Goal: Task Accomplishment & Management: Use online tool/utility

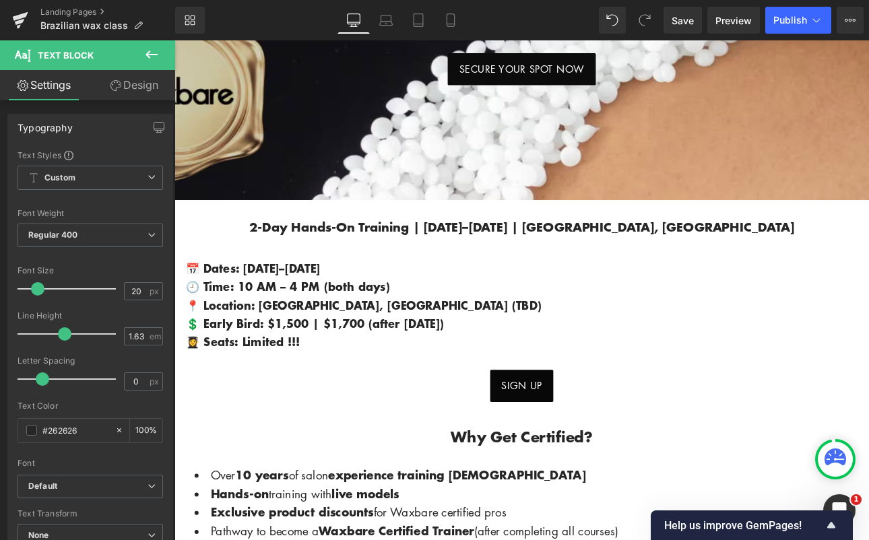
scroll to position [420, 0]
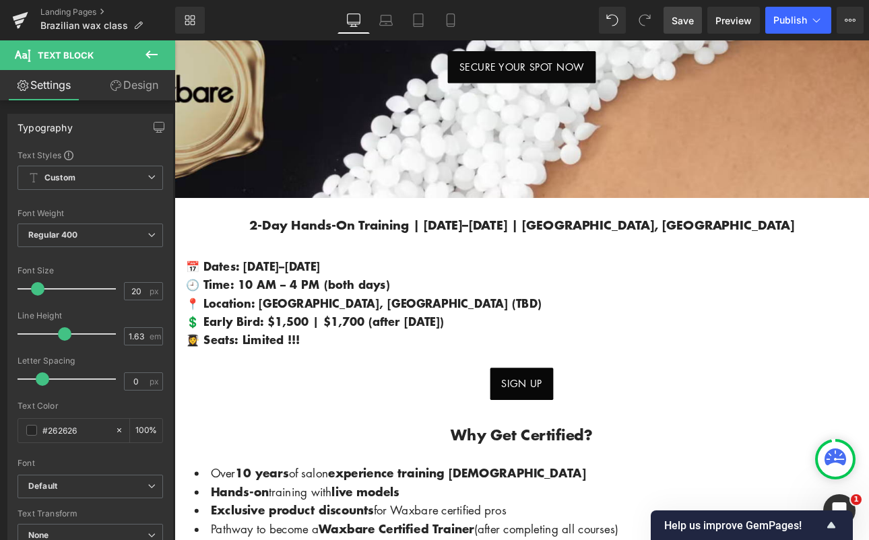
click at [684, 21] on span "Save" at bounding box center [682, 20] width 22 height 14
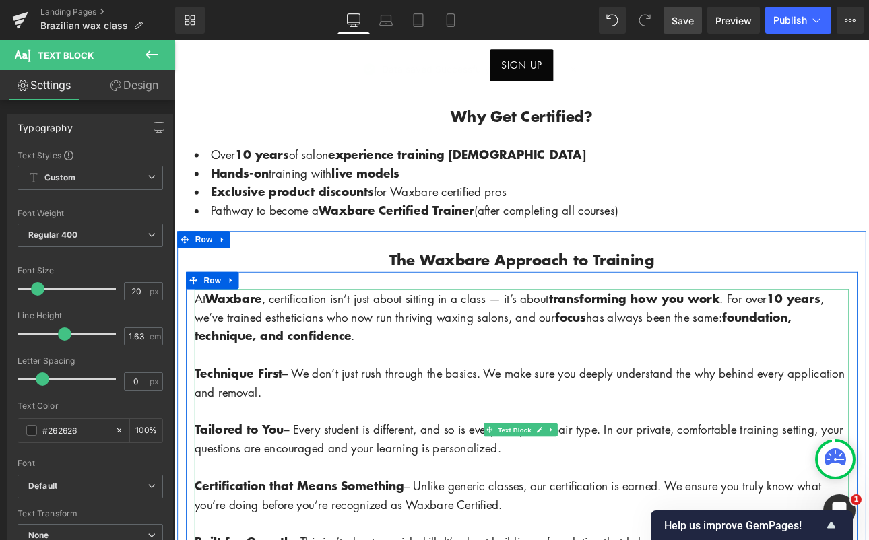
scroll to position [795, 0]
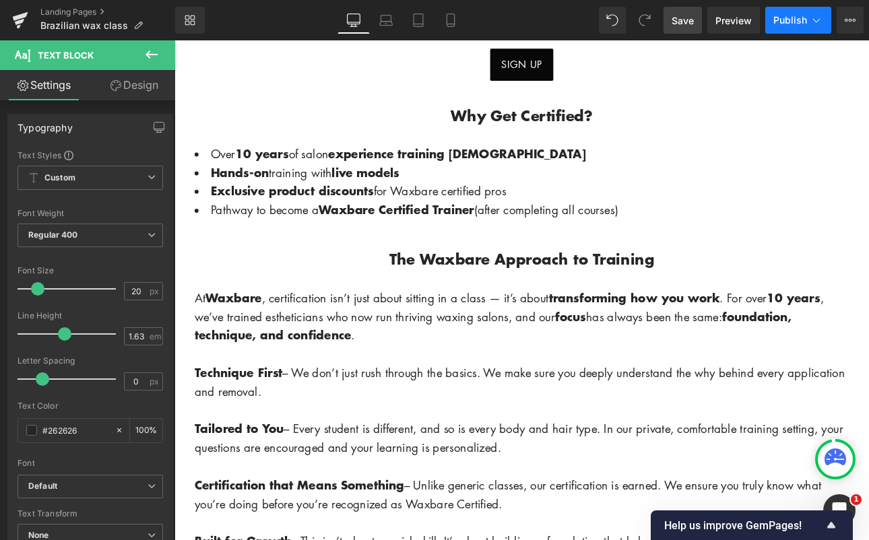
click at [791, 27] on button "Publish" at bounding box center [798, 20] width 66 height 27
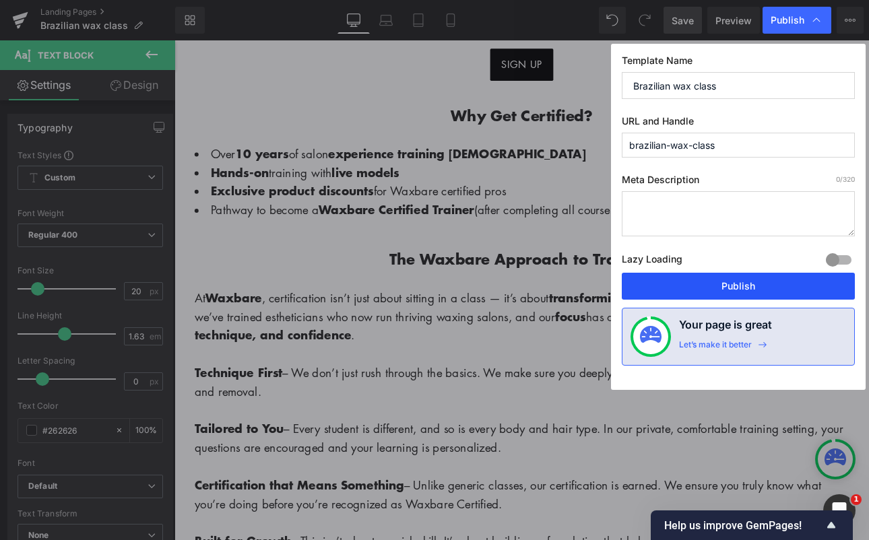
click at [746, 282] on button "Publish" at bounding box center [738, 286] width 233 height 27
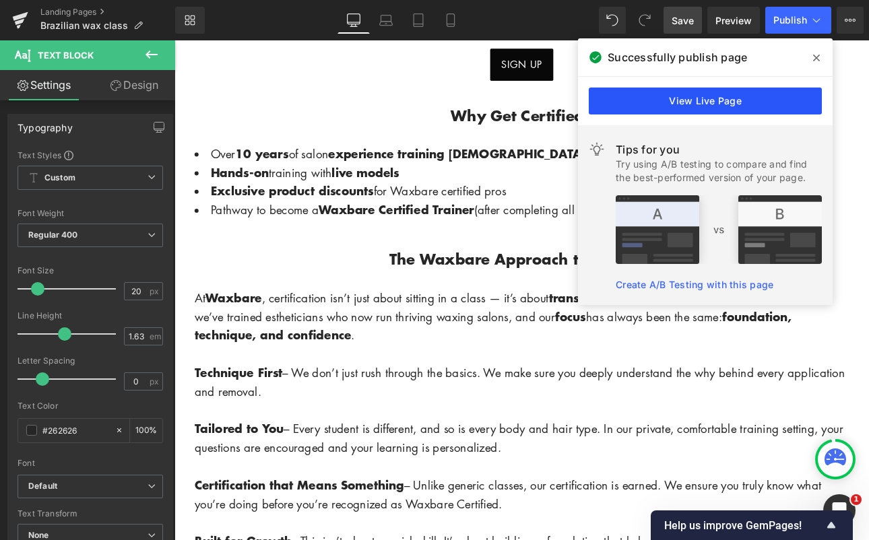
click at [732, 100] on link "View Live Page" at bounding box center [705, 101] width 233 height 27
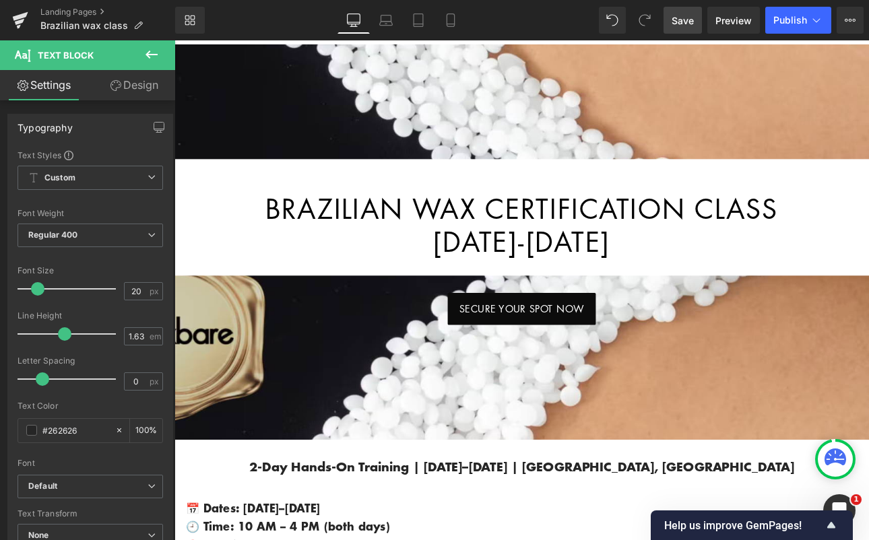
scroll to position [337, 0]
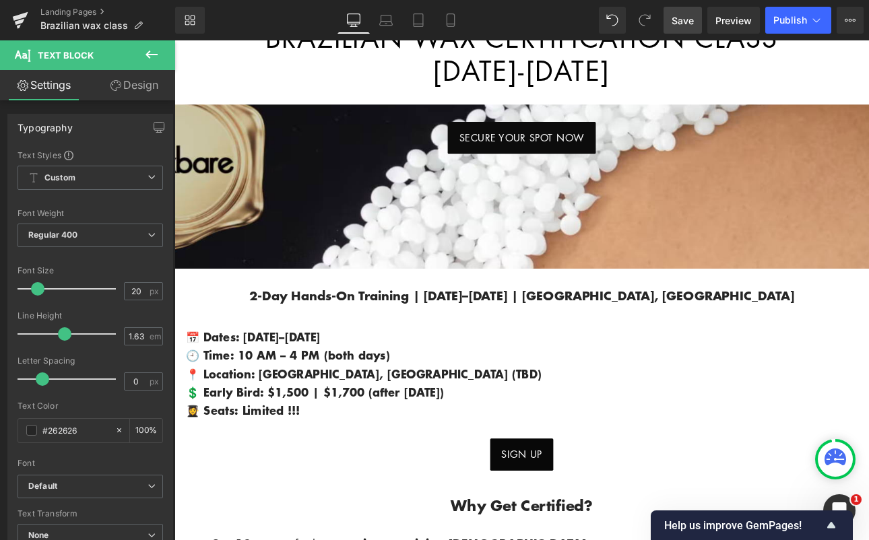
click at [791, 338] on span "2-Day Hands-On Training | [DATE]–[DATE] | [GEOGRAPHIC_DATA], [GEOGRAPHIC_DATA]" at bounding box center [582, 339] width 639 height 21
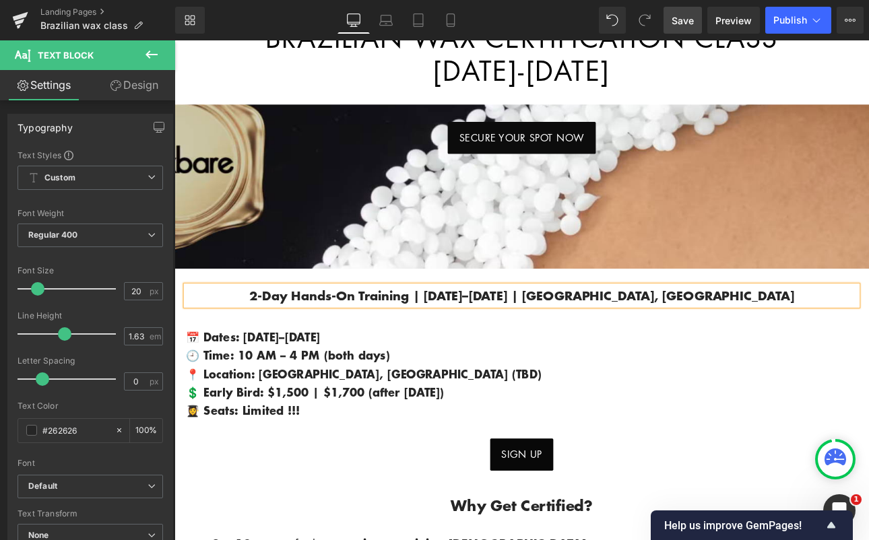
click at [759, 340] on span "2-Day Hands-On Training | [DATE]–[DATE] | [GEOGRAPHIC_DATA], [GEOGRAPHIC_DATA]" at bounding box center [582, 339] width 639 height 21
drag, startPoint x: 762, startPoint y: 335, endPoint x: 776, endPoint y: 331, distance: 14.3
click at [763, 335] on span "2-Day Hands-On Training | [DATE]–[DATE] | [GEOGRAPHIC_DATA], [GEOGRAPHIC_DATA]" at bounding box center [582, 339] width 639 height 21
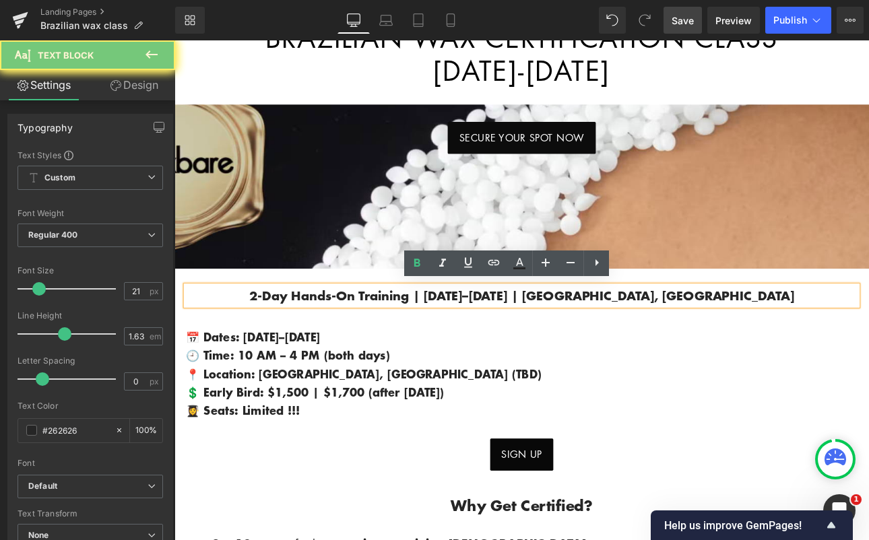
click at [770, 333] on span "2-Day Hands-On Training | Nov 2–3, 2025 | ELK GROVE, CA" at bounding box center [582, 339] width 639 height 21
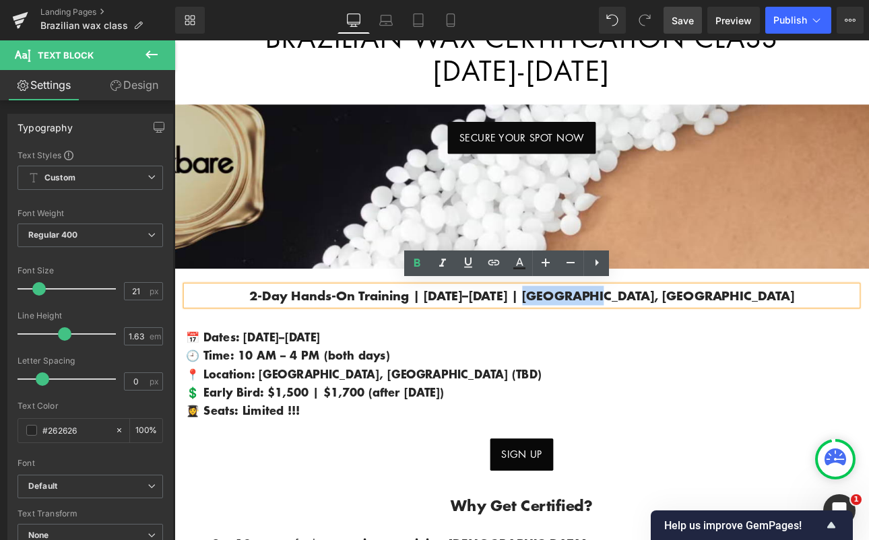
drag, startPoint x: 767, startPoint y: 334, endPoint x: 695, endPoint y: 336, distance: 72.1
click at [695, 336] on span "2-Day Hands-On Training | Nov 2–3, 2025 | ELK GROVE, CA" at bounding box center [582, 339] width 639 height 21
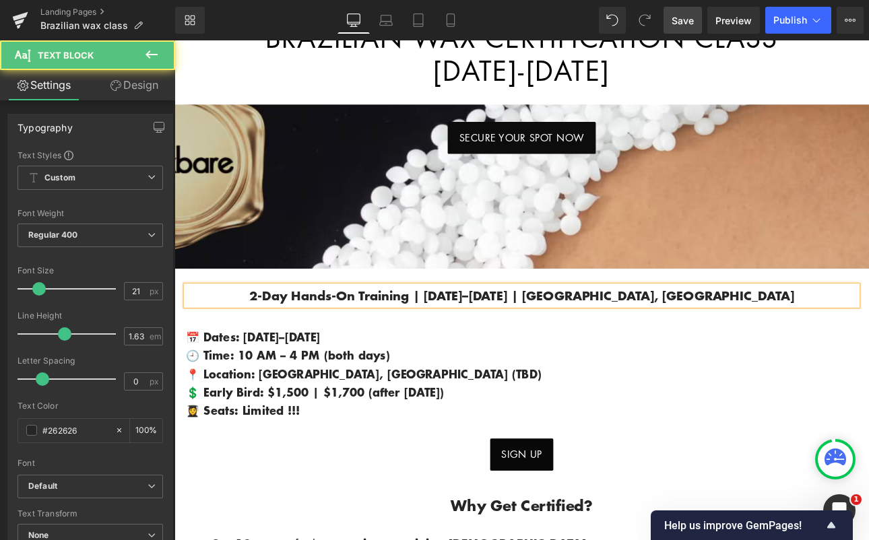
click at [816, 333] on p "2-Day Hands-On Training | Nov 2–3, 2025 | Sacramento, CA" at bounding box center [582, 340] width 788 height 23
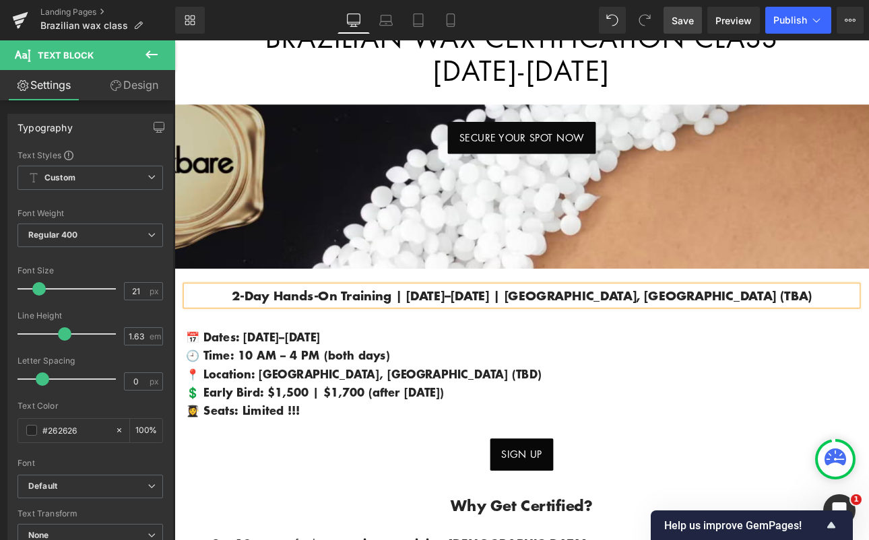
click at [679, 19] on span "Save" at bounding box center [682, 20] width 22 height 14
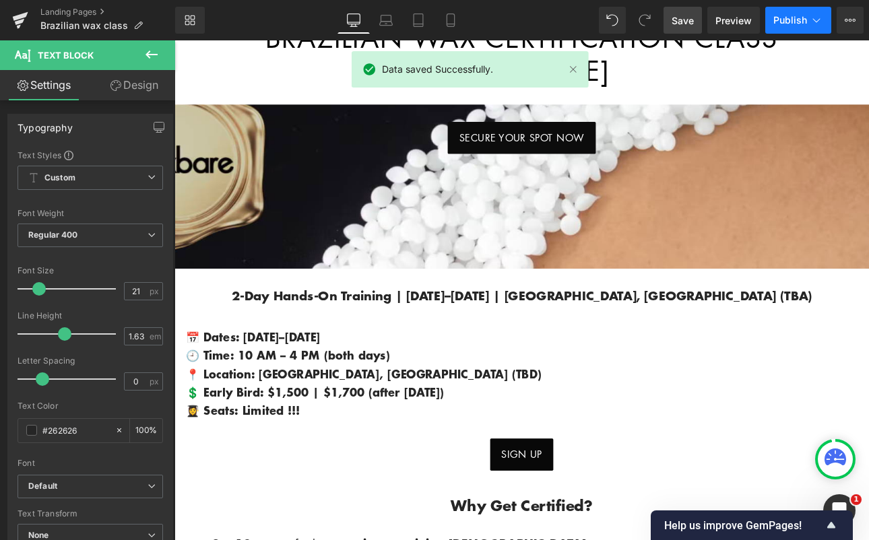
click at [789, 28] on button "Publish" at bounding box center [798, 20] width 66 height 27
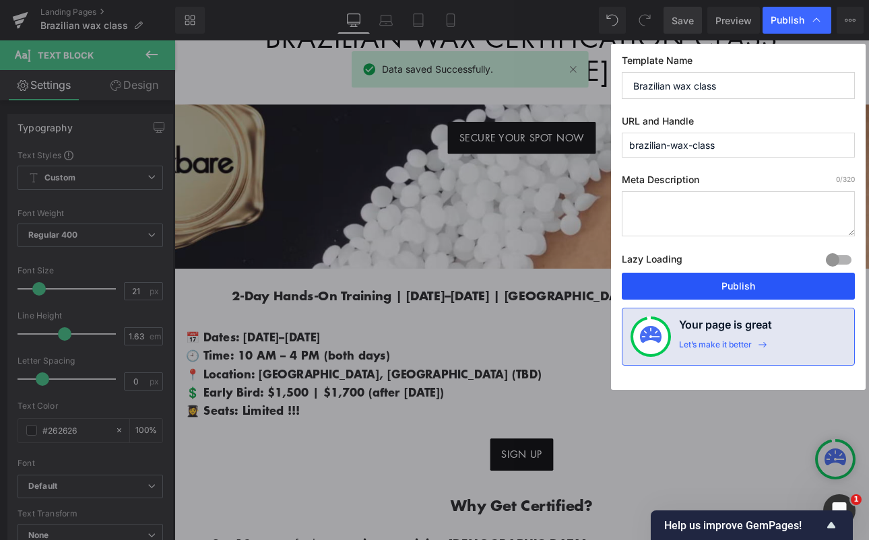
click at [710, 281] on button "Publish" at bounding box center [738, 286] width 233 height 27
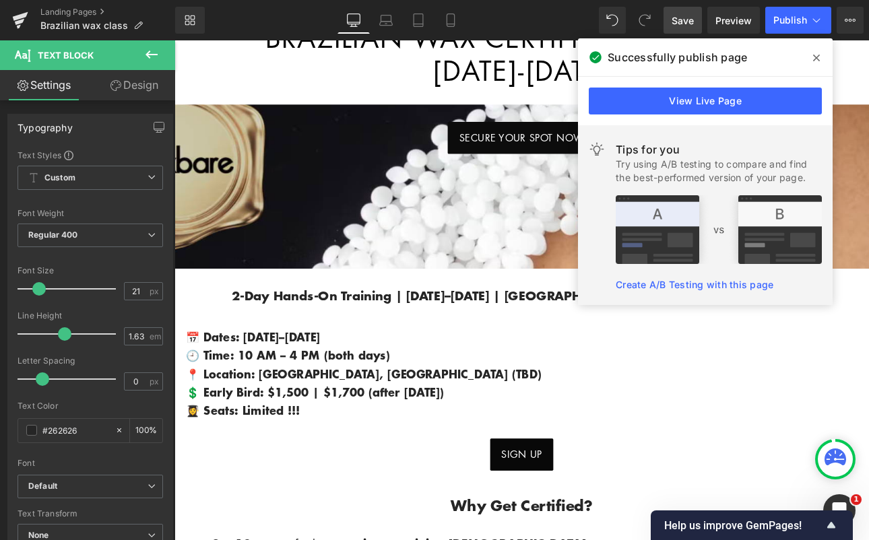
drag, startPoint x: 817, startPoint y: 55, endPoint x: 720, endPoint y: 67, distance: 98.4
click at [817, 55] on icon at bounding box center [816, 58] width 7 height 11
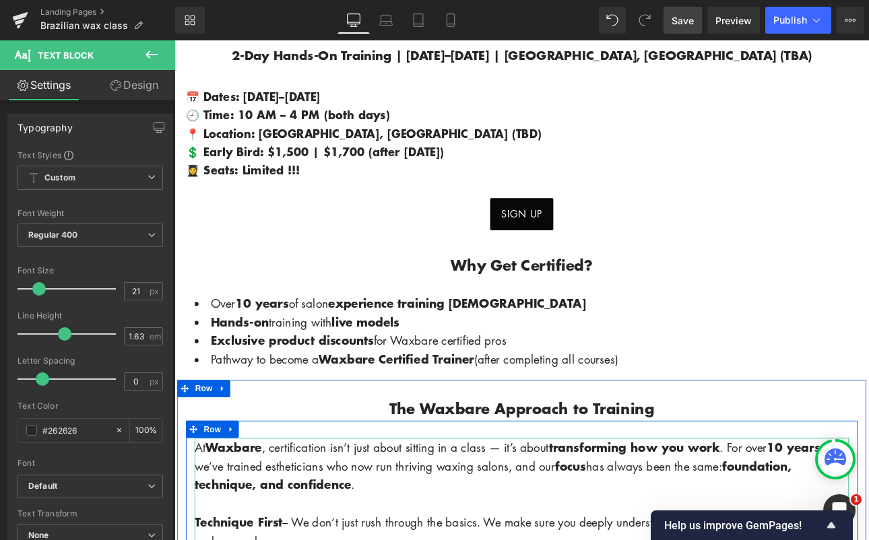
scroll to position [619, 0]
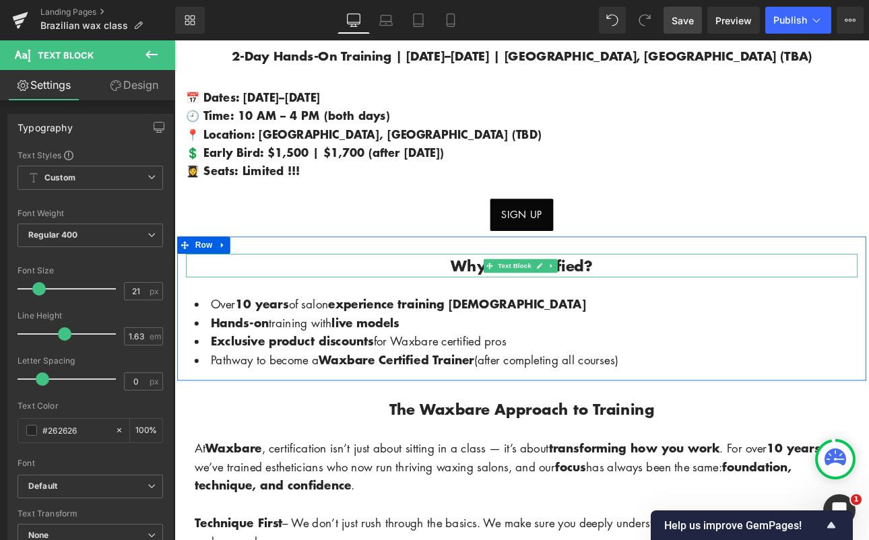
click at [683, 294] on p "Why Get Certified?" at bounding box center [582, 305] width 788 height 28
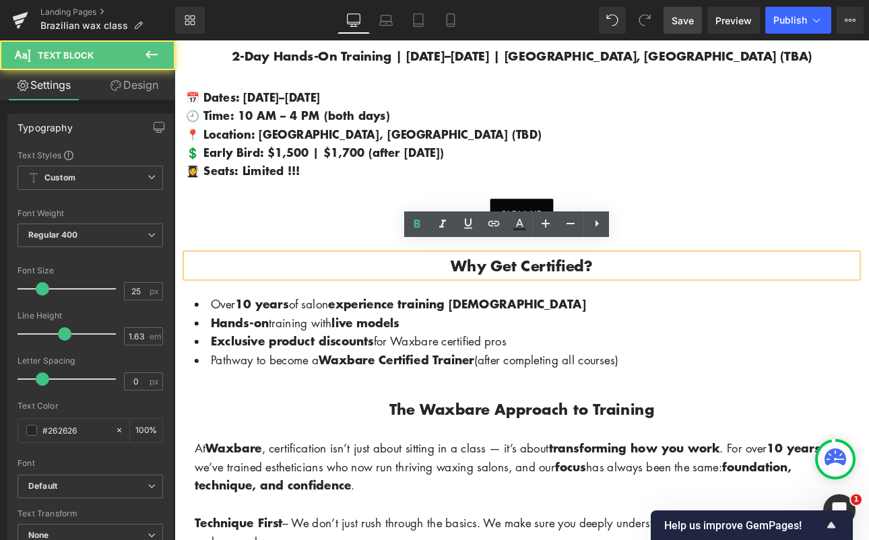
click at [680, 292] on p "Why Get Certified?" at bounding box center [582, 305] width 788 height 28
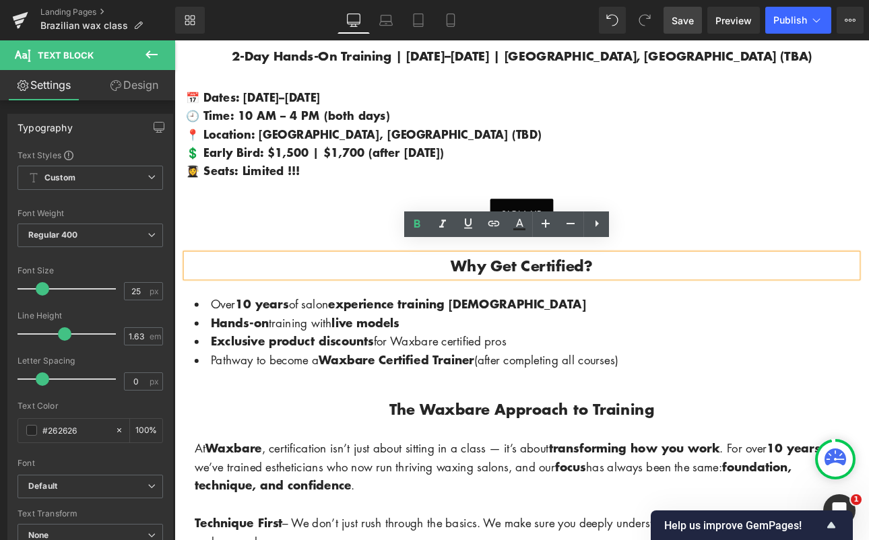
drag, startPoint x: 677, startPoint y: 293, endPoint x: 509, endPoint y: 291, distance: 167.7
click at [509, 291] on p "Why Get Certified?" at bounding box center [582, 305] width 788 height 28
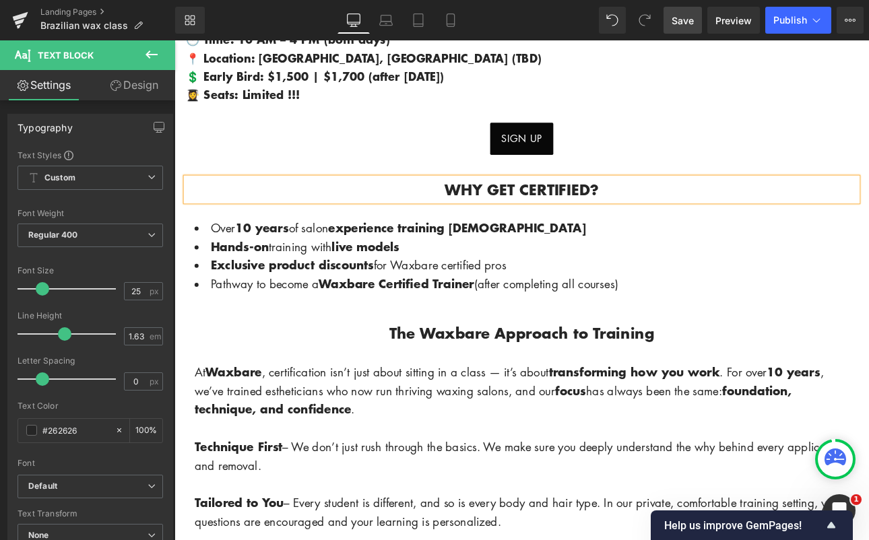
scroll to position [708, 0]
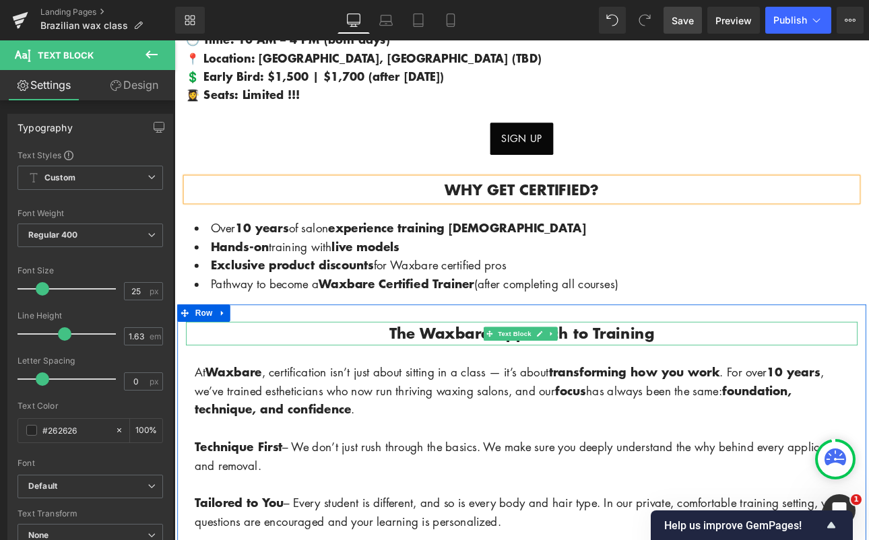
click at [448, 372] on span "The Waxbare Approach to Training" at bounding box center [581, 383] width 311 height 25
click at [452, 376] on span "The Waxbare Approach to Training" at bounding box center [581, 383] width 311 height 25
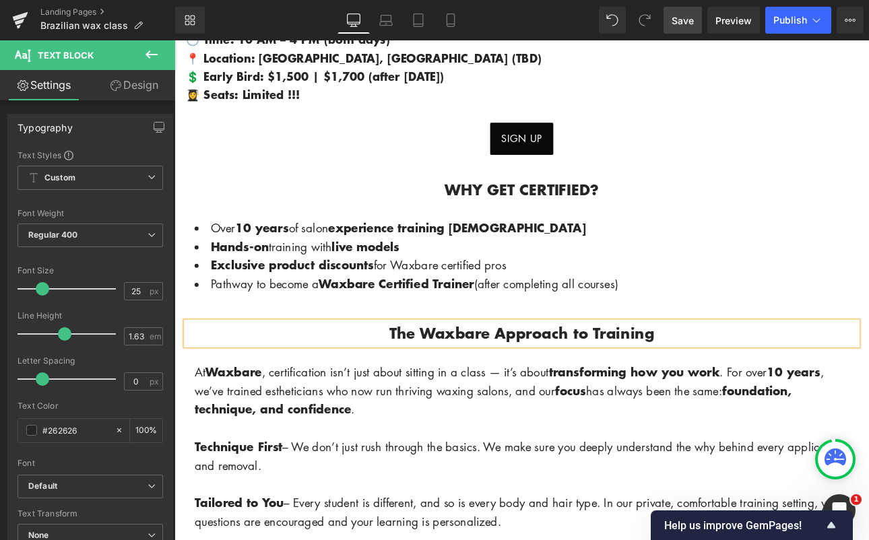
click at [453, 376] on span "The Waxbare Approach to Training" at bounding box center [581, 383] width 311 height 25
click at [537, 371] on span "THE Waxbare Approach to Training" at bounding box center [582, 383] width 312 height 25
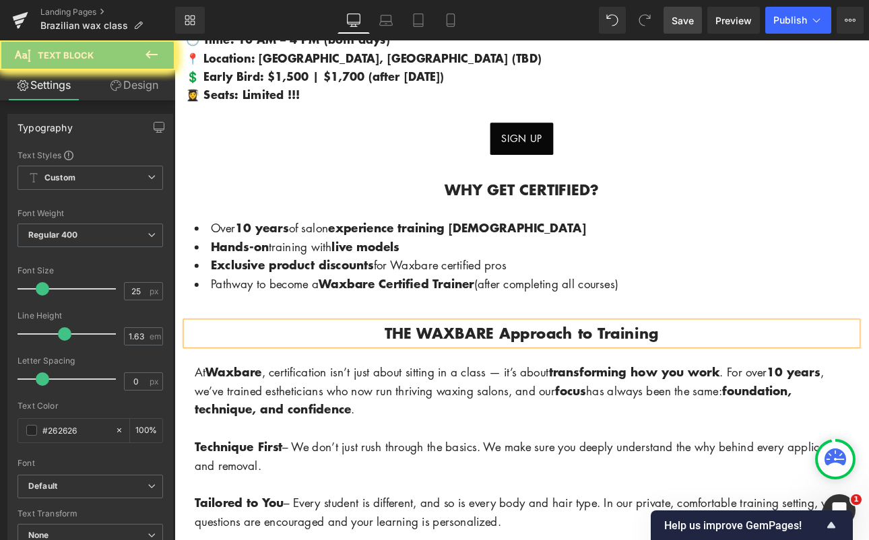
click at [636, 373] on span "THE WAXBARE Approach to Training" at bounding box center [582, 383] width 321 height 25
click at [664, 374] on span "THE WAXBARE APPROACH to Training" at bounding box center [582, 383] width 336 height 25
click at [744, 376] on span "THE WAXBARE APPROACH TO Training" at bounding box center [581, 383] width 341 height 25
click at [626, 201] on div "WHY GET CERTIFIED? Text Block" at bounding box center [582, 215] width 788 height 28
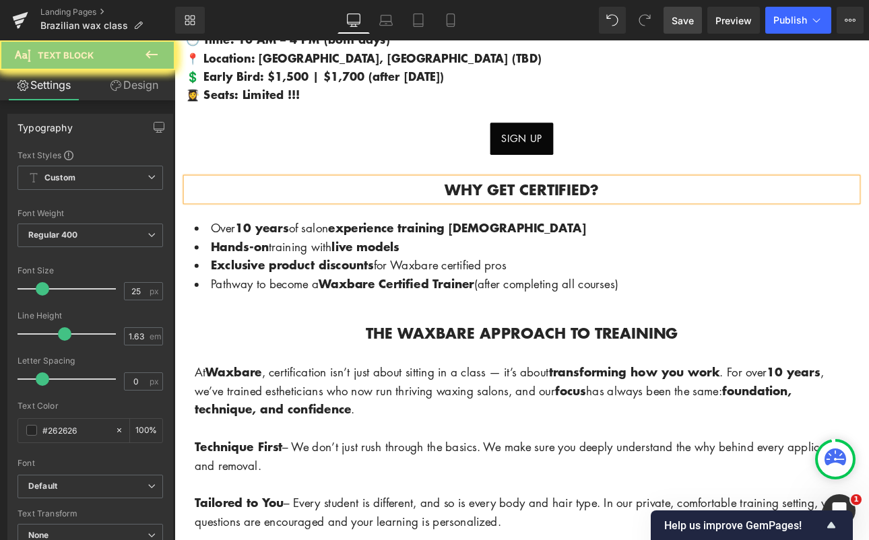
click at [675, 205] on p "WHY GET CERTIFIED?" at bounding box center [582, 215] width 788 height 28
drag, startPoint x: 675, startPoint y: 205, endPoint x: 484, endPoint y: 202, distance: 190.6
click at [484, 202] on p "WHY GET CERTIFIED?" at bounding box center [582, 215] width 788 height 28
click at [761, 370] on p "THE WAXBARE APPROACH TO TREAINING" at bounding box center [582, 384] width 788 height 28
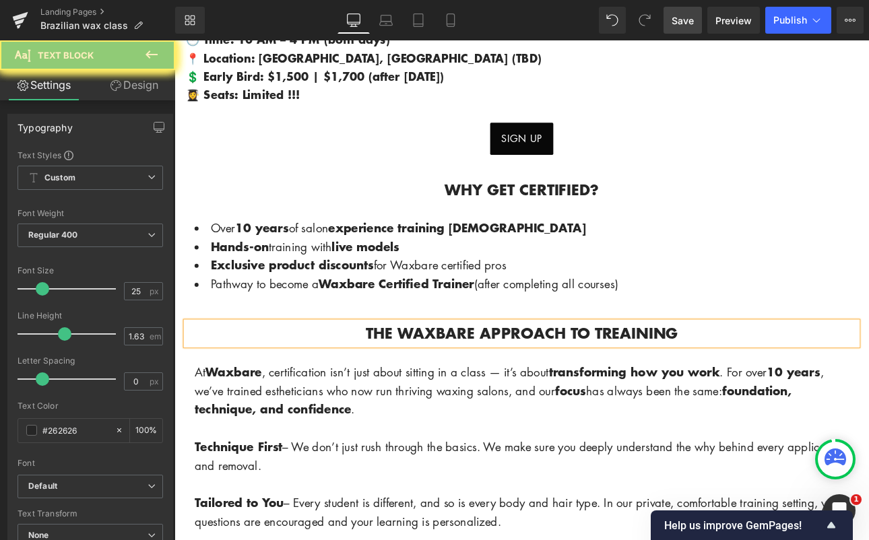
drag, startPoint x: 764, startPoint y: 371, endPoint x: 694, endPoint y: 371, distance: 69.4
click at [764, 371] on p "THE WAXBARE APPROACH TO TREAINING" at bounding box center [582, 384] width 788 height 28
drag, startPoint x: 694, startPoint y: 371, endPoint x: 347, endPoint y: 358, distance: 347.7
click at [348, 370] on div "THE WAXBARE APPROACH TO TREAINING" at bounding box center [582, 384] width 788 height 28
click at [521, 455] on p "At Waxbare , certification isn’t just about sitting in a class — it’s about tra…" at bounding box center [582, 451] width 768 height 66
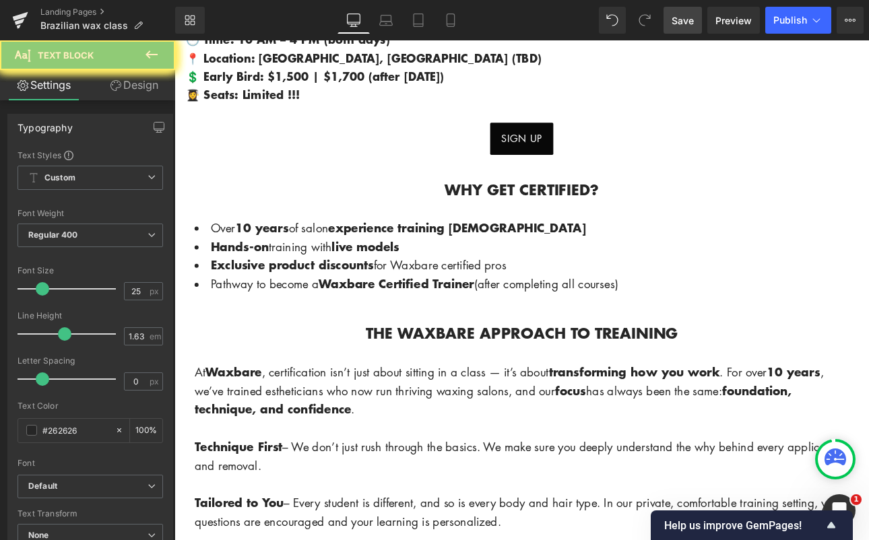
drag, startPoint x: 654, startPoint y: 265, endPoint x: 519, endPoint y: 254, distance: 135.8
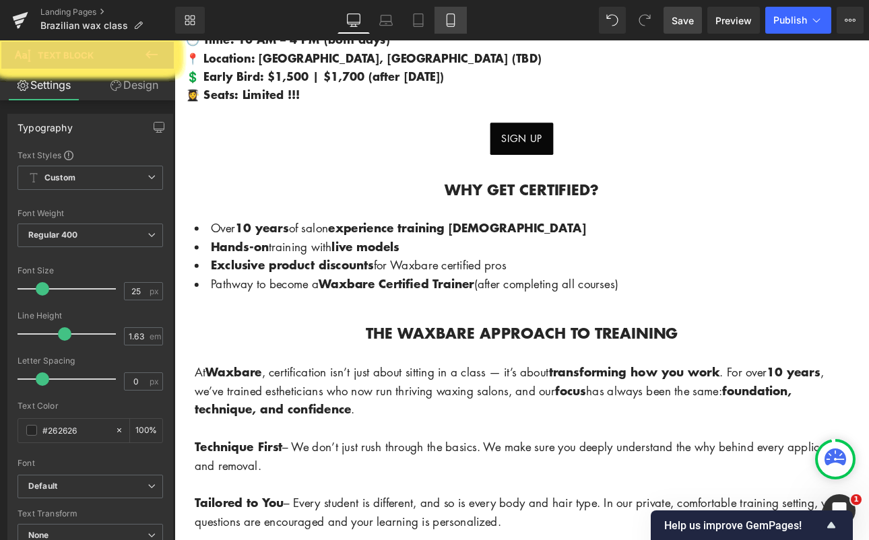
click at [454, 23] on icon at bounding box center [449, 20] width 7 height 13
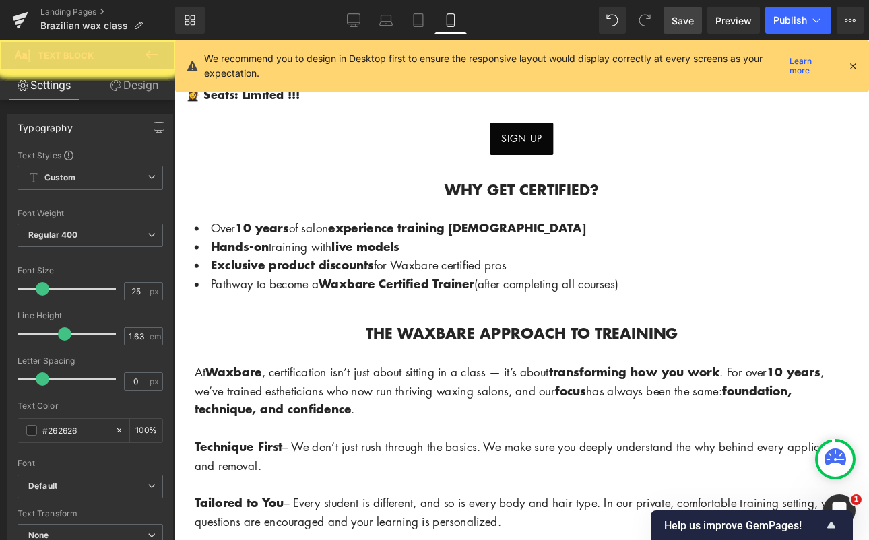
click at [685, 22] on span "Save" at bounding box center [682, 20] width 22 height 14
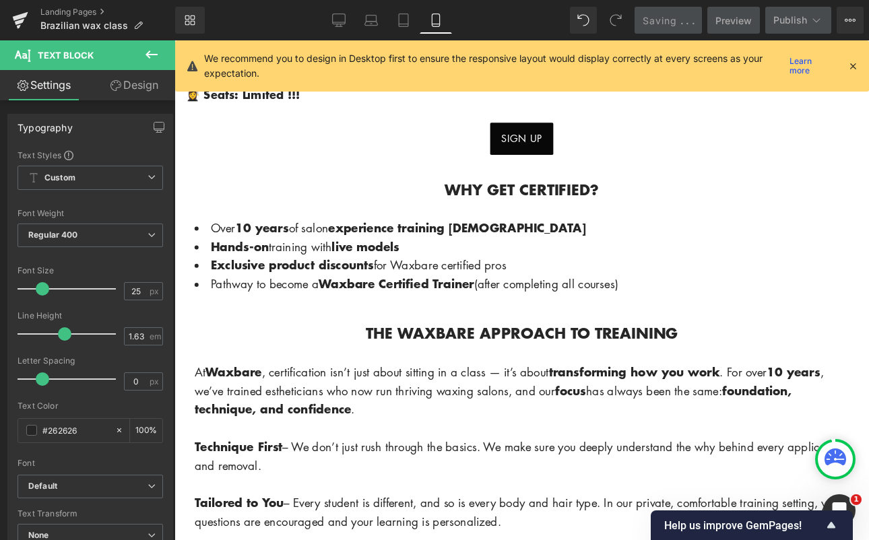
scroll to position [991, 0]
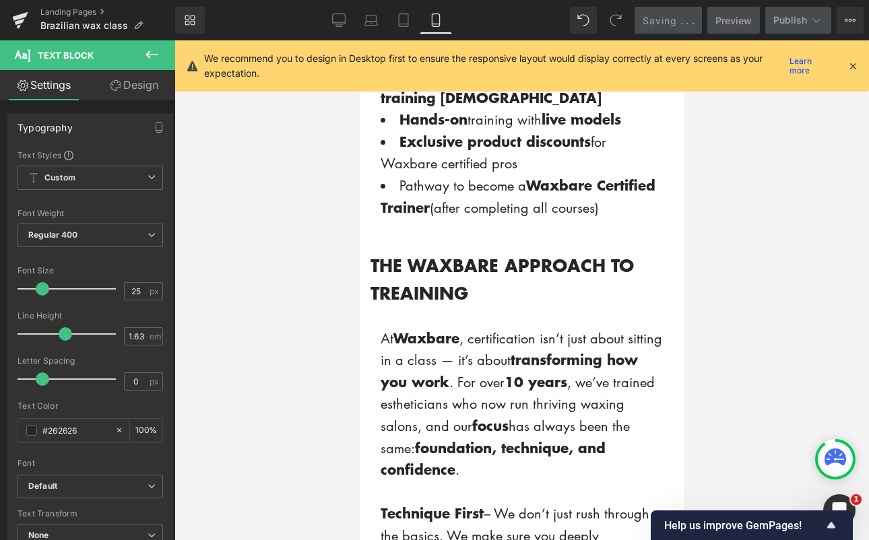
type input "100"
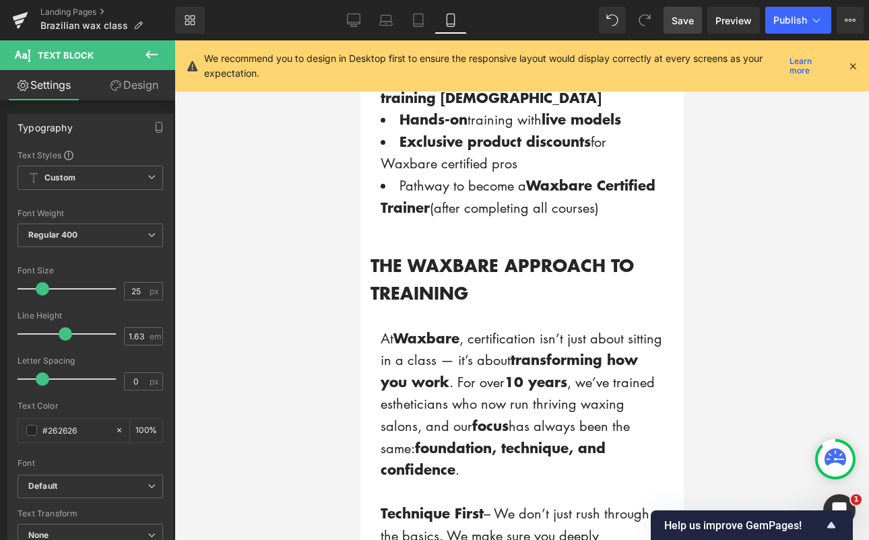
scroll to position [1527, 0]
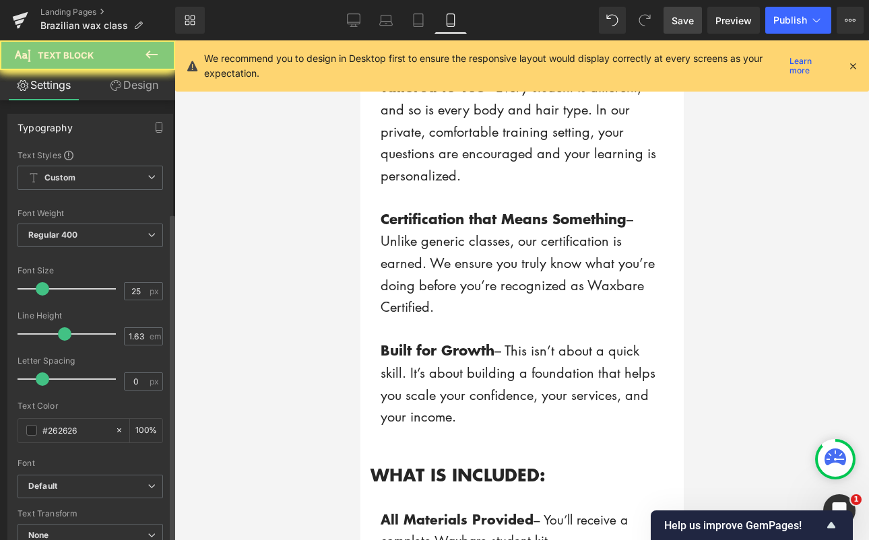
click at [35, 288] on span at bounding box center [38, 288] width 13 height 13
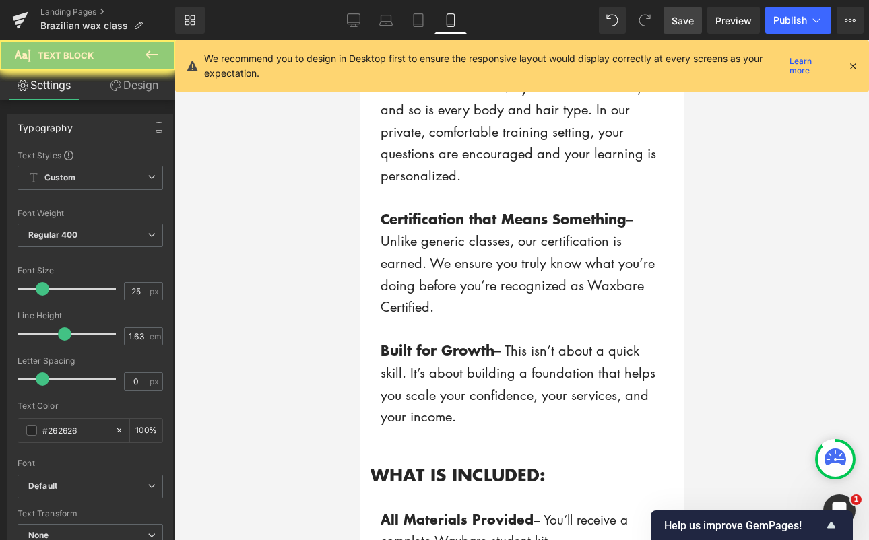
click at [35, 289] on span at bounding box center [38, 288] width 13 height 13
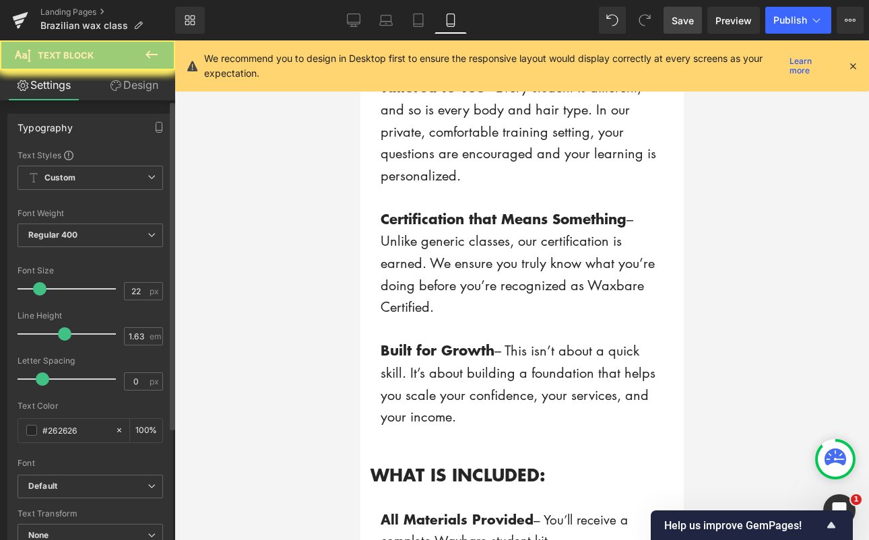
click at [38, 287] on span at bounding box center [39, 288] width 13 height 13
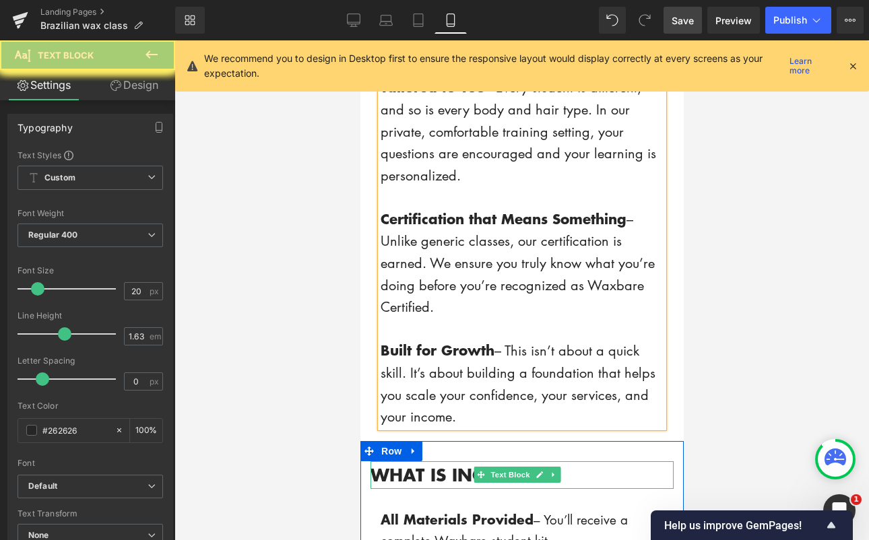
drag, startPoint x: 501, startPoint y: 141, endPoint x: 502, endPoint y: 152, distance: 10.2
click at [501, 461] on div "WHAT IS INCLUDED: Text Block" at bounding box center [521, 475] width 303 height 28
click at [502, 462] on span "WHAT IS INCLUDED:" at bounding box center [457, 474] width 175 height 25
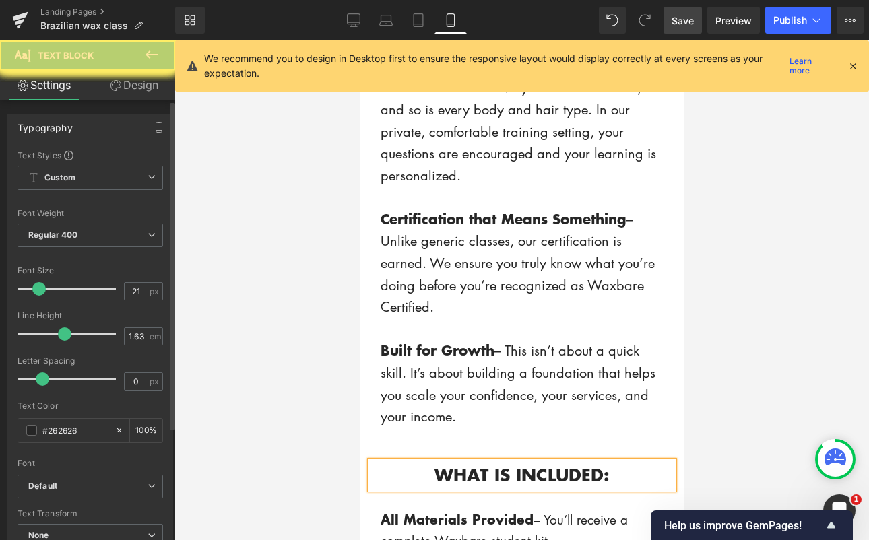
type input "21"
click at [38, 290] on span at bounding box center [38, 288] width 13 height 13
click at [684, 24] on span "Save" at bounding box center [682, 20] width 22 height 14
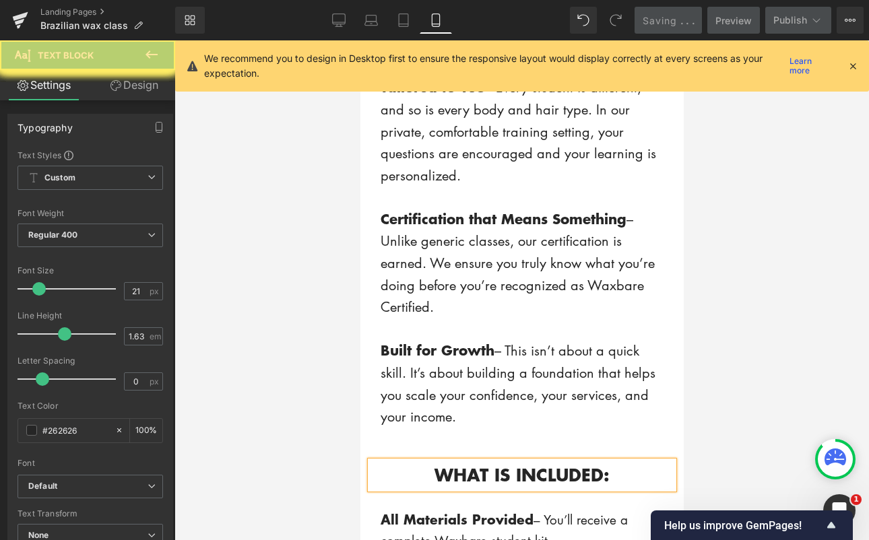
click at [851, 65] on icon at bounding box center [852, 66] width 12 height 12
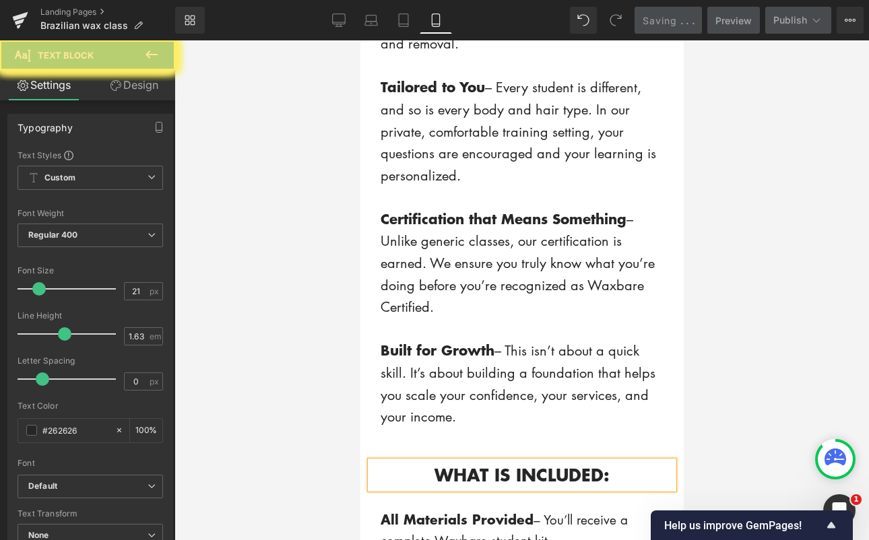
drag, startPoint x: 760, startPoint y: 81, endPoint x: 659, endPoint y: 4, distance: 126.7
click at [760, 81] on div at bounding box center [521, 290] width 694 height 500
click at [325, 18] on link "Desktop" at bounding box center [339, 20] width 32 height 27
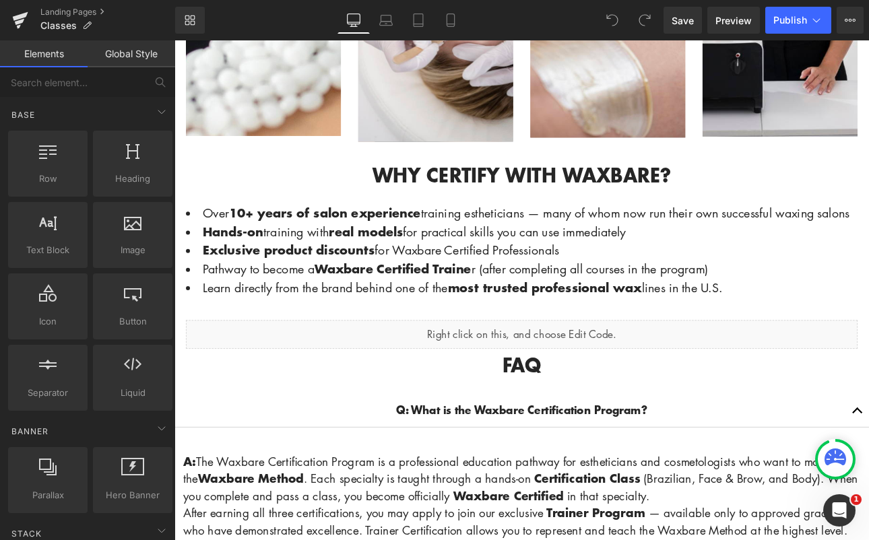
scroll to position [1007, 0]
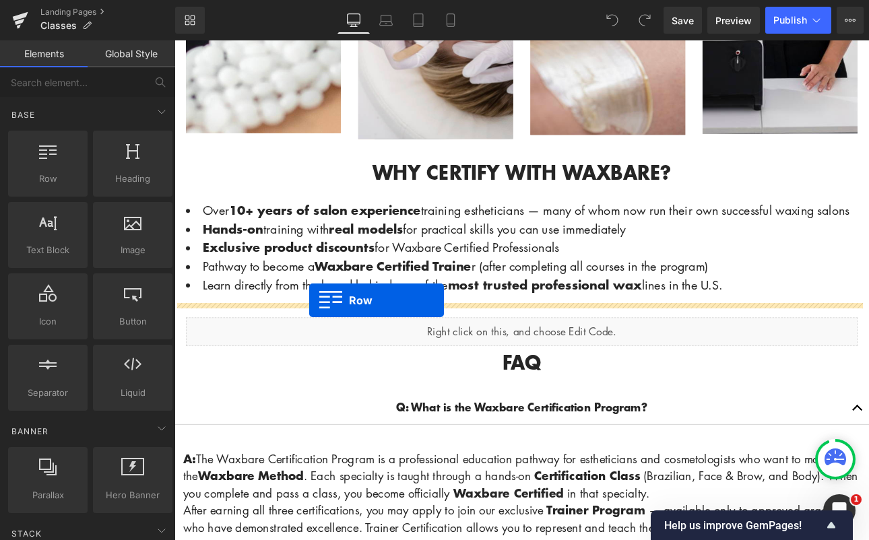
drag, startPoint x: 216, startPoint y: 204, endPoint x: 333, endPoint y: 345, distance: 183.2
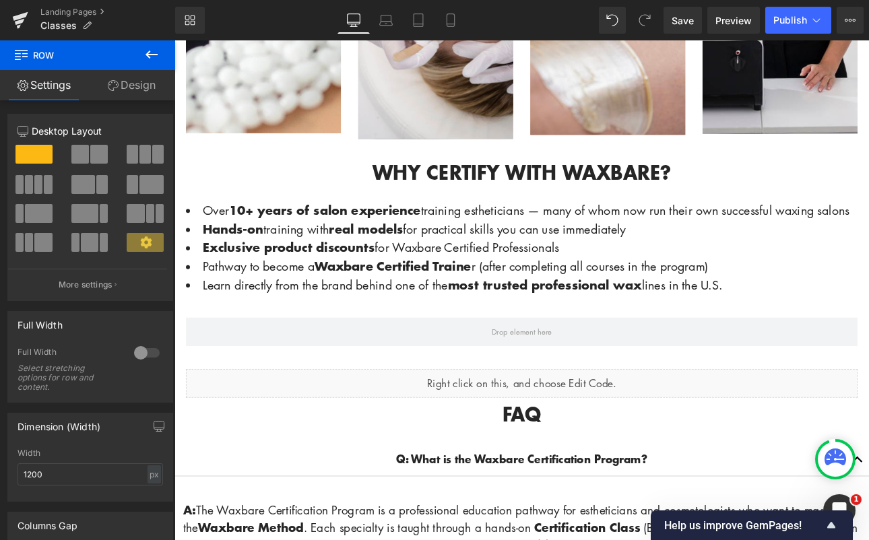
click at [151, 51] on icon at bounding box center [151, 54] width 16 height 16
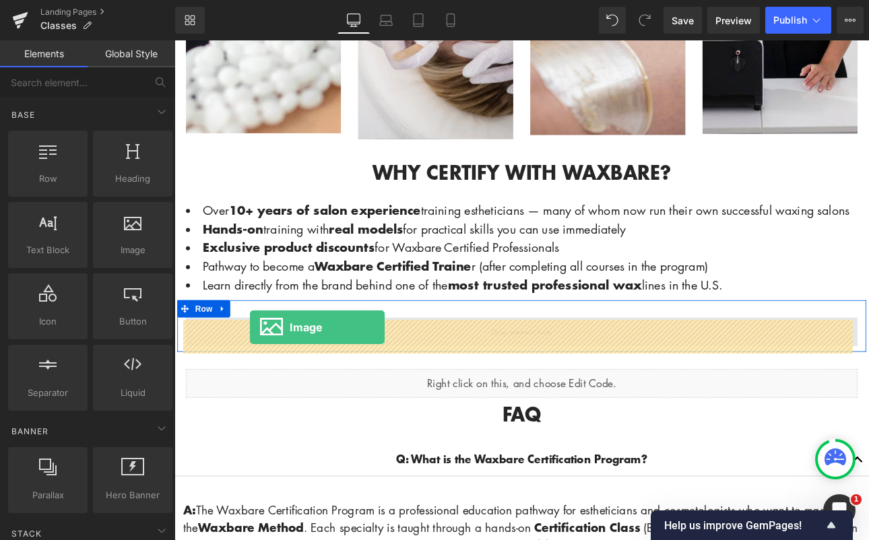
drag, startPoint x: 298, startPoint y: 279, endPoint x: 263, endPoint y: 377, distance: 103.7
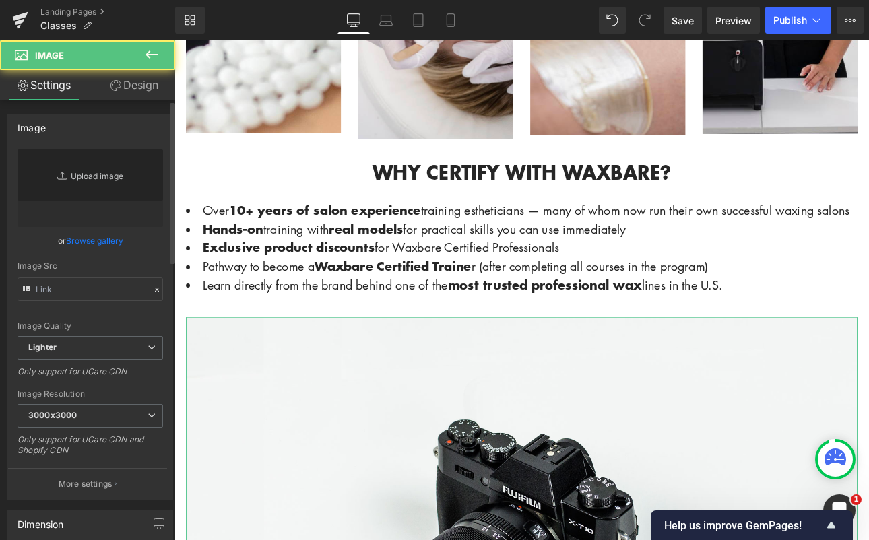
type input "//[DOMAIN_NAME][URL]"
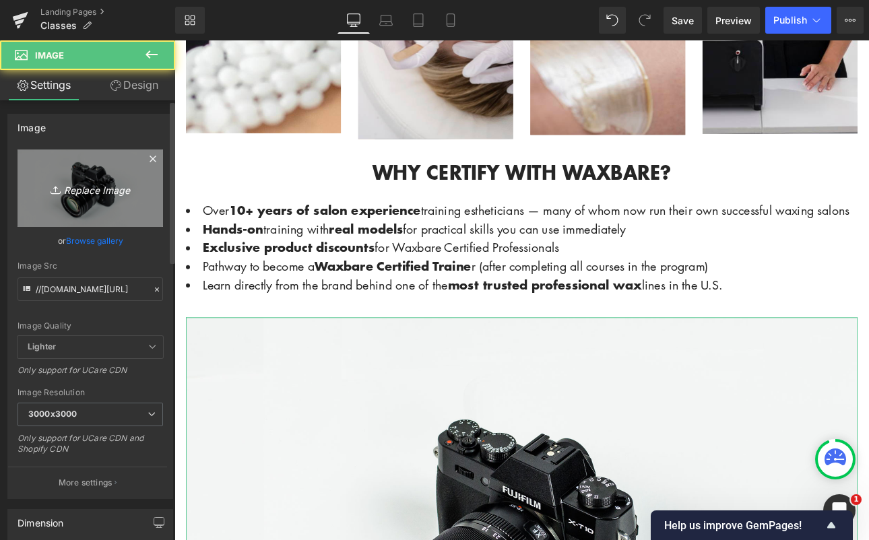
click at [85, 194] on icon "Replace Image" at bounding box center [90, 188] width 108 height 17
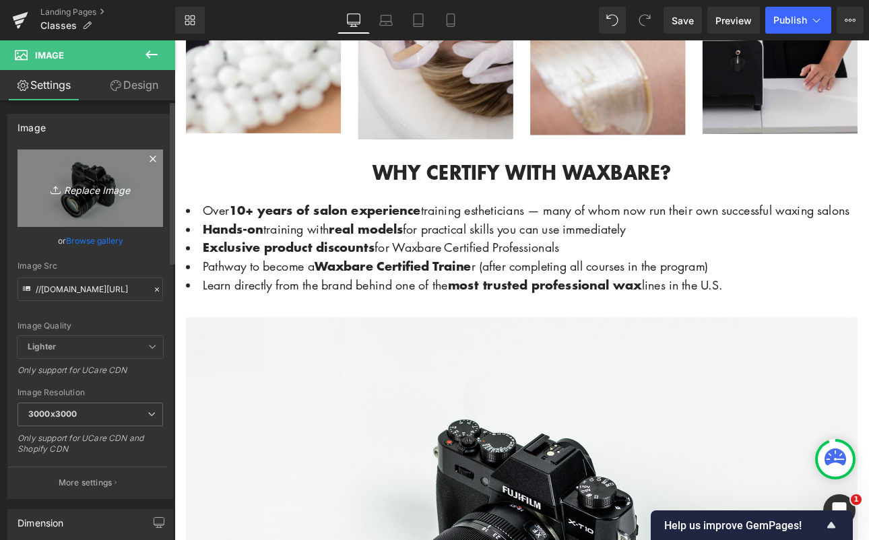
type input "C:\fakepath\Screenshot [DATE] 11.24.35 AM.png"
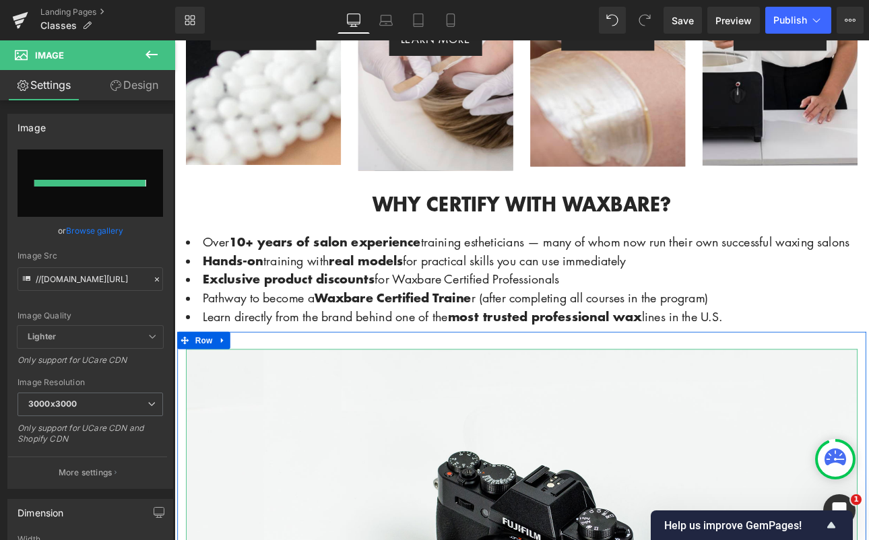
type input "https://ucarecdn.com/c4ffd8c7-244c-43f9-b52e-04e709600b87/-/format/auto/-/previ…"
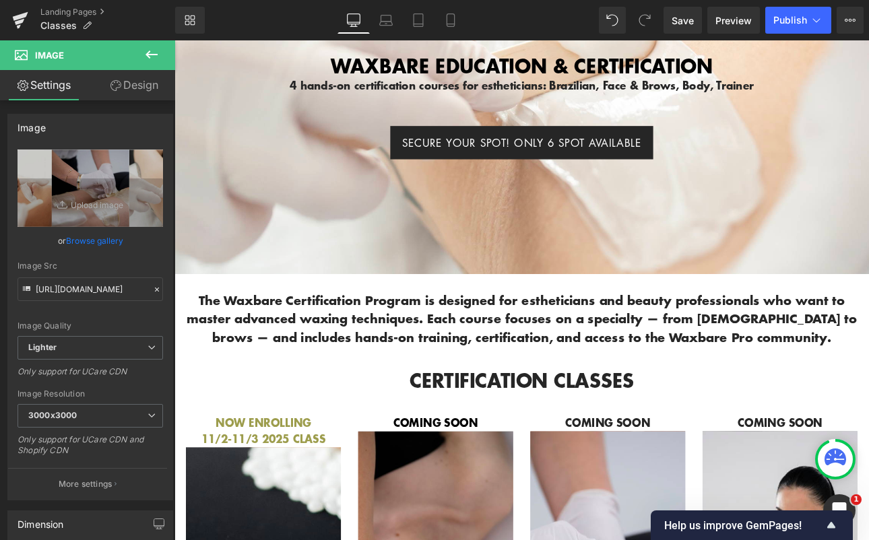
scroll to position [27, 0]
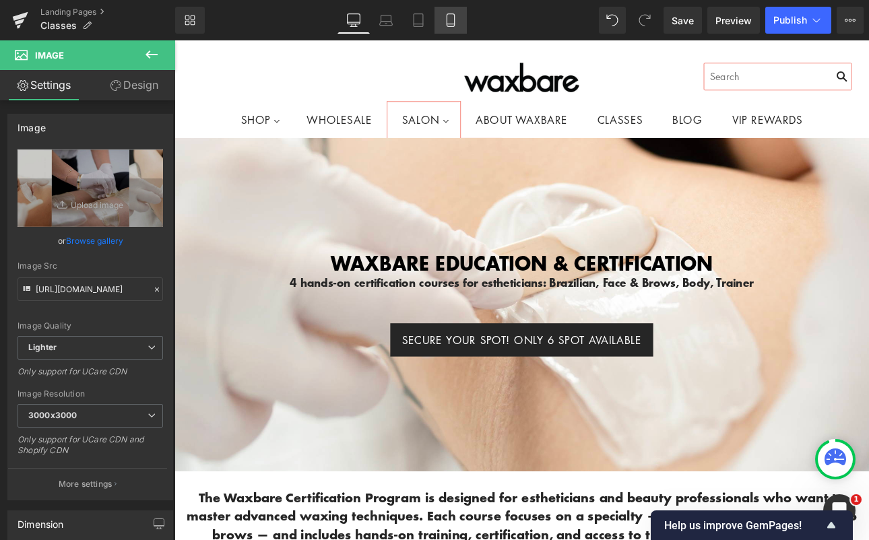
click at [444, 24] on icon at bounding box center [450, 19] width 13 height 13
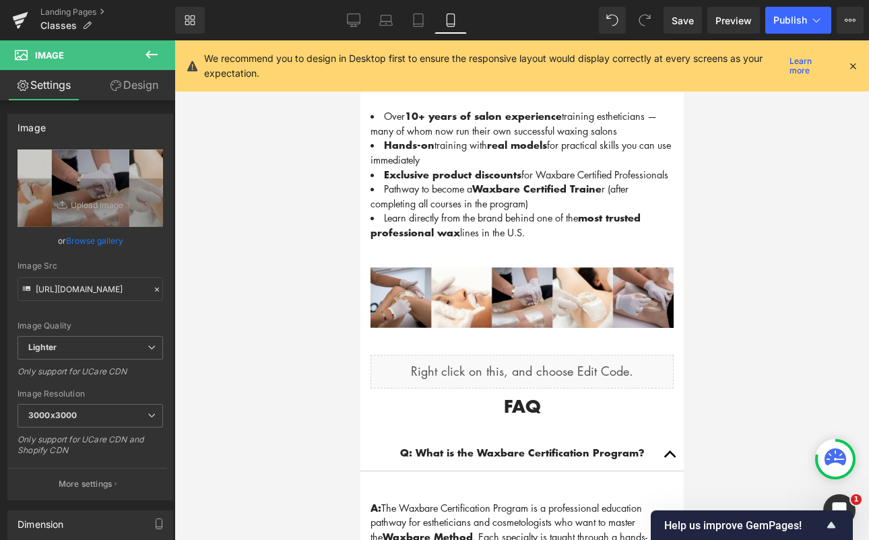
scroll to position [2211, 0]
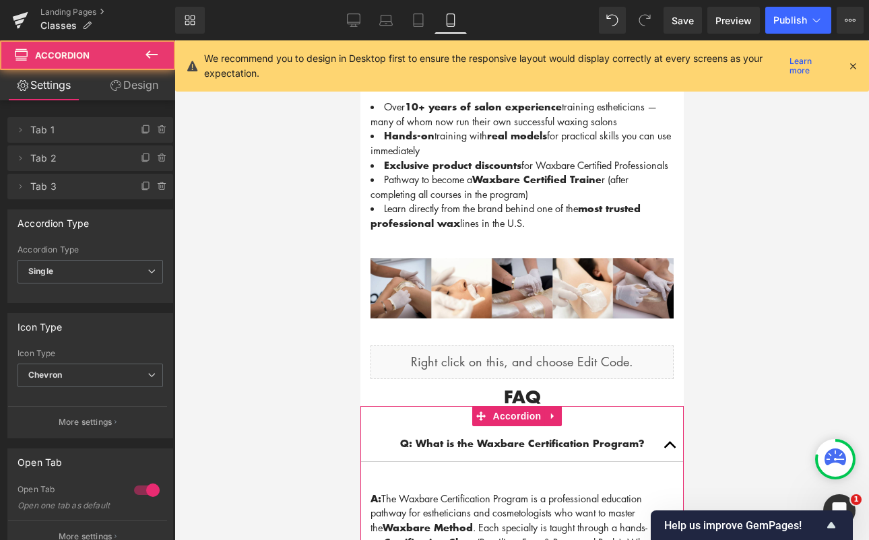
click at [659, 433] on button "button" at bounding box center [669, 443] width 27 height 35
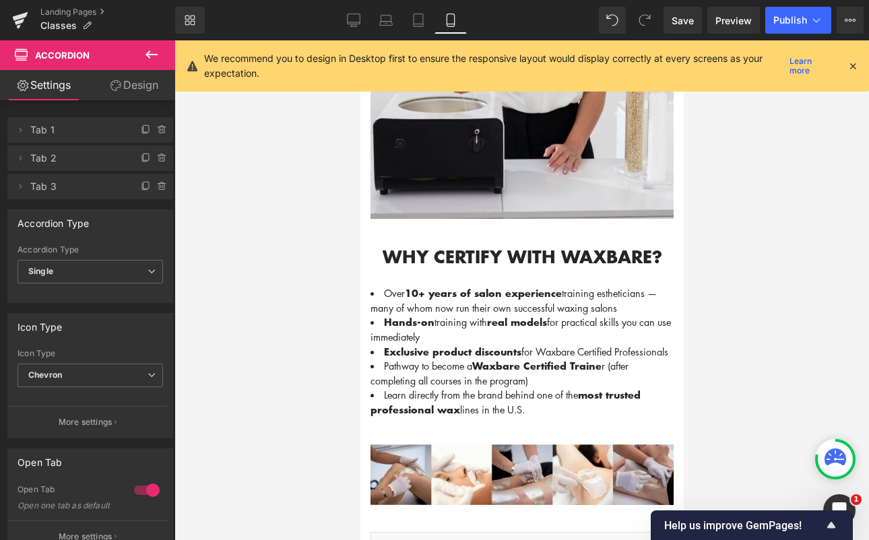
scroll to position [2027, 0]
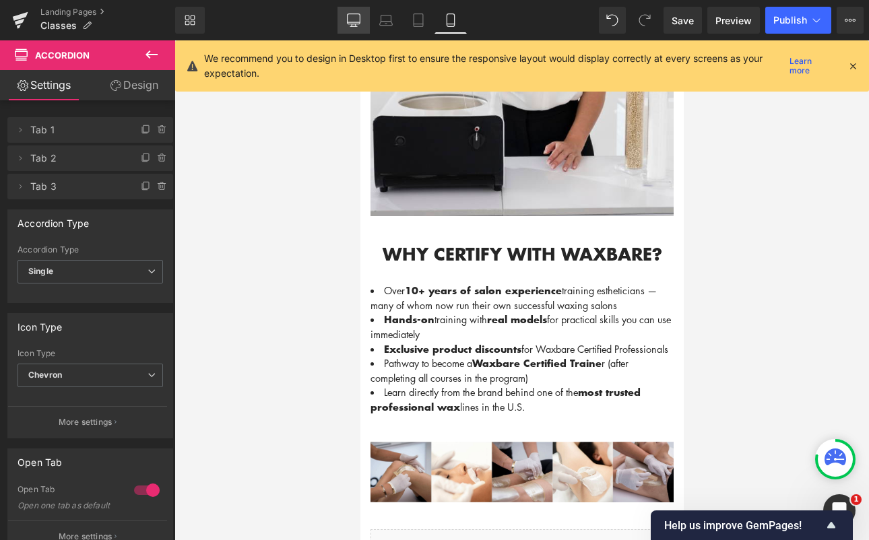
click at [352, 24] on icon at bounding box center [353, 19] width 13 height 10
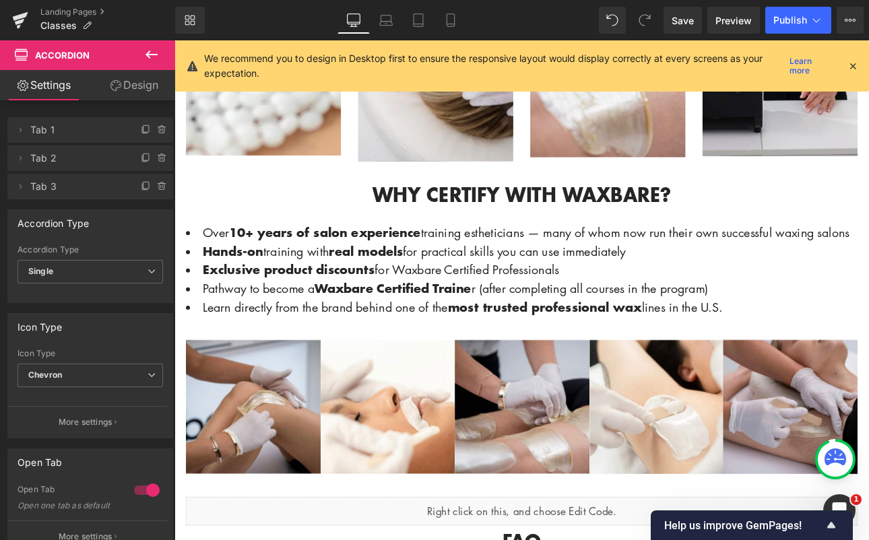
scroll to position [1005, 0]
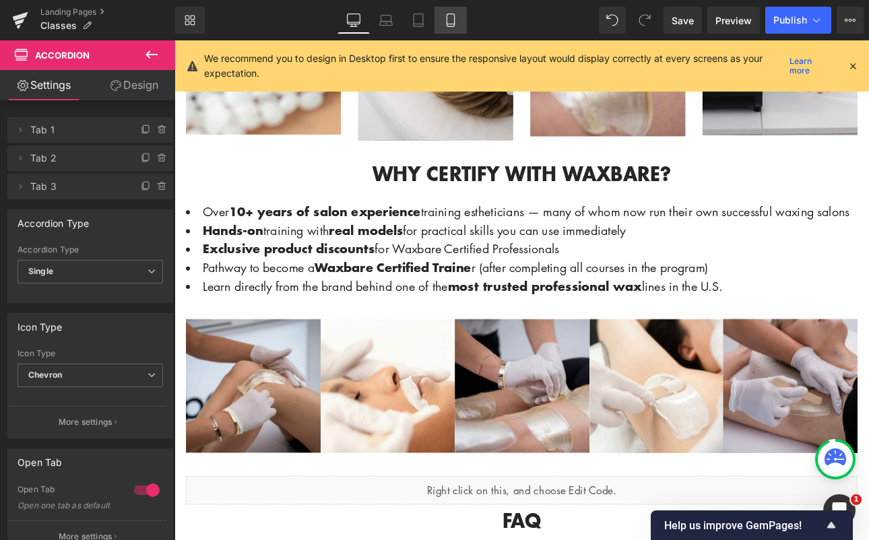
click at [448, 18] on icon at bounding box center [450, 19] width 13 height 13
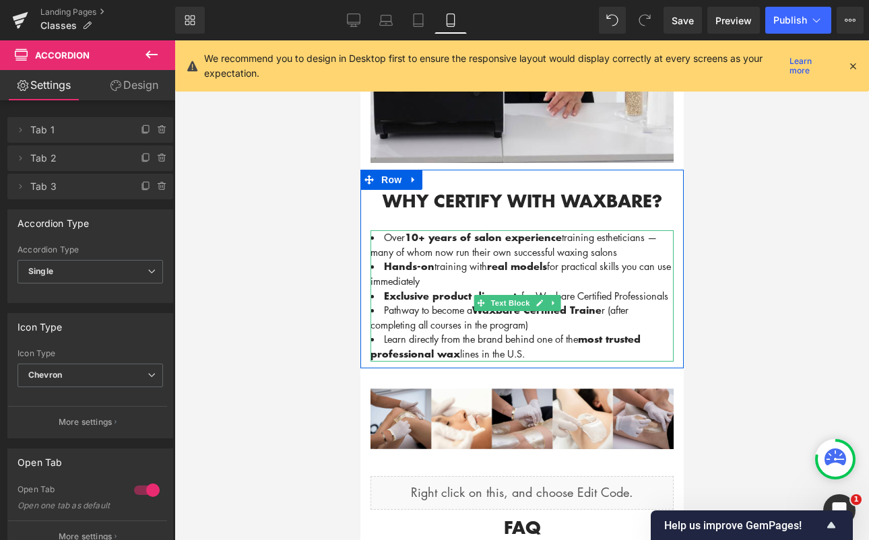
scroll to position [2081, 0]
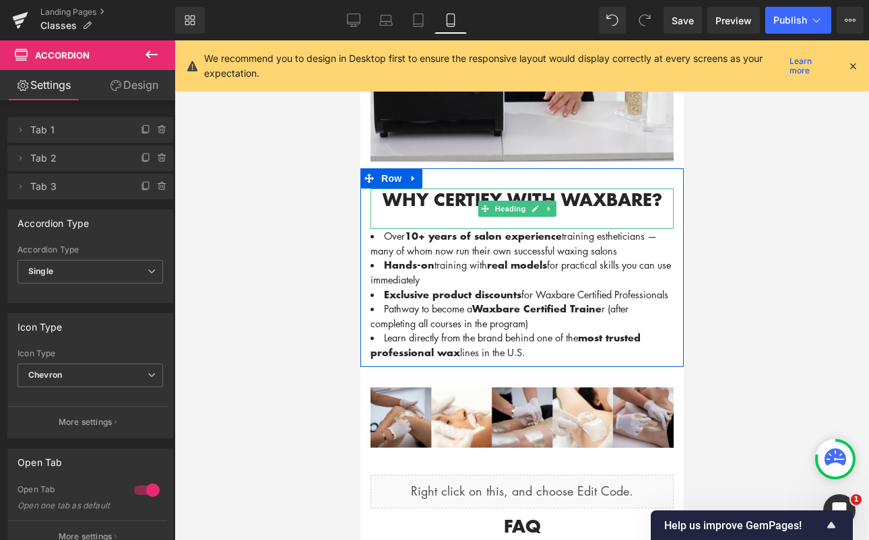
drag, startPoint x: 628, startPoint y: 185, endPoint x: 641, endPoint y: 183, distance: 13.6
click at [628, 189] on h1 "Why Certify With Waxbare?" at bounding box center [521, 199] width 303 height 21
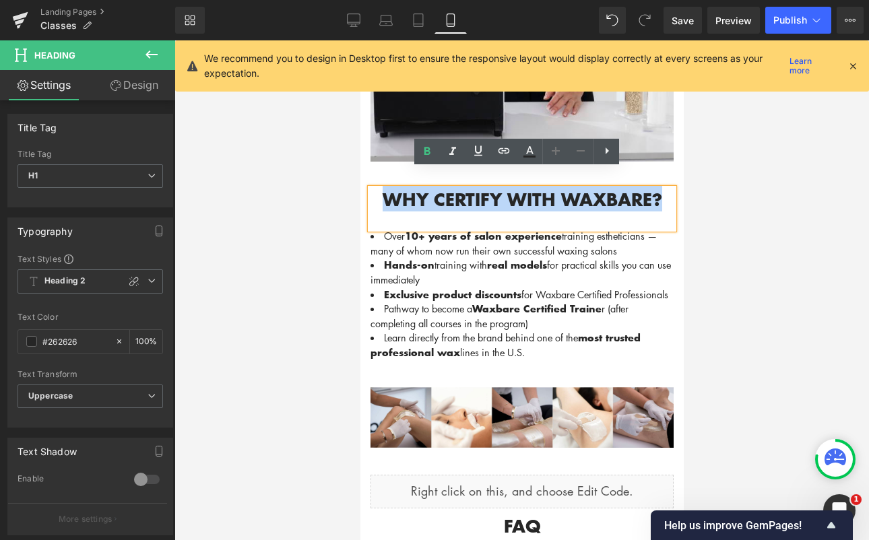
drag, startPoint x: 652, startPoint y: 182, endPoint x: 370, endPoint y: 186, distance: 282.2
click at [373, 189] on h1 "Why Certify With Waxbare?" at bounding box center [521, 199] width 303 height 21
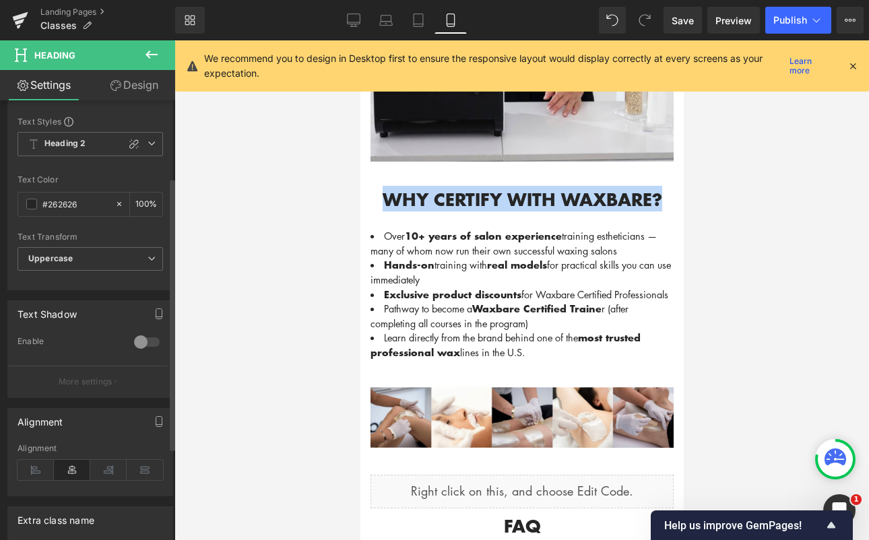
scroll to position [141, 0]
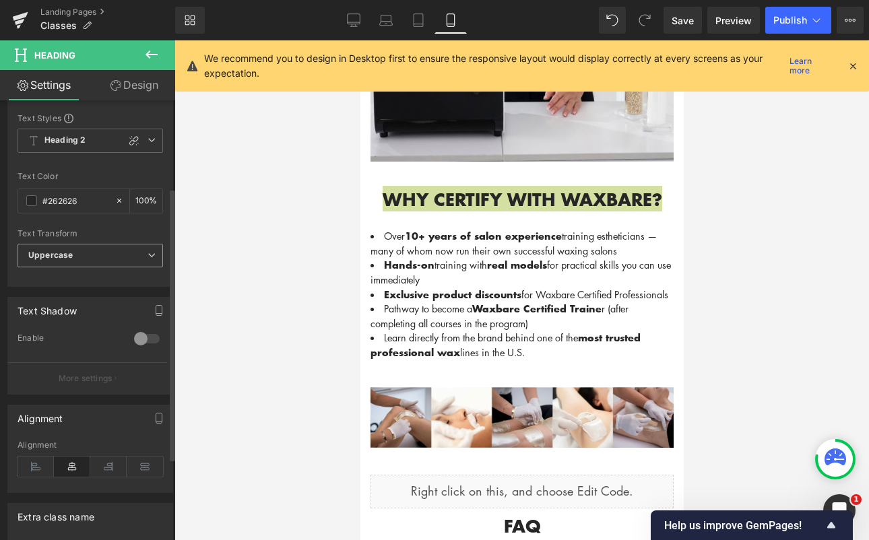
click at [112, 261] on span "Uppercase" at bounding box center [90, 256] width 145 height 24
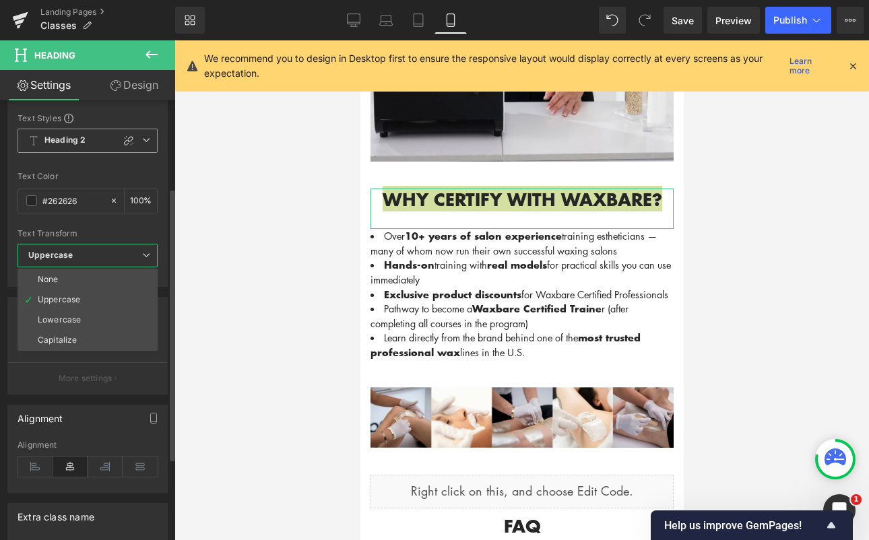
click at [94, 139] on span "Heading 2" at bounding box center [88, 141] width 140 height 24
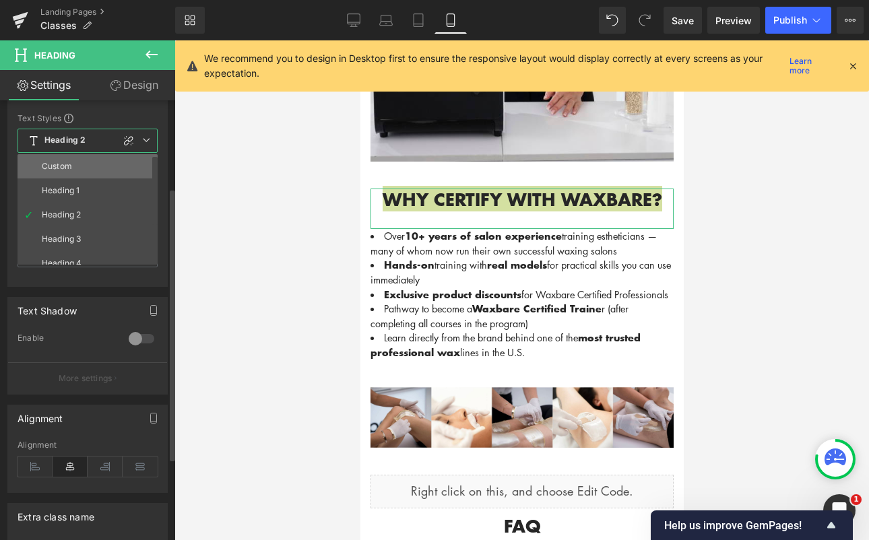
click at [70, 170] on div "Custom" at bounding box center [57, 166] width 30 height 9
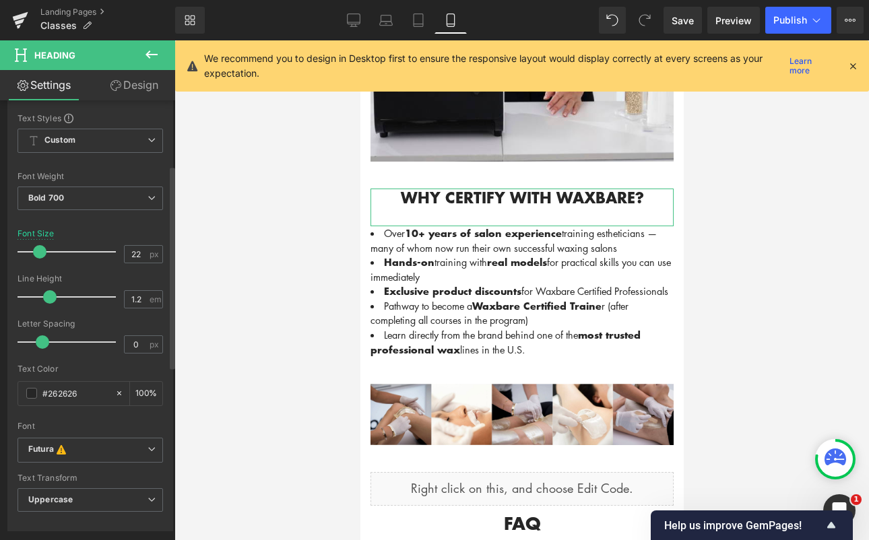
type input "21"
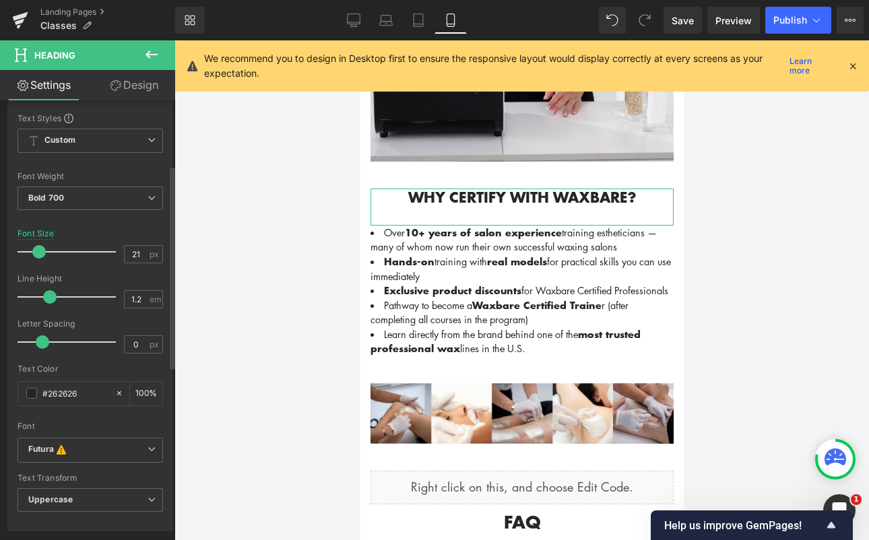
click at [38, 250] on span at bounding box center [38, 251] width 13 height 13
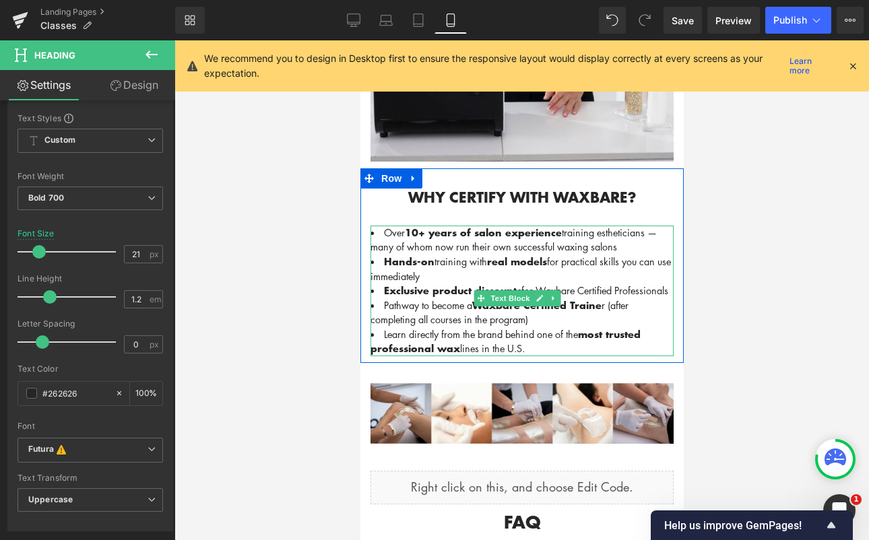
click at [513, 291] on li "Exclusive product discounts for Waxbare Certified Professionals" at bounding box center [521, 290] width 303 height 15
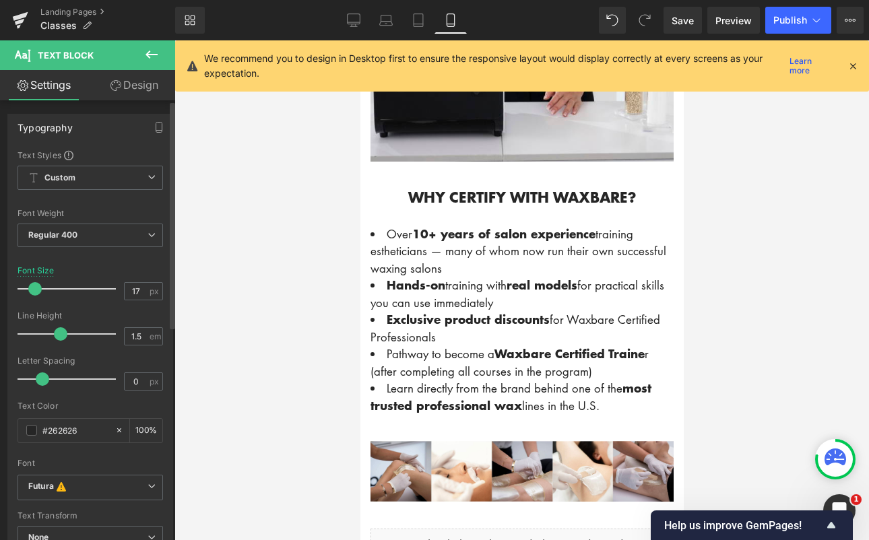
type input "18"
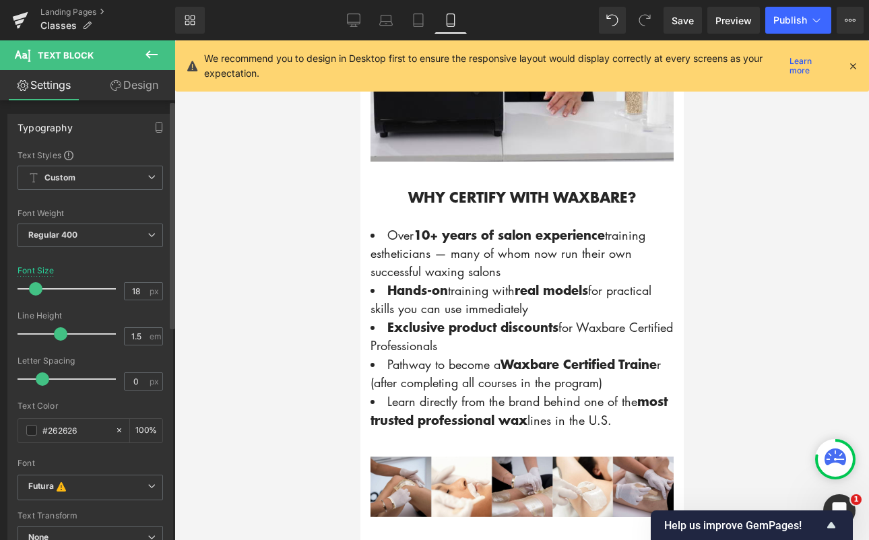
click at [36, 291] on span at bounding box center [35, 288] width 13 height 13
click at [745, 266] on div at bounding box center [521, 290] width 694 height 500
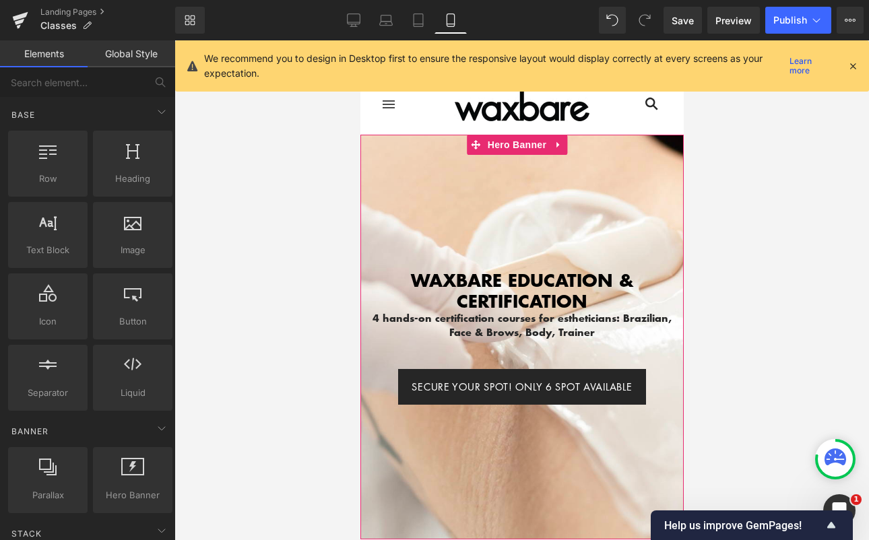
scroll to position [345, 0]
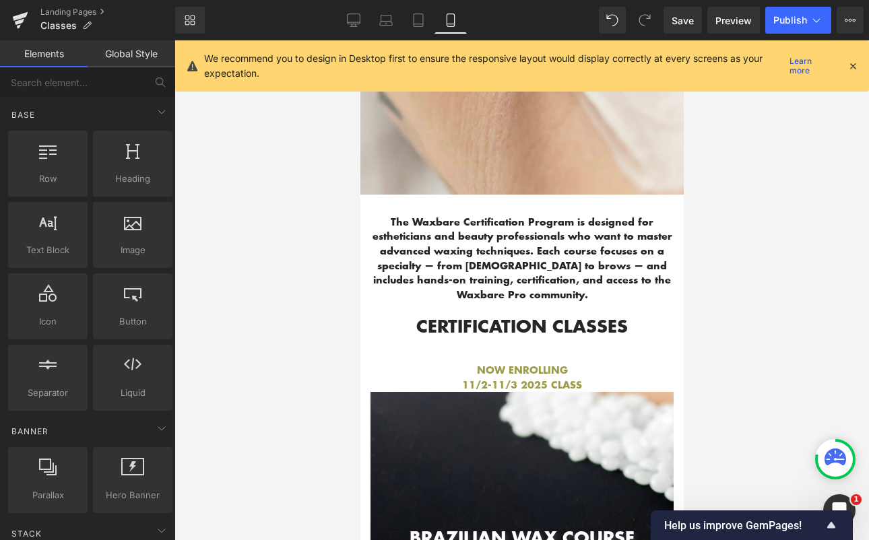
click at [537, 267] on p "The Waxbare Certification Program is designed for estheticians and beauty profe…" at bounding box center [521, 259] width 303 height 88
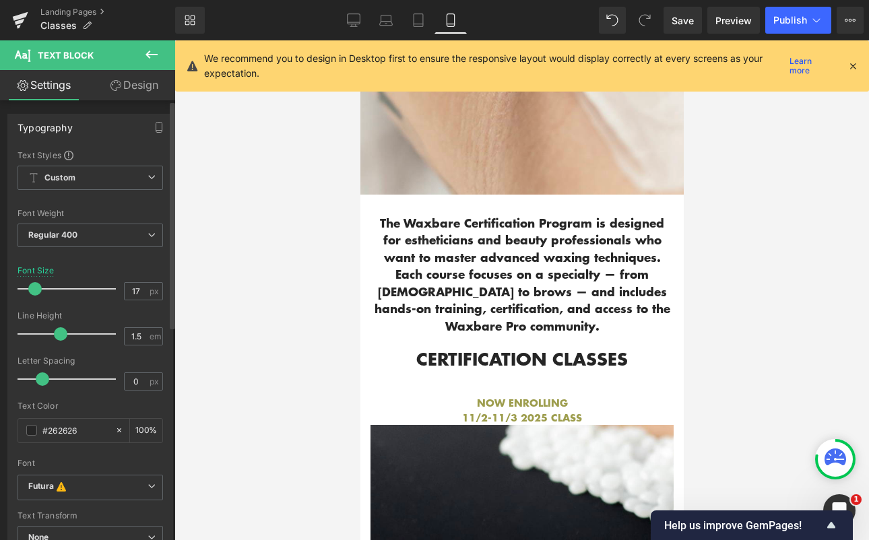
type input "18"
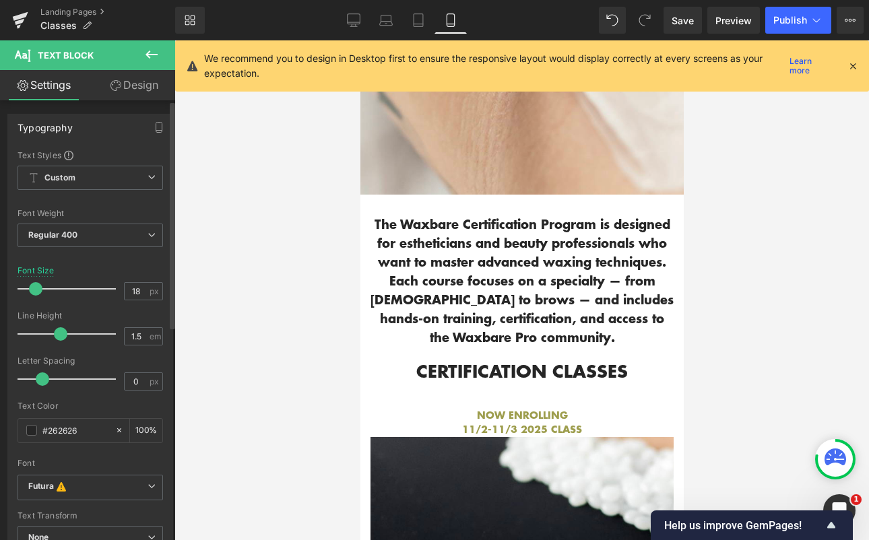
click at [38, 294] on span at bounding box center [35, 288] width 13 height 13
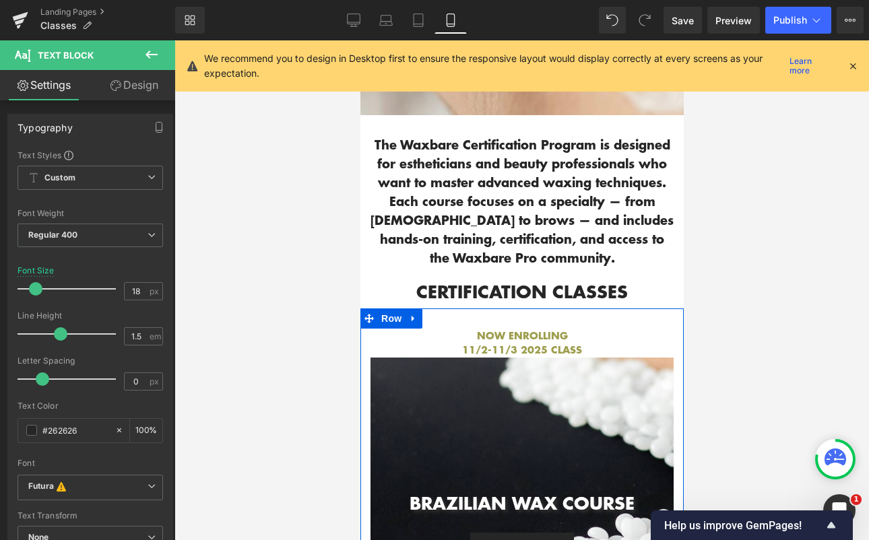
scroll to position [500, 0]
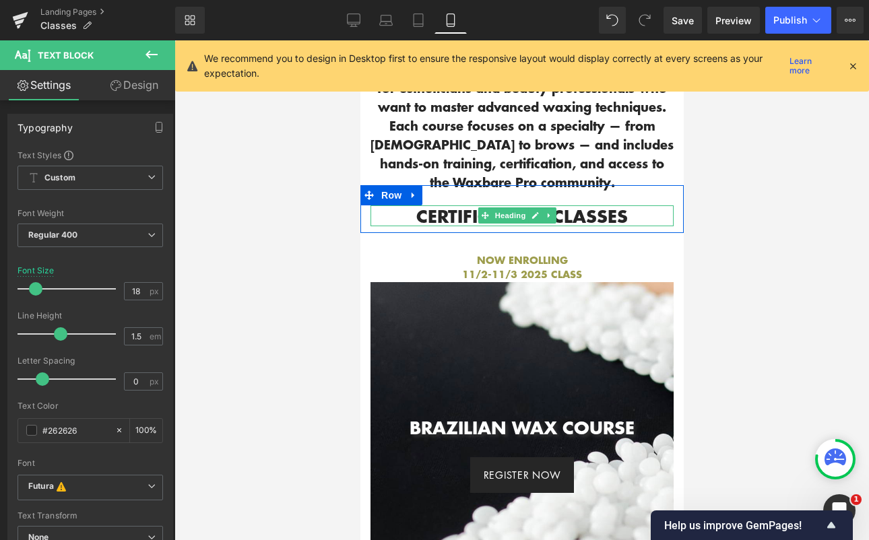
click at [578, 205] on h1 "certification classes" at bounding box center [521, 215] width 303 height 21
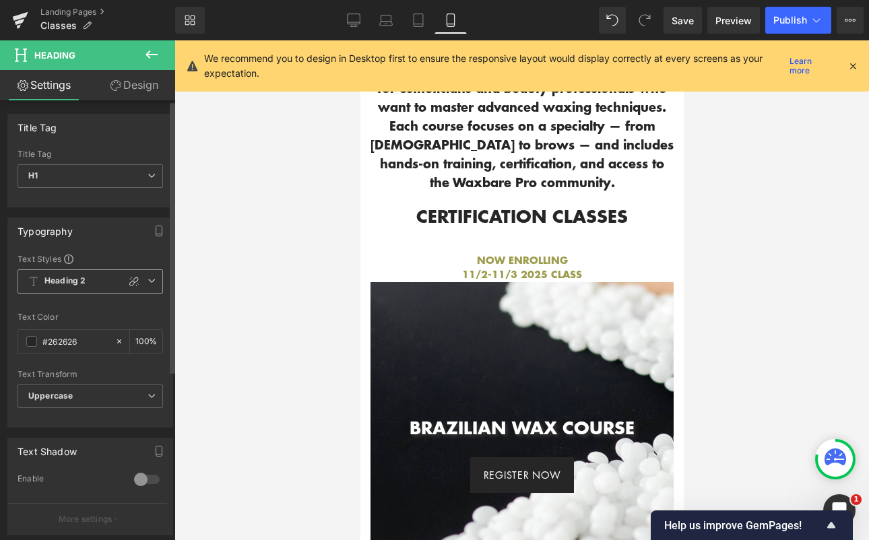
click at [77, 281] on b "Heading 2" at bounding box center [64, 280] width 41 height 11
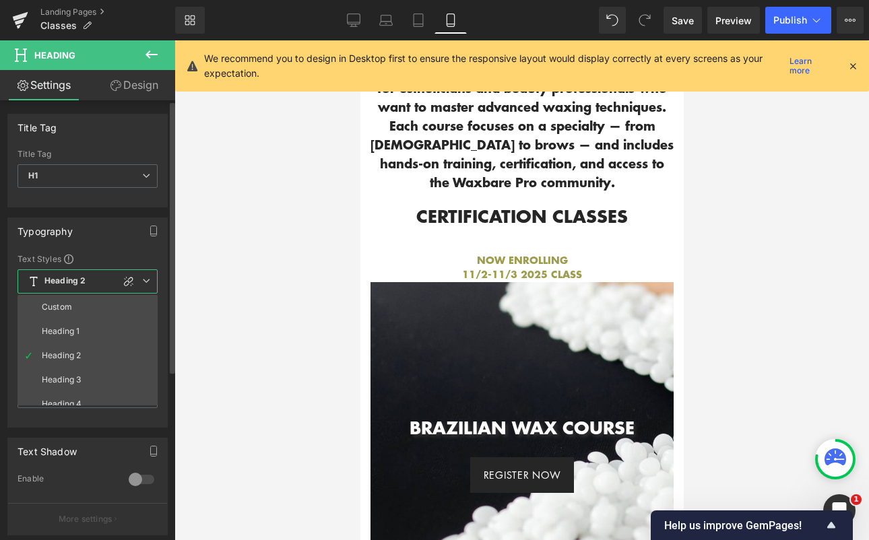
click at [76, 300] on li "Custom" at bounding box center [91, 307] width 146 height 24
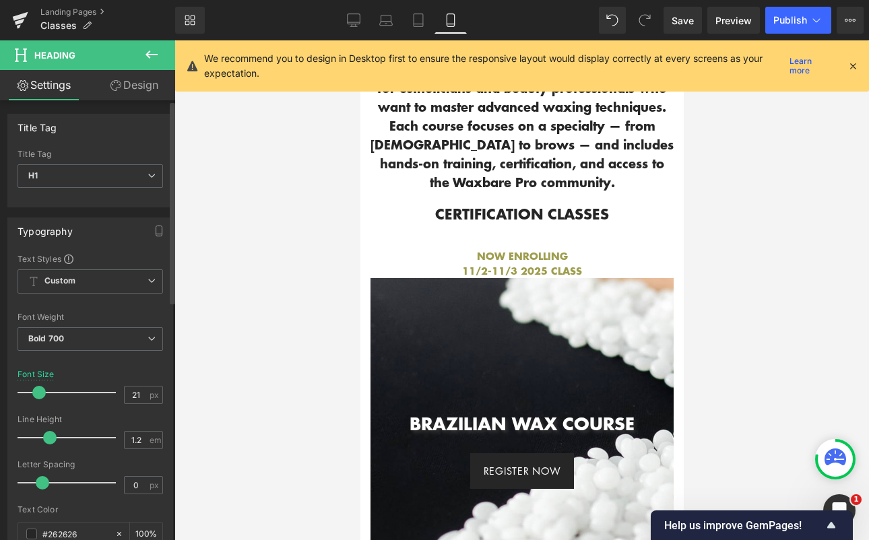
click at [44, 391] on span at bounding box center [38, 392] width 13 height 13
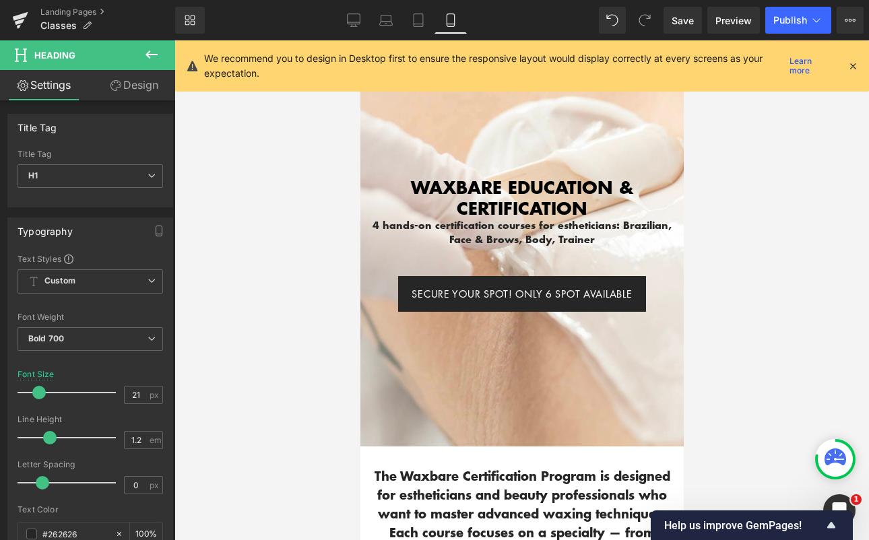
scroll to position [0, 0]
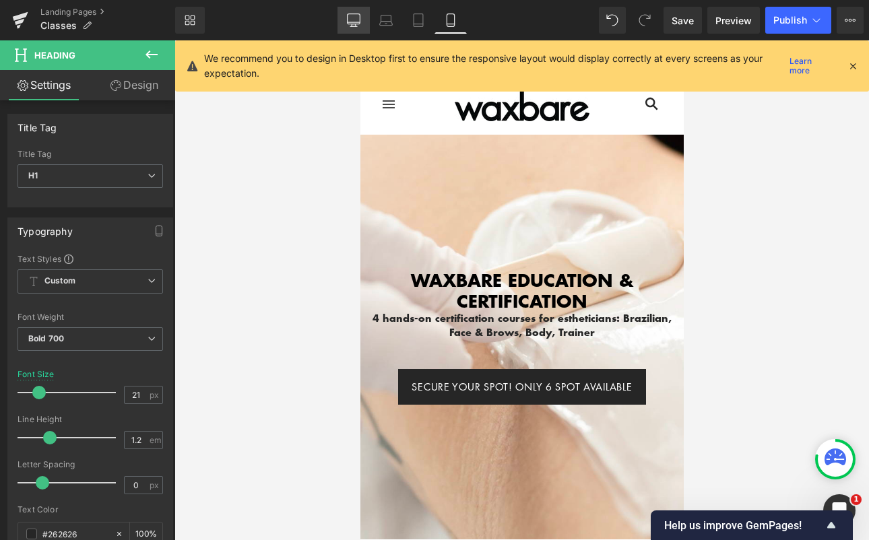
click at [353, 19] on icon at bounding box center [353, 19] width 13 height 13
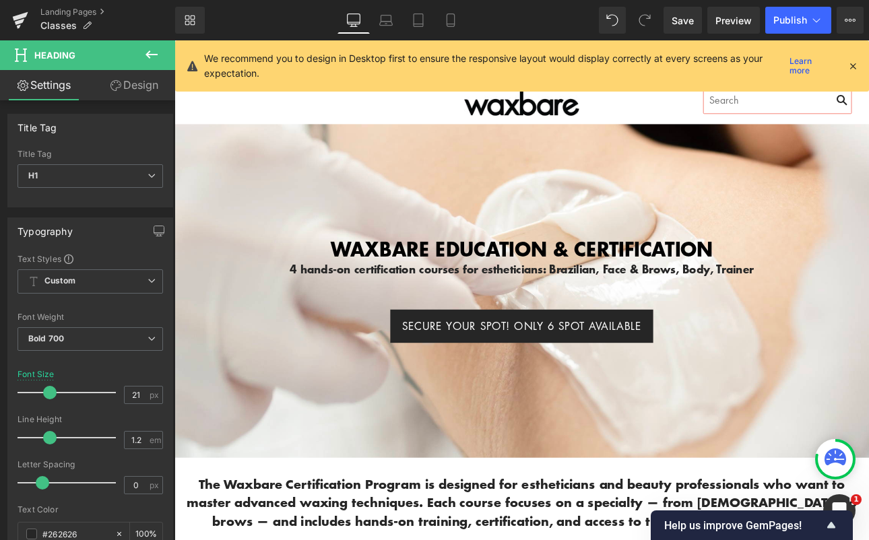
type input "32.04"
type input "100"
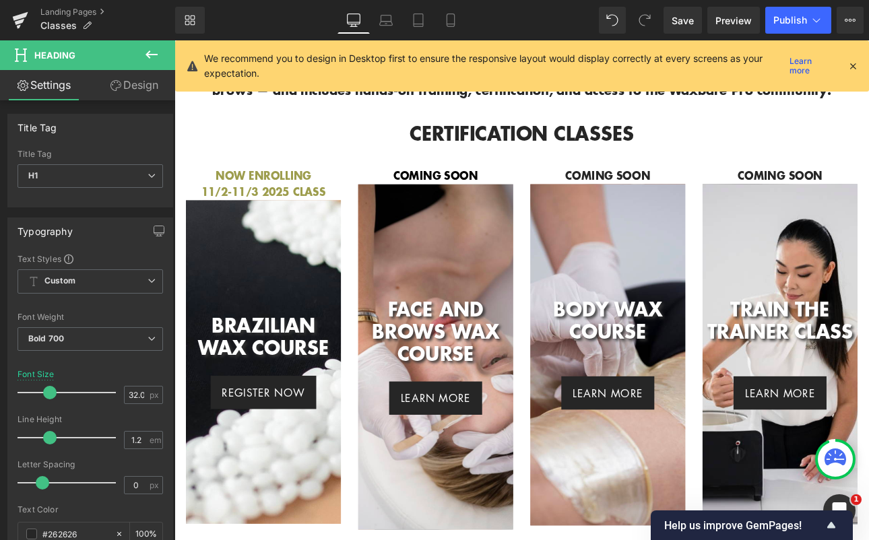
scroll to position [550, 0]
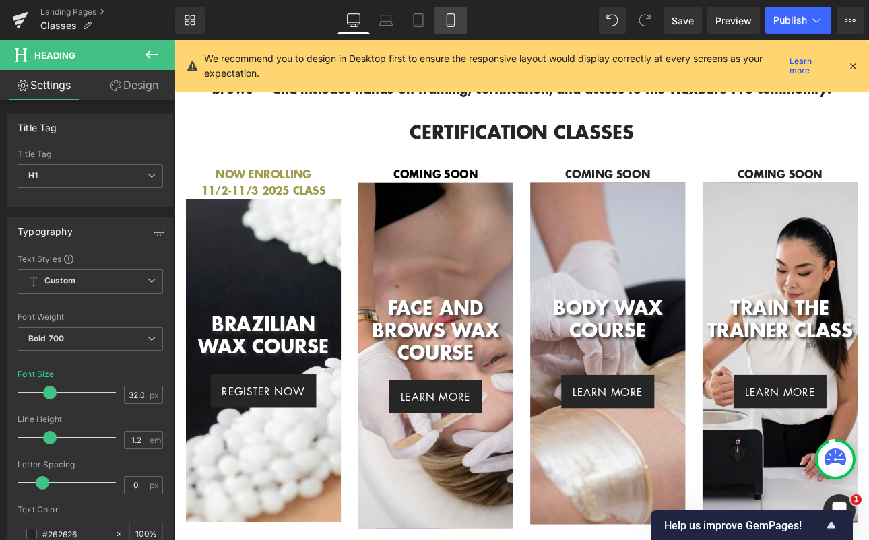
click at [452, 19] on icon at bounding box center [450, 19] width 13 height 13
type input "21"
type input "100"
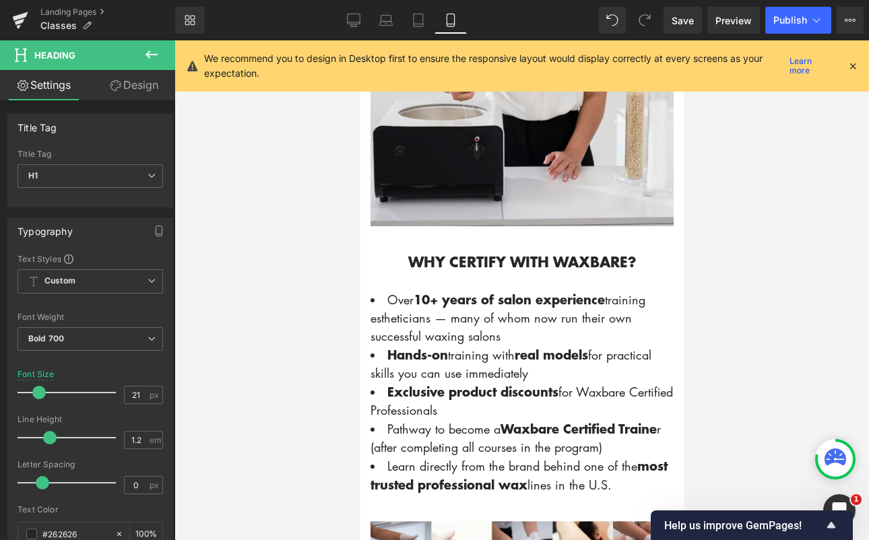
scroll to position [2057, 0]
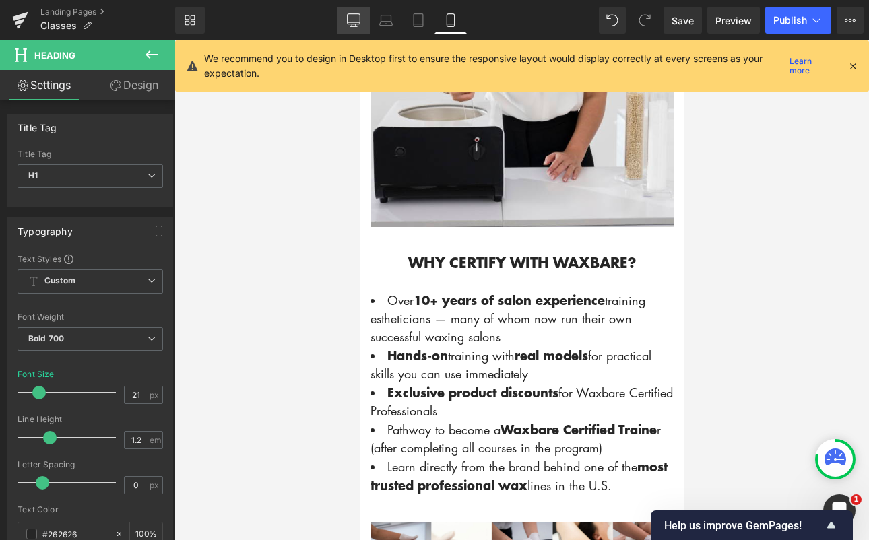
click at [359, 19] on icon at bounding box center [353, 19] width 13 height 13
type input "32.04"
type input "100"
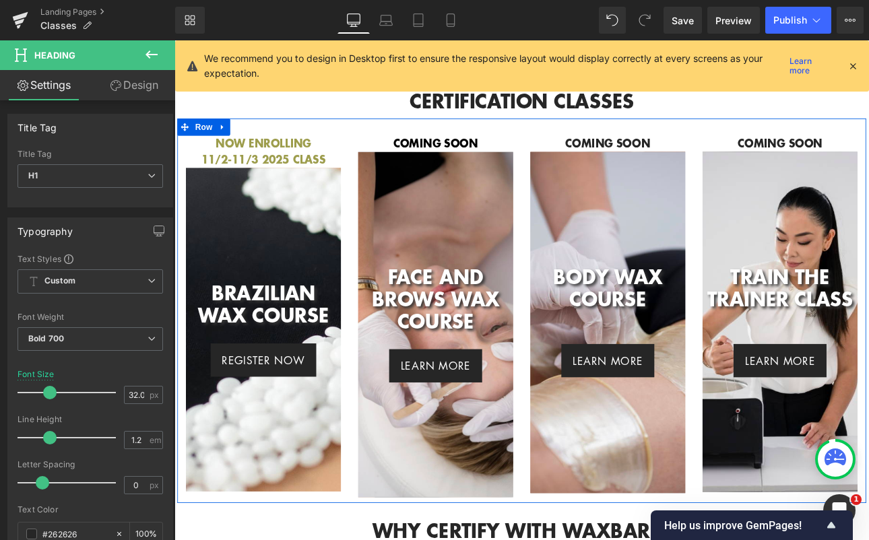
scroll to position [411, 0]
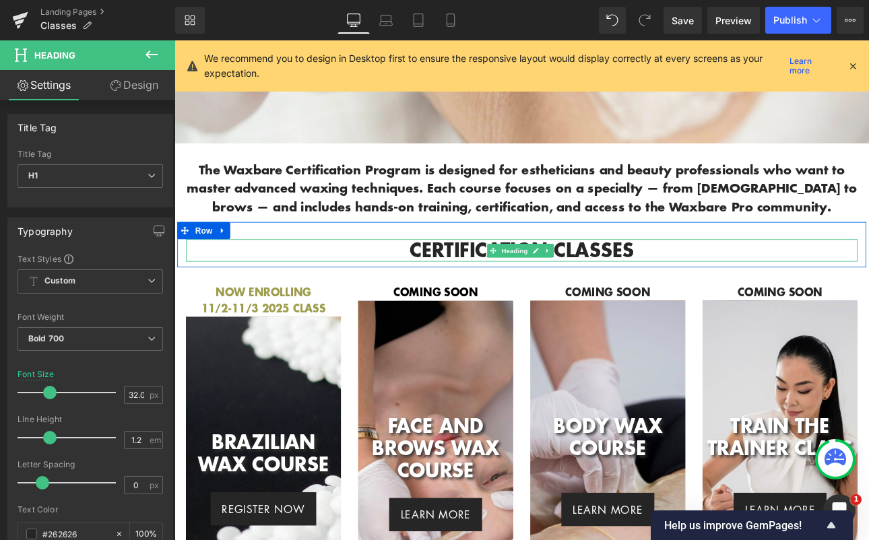
click at [622, 274] on h1 "certification classes" at bounding box center [582, 287] width 788 height 26
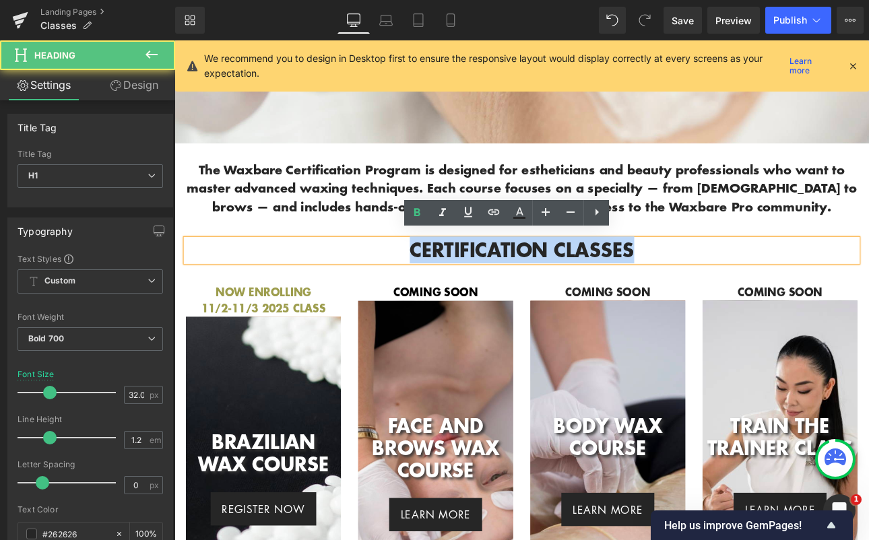
drag, startPoint x: 777, startPoint y: 279, endPoint x: 371, endPoint y: 278, distance: 406.0
click at [395, 275] on h1 "certification classes" at bounding box center [582, 287] width 788 height 26
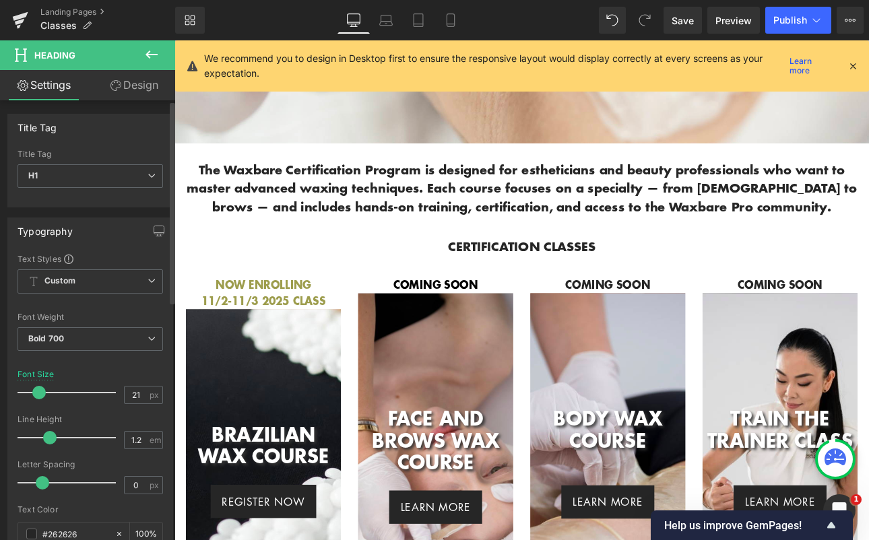
drag, startPoint x: 53, startPoint y: 393, endPoint x: 42, endPoint y: 392, distance: 10.1
click at [42, 392] on span at bounding box center [38, 392] width 13 height 13
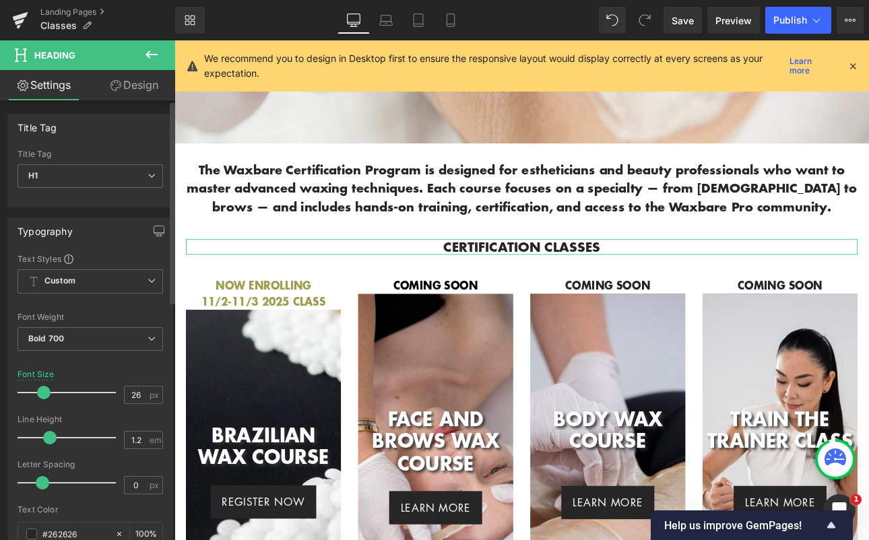
type input "27"
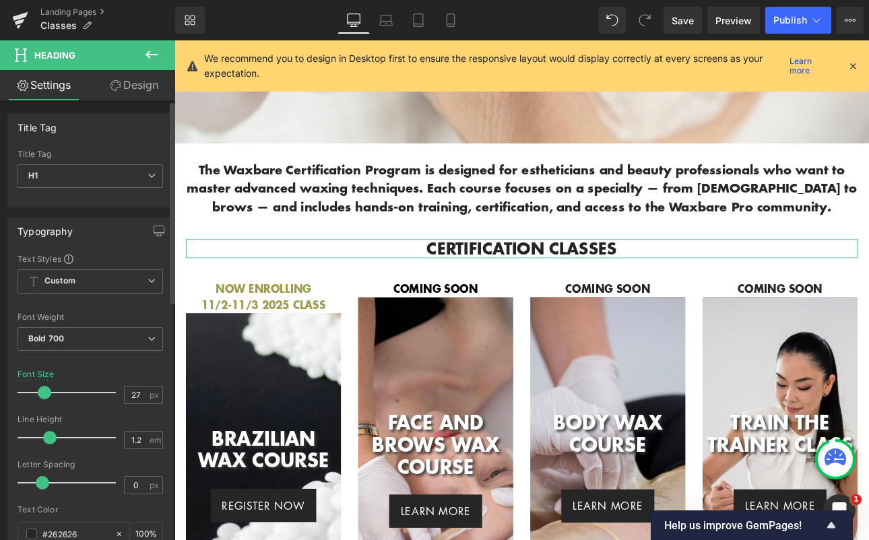
click at [43, 392] on span at bounding box center [44, 392] width 13 height 13
click at [89, 278] on span "Custom" at bounding box center [90, 281] width 145 height 24
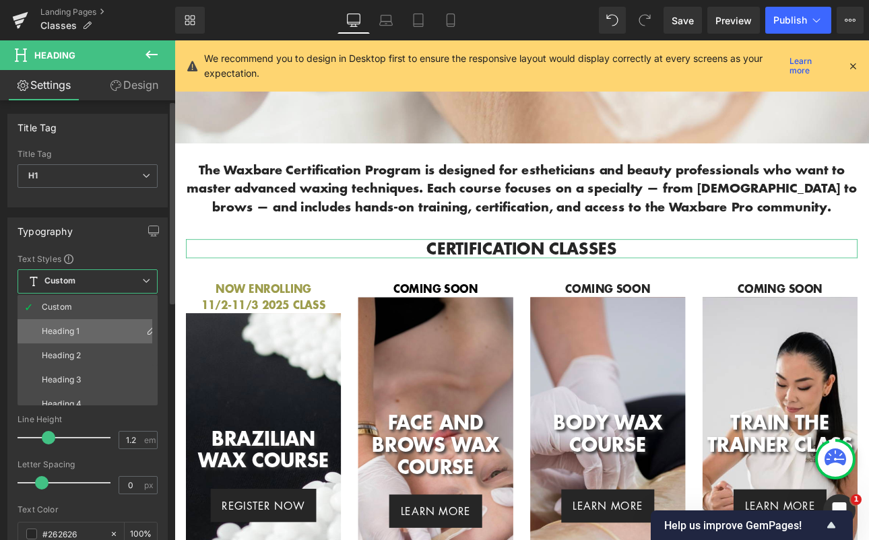
click at [64, 339] on li "Heading 1" at bounding box center [91, 331] width 146 height 24
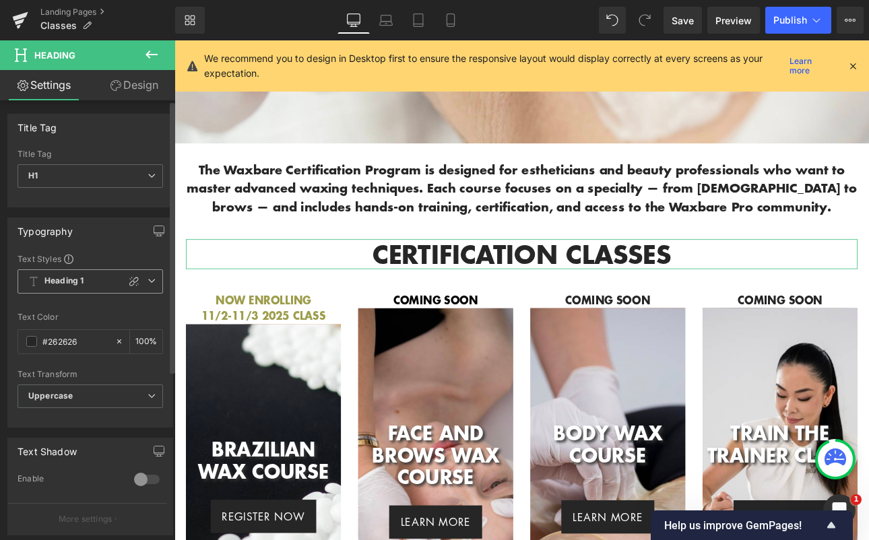
click at [98, 279] on span "Heading 1" at bounding box center [90, 281] width 145 height 24
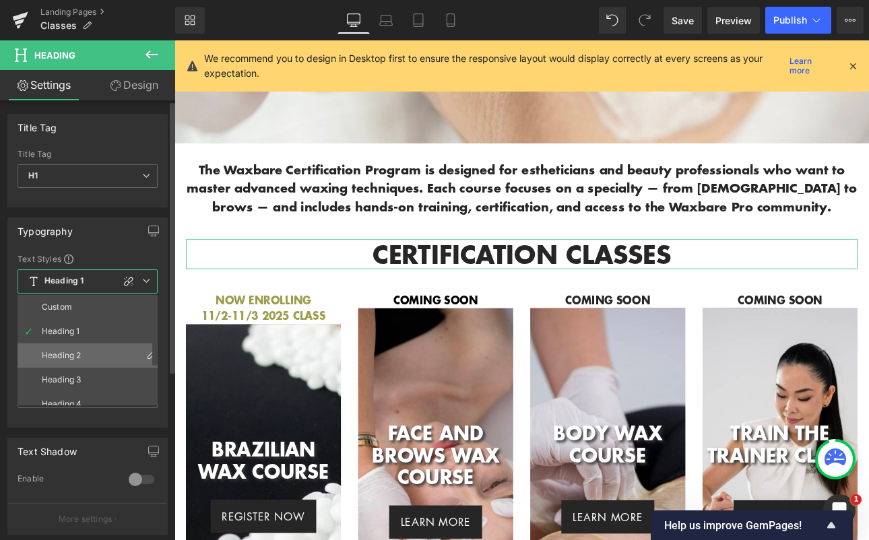
click at [72, 351] on div "Heading 2" at bounding box center [61, 355] width 39 height 9
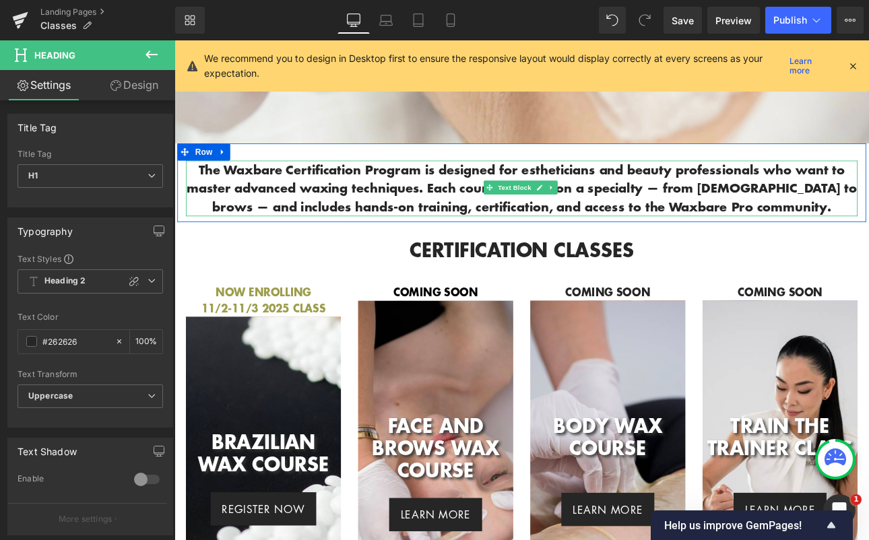
click at [440, 211] on span "The Waxbare Certification Program is designed for estheticians and beauty profe…" at bounding box center [582, 214] width 786 height 65
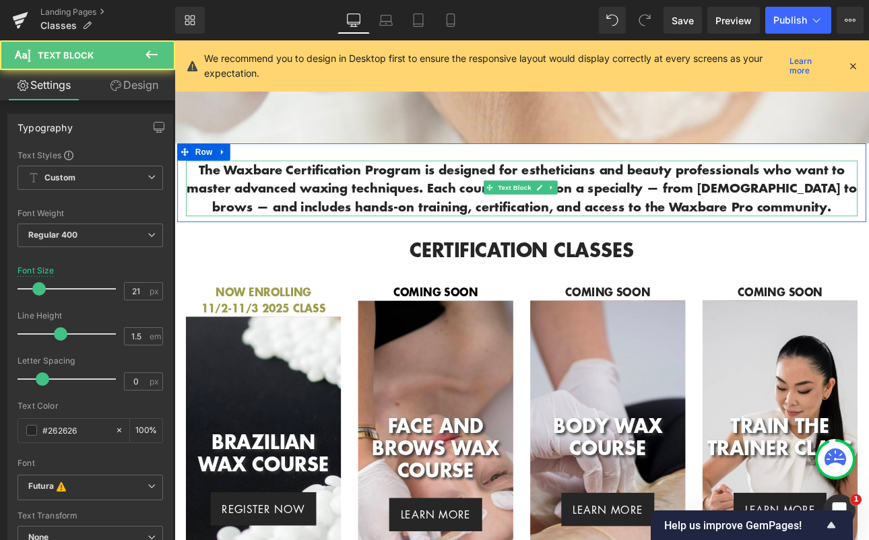
click at [868, 229] on span "The Waxbare Certification Program is designed for estheticians and beauty profe…" at bounding box center [582, 214] width 786 height 65
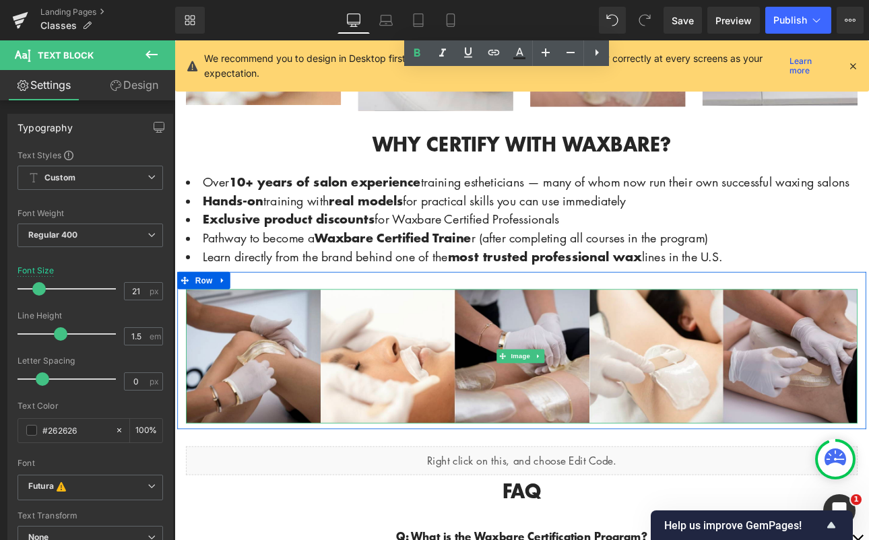
scroll to position [872, 0]
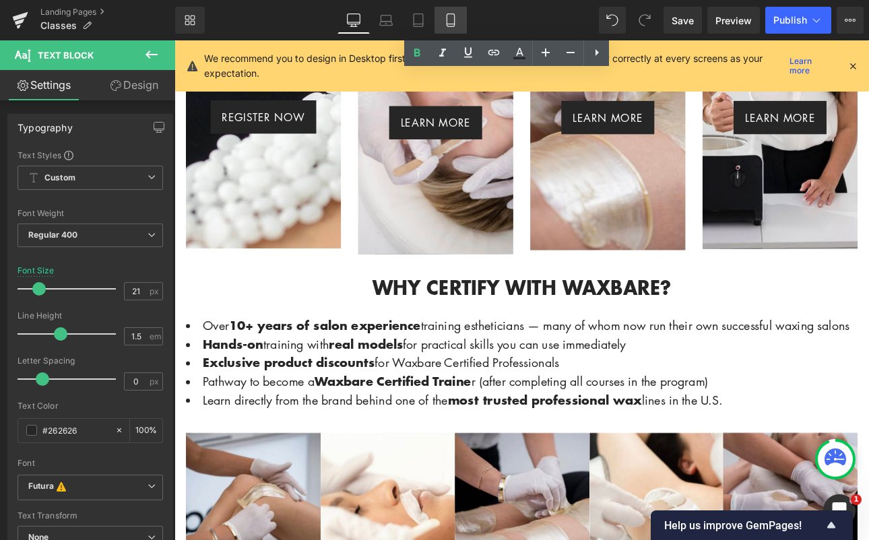
click at [452, 20] on icon at bounding box center [450, 19] width 13 height 13
type input "18"
type input "100"
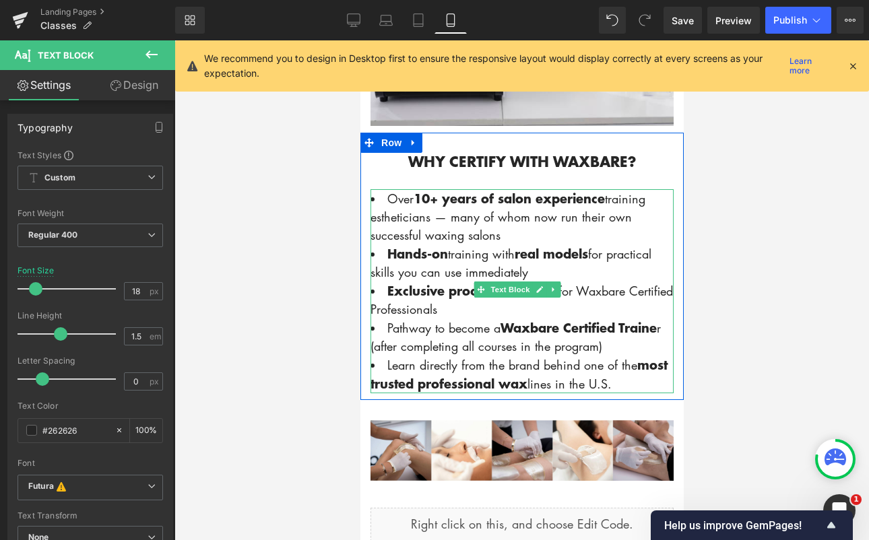
scroll to position [2189, 0]
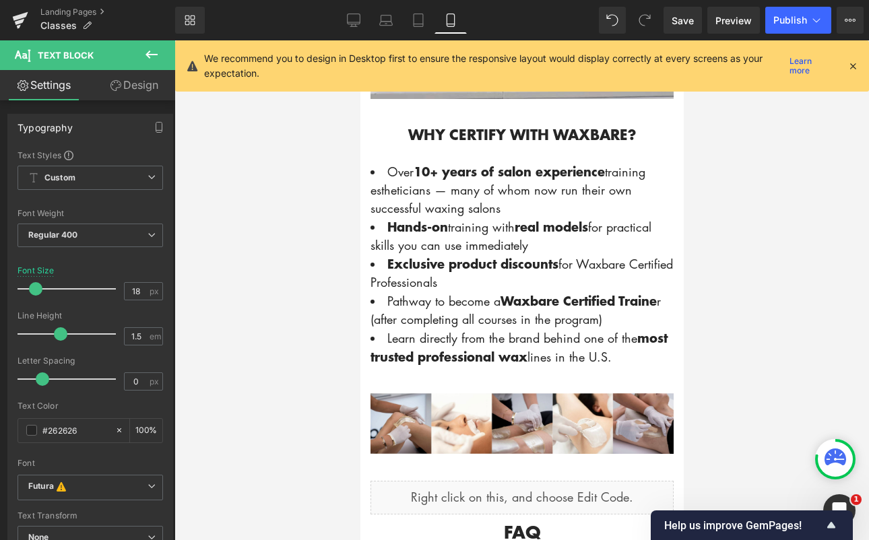
click at [438, 126] on h1 "Why Certify With Waxbare?" at bounding box center [521, 134] width 303 height 17
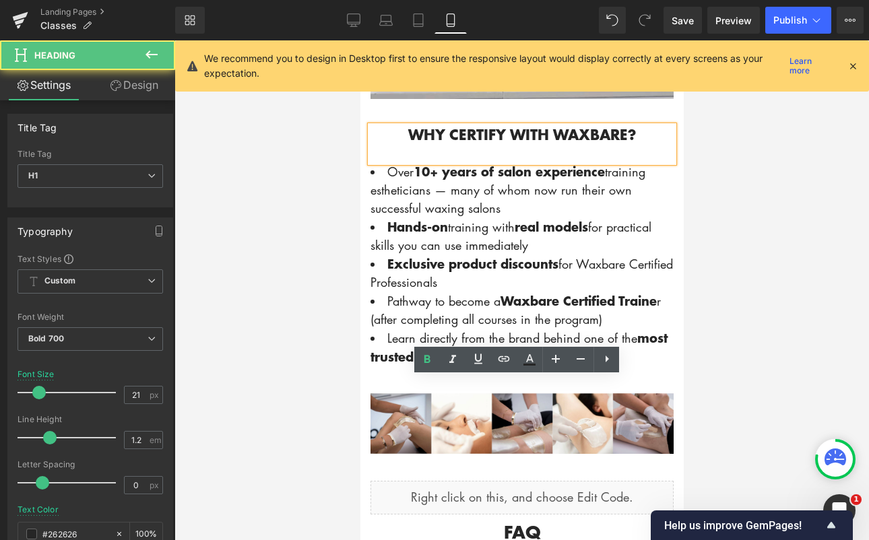
click at [468, 162] on div at bounding box center [521, 153] width 303 height 20
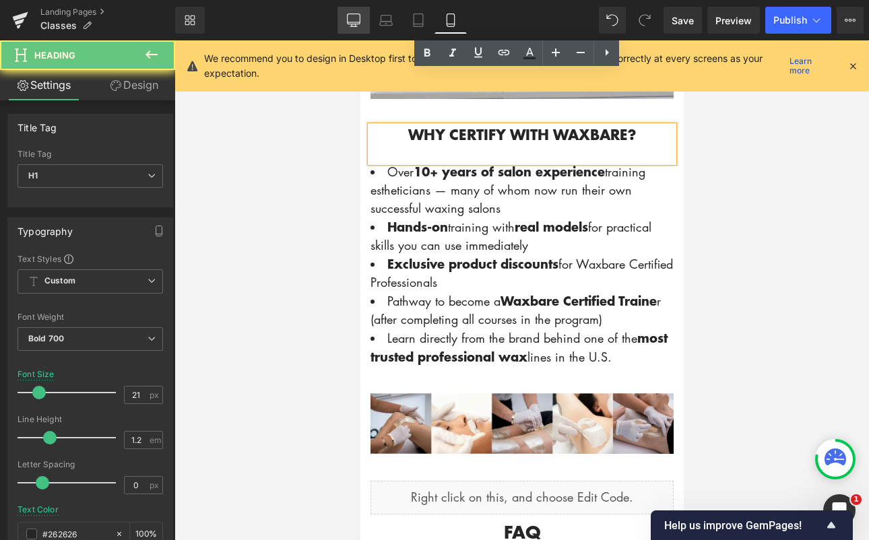
click at [357, 17] on icon at bounding box center [353, 19] width 13 height 13
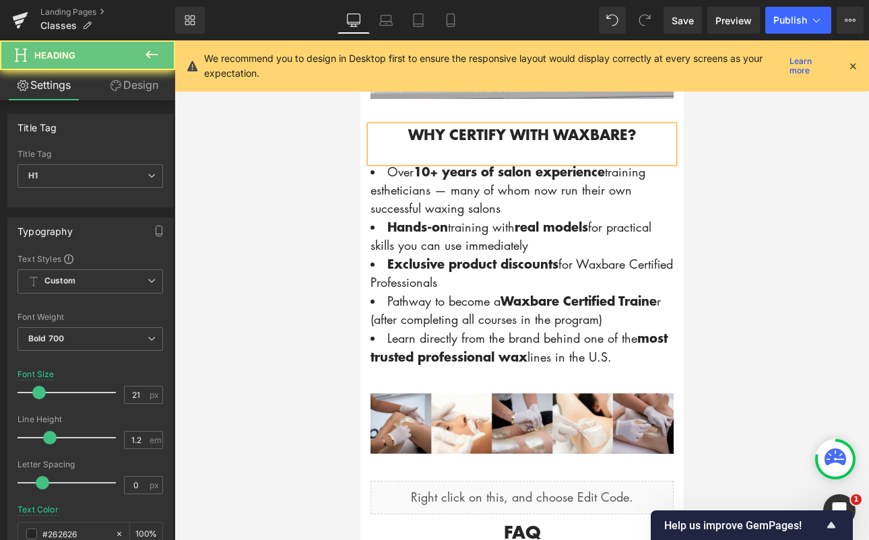
drag, startPoint x: 356, startPoint y: 15, endPoint x: 193, endPoint y: 247, distance: 282.8
click at [356, 15] on icon at bounding box center [353, 19] width 13 height 13
click at [680, 24] on span "Save" at bounding box center [682, 20] width 22 height 14
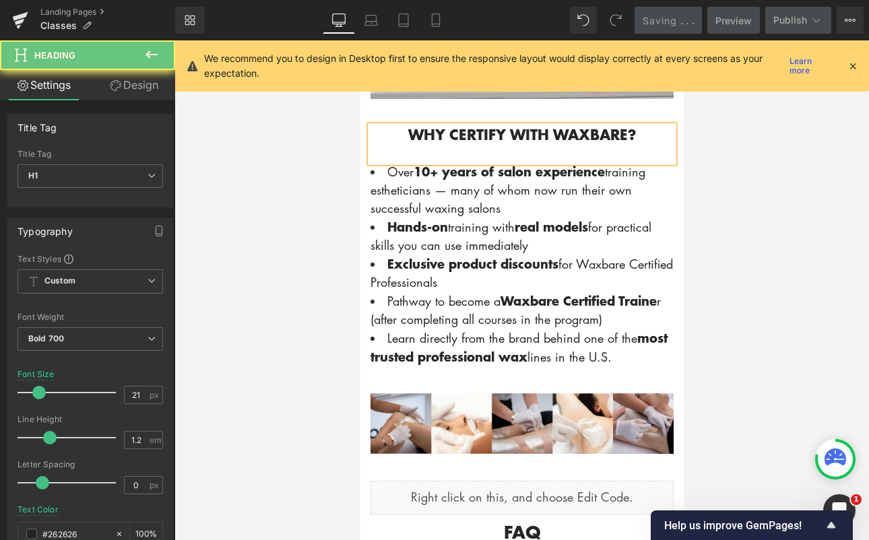
click at [343, 15] on icon at bounding box center [338, 19] width 13 height 13
click at [338, 30] on link "Desktop" at bounding box center [339, 20] width 32 height 27
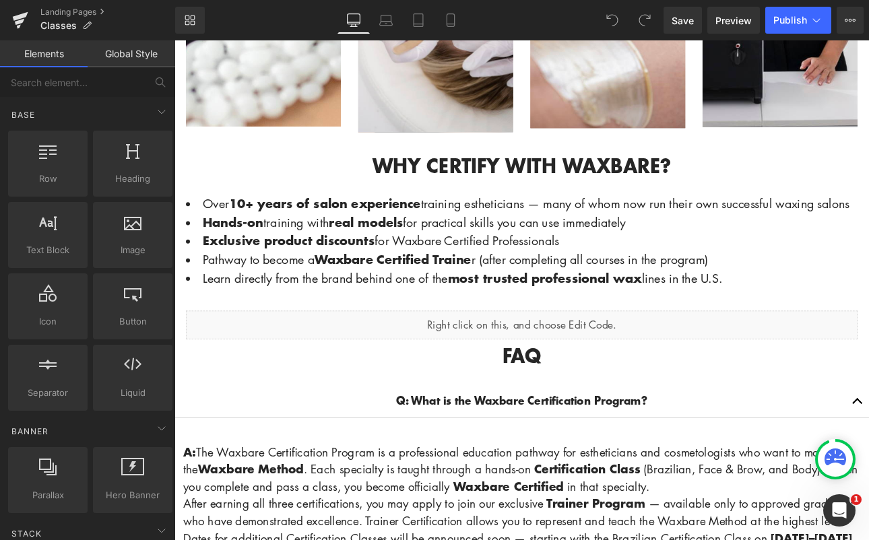
scroll to position [1015, 0]
click at [445, 26] on icon at bounding box center [450, 19] width 13 height 13
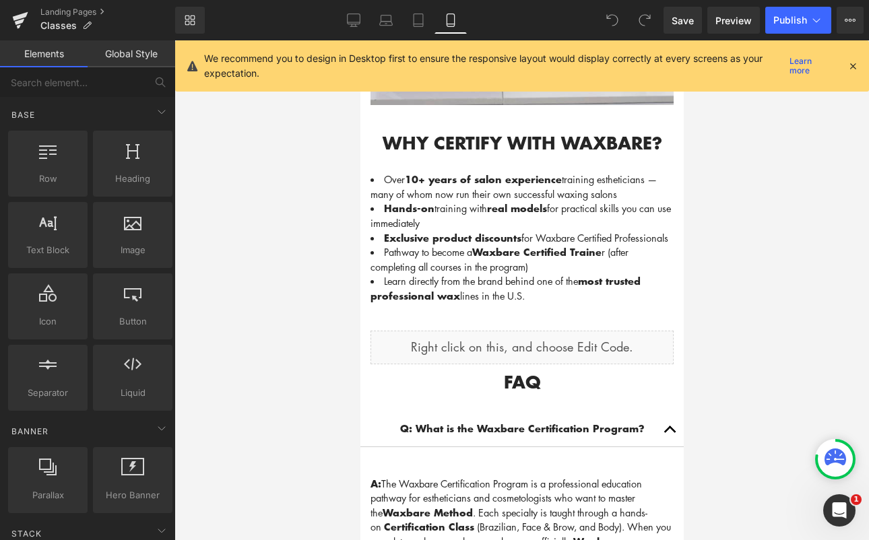
scroll to position [2068, 0]
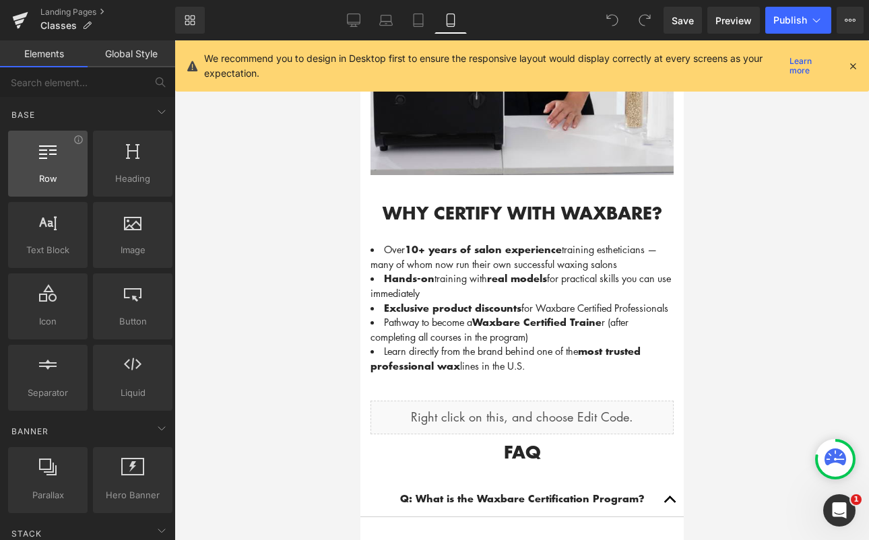
click at [48, 158] on icon at bounding box center [48, 150] width 18 height 18
drag, startPoint x: 351, startPoint y: 19, endPoint x: 327, endPoint y: 73, distance: 59.4
click at [351, 19] on icon at bounding box center [353, 19] width 13 height 13
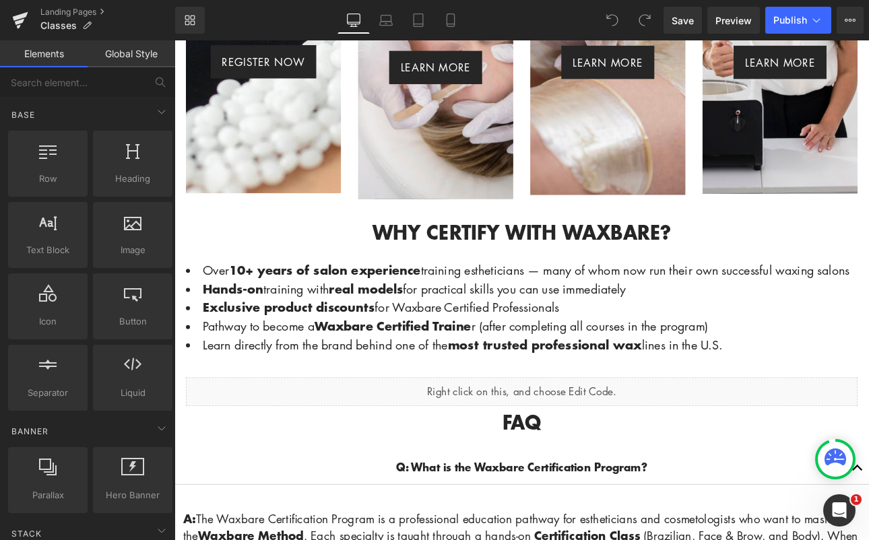
scroll to position [875, 0]
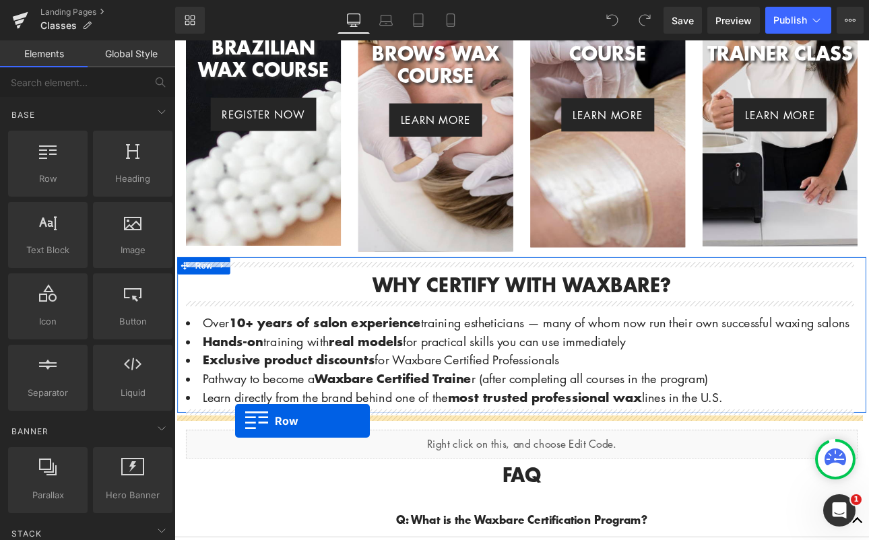
drag, startPoint x: 192, startPoint y: 203, endPoint x: 246, endPoint y: 486, distance: 288.6
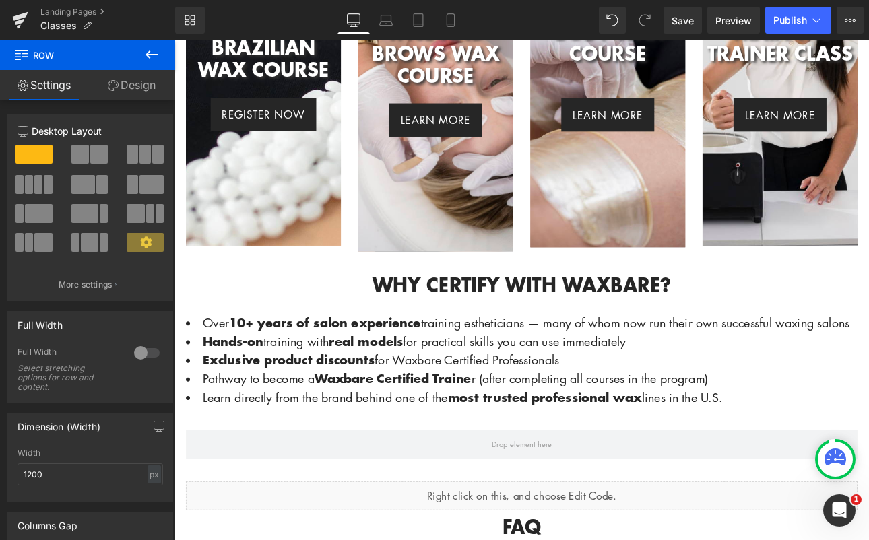
click at [151, 57] on icon at bounding box center [151, 54] width 16 height 16
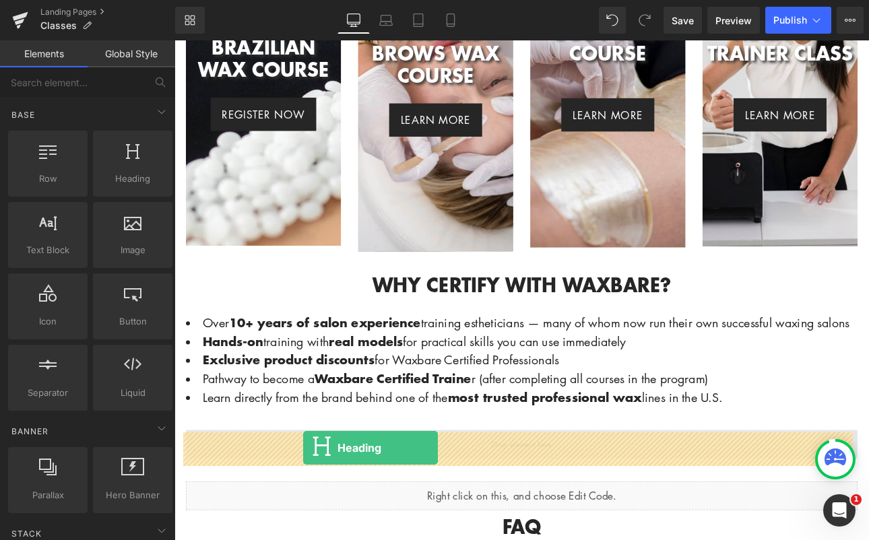
drag, startPoint x: 305, startPoint y: 218, endPoint x: 325, endPoint y: 518, distance: 300.3
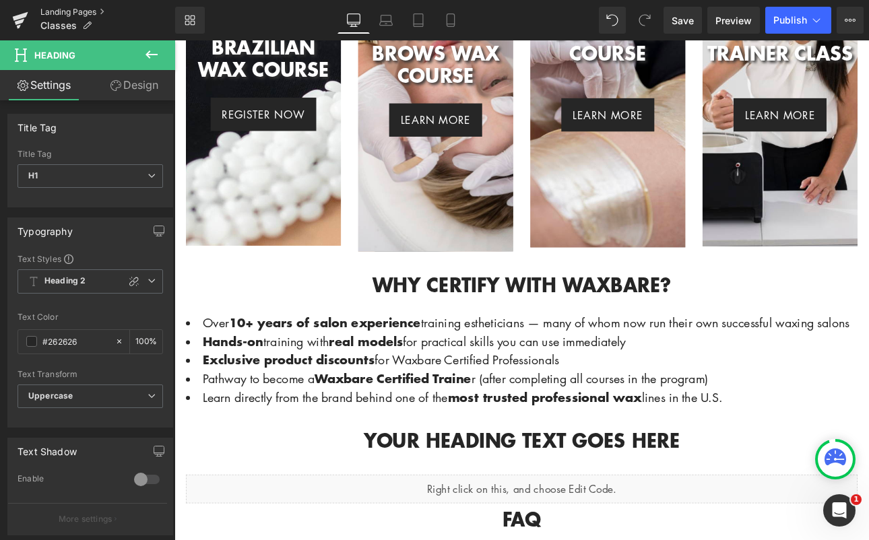
click at [88, 12] on link "Landing Pages" at bounding box center [107, 12] width 135 height 11
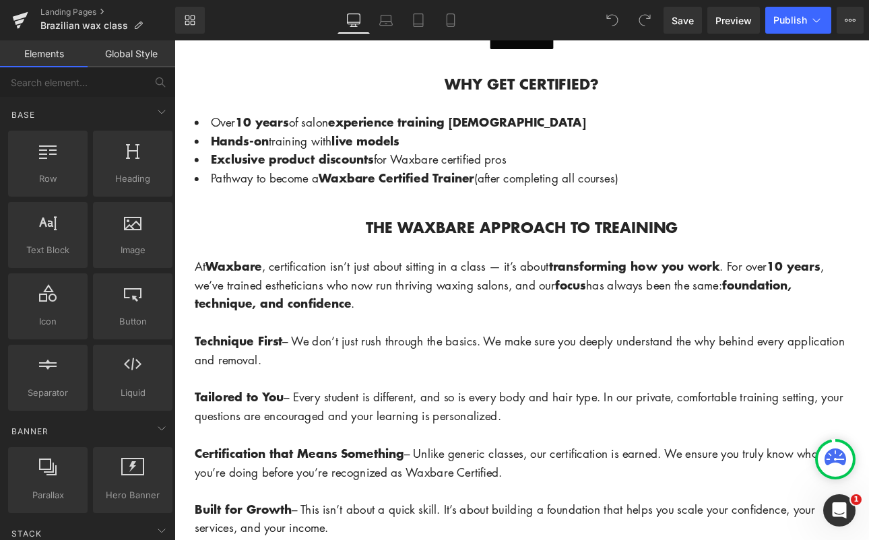
scroll to position [834, 0]
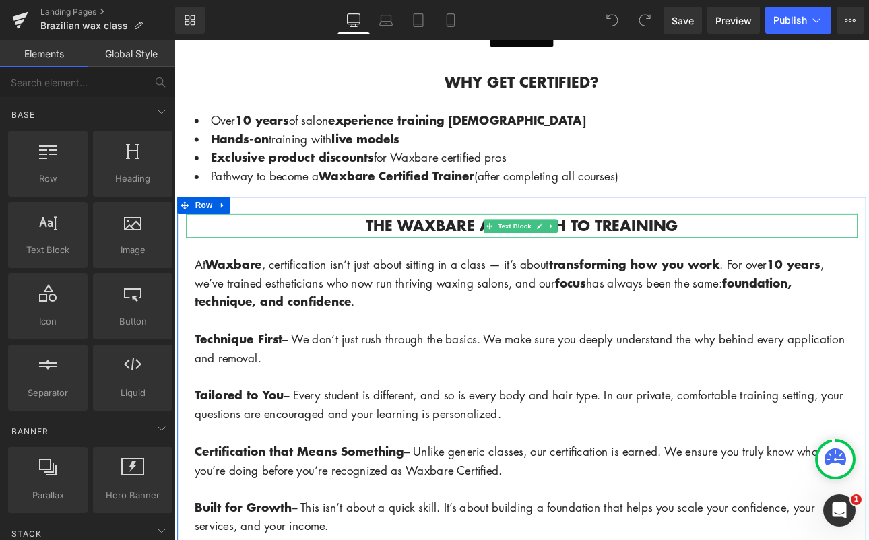
click at [706, 248] on span "THE WAXBARE APPROACH TO TREAINING" at bounding box center [582, 257] width 366 height 25
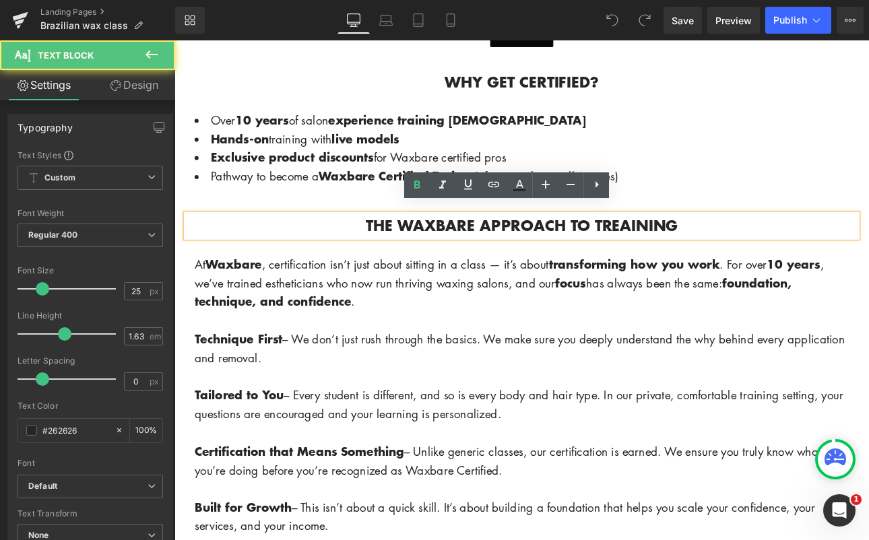
click at [693, 246] on span "THE WAXBARE APPROACH TO TREAINING" at bounding box center [582, 257] width 366 height 25
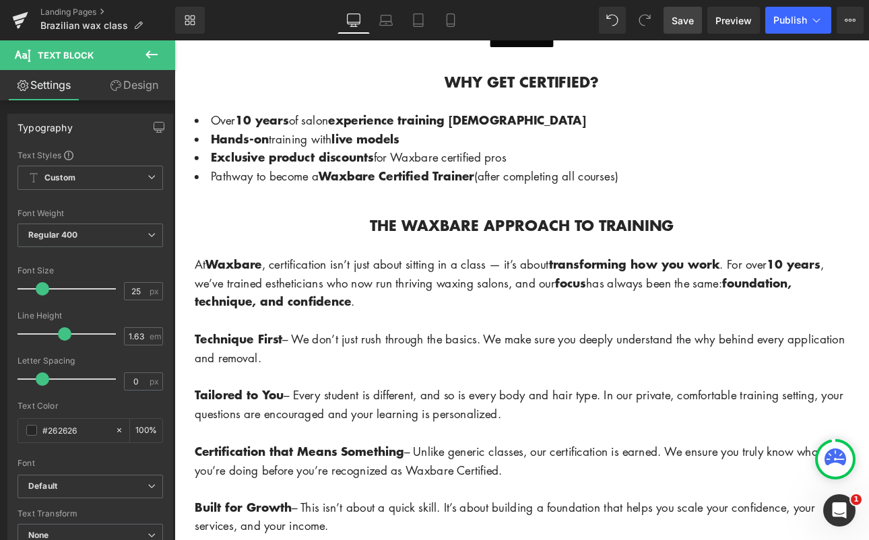
click at [693, 25] on span "Save" at bounding box center [682, 20] width 22 height 14
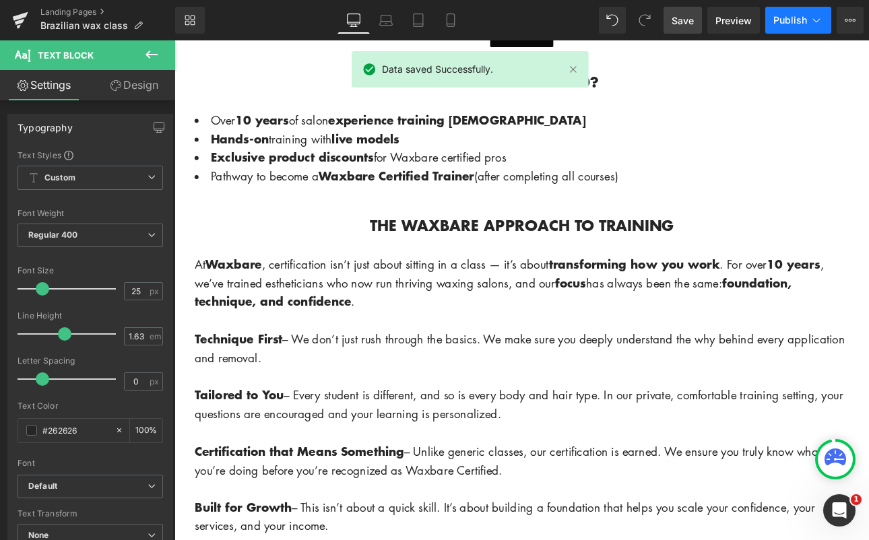
click at [792, 19] on span "Publish" at bounding box center [790, 20] width 34 height 11
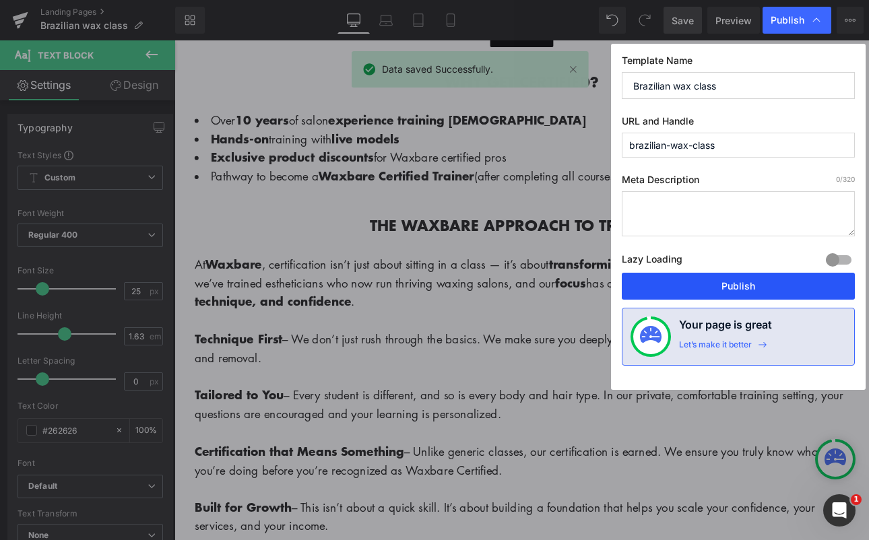
click at [794, 293] on button "Publish" at bounding box center [738, 286] width 233 height 27
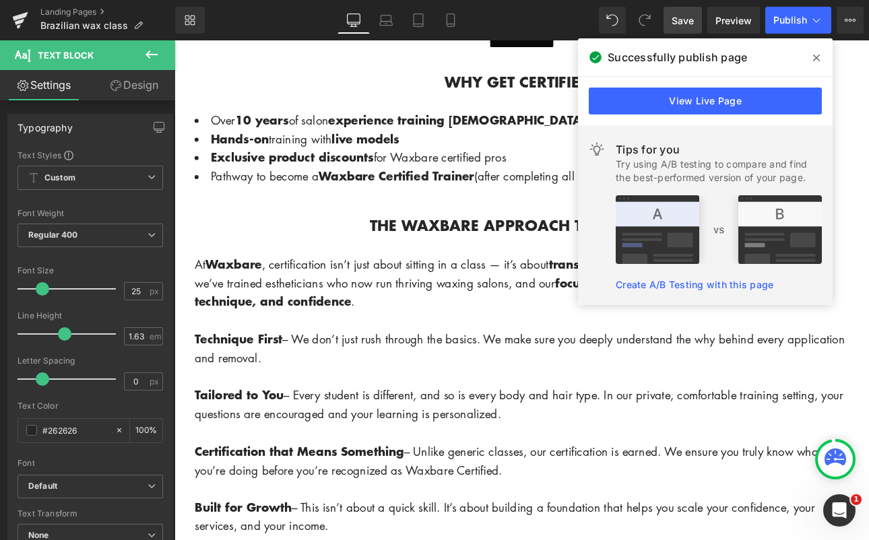
click at [817, 57] on icon at bounding box center [816, 58] width 7 height 7
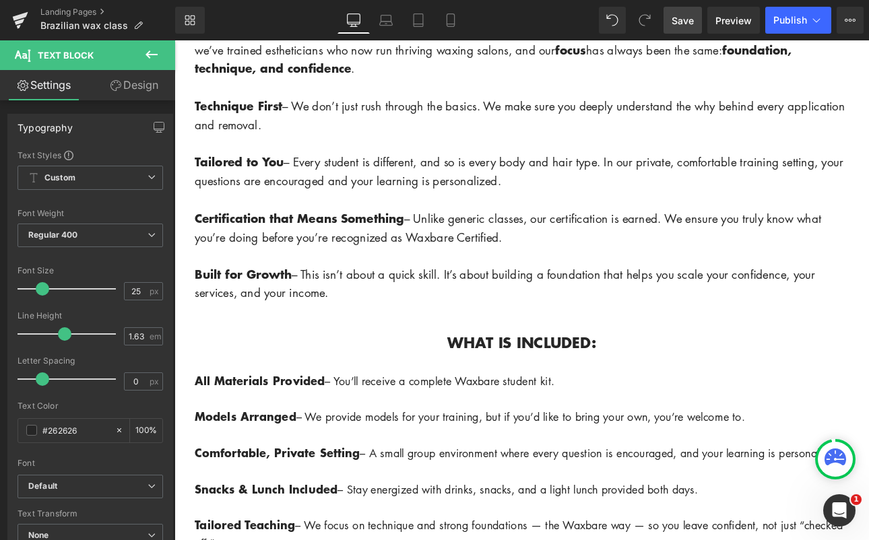
scroll to position [1011, 0]
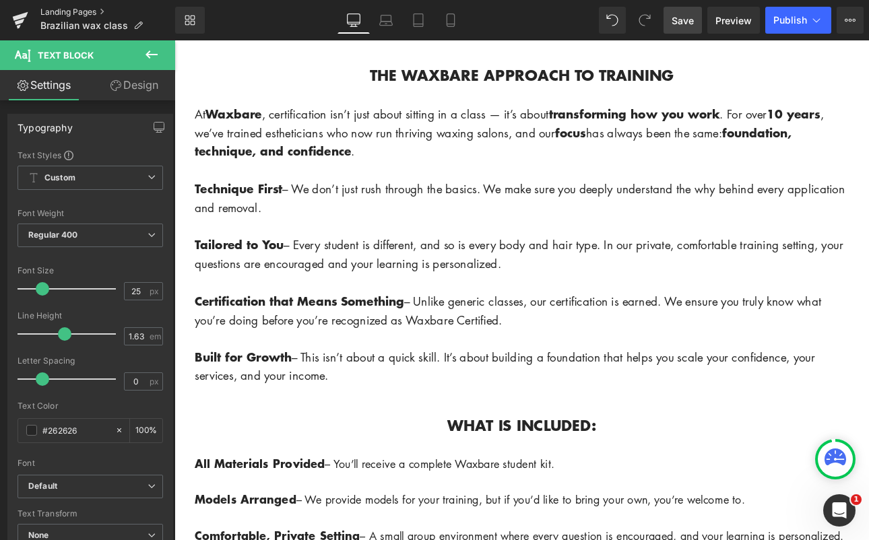
click at [75, 12] on link "Landing Pages" at bounding box center [107, 12] width 135 height 11
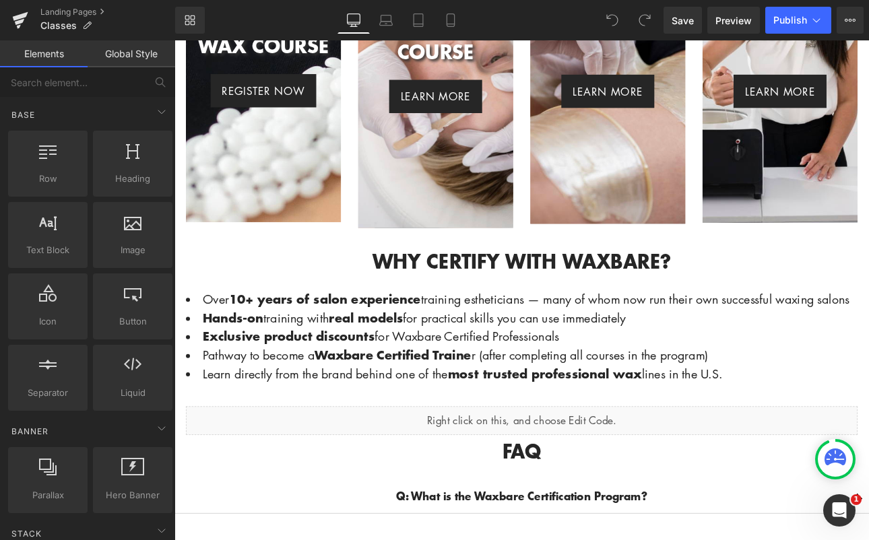
scroll to position [1112, 0]
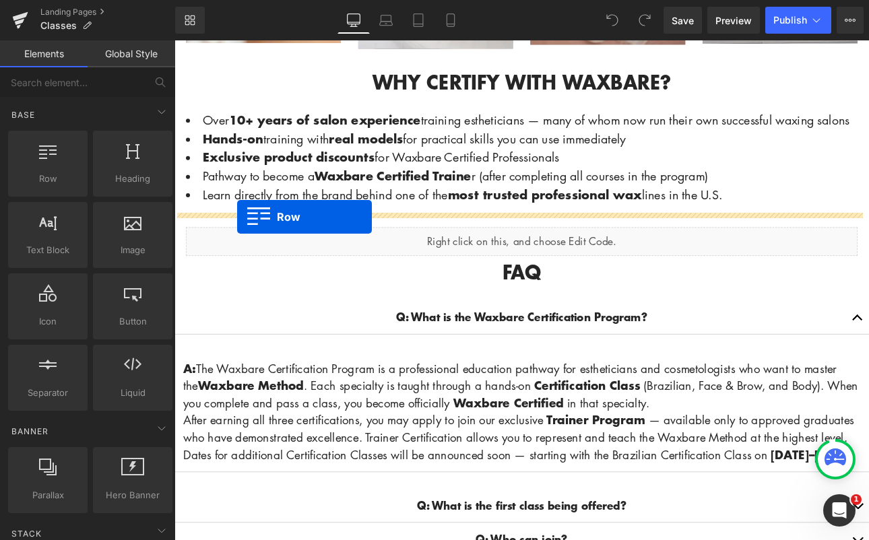
drag, startPoint x: 219, startPoint y: 218, endPoint x: 248, endPoint y: 247, distance: 40.9
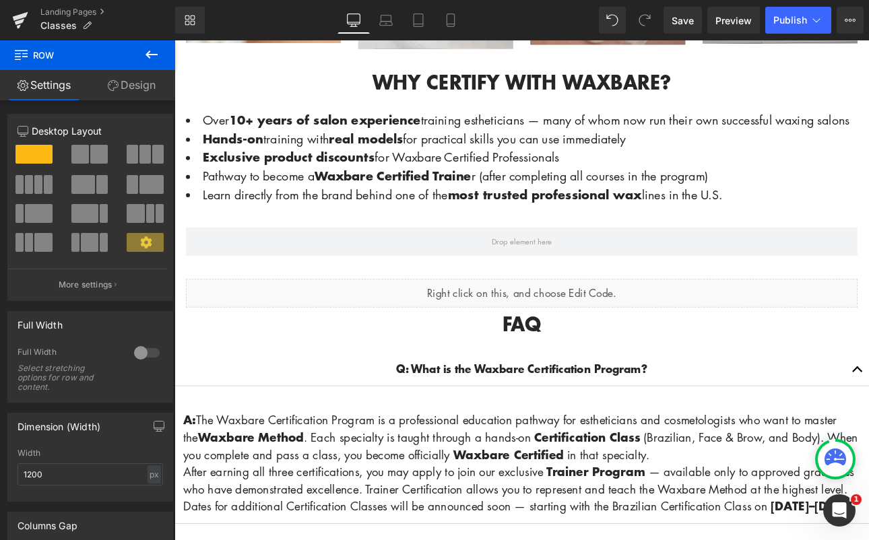
click at [152, 55] on icon at bounding box center [151, 54] width 16 height 16
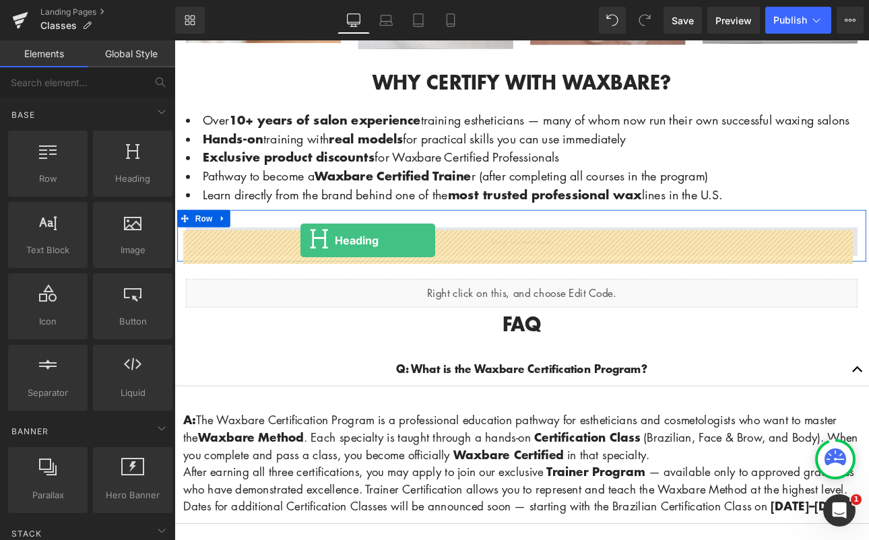
drag, startPoint x: 321, startPoint y: 201, endPoint x: 322, endPoint y: 275, distance: 73.4
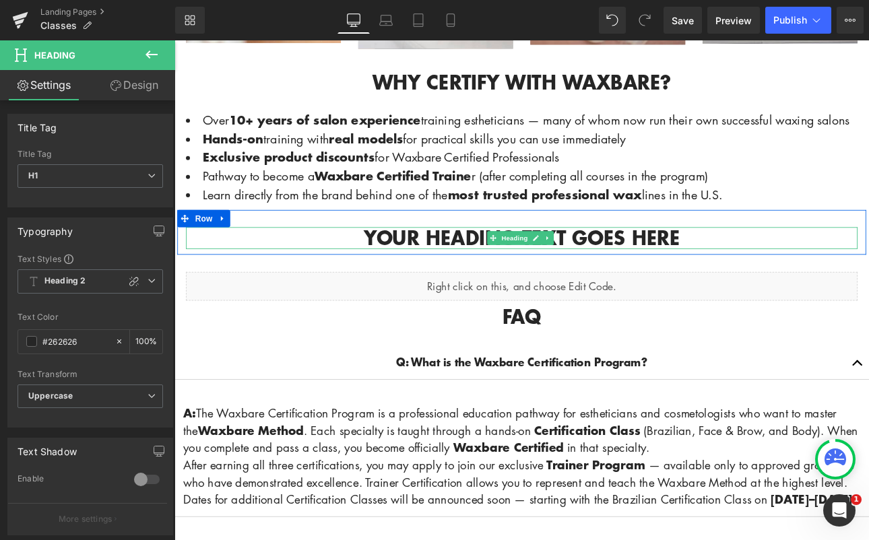
click at [457, 279] on h1 "Your heading text goes here" at bounding box center [582, 273] width 788 height 26
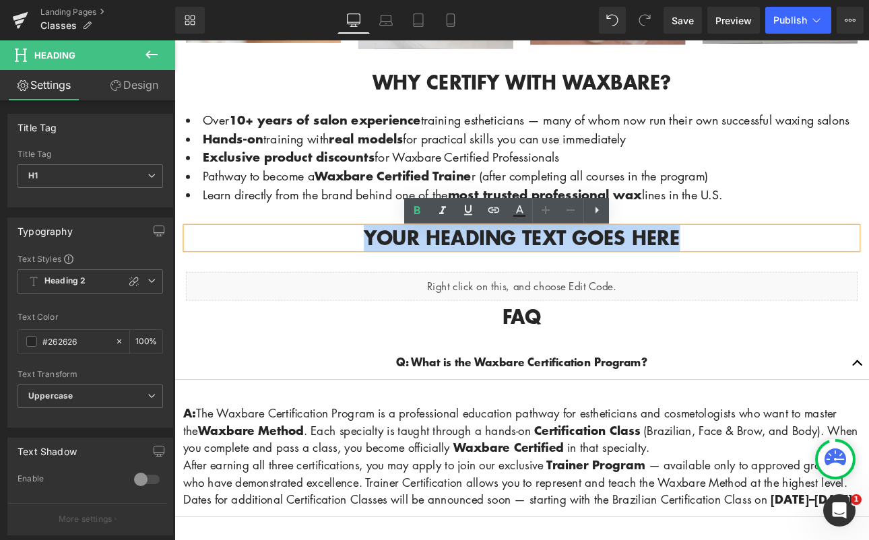
drag, startPoint x: 367, startPoint y: 275, endPoint x: 836, endPoint y: 277, distance: 468.7
click at [836, 277] on h1 "Your heading text goes here" at bounding box center [582, 273] width 788 height 26
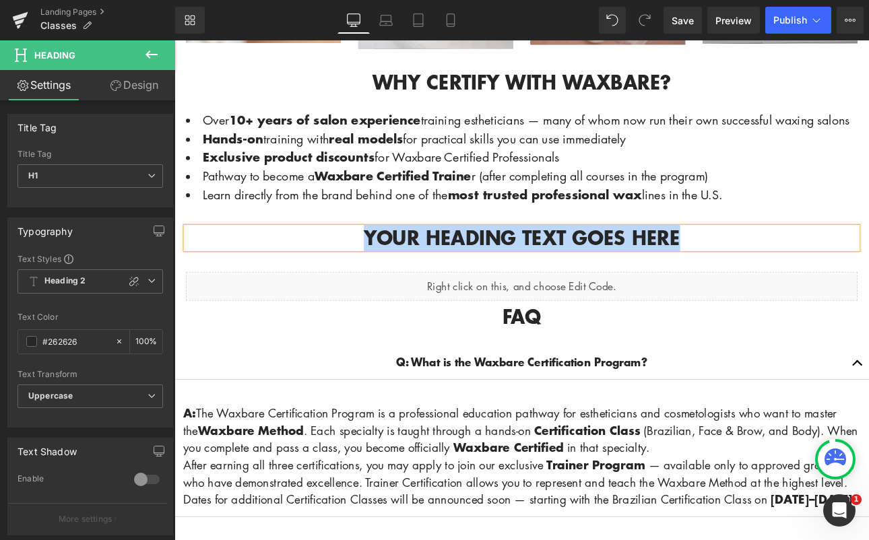
paste div
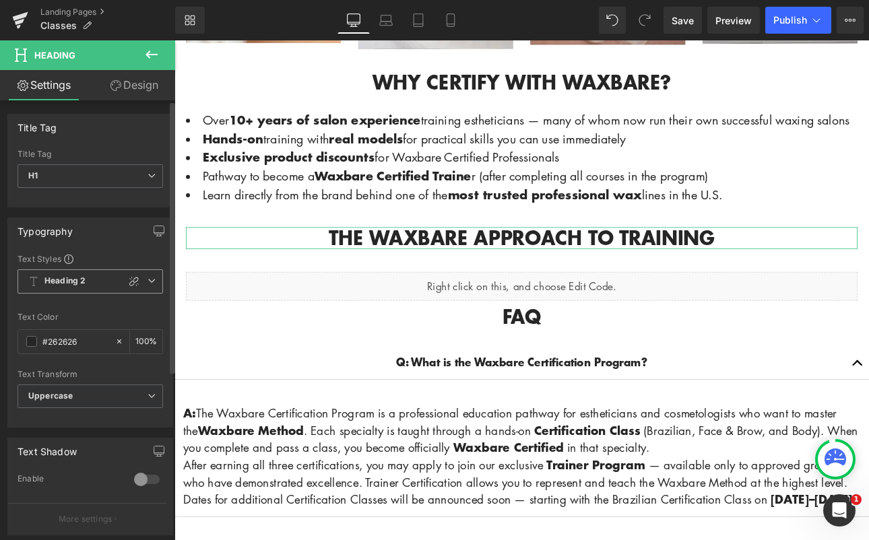
click at [99, 285] on span "Heading 2" at bounding box center [90, 281] width 145 height 24
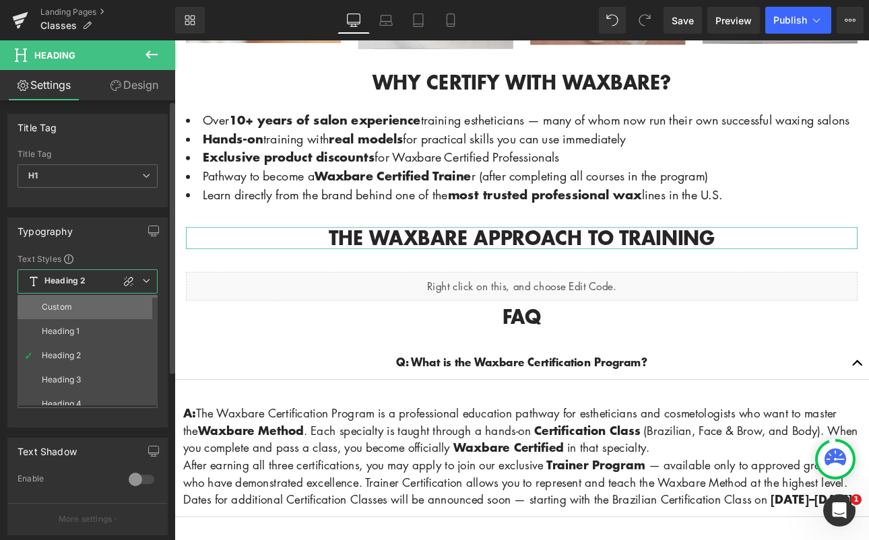
click at [60, 313] on li "Custom" at bounding box center [91, 307] width 146 height 24
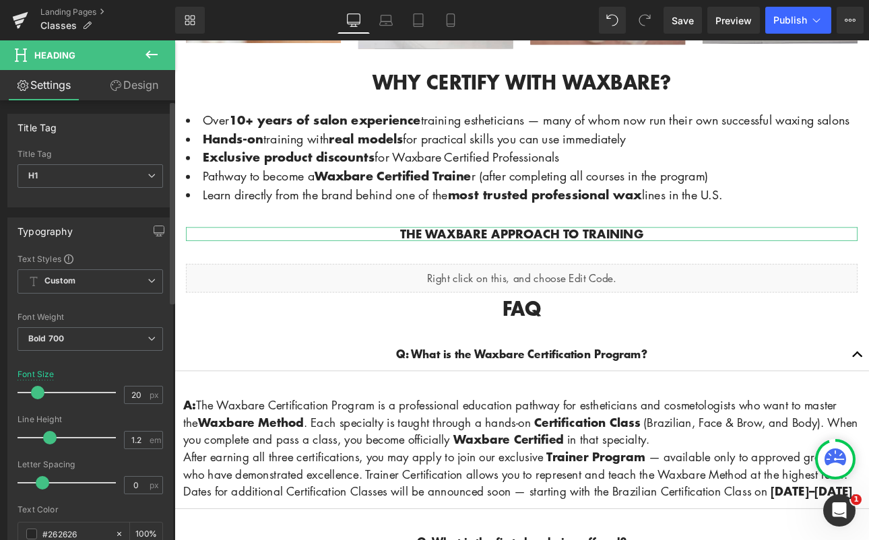
type input "21"
drag, startPoint x: 50, startPoint y: 392, endPoint x: 40, endPoint y: 395, distance: 10.6
click at [40, 395] on span at bounding box center [38, 392] width 13 height 13
click at [81, 275] on span "Custom" at bounding box center [90, 281] width 145 height 24
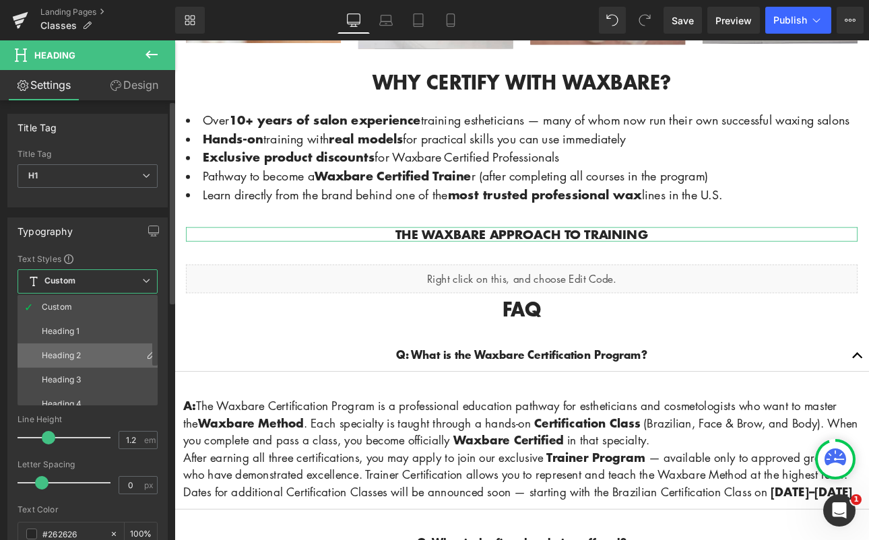
click at [88, 362] on li "Heading 2" at bounding box center [91, 355] width 146 height 24
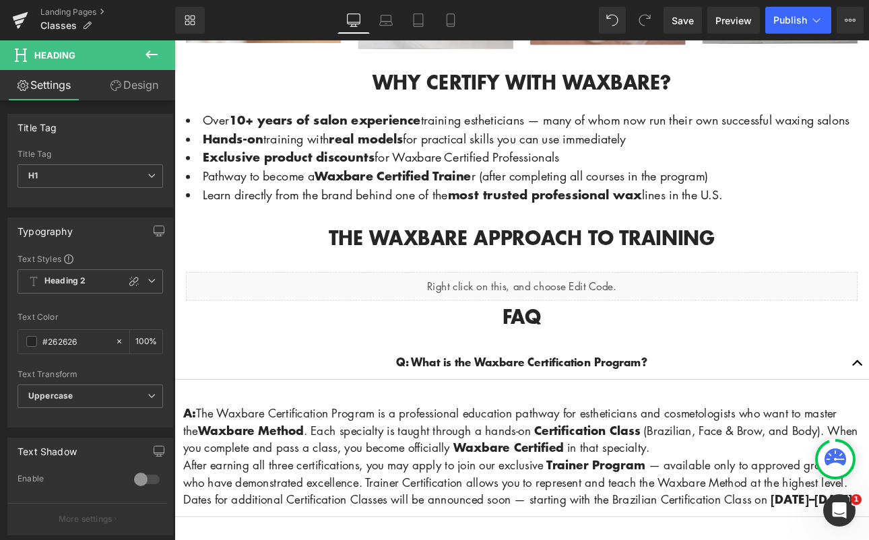
click at [149, 51] on icon at bounding box center [151, 54] width 16 height 16
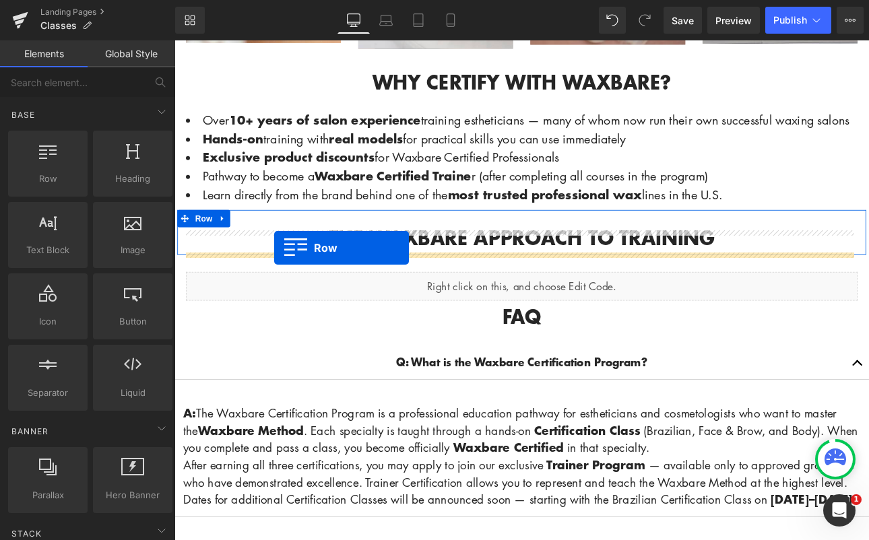
drag, startPoint x: 232, startPoint y: 213, endPoint x: 292, endPoint y: 284, distance: 93.2
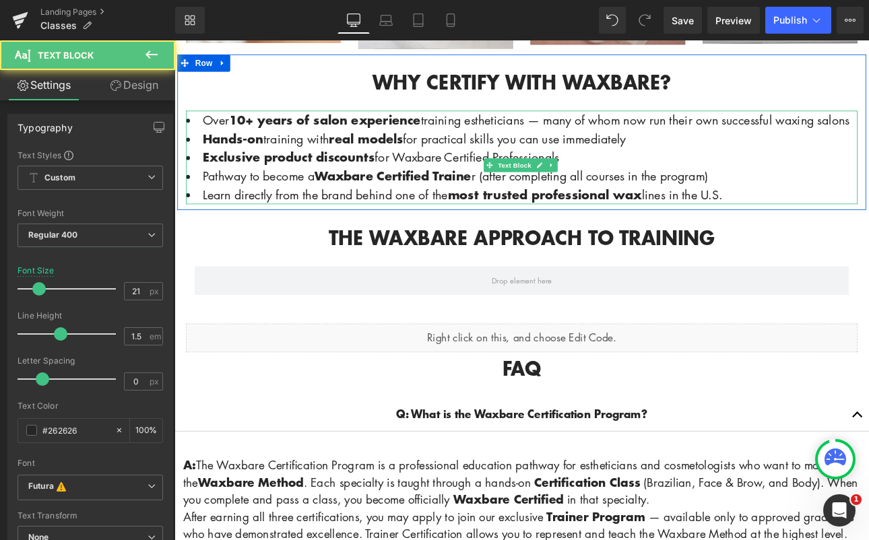
click at [193, 123] on li "Over 10+ years of salon experience training estheticians — many of whom now run…" at bounding box center [582, 134] width 788 height 22
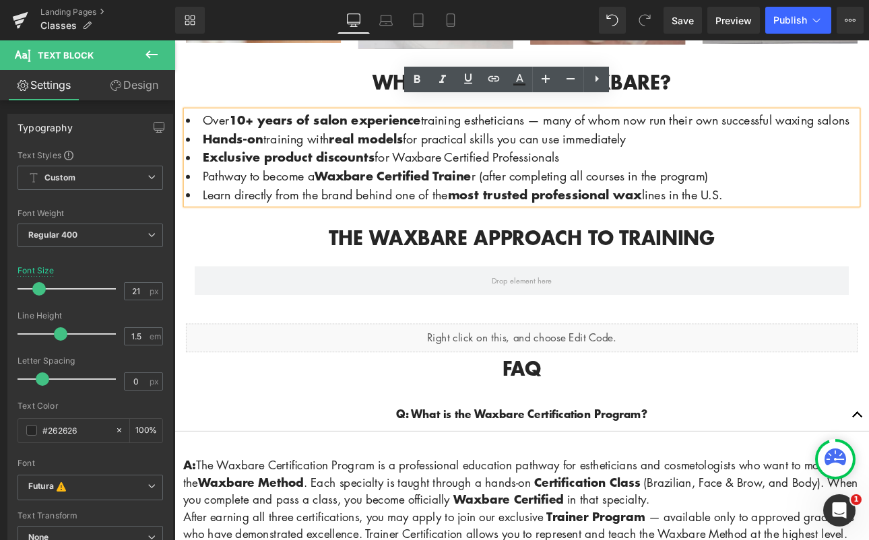
drag, startPoint x: 856, startPoint y: 227, endPoint x: 192, endPoint y: 114, distance: 673.5
click at [192, 123] on ul "Over 10+ years of salon experience training estheticians — many of whom now run…" at bounding box center [582, 178] width 788 height 110
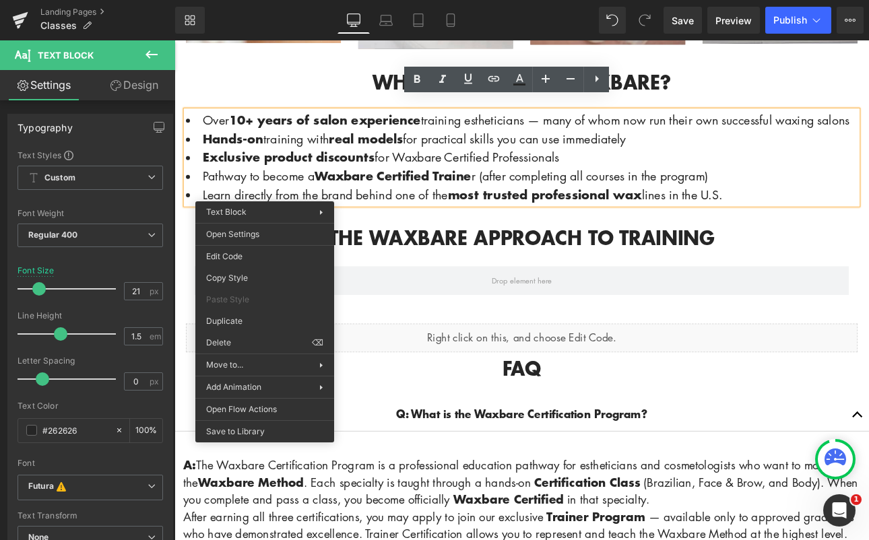
click at [854, 189] on li "Exclusive product discounts for Waxbare Certified Professionals" at bounding box center [582, 178] width 788 height 22
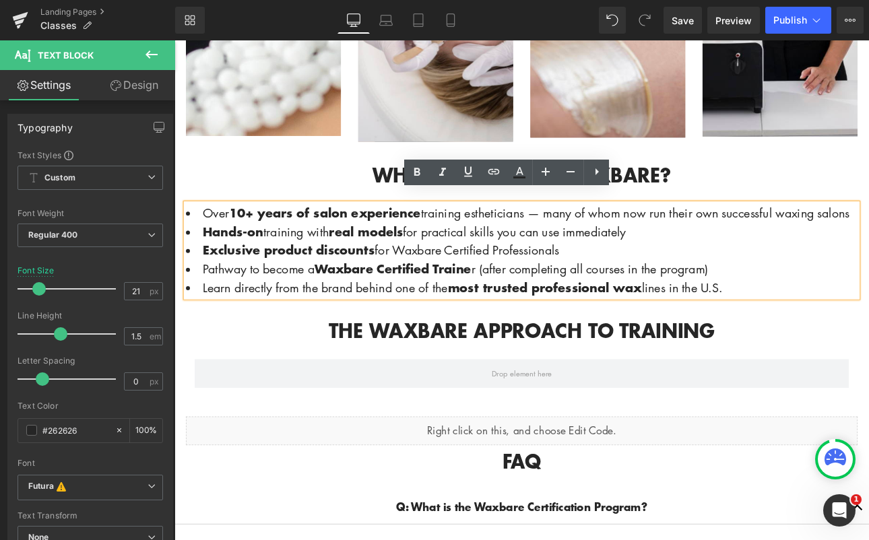
scroll to position [1047, 0]
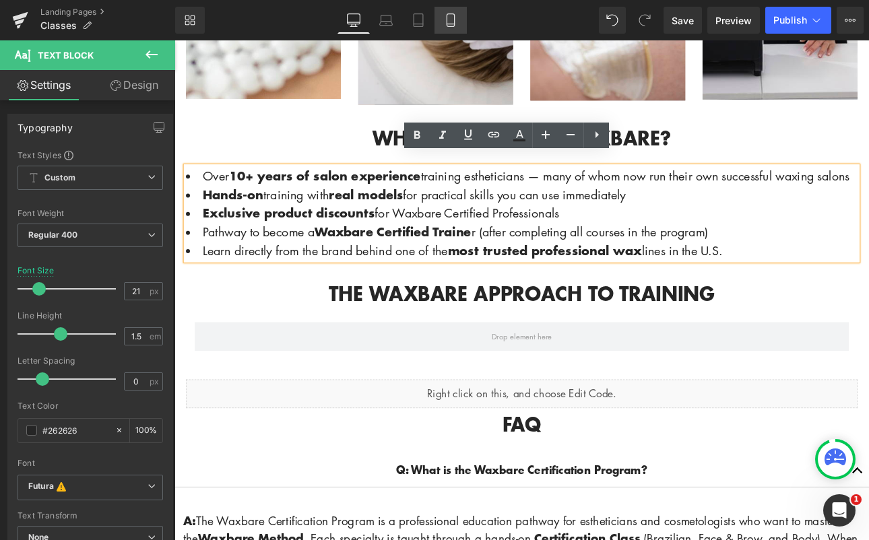
click at [459, 24] on link "Mobile" at bounding box center [450, 20] width 32 height 27
type input "14.4"
type input "100"
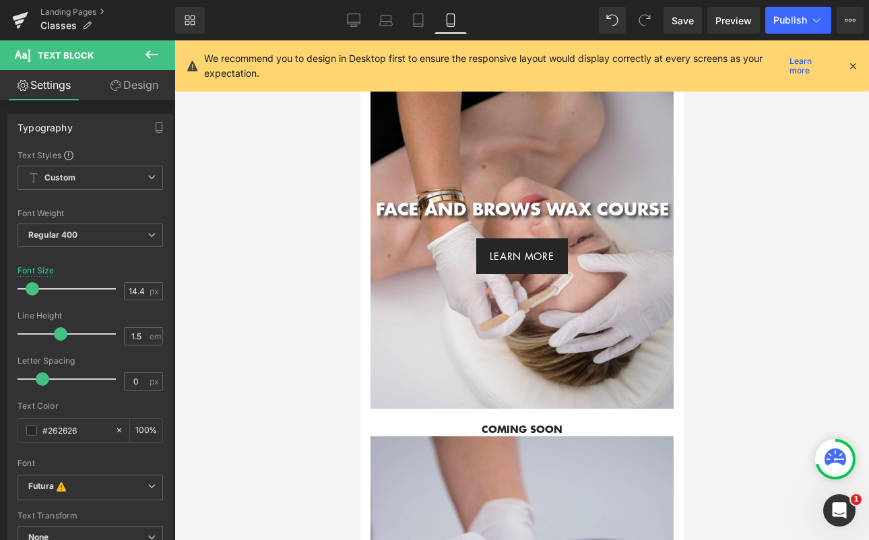
scroll to position [2117, 0]
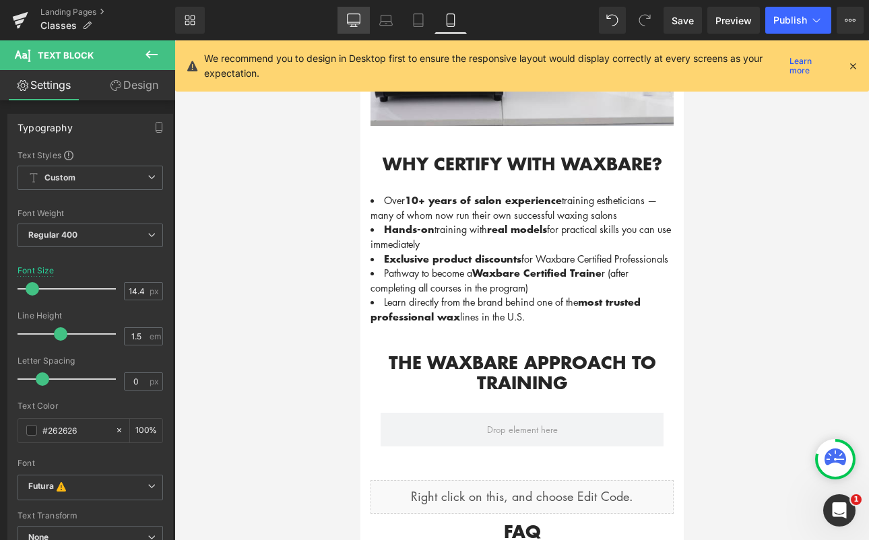
click at [356, 20] on icon at bounding box center [353, 19] width 13 height 13
type input "21"
type input "100"
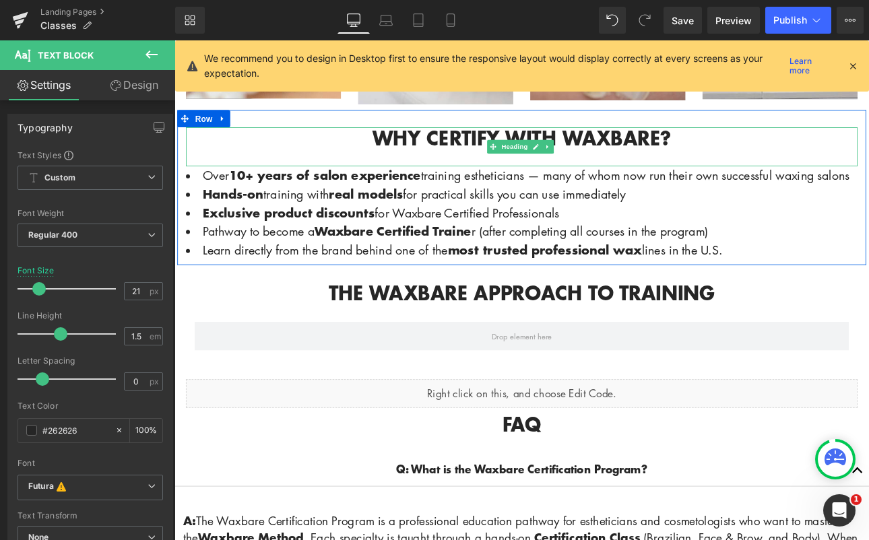
scroll to position [1047, 0]
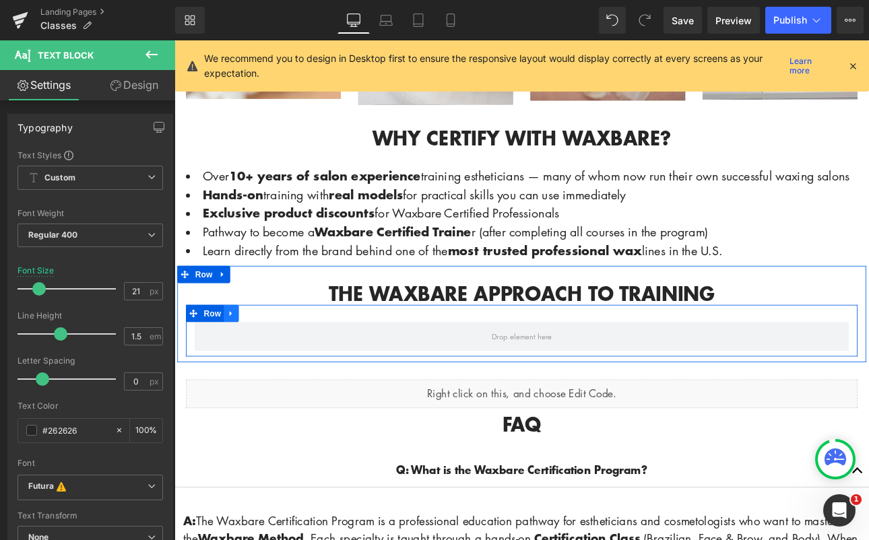
click at [239, 362] on icon at bounding box center [240, 361] width 9 height 10
click at [273, 366] on icon at bounding box center [275, 360] width 9 height 9
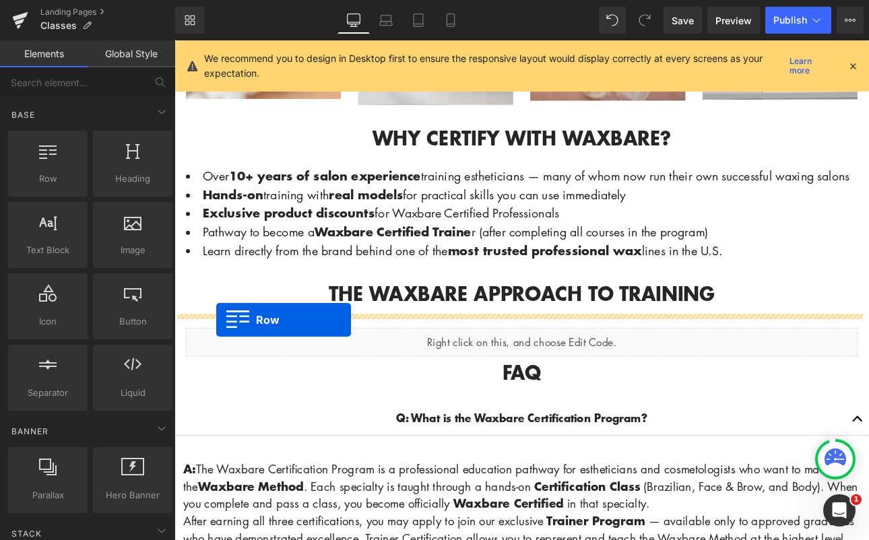
drag, startPoint x: 218, startPoint y: 212, endPoint x: 224, endPoint y: 368, distance: 156.3
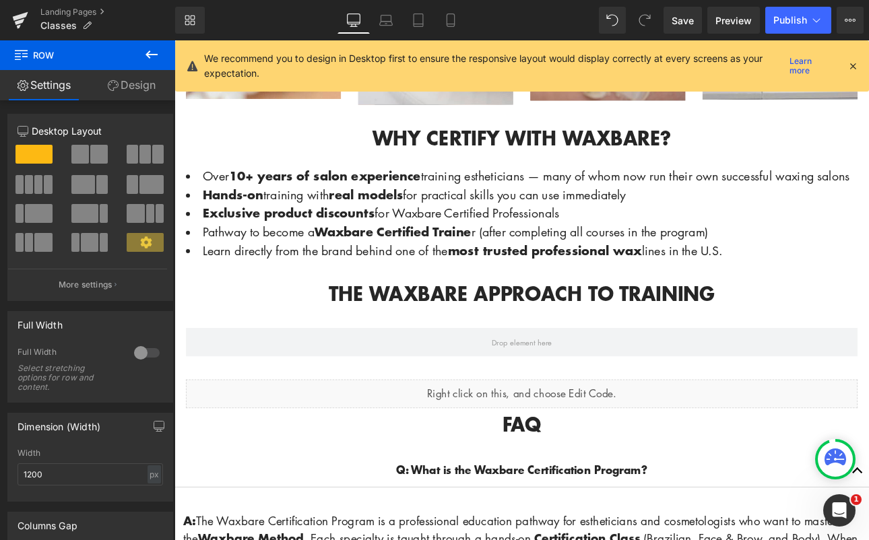
click at [158, 54] on icon at bounding box center [151, 54] width 16 height 16
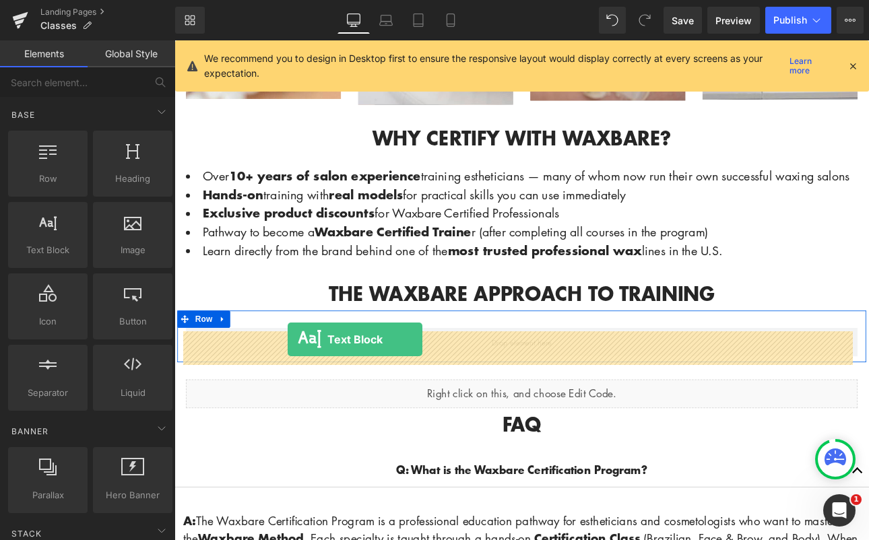
drag, startPoint x: 220, startPoint y: 285, endPoint x: 314, endPoint y: 377, distance: 131.9
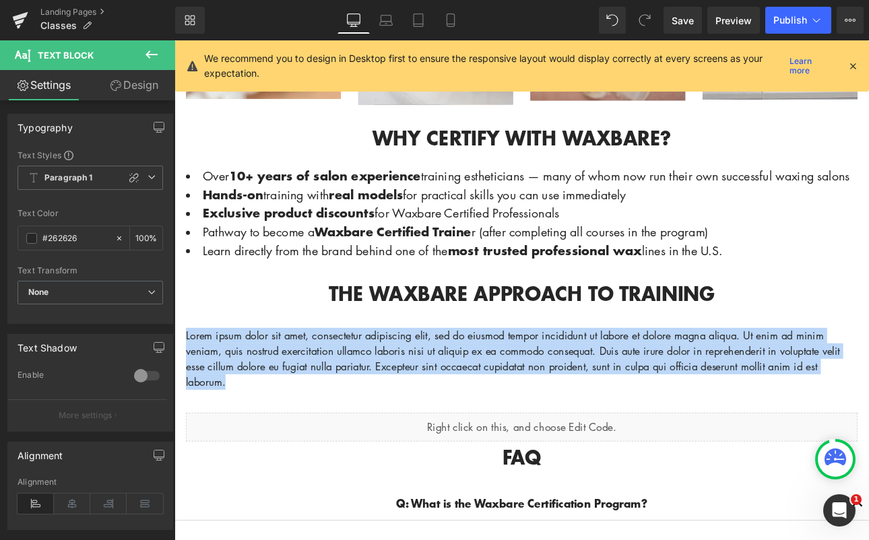
drag, startPoint x: 271, startPoint y: 447, endPoint x: 156, endPoint y: 395, distance: 126.9
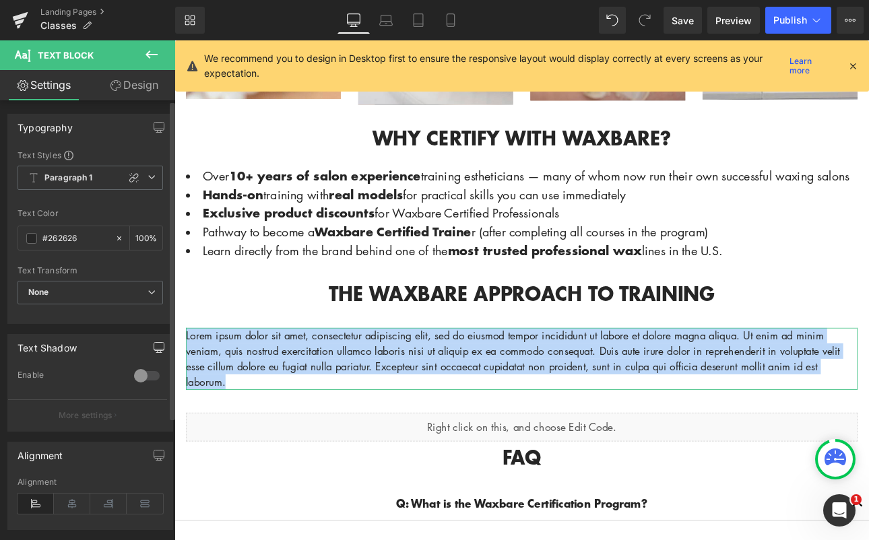
paste div
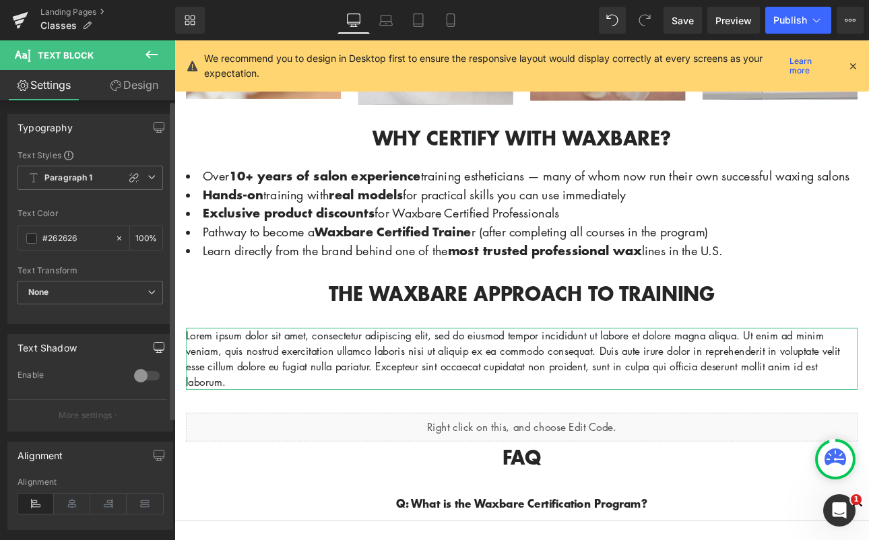
scroll to position [1163, 0]
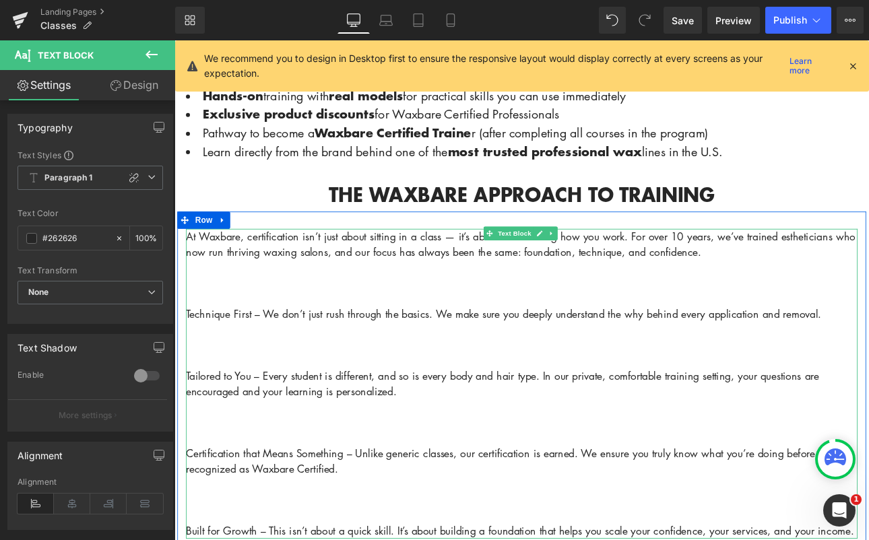
click at [189, 366] on p "Technique First – We don’t just rush through the basics. We make sure you deepl…" at bounding box center [582, 362] width 788 height 18
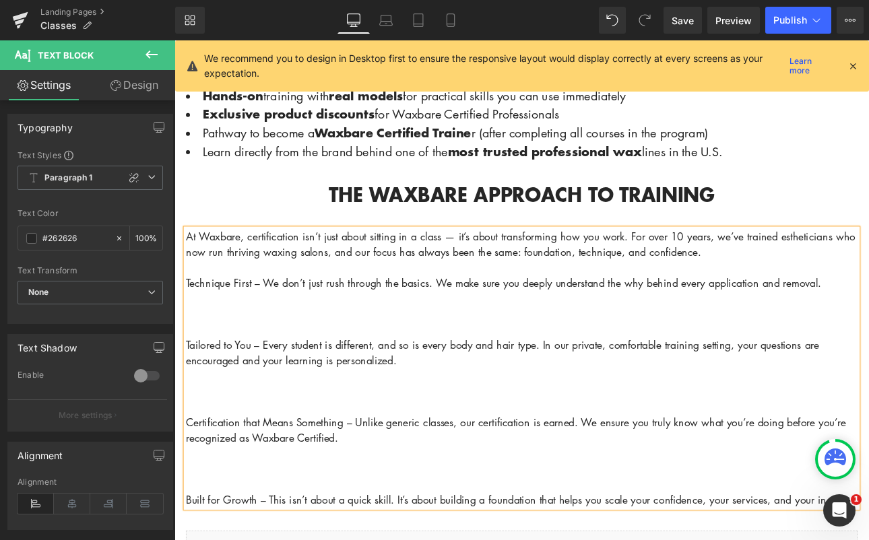
click at [188, 397] on p "Tailored to You – Every student is different, and so is every body and hair typ…" at bounding box center [582, 407] width 788 height 36
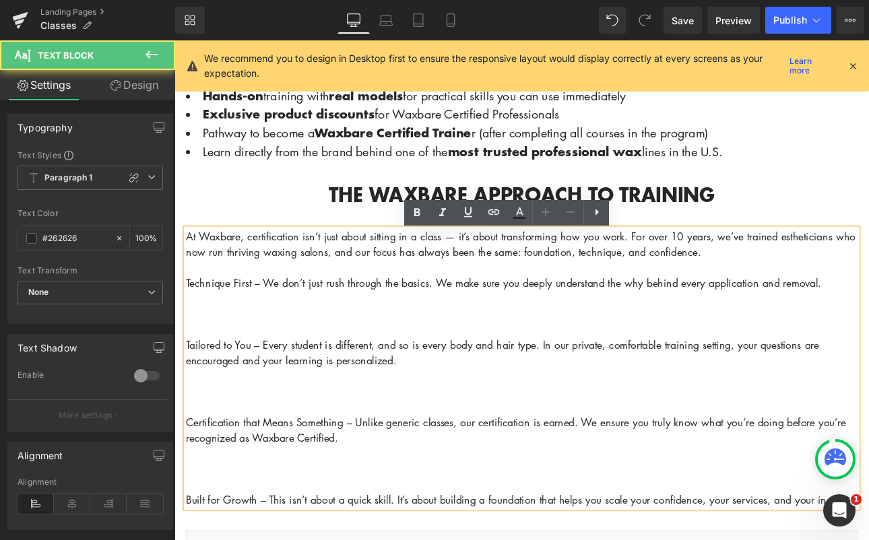
click at [188, 401] on p "Tailored to You – Every student is different, and so is every body and hair typ…" at bounding box center [582, 407] width 788 height 36
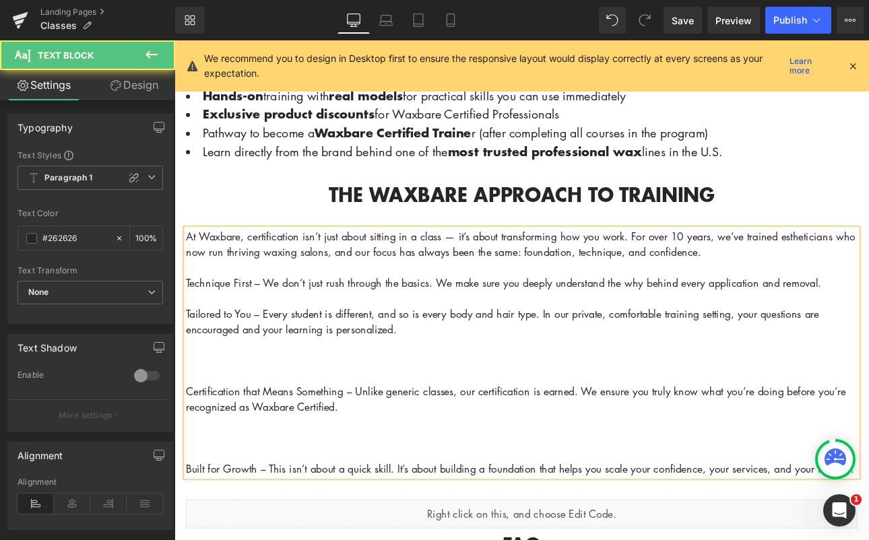
click at [188, 455] on p "Certification that Means Something – Unlike generic classes, our certification …" at bounding box center [582, 462] width 788 height 36
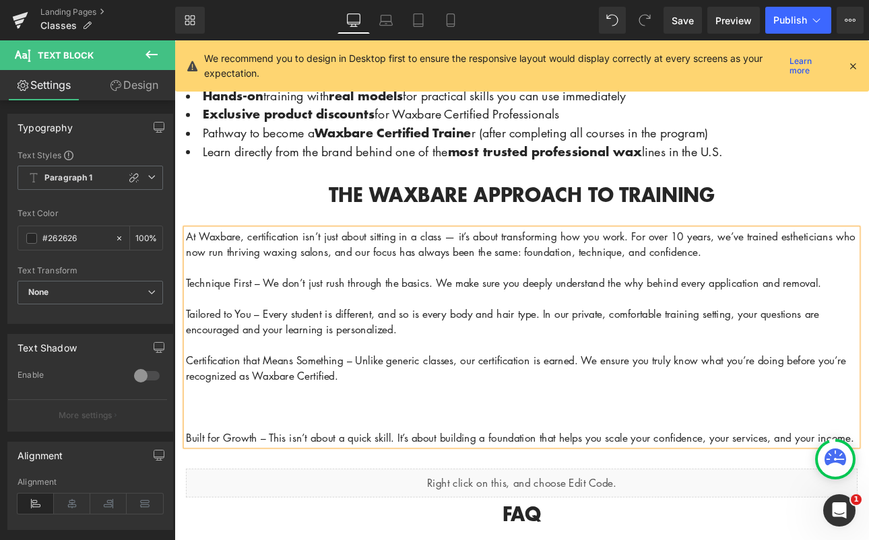
click at [188, 510] on p "Built for Growth – This isn’t about a quick skill. It’s about building a founda…" at bounding box center [582, 507] width 788 height 18
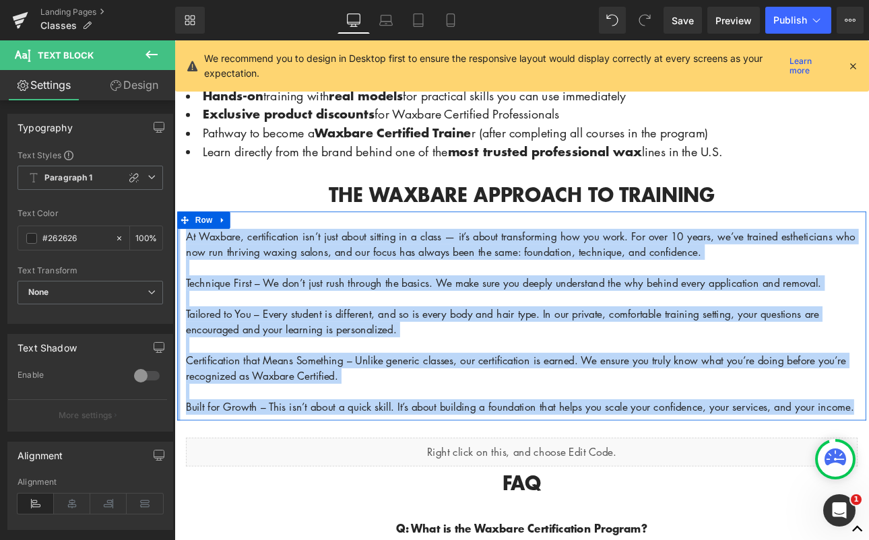
drag, startPoint x: 963, startPoint y: 473, endPoint x: 176, endPoint y: 267, distance: 813.0
click at [178, 267] on div "At Waxbare, certification isn’t just about sitting in a class — it’s about tran…" at bounding box center [582, 364] width 808 height 245
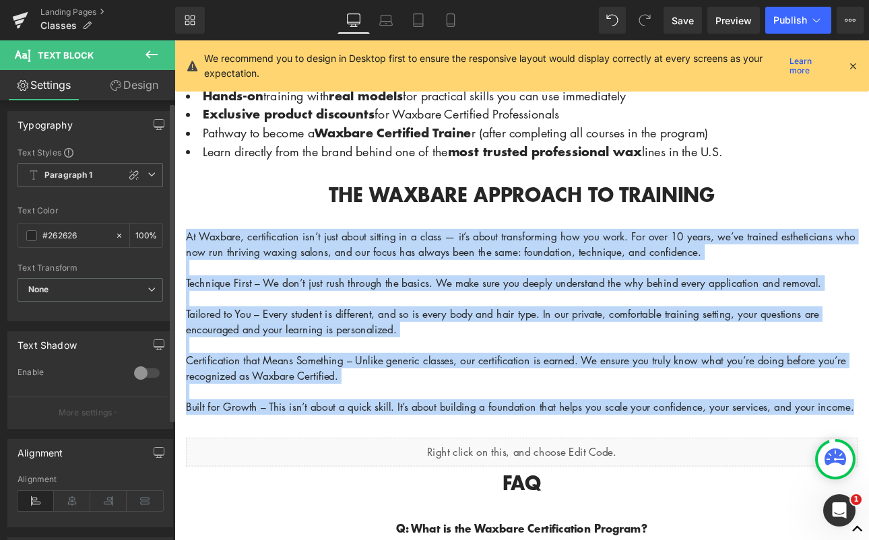
scroll to position [0, 0]
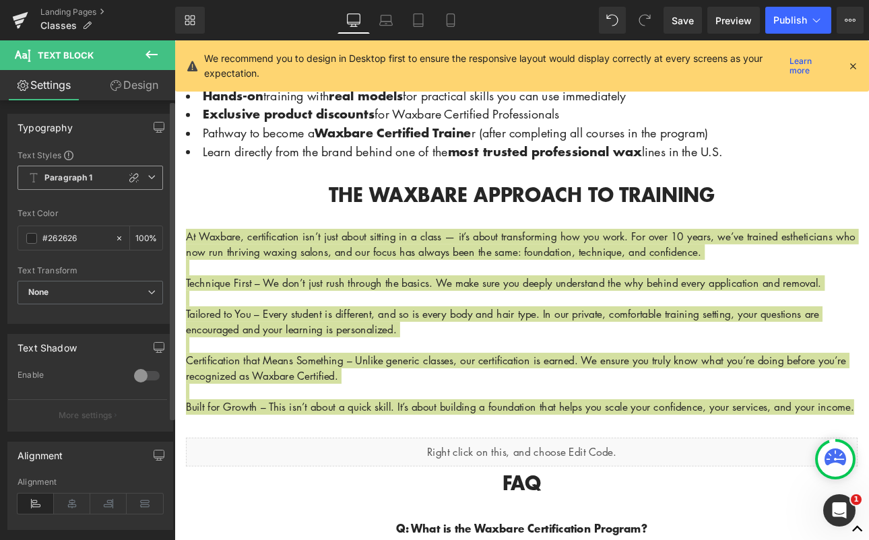
click at [85, 182] on b "Paragraph 1" at bounding box center [68, 177] width 48 height 11
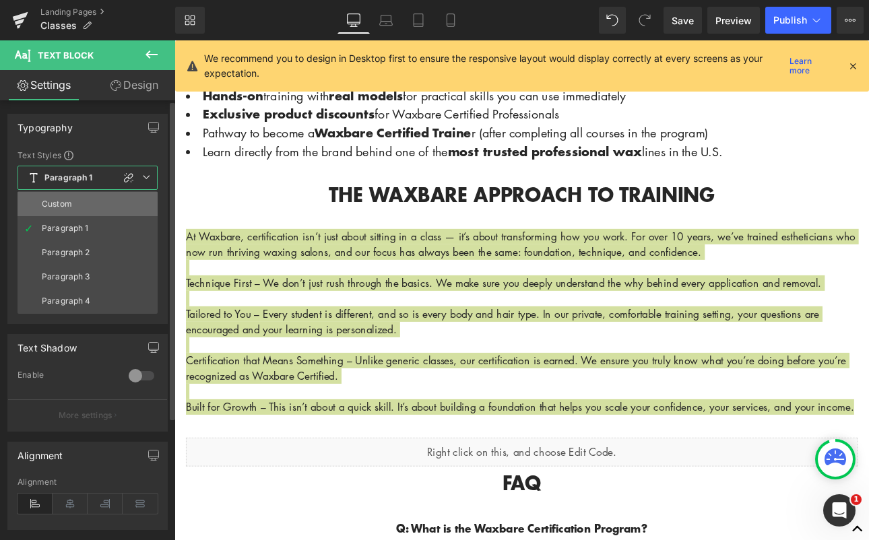
click at [70, 201] on div "Custom" at bounding box center [57, 203] width 30 height 9
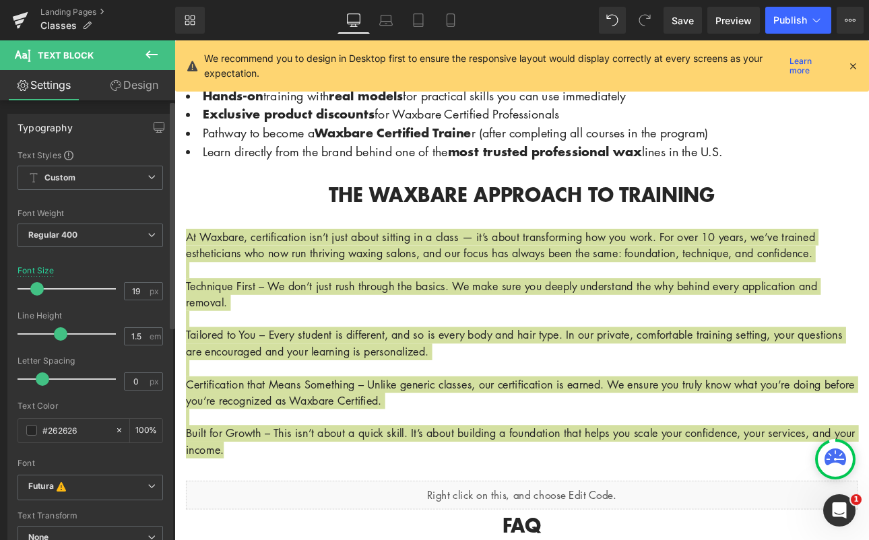
type input "18"
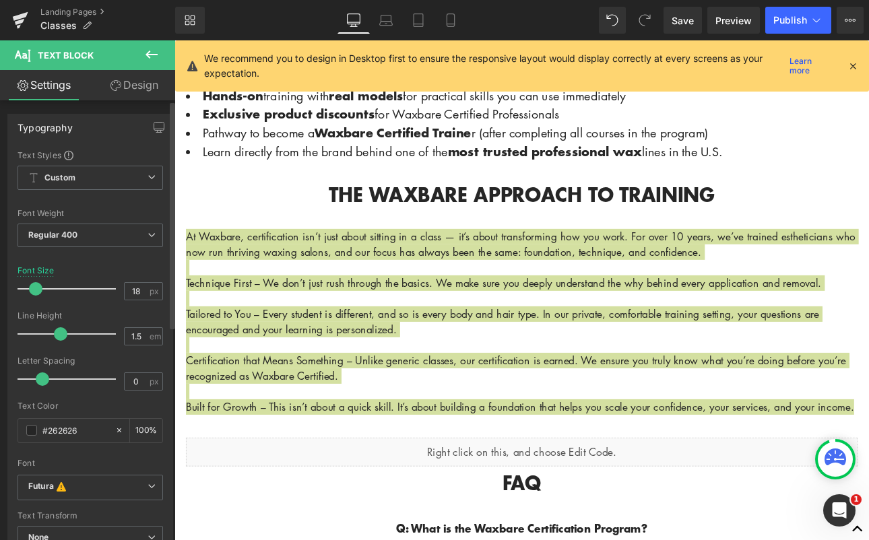
click at [36, 291] on span at bounding box center [35, 288] width 13 height 13
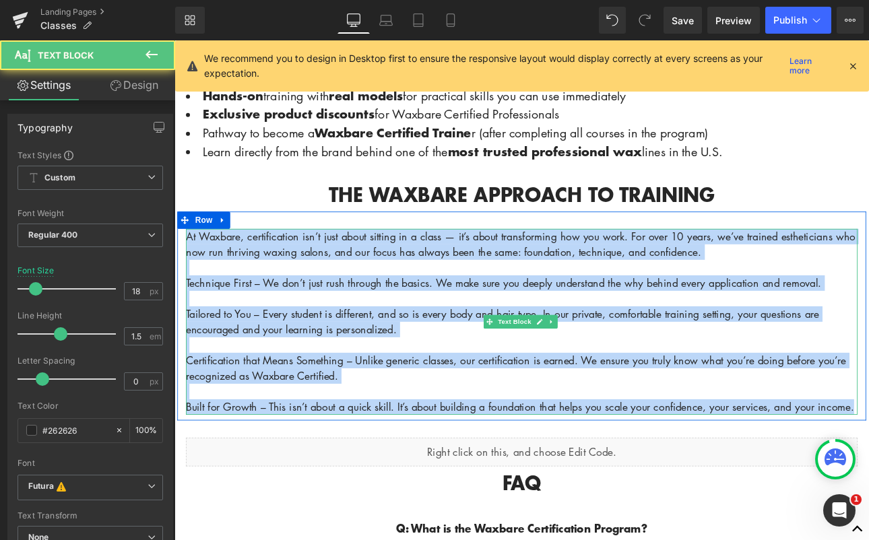
click at [463, 312] on p at bounding box center [582, 307] width 788 height 18
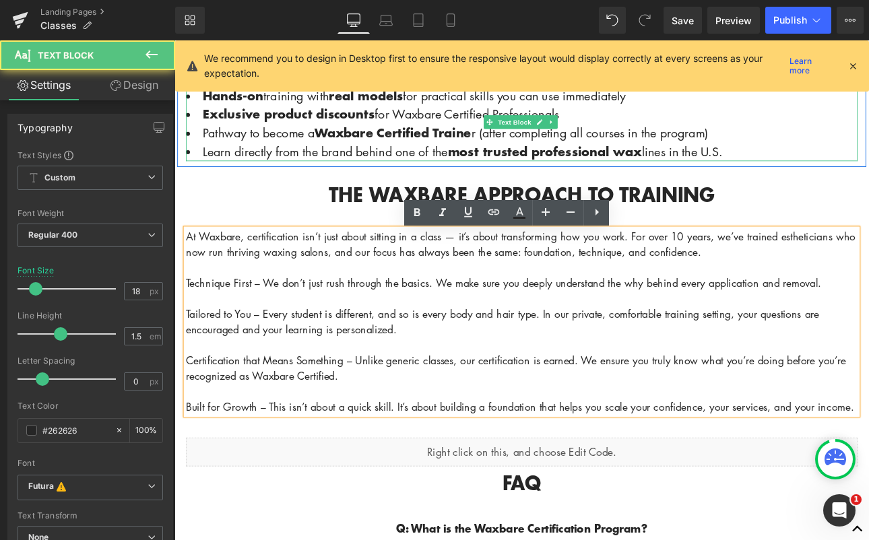
click at [339, 153] on li "Pathway to become a Waxbare Certified Traine r (after completing all courses in…" at bounding box center [582, 150] width 788 height 22
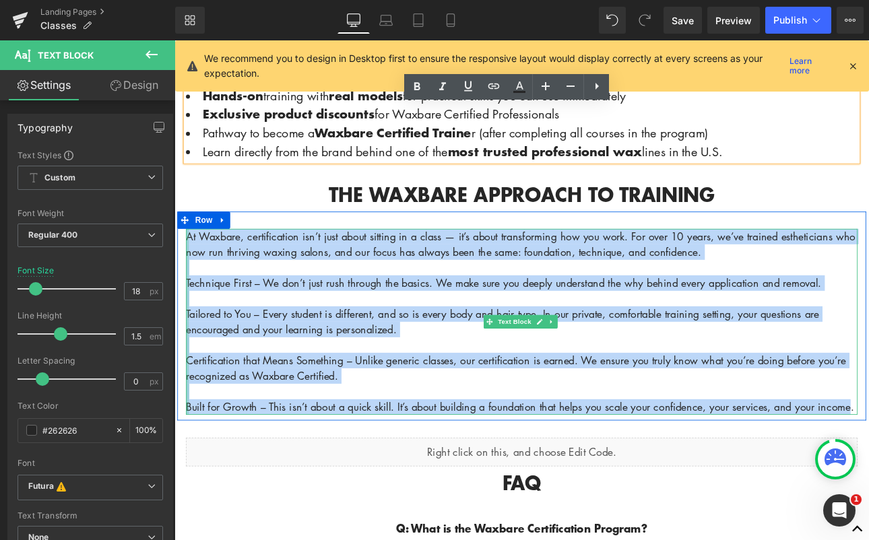
drag, startPoint x: 961, startPoint y: 475, endPoint x: 187, endPoint y: 271, distance: 800.1
click at [188, 271] on div "At Waxbare, certification isn’t just about sitting in a class — it’s about tran…" at bounding box center [582, 371] width 788 height 218
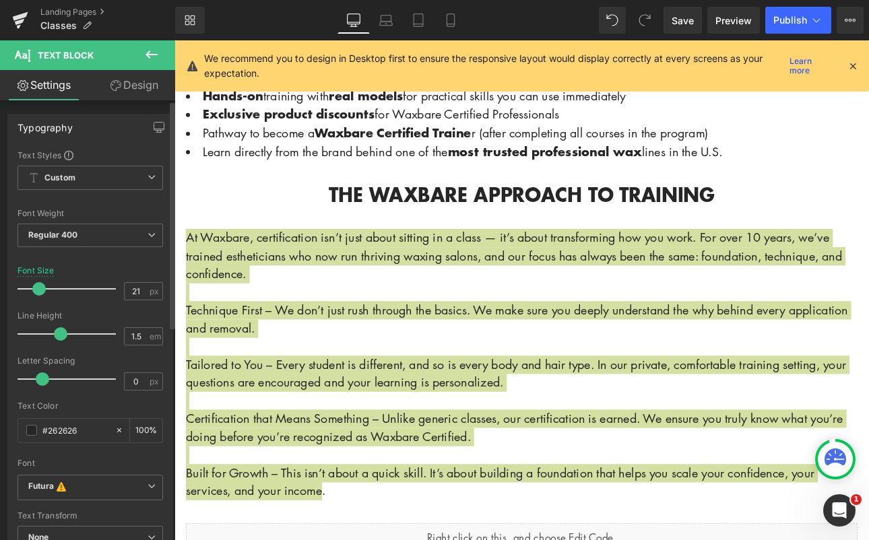
click at [38, 292] on span at bounding box center [38, 288] width 13 height 13
click at [457, 25] on icon at bounding box center [450, 19] width 13 height 13
type input "14.4"
type input "100"
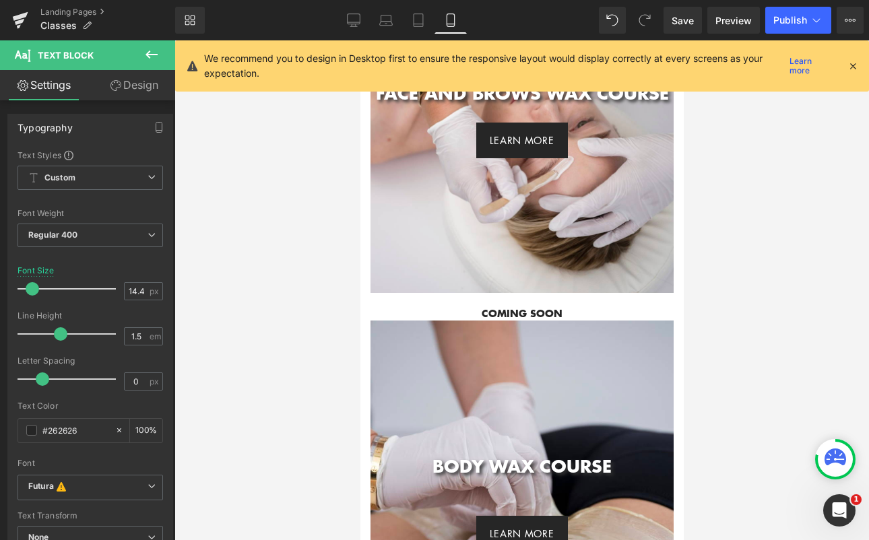
scroll to position [2266, 0]
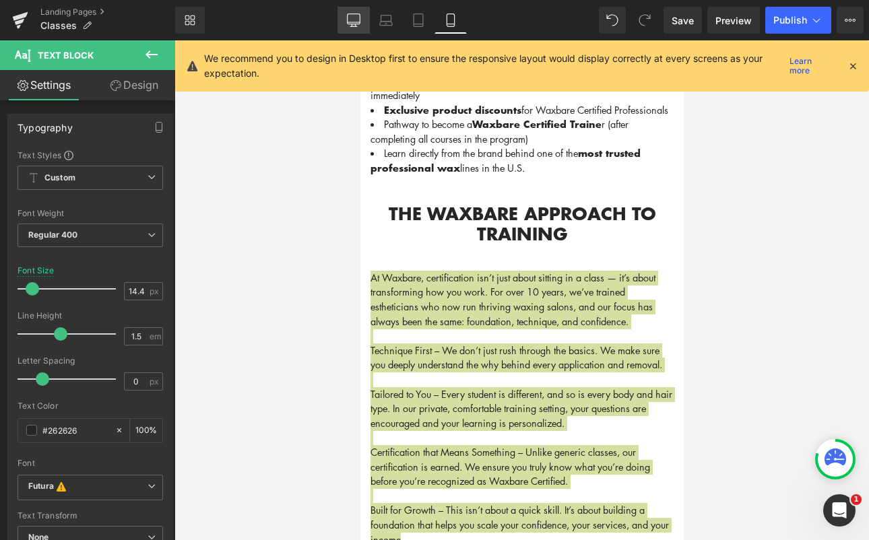
click at [348, 21] on icon at bounding box center [353, 19] width 13 height 13
type input "21"
type input "100"
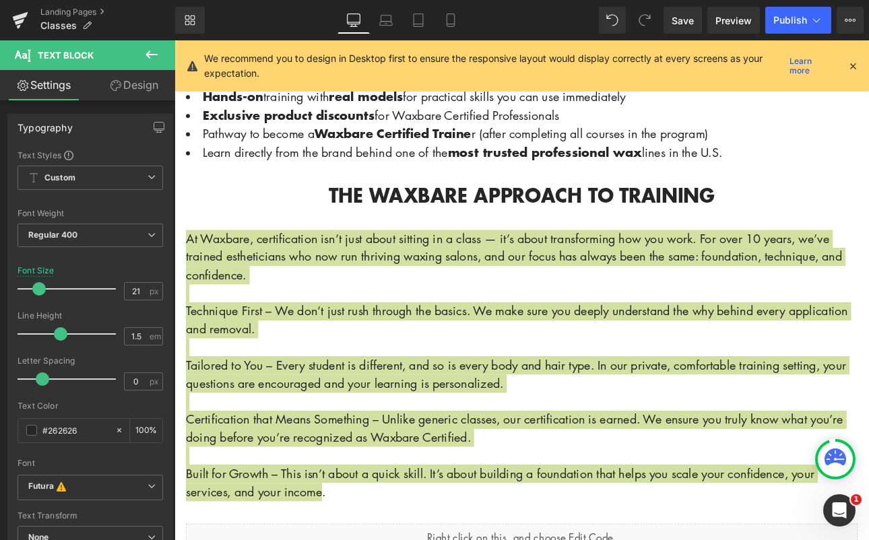
scroll to position [1163, 0]
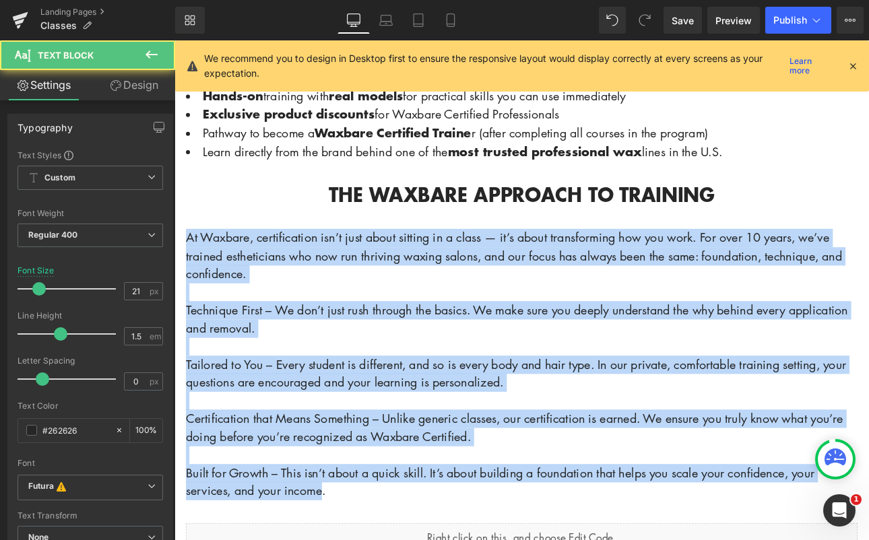
click at [365, 320] on p "At Waxbare, certification isn’t just about sitting in a class — it’s about tran…" at bounding box center [582, 294] width 788 height 64
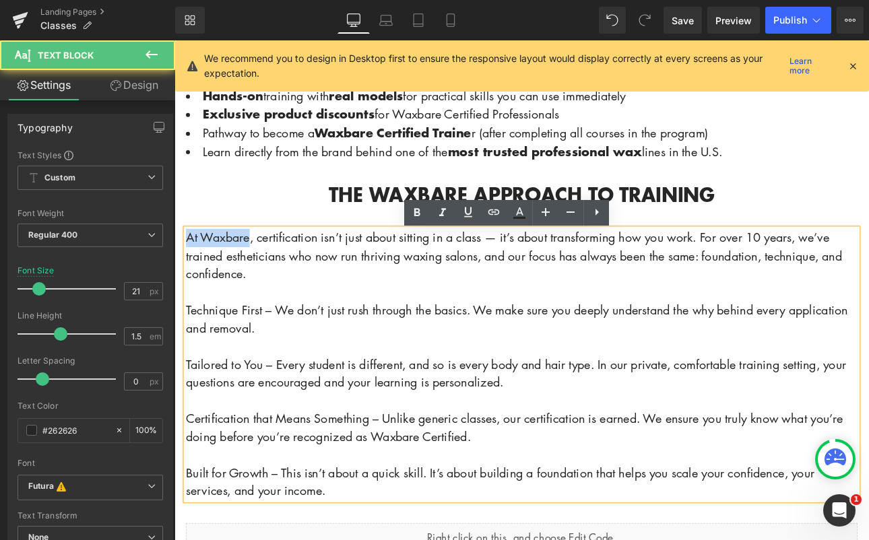
drag, startPoint x: 259, startPoint y: 278, endPoint x: 171, endPoint y: 274, distance: 88.3
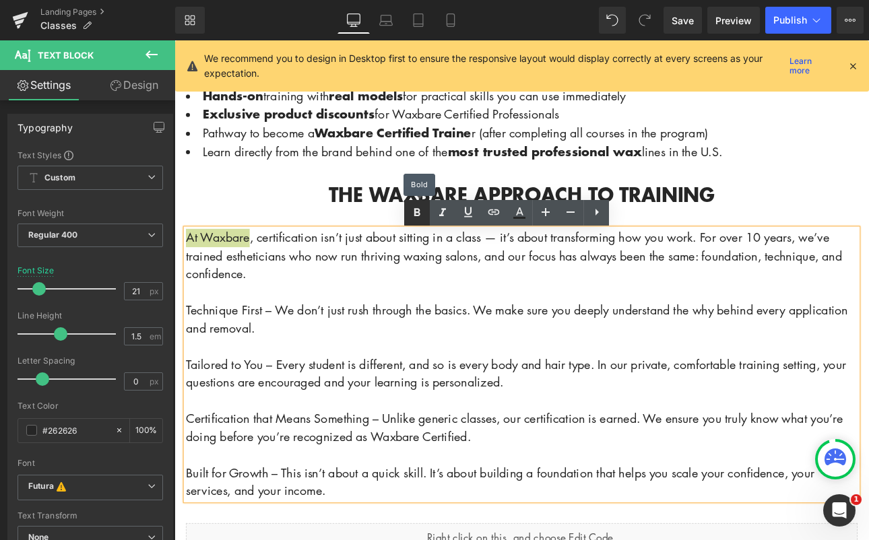
click at [412, 214] on icon at bounding box center [417, 213] width 16 height 16
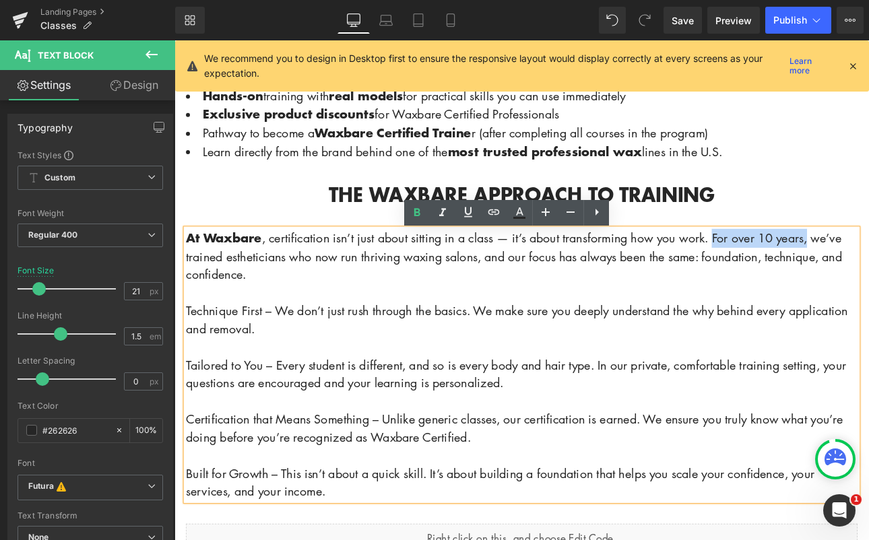
drag, startPoint x: 824, startPoint y: 277, endPoint x: 918, endPoint y: 279, distance: 94.3
click at [868, 279] on p "At Waxbare , certification isn’t just about sitting in a class — it’s about tra…" at bounding box center [582, 294] width 788 height 65
click at [419, 215] on icon at bounding box center [417, 213] width 6 height 8
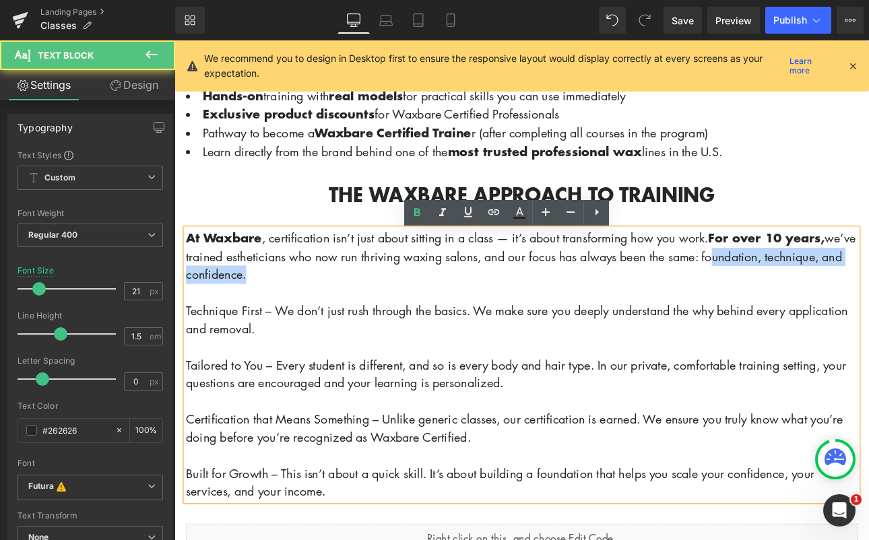
drag, startPoint x: 842, startPoint y: 300, endPoint x: 778, endPoint y: 340, distance: 75.3
click at [778, 343] on div "At Waxbare , certification isn’t just about sitting in a class — it’s about tra…" at bounding box center [582, 421] width 788 height 319
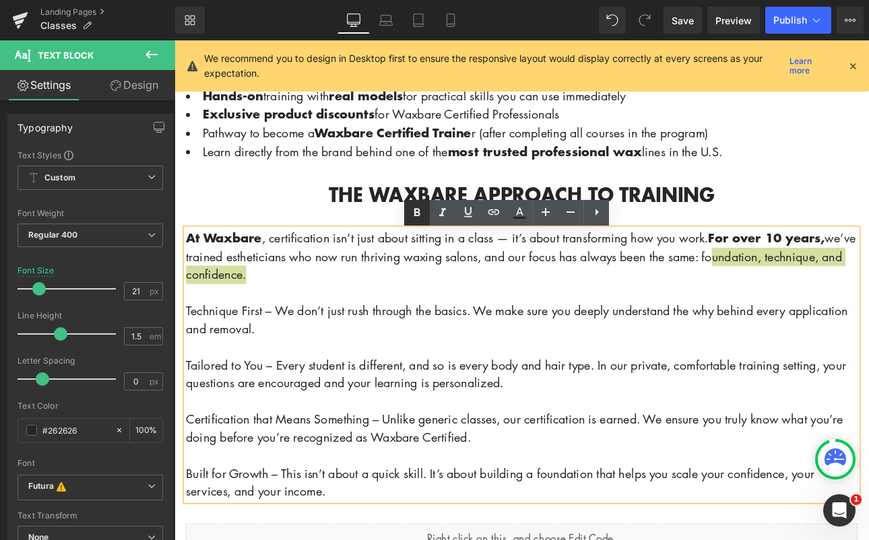
click at [409, 211] on icon at bounding box center [417, 213] width 16 height 16
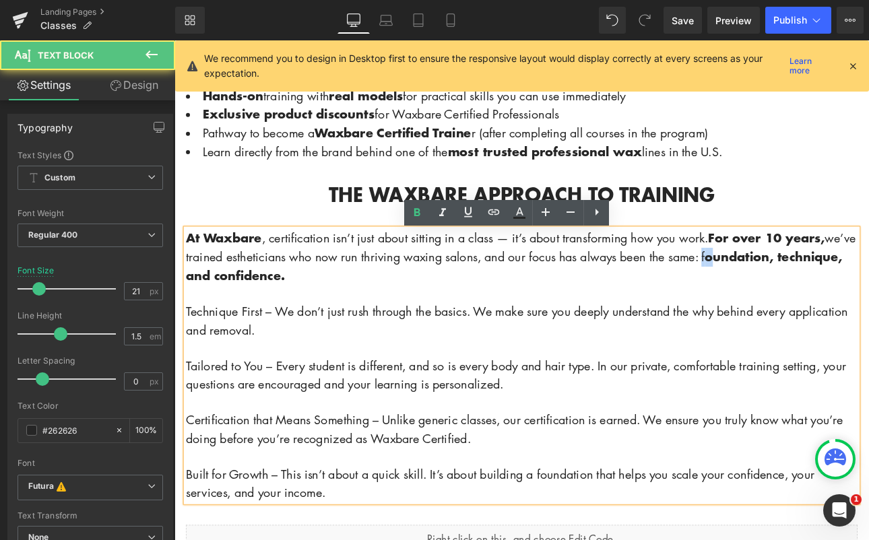
drag, startPoint x: 832, startPoint y: 295, endPoint x: 852, endPoint y: 296, distance: 20.9
click at [852, 296] on p "At Waxbare , certification isn’t just about sitting in a class — it’s about tra…" at bounding box center [582, 295] width 788 height 66
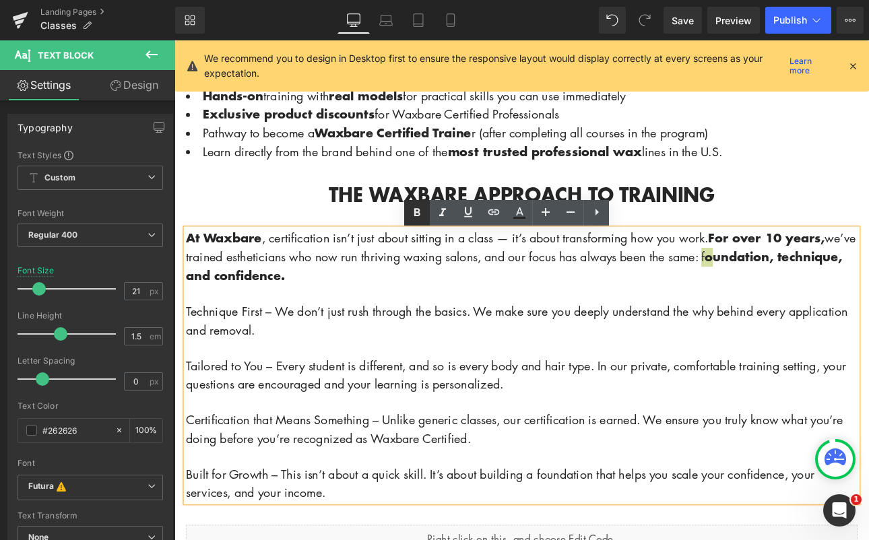
click at [424, 213] on icon at bounding box center [417, 213] width 16 height 16
click at [546, 345] on p at bounding box center [582, 339] width 788 height 22
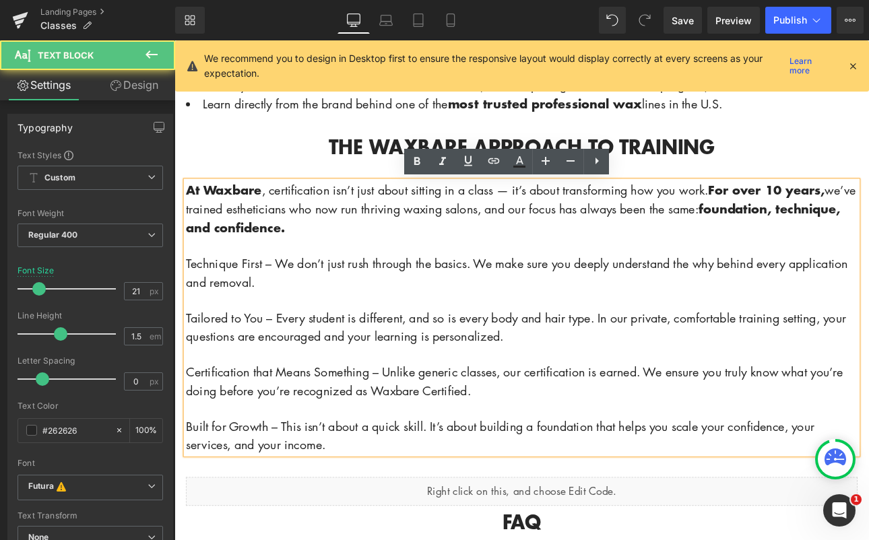
scroll to position [1232, 0]
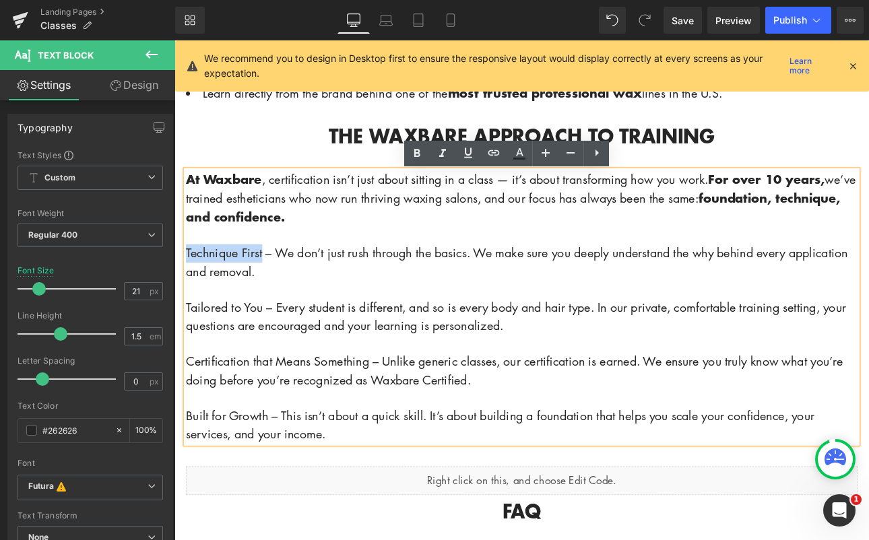
drag, startPoint x: 273, startPoint y: 291, endPoint x: 180, endPoint y: 283, distance: 93.2
click at [180, 283] on div "At Waxbare , certification isn’t just about sitting in a class — it’s about tra…" at bounding box center [582, 353] width 808 height 321
click at [413, 147] on icon at bounding box center [417, 153] width 16 height 16
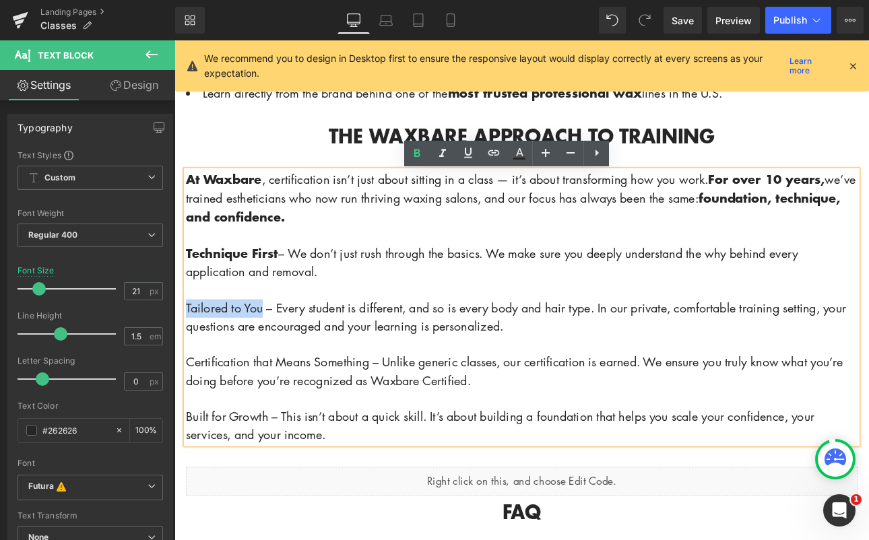
drag, startPoint x: 276, startPoint y: 354, endPoint x: 185, endPoint y: 353, distance: 90.9
click at [188, 353] on span "Tailored to You – Every student is different, and so is every body and hair typ…" at bounding box center [575, 365] width 774 height 40
click at [416, 156] on icon at bounding box center [417, 153] width 6 height 8
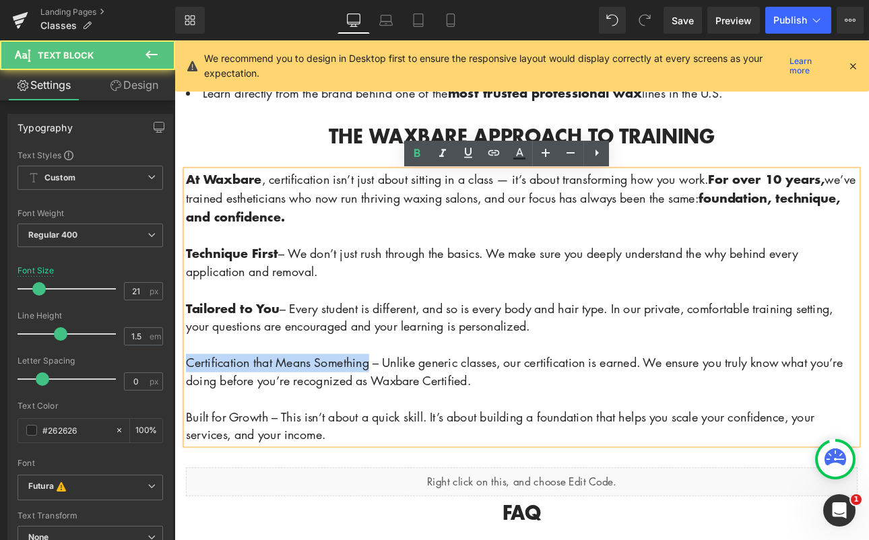
drag, startPoint x: 399, startPoint y: 419, endPoint x: 158, endPoint y: 412, distance: 241.8
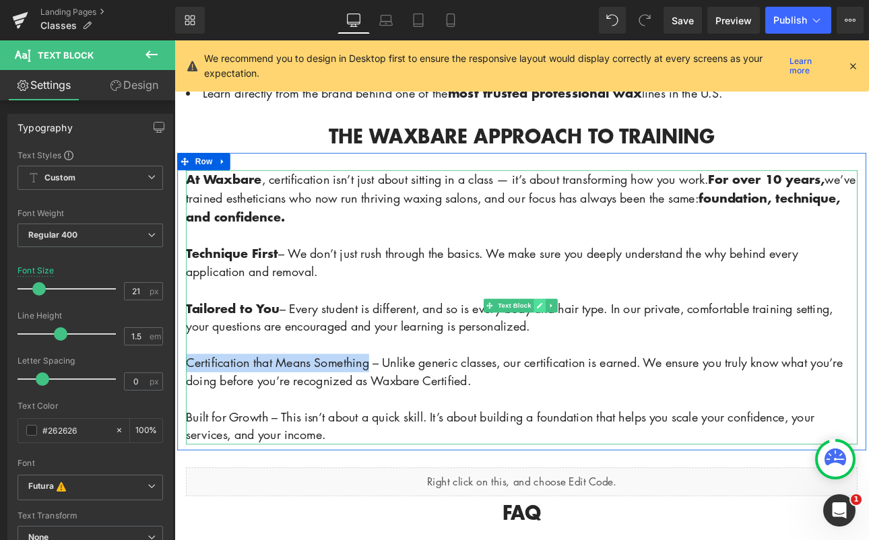
click at [599, 354] on icon at bounding box center [602, 352] width 7 height 7
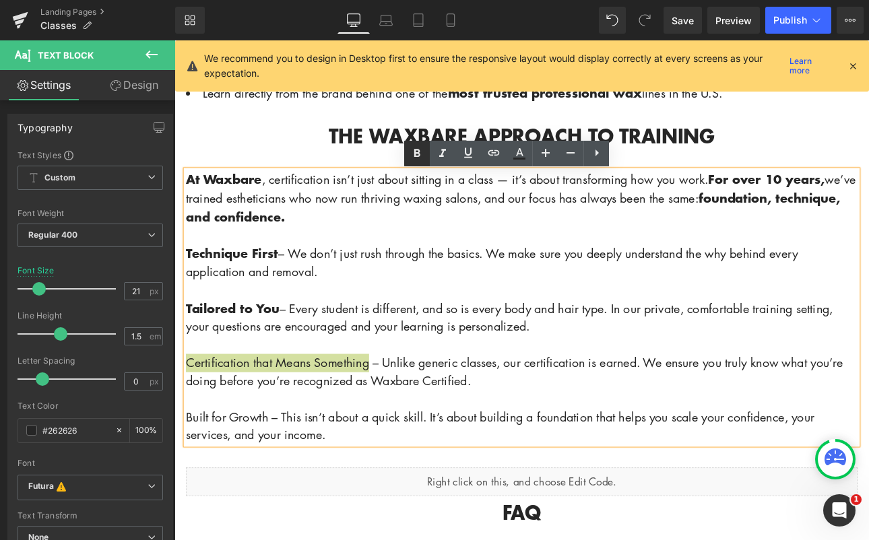
click at [419, 158] on icon at bounding box center [417, 153] width 16 height 16
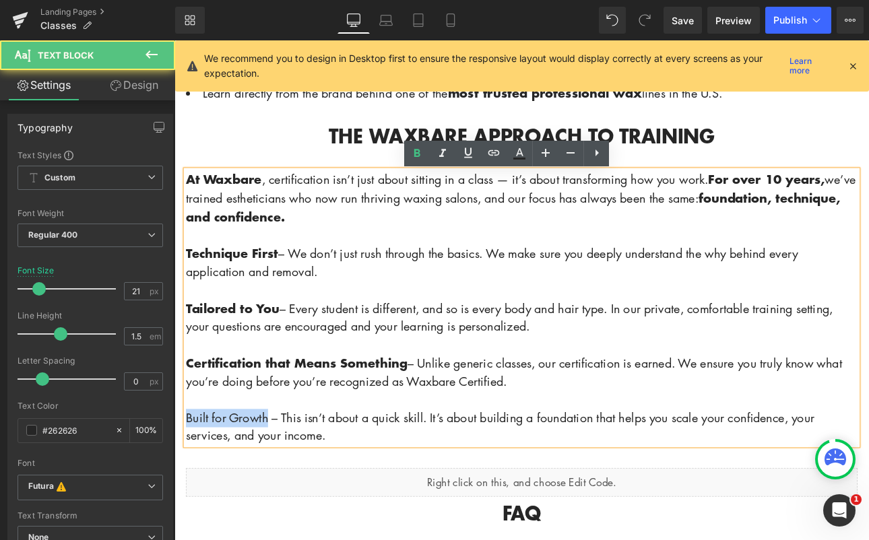
drag, startPoint x: 279, startPoint y: 483, endPoint x: 347, endPoint y: 452, distance: 74.1
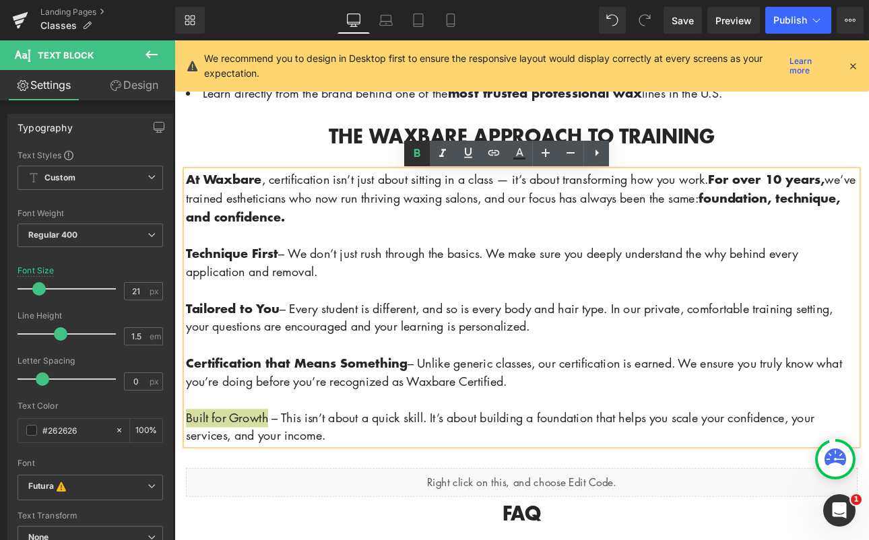
click at [414, 156] on icon at bounding box center [417, 153] width 6 height 8
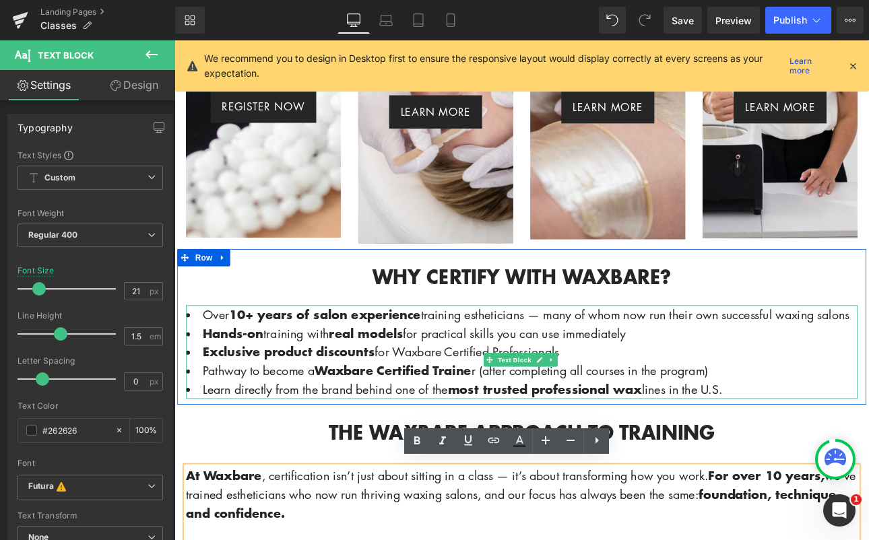
scroll to position [794, 0]
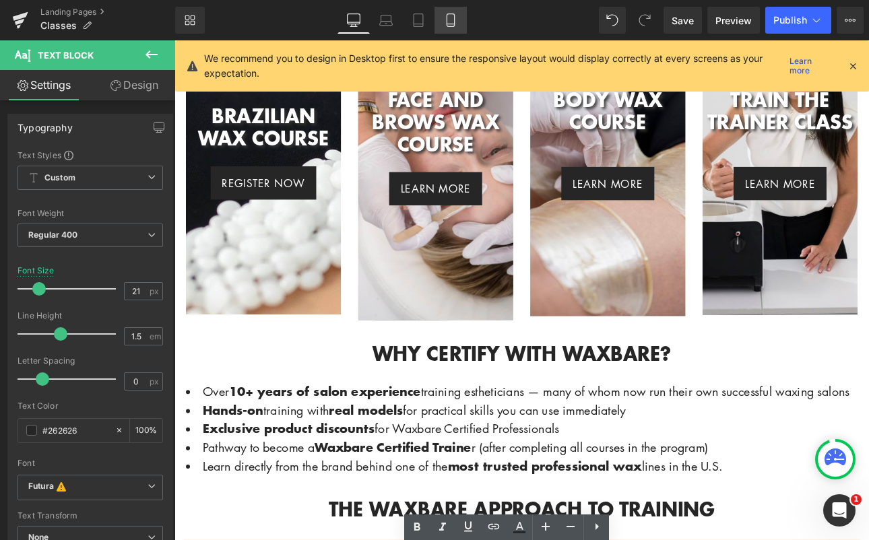
click at [447, 22] on icon at bounding box center [449, 20] width 7 height 13
type input "14.4"
type input "100"
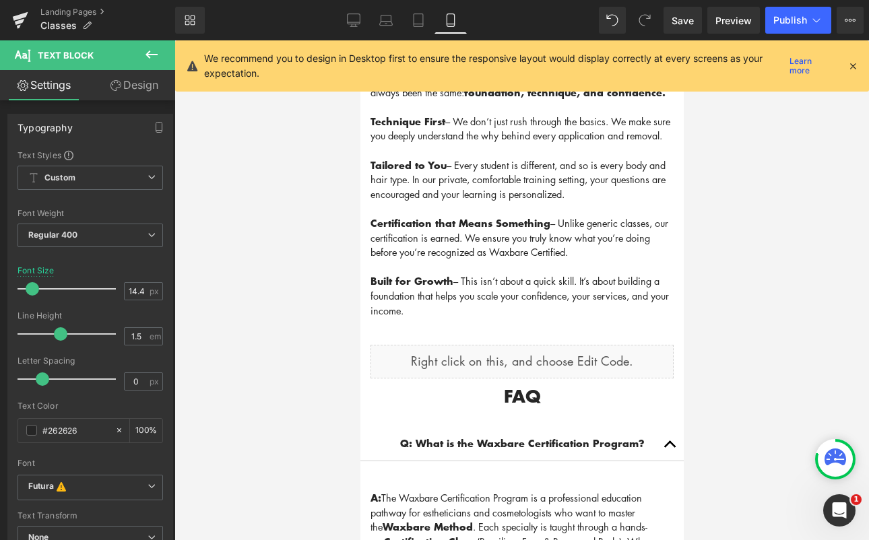
scroll to position [2520, 0]
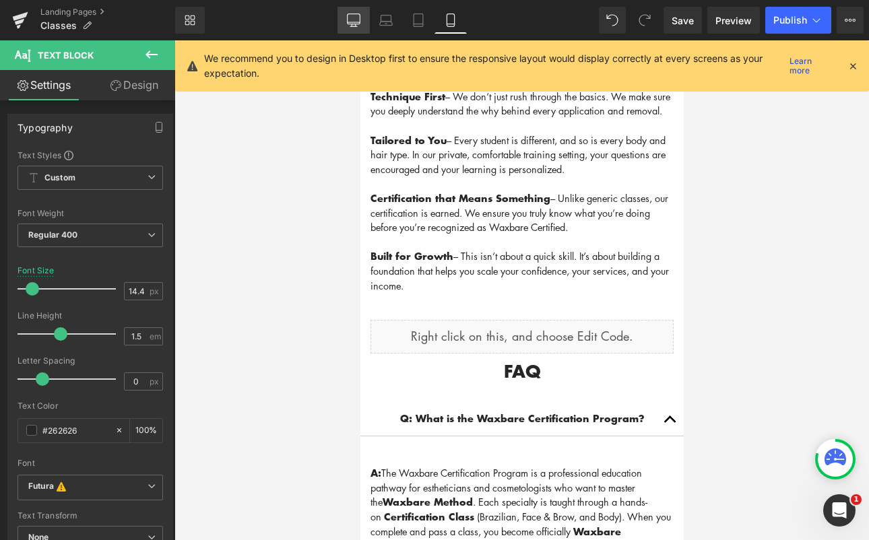
click at [348, 21] on icon at bounding box center [353, 19] width 13 height 13
type input "21"
type input "100"
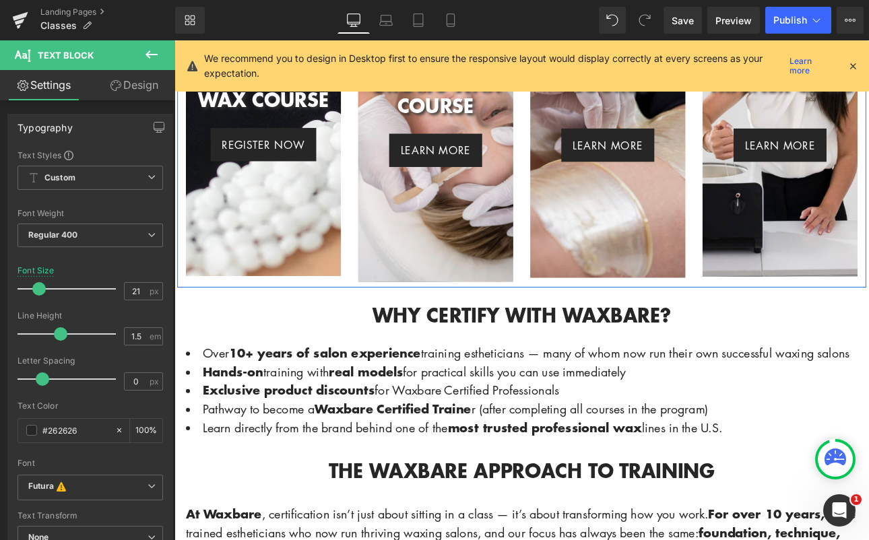
scroll to position [840, 0]
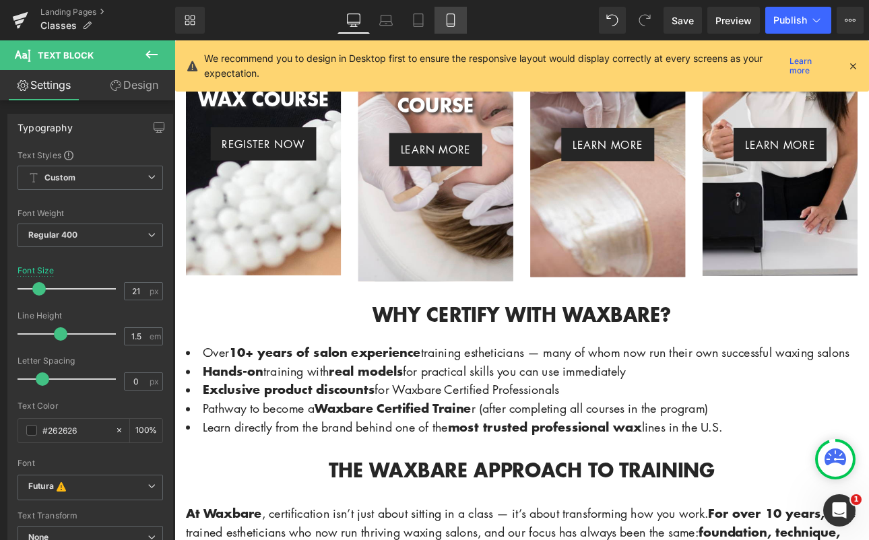
click at [450, 29] on link "Mobile" at bounding box center [450, 20] width 32 height 27
type input "14.4"
type input "100"
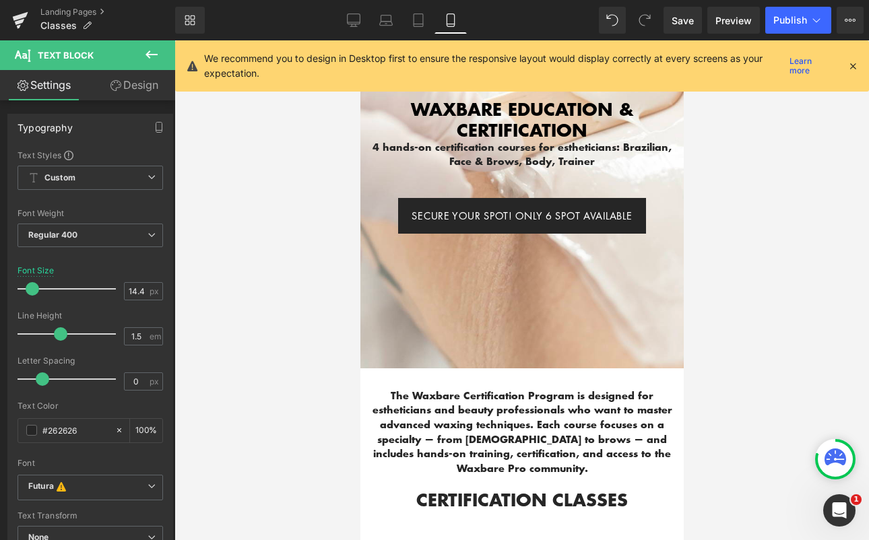
scroll to position [0, 0]
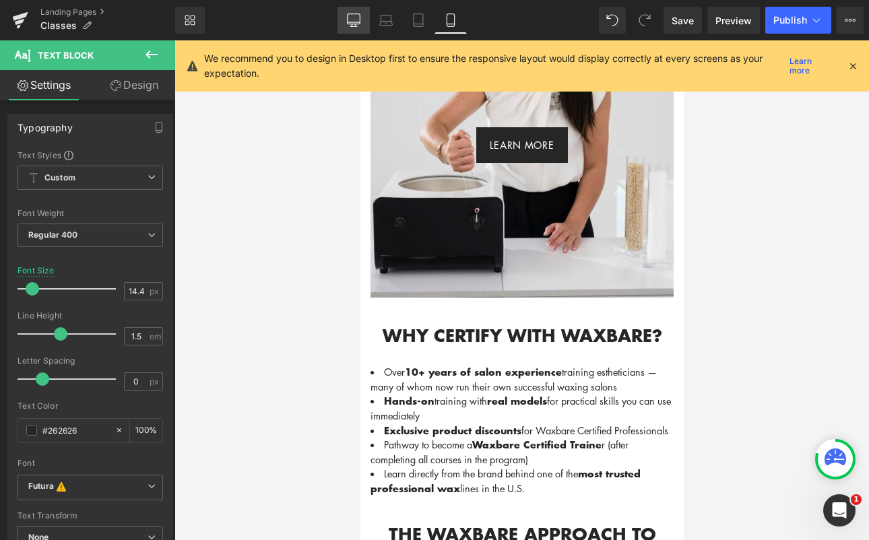
click at [350, 13] on link "Desktop" at bounding box center [353, 20] width 32 height 27
type input "21"
type input "100"
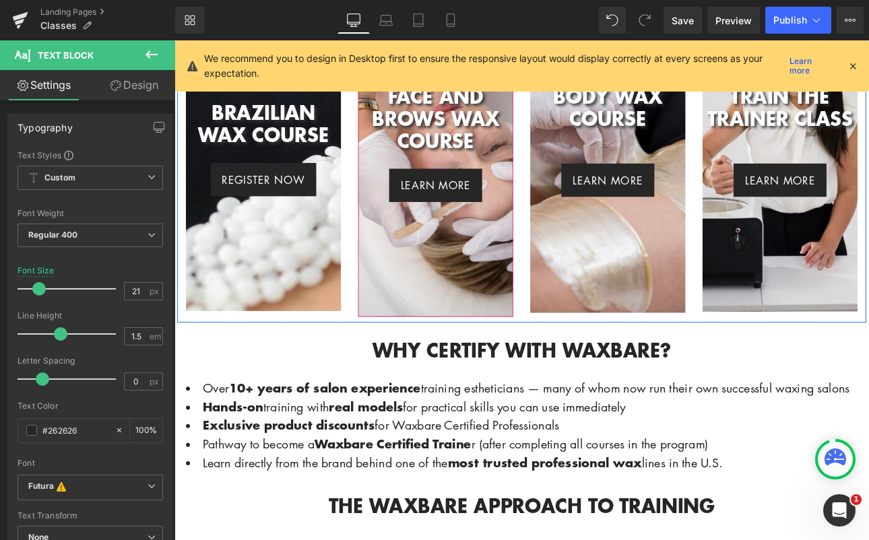
scroll to position [842, 0]
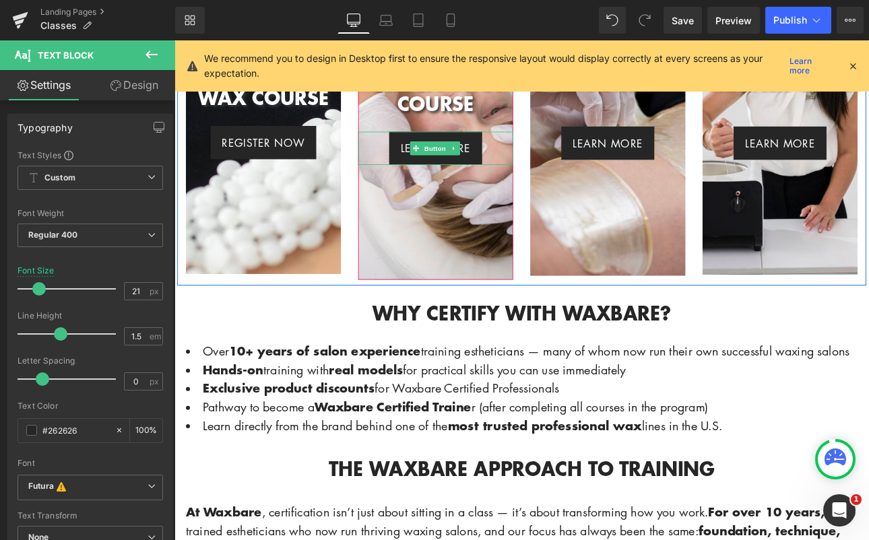
click at [488, 160] on span "Button" at bounding box center [480, 167] width 31 height 16
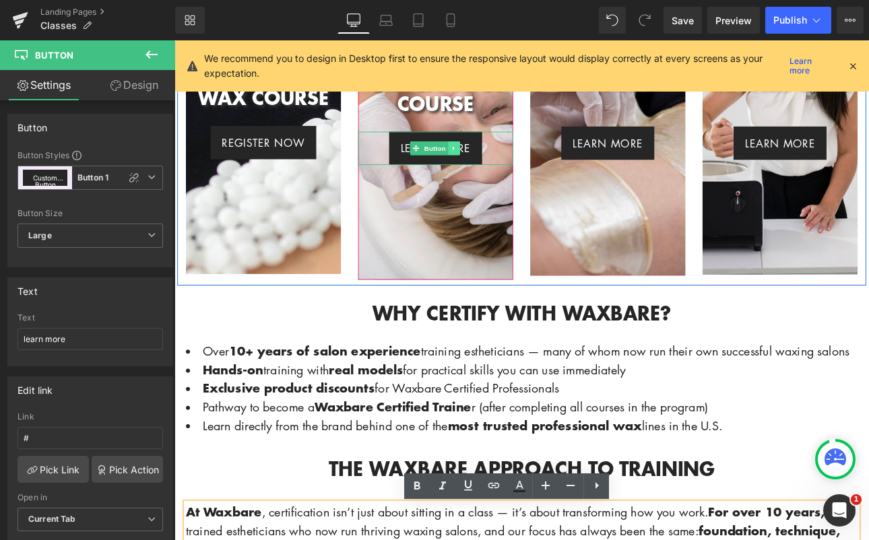
click at [499, 163] on icon at bounding box center [502, 167] width 7 height 8
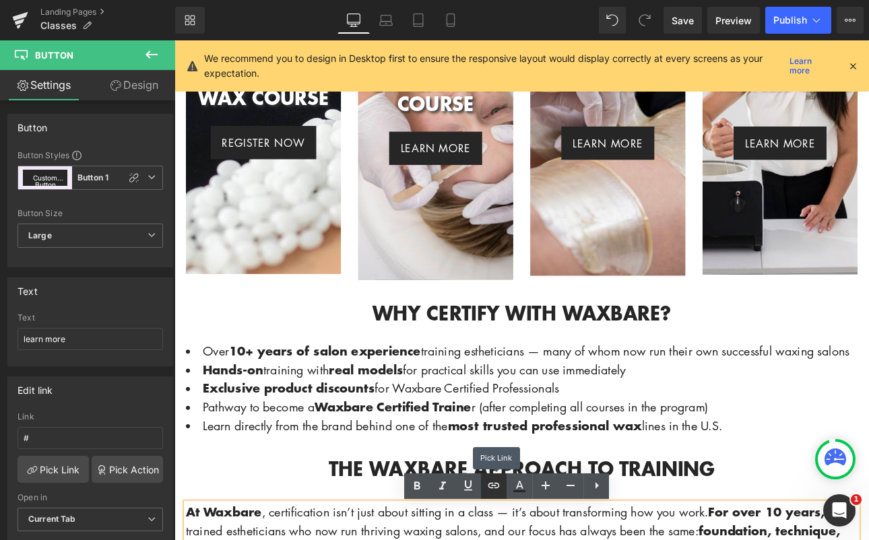
click at [495, 492] on icon at bounding box center [493, 485] width 16 height 16
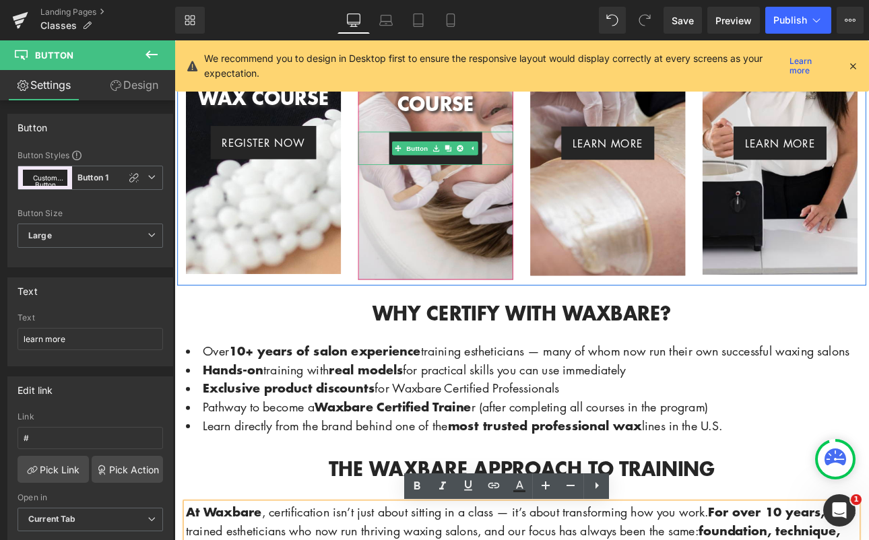
click at [483, 162] on link at bounding box center [482, 167] width 14 height 16
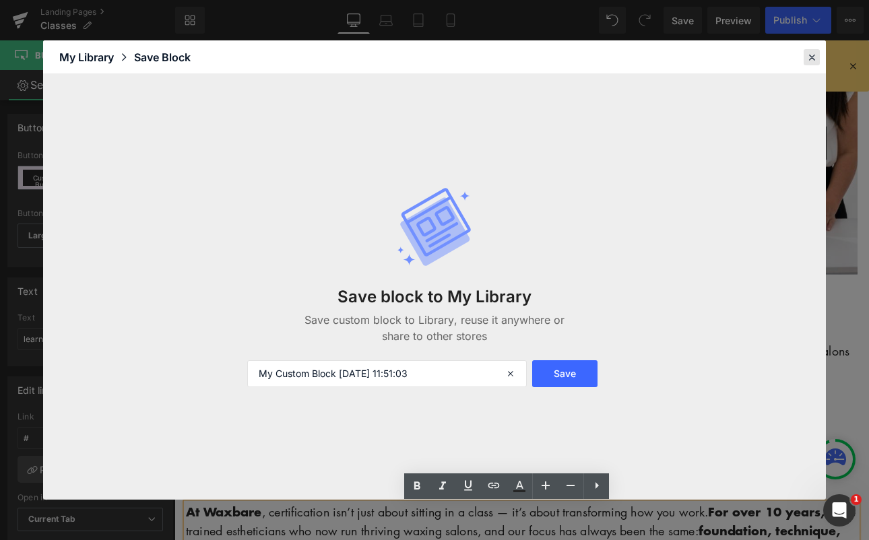
click at [808, 56] on icon at bounding box center [811, 57] width 12 height 12
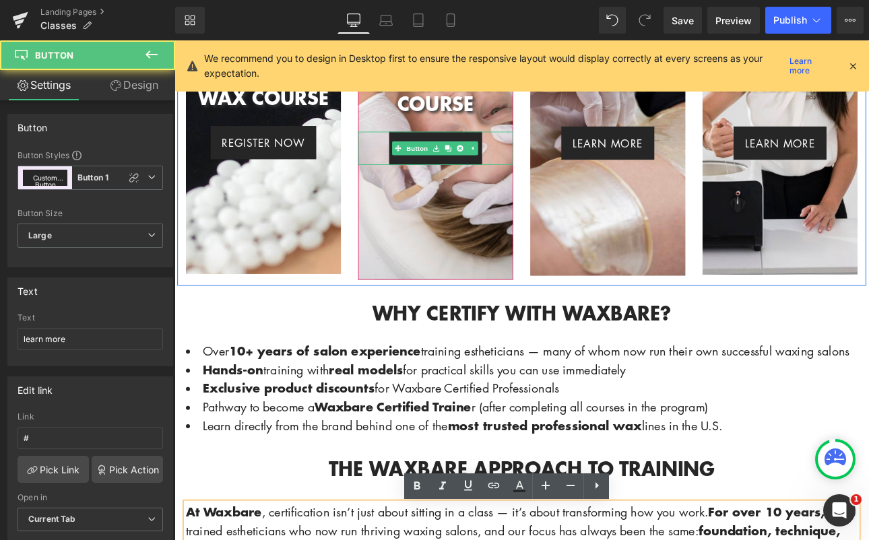
click at [437, 168] on link "learn more" at bounding box center [480, 166] width 109 height 39
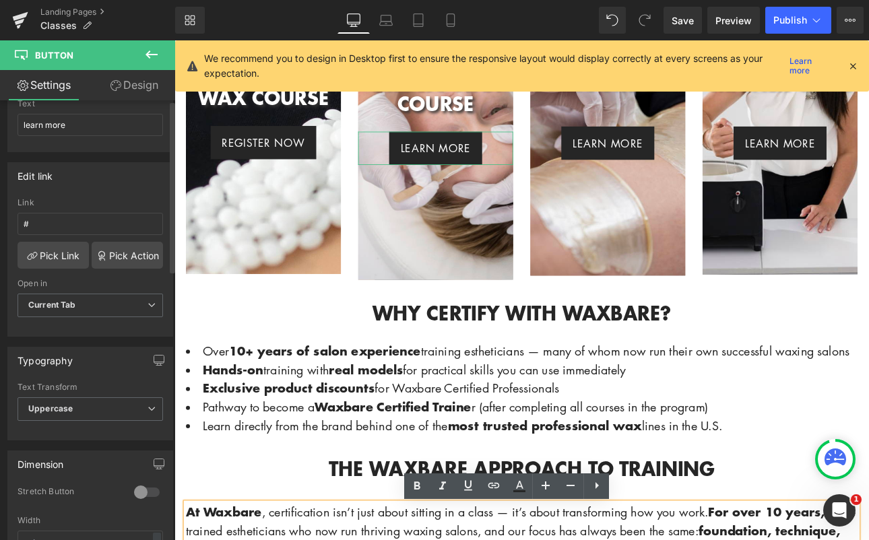
scroll to position [216, 0]
click at [57, 246] on link "Pick Link" at bounding box center [53, 253] width 71 height 27
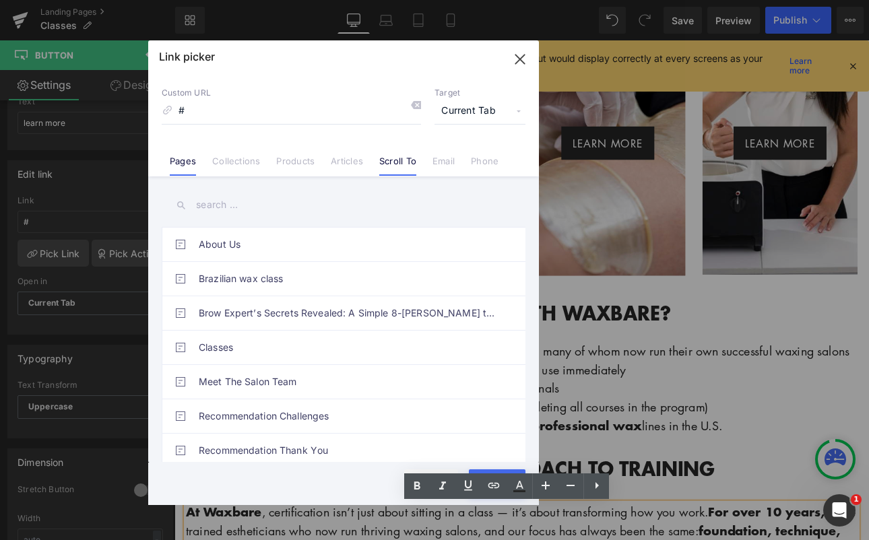
click at [401, 162] on link "Scroll To" at bounding box center [397, 166] width 37 height 20
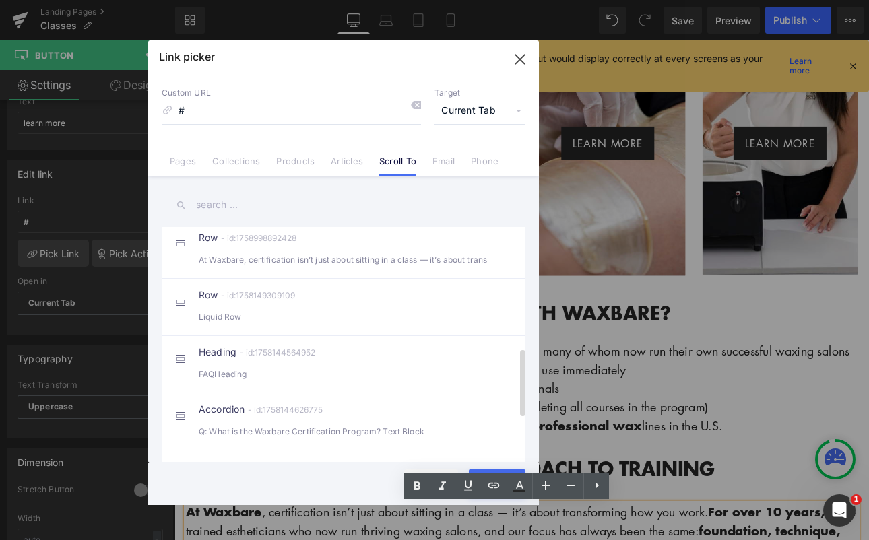
scroll to position [353, 0]
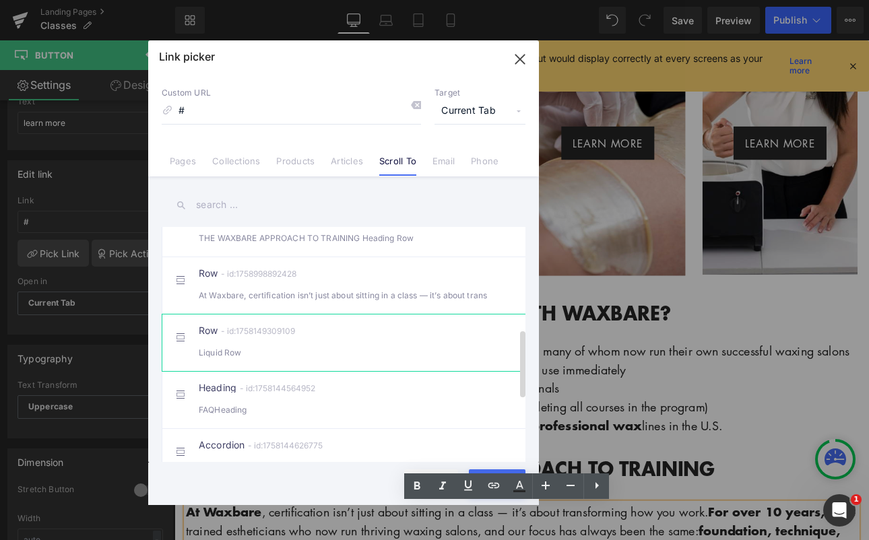
click at [300, 349] on div "Row - id:1758149309109 Liquid Row" at bounding box center [364, 343] width 331 height 34
type input "#r-1758149309109"
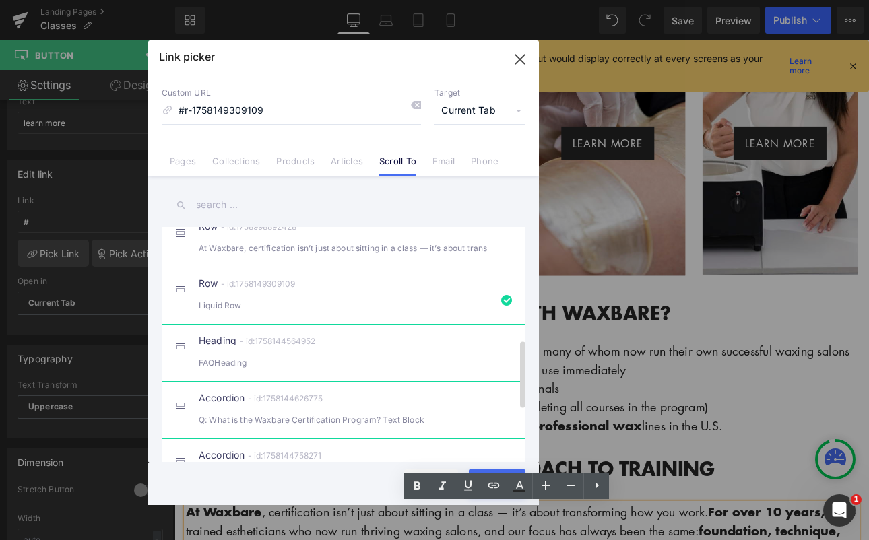
scroll to position [407, 0]
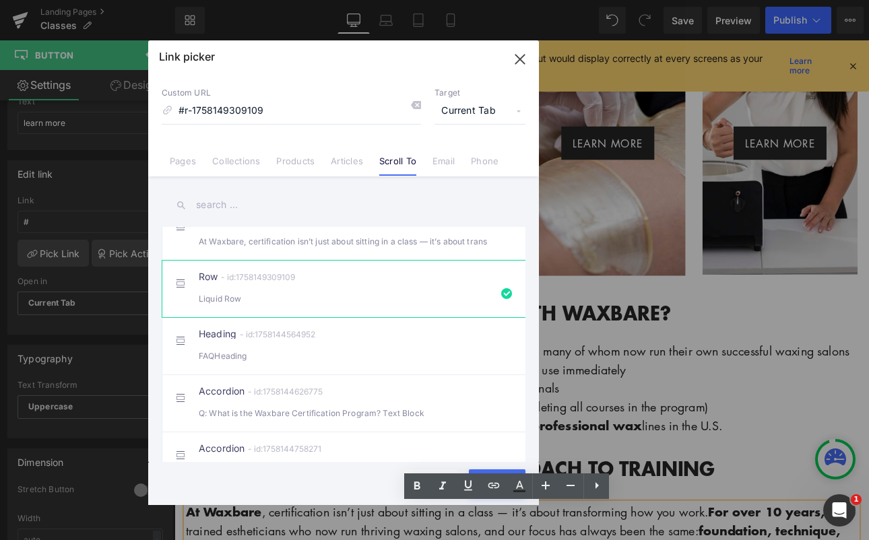
click at [499, 469] on button "Save" at bounding box center [497, 482] width 57 height 27
type input "#r-1758149309109"
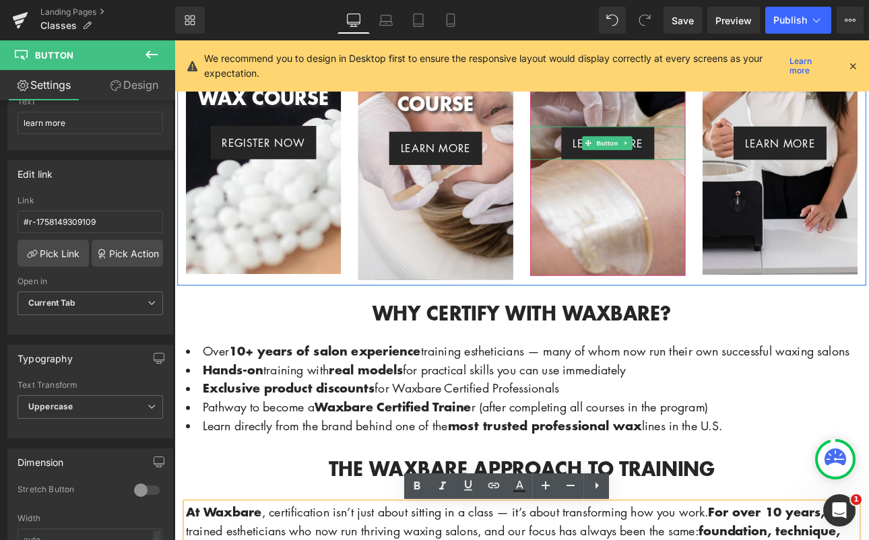
click at [716, 157] on link "learn more" at bounding box center [682, 160] width 109 height 39
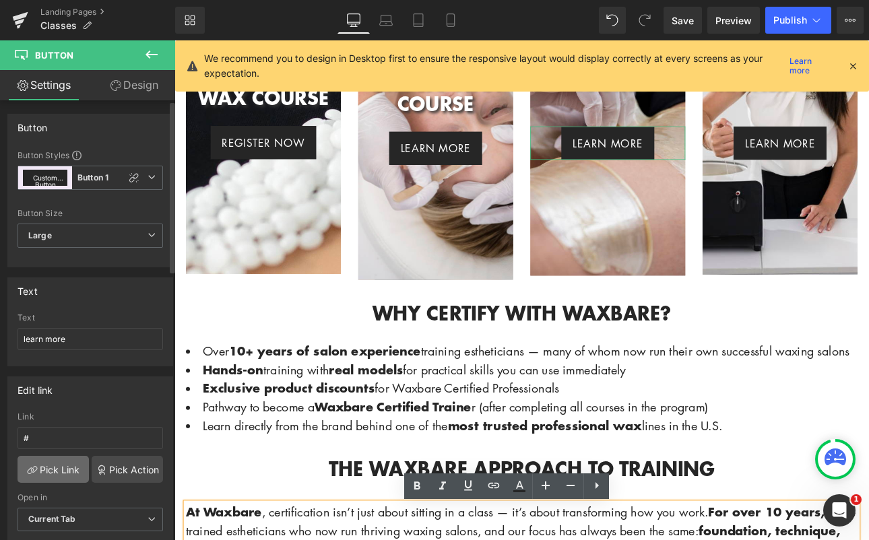
click at [67, 472] on link "Pick Link" at bounding box center [53, 469] width 71 height 27
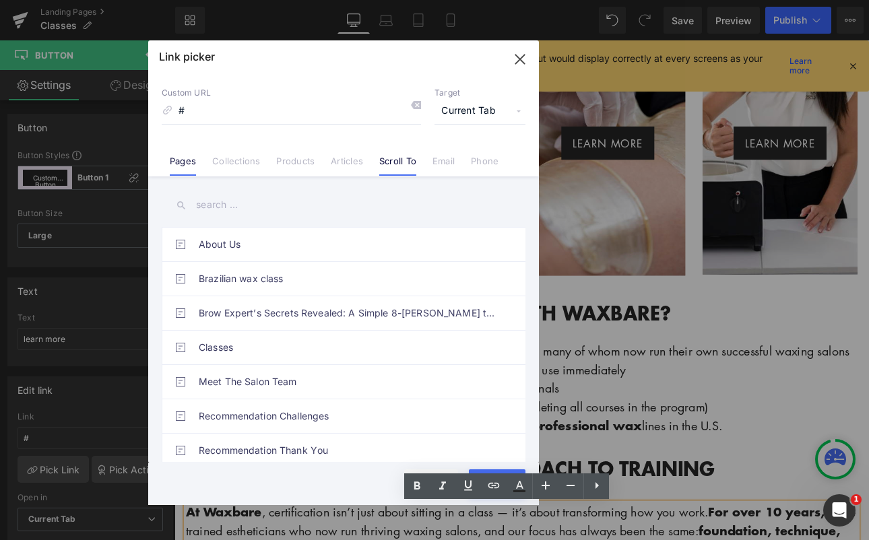
click at [400, 159] on link "Scroll To" at bounding box center [397, 166] width 37 height 20
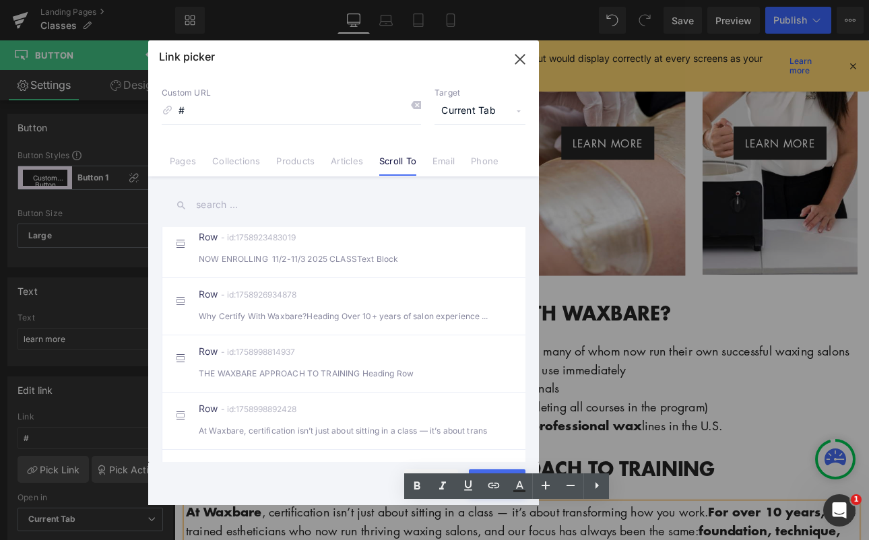
scroll to position [373, 0]
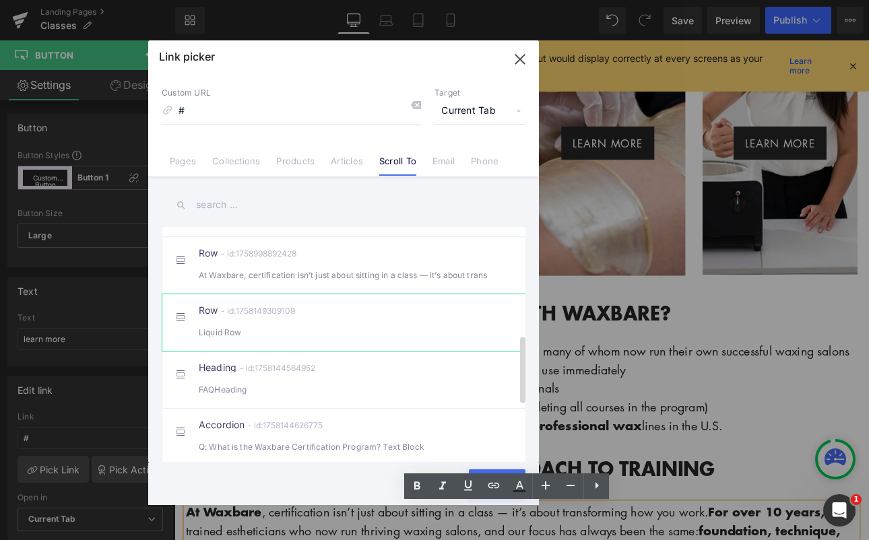
click at [332, 330] on div "Row - id:1758149309109 Liquid Row" at bounding box center [364, 323] width 331 height 34
type input "#r-1758149309109"
click at [477, 470] on button "Save" at bounding box center [497, 482] width 57 height 27
type input "#r-1758149309109"
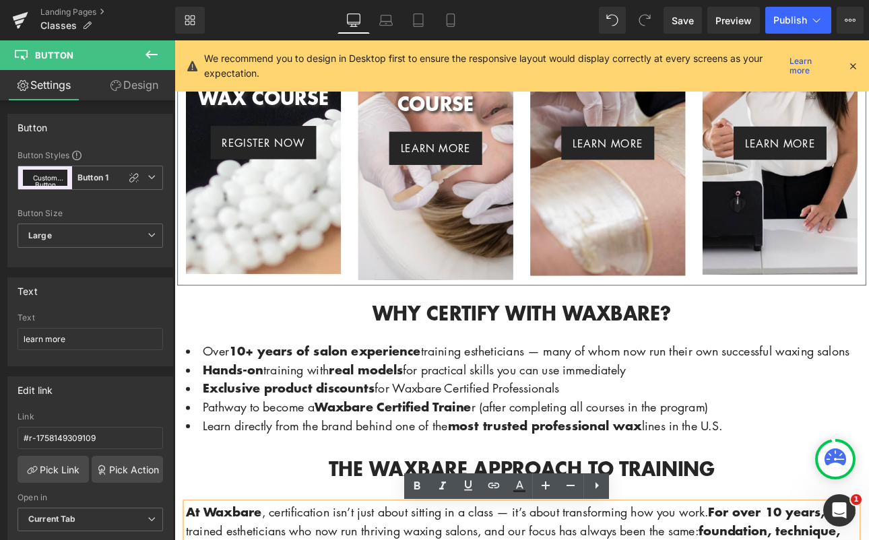
click at [867, 215] on div at bounding box center [885, 115] width 182 height 399
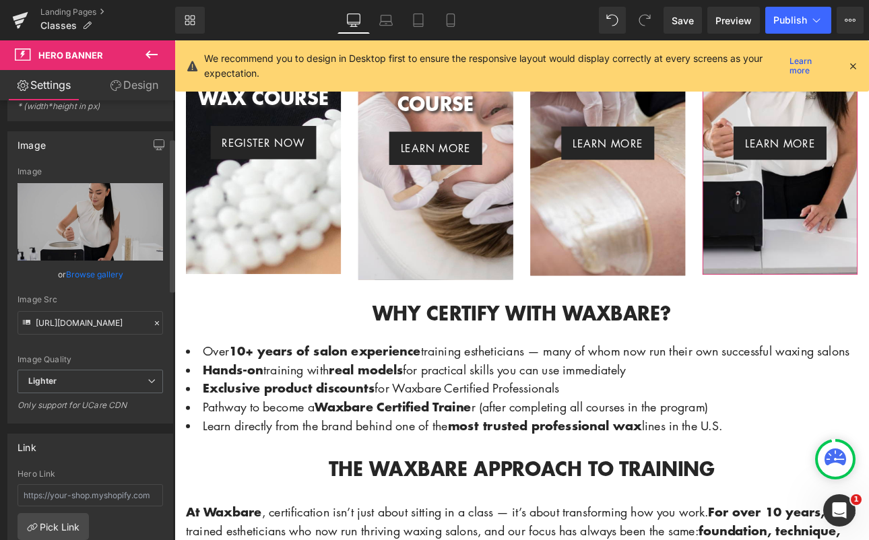
scroll to position [152, 0]
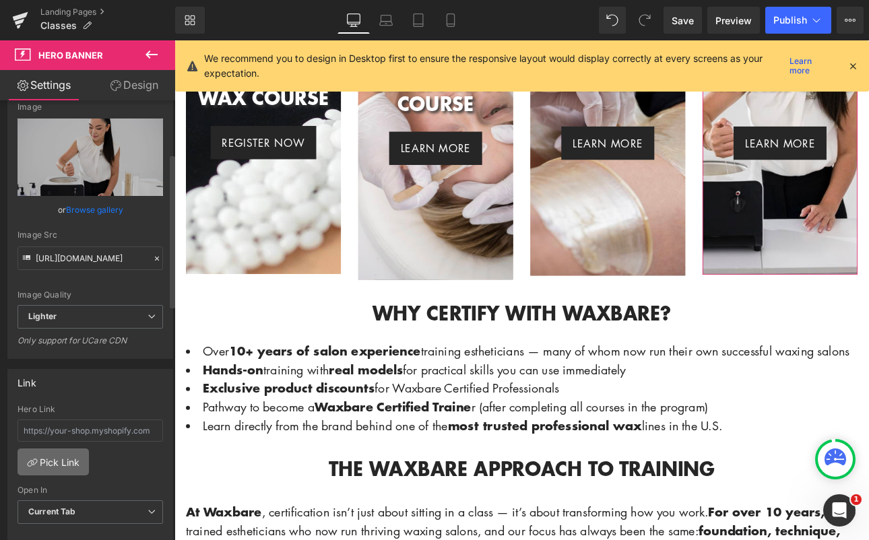
click at [71, 465] on link "Pick Link" at bounding box center [53, 461] width 71 height 27
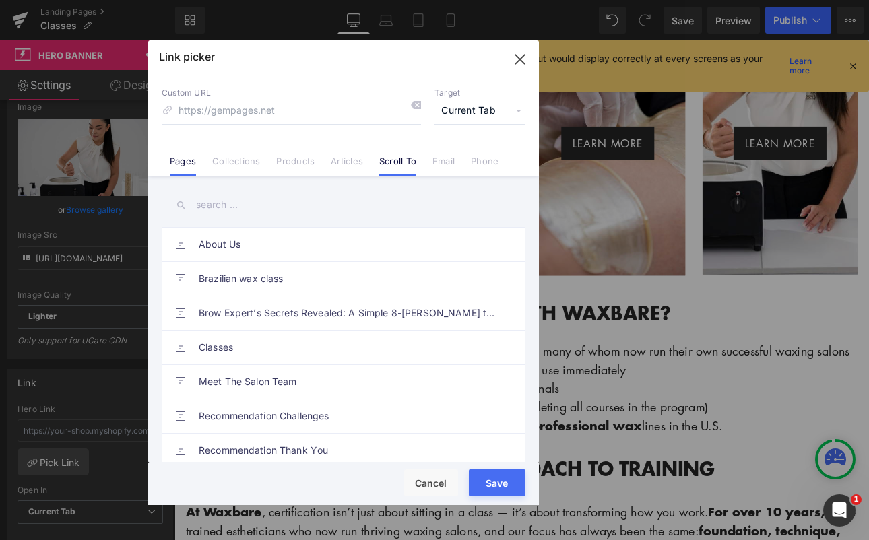
click at [401, 164] on link "Scroll To" at bounding box center [397, 166] width 37 height 20
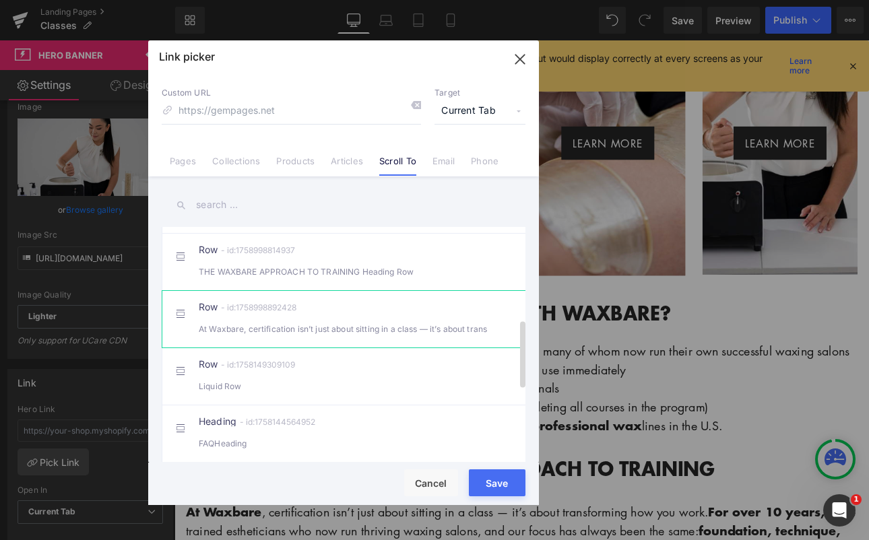
scroll to position [321, 0]
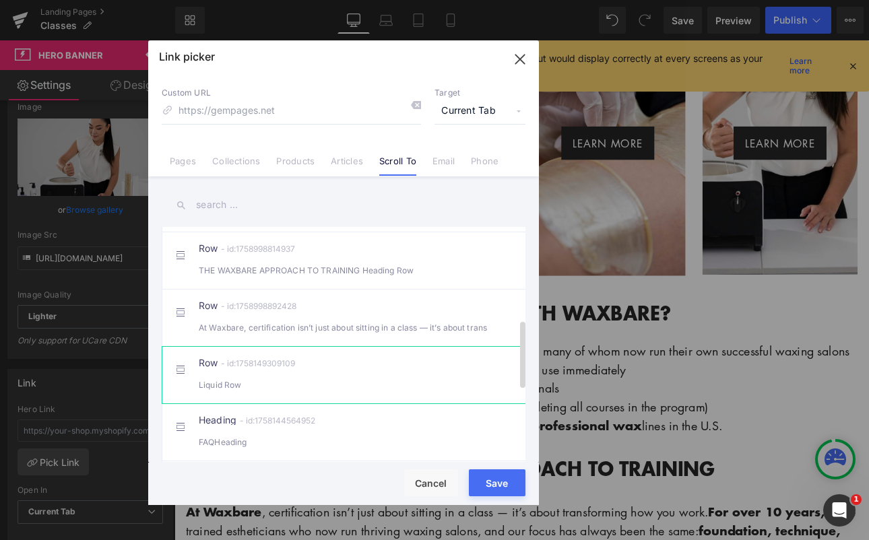
click at [354, 392] on div "Liquid Row" at bounding box center [344, 385] width 290 height 14
type input "#r-1758149309109"
click at [502, 475] on button "Save" at bounding box center [497, 482] width 57 height 27
type input "#r-1758149309109"
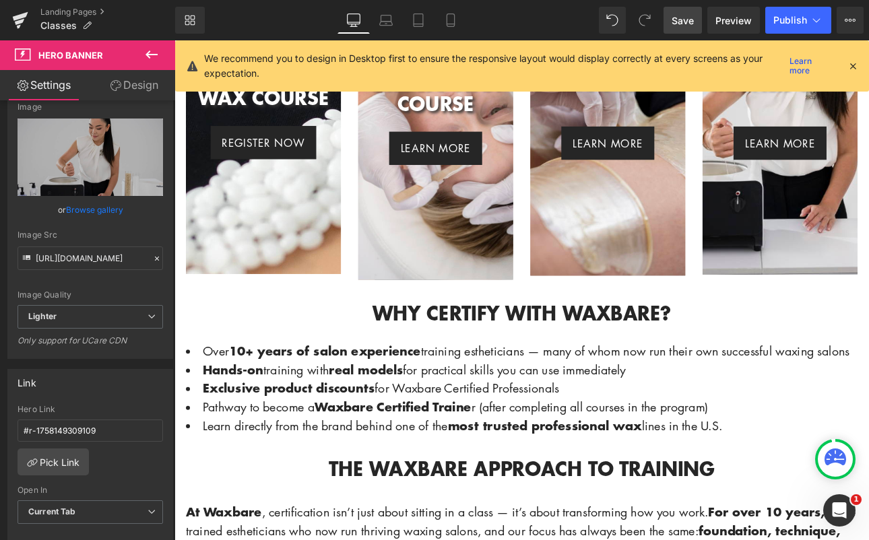
click at [685, 25] on span "Save" at bounding box center [682, 20] width 22 height 14
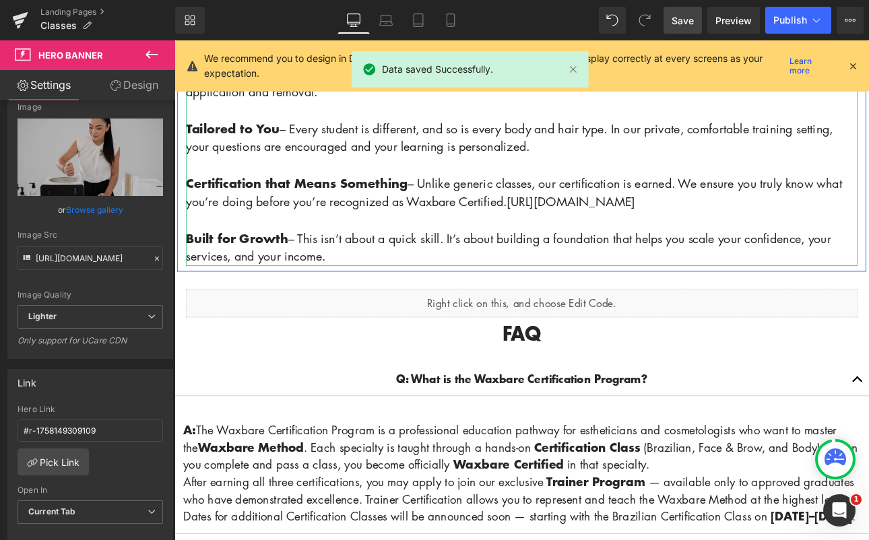
scroll to position [1428, 0]
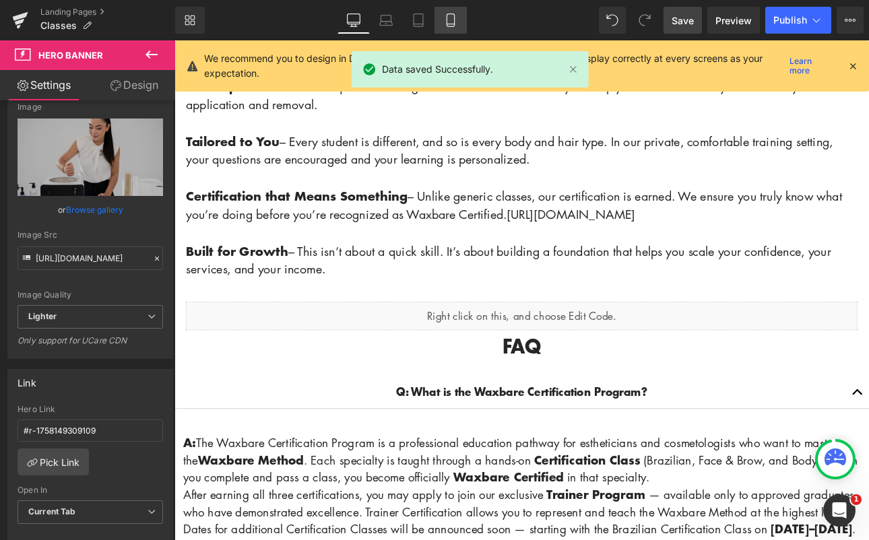
click at [451, 22] on icon at bounding box center [450, 19] width 13 height 13
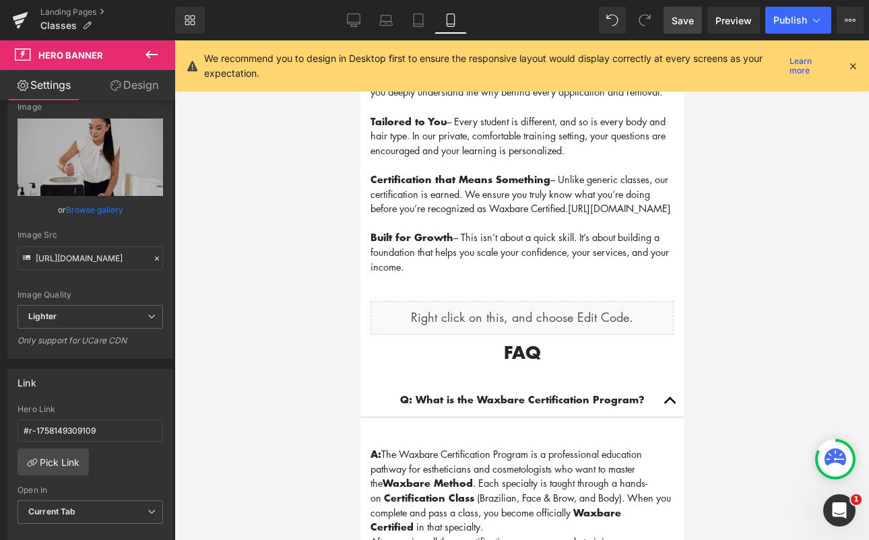
scroll to position [2554, 0]
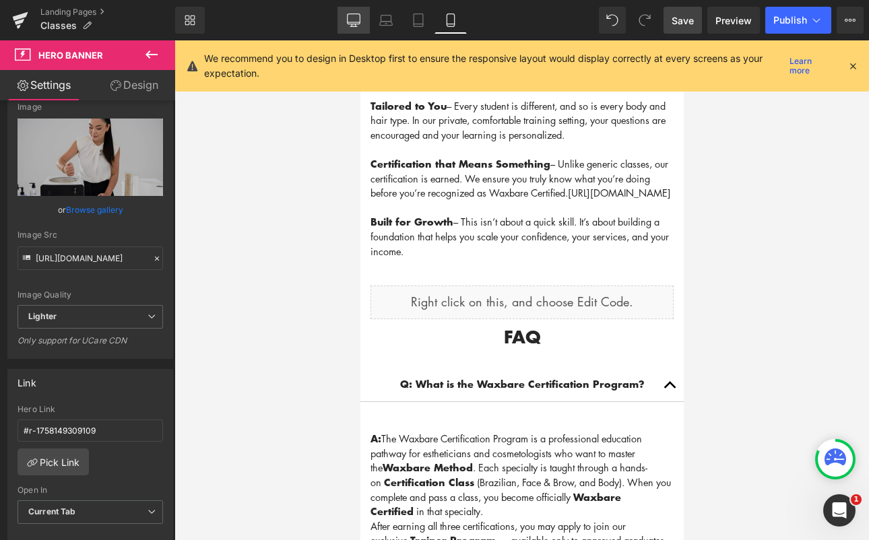
click at [347, 21] on icon at bounding box center [353, 19] width 13 height 10
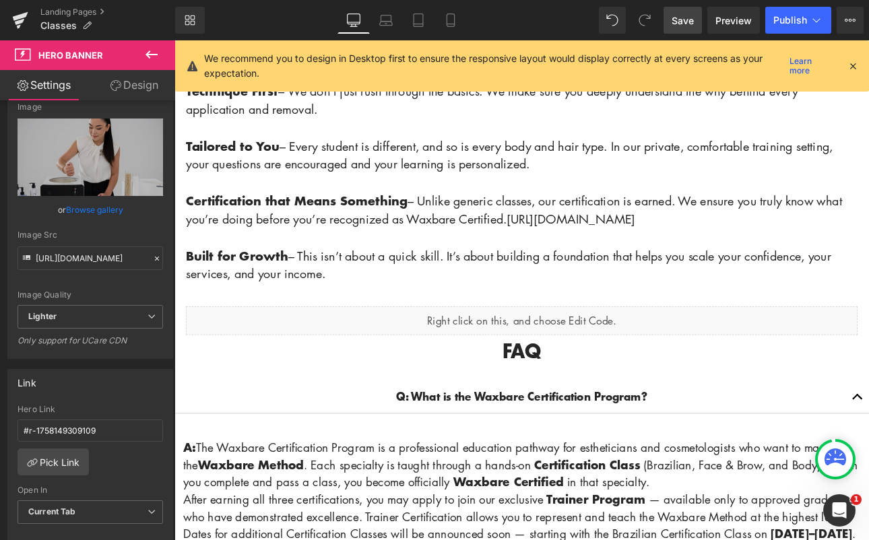
scroll to position [1451, 0]
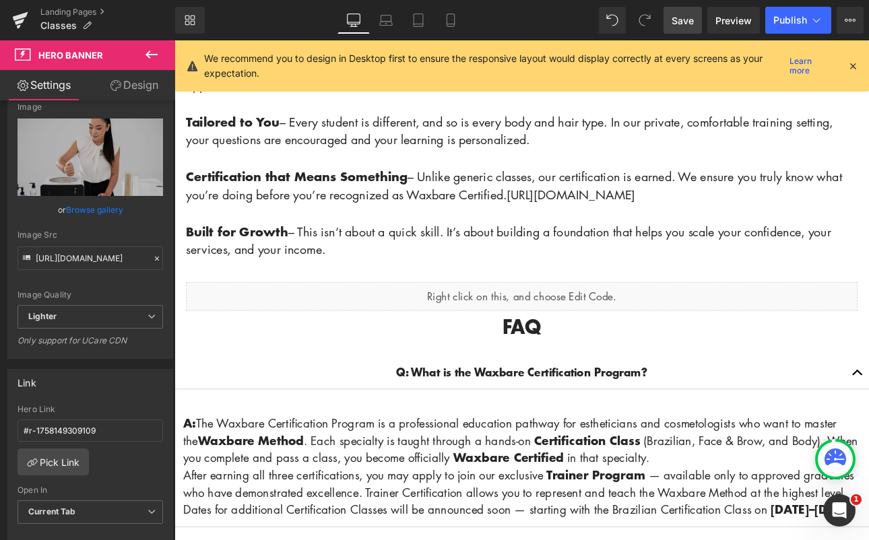
click at [150, 61] on icon at bounding box center [151, 54] width 16 height 16
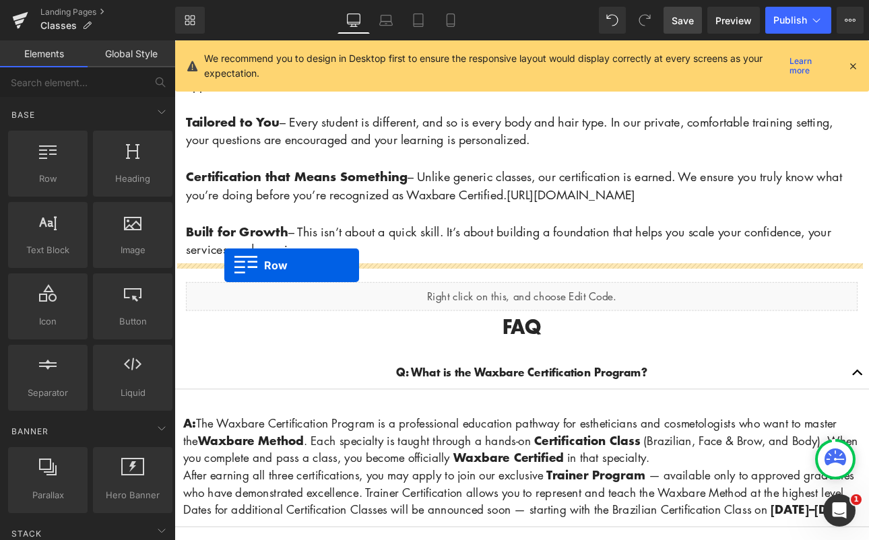
drag, startPoint x: 216, startPoint y: 211, endPoint x: 233, endPoint y: 304, distance: 95.1
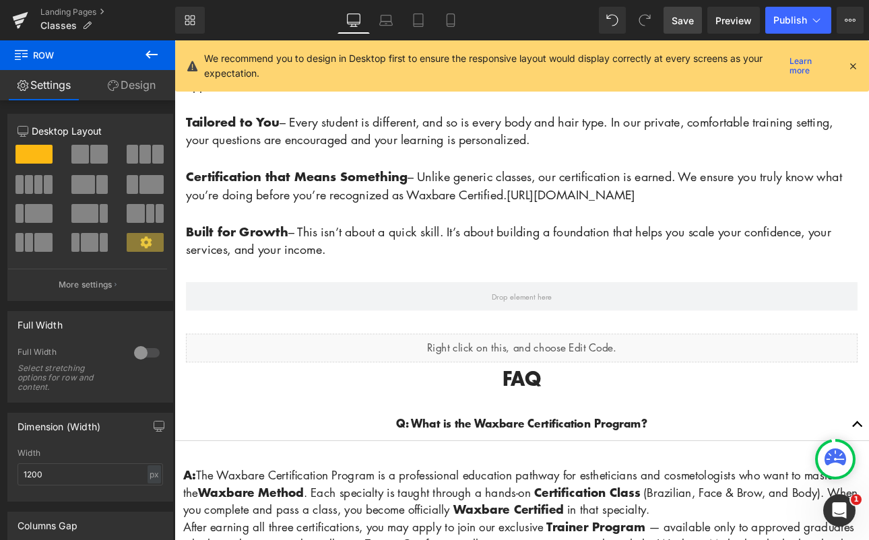
click at [149, 49] on icon at bounding box center [151, 54] width 16 height 16
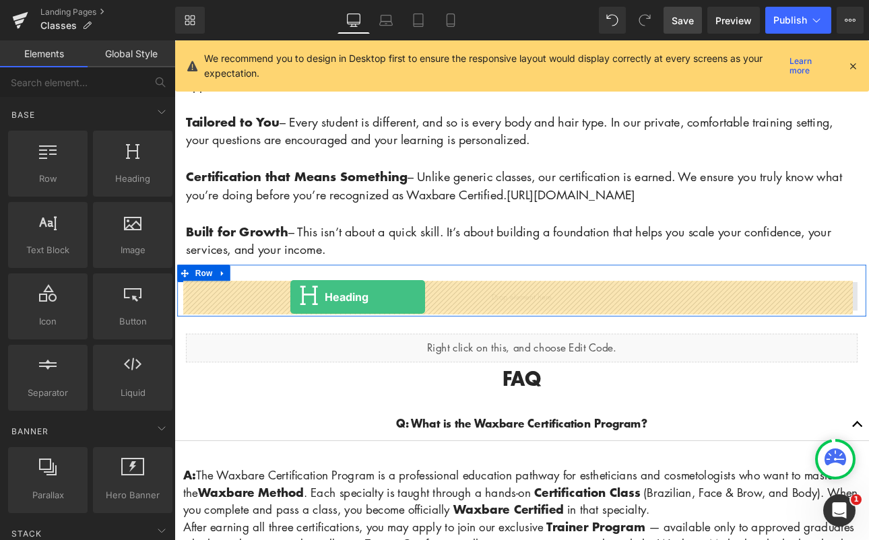
drag, startPoint x: 294, startPoint y: 218, endPoint x: 310, endPoint y: 341, distance: 124.4
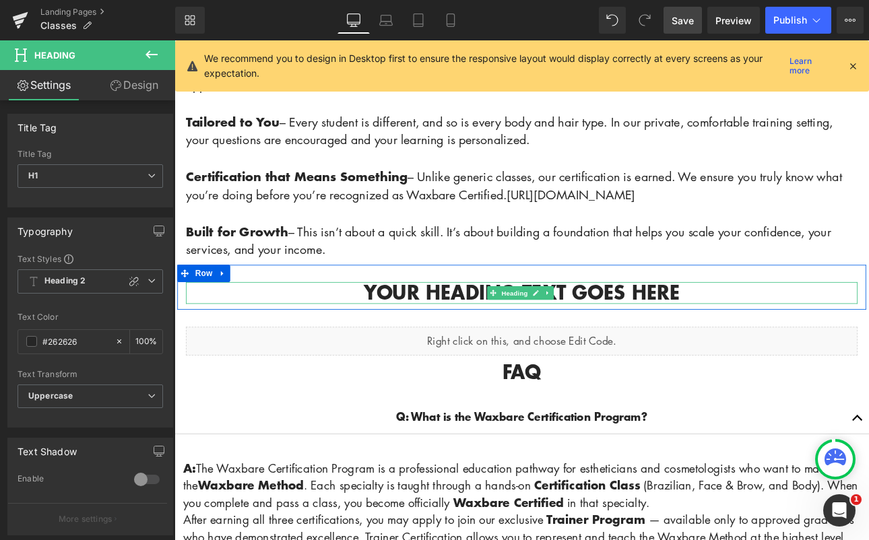
drag, startPoint x: 475, startPoint y: 339, endPoint x: 475, endPoint y: 325, distance: 14.2
click at [475, 339] on h1 "Your heading text goes here" at bounding box center [582, 337] width 788 height 26
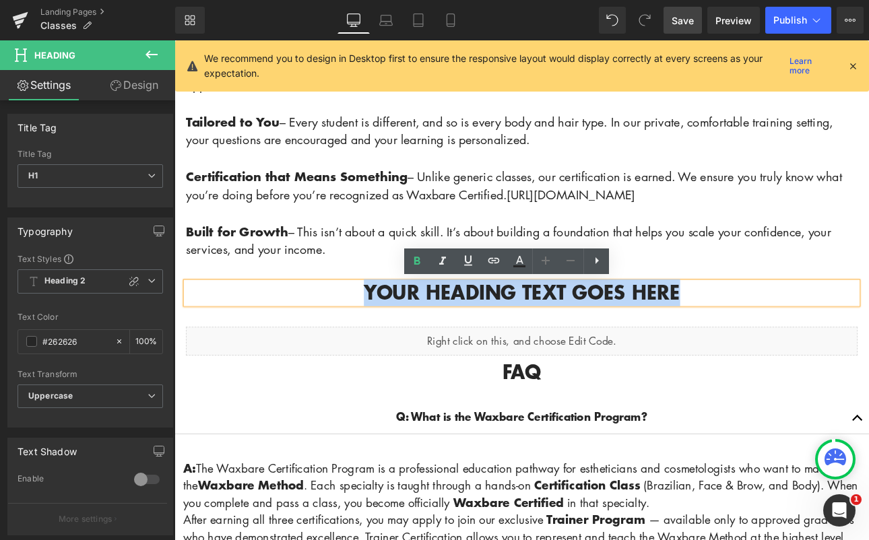
drag, startPoint x: 388, startPoint y: 334, endPoint x: 823, endPoint y: 342, distance: 435.1
click at [823, 342] on h1 "Your heading text goes here" at bounding box center [582, 337] width 788 height 26
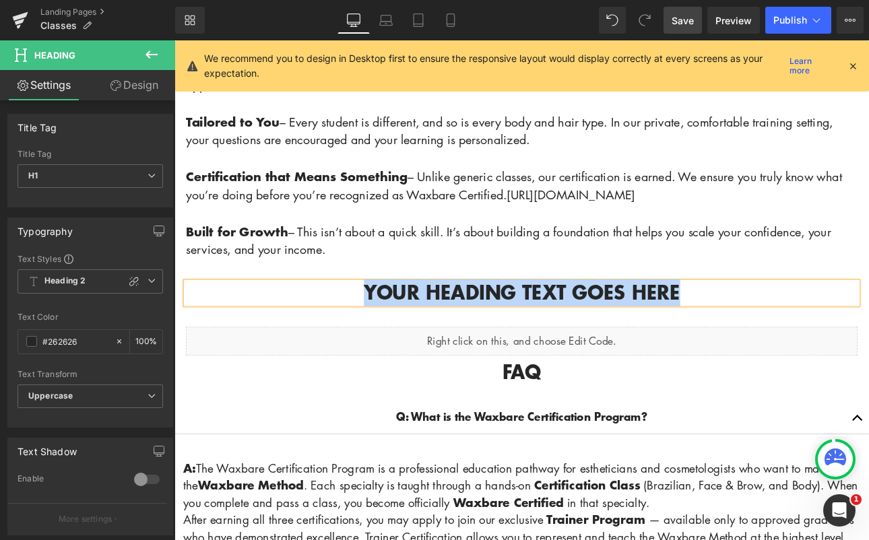
paste div
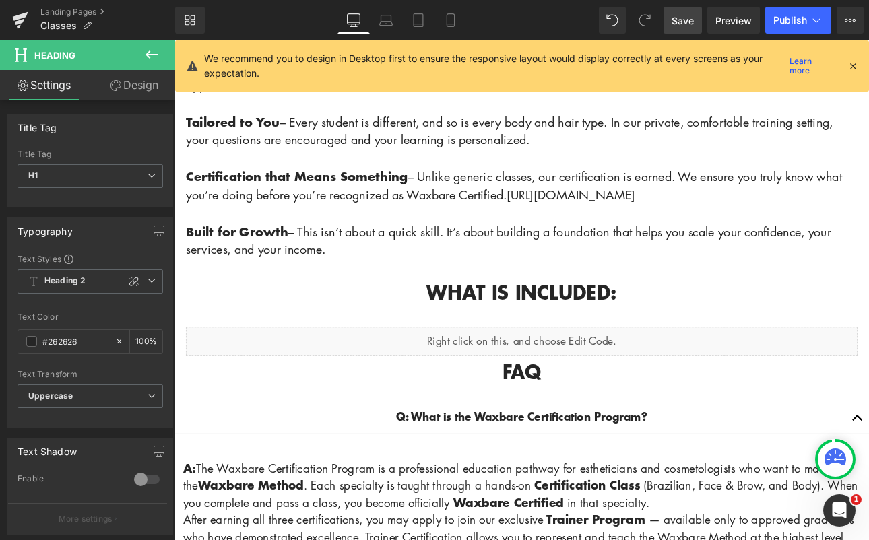
click at [156, 52] on icon at bounding box center [151, 54] width 16 height 16
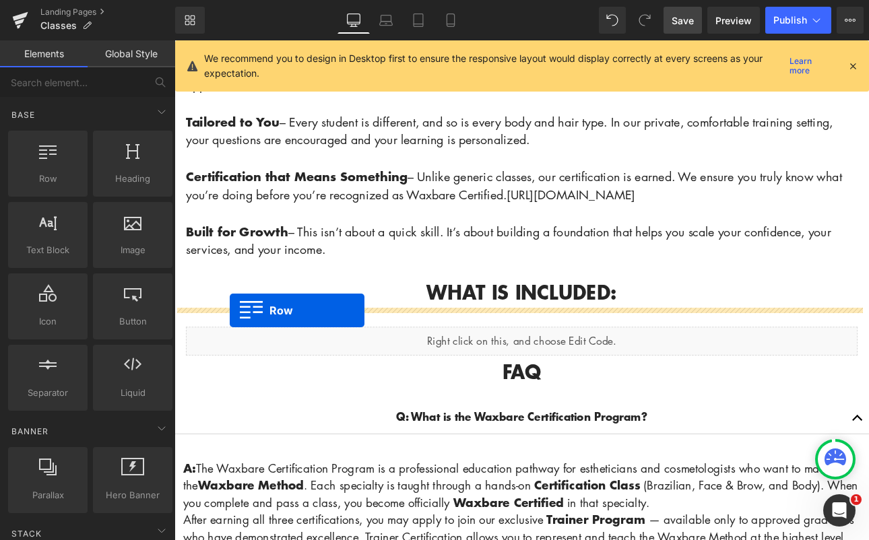
drag, startPoint x: 255, startPoint y: 224, endPoint x: 239, endPoint y: 358, distance: 134.2
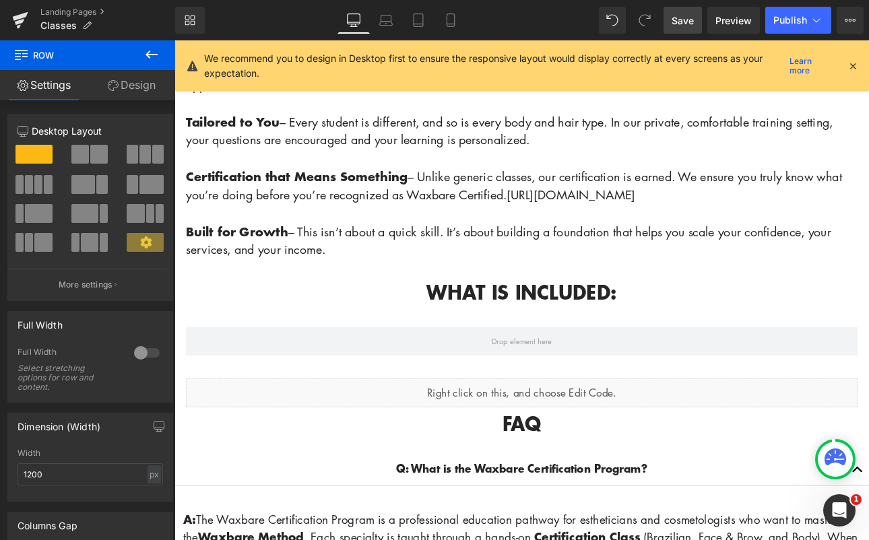
click at [154, 52] on icon at bounding box center [151, 54] width 16 height 16
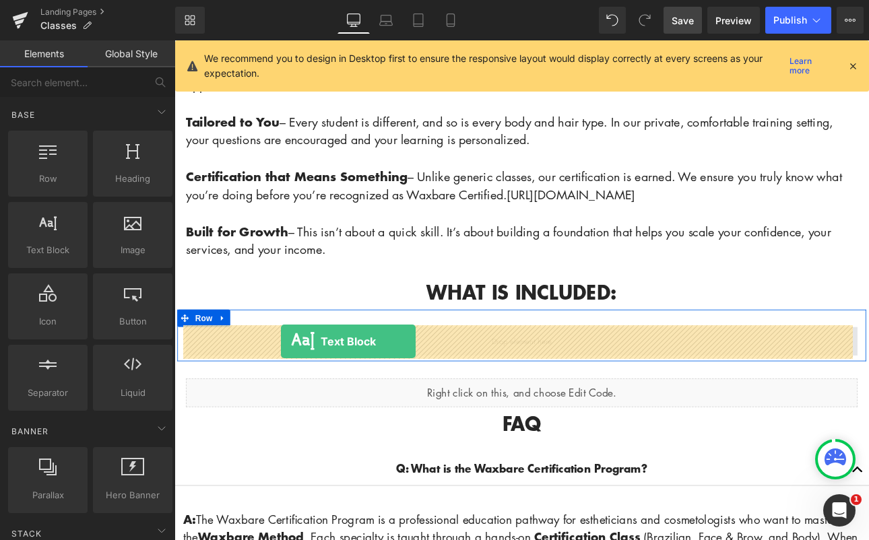
drag, startPoint x: 220, startPoint y: 286, endPoint x: 299, endPoint y: 393, distance: 133.5
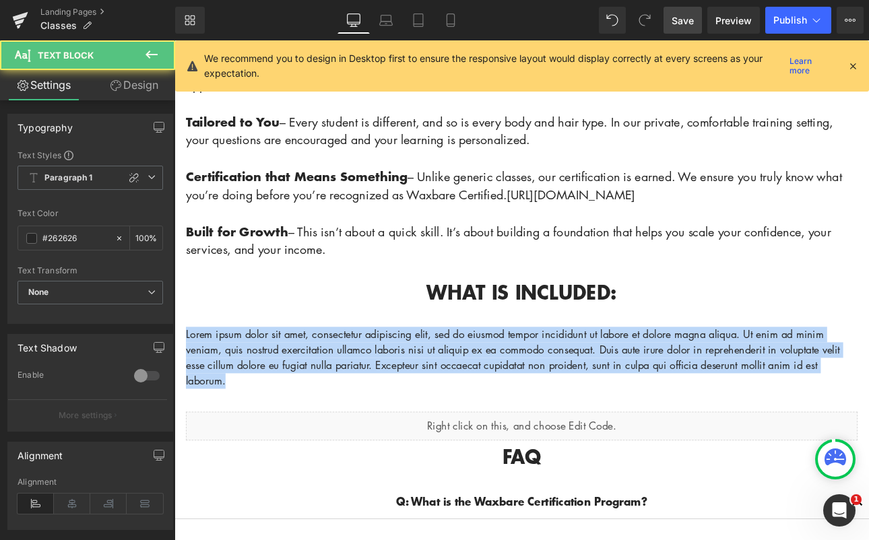
drag, startPoint x: 282, startPoint y: 438, endPoint x: 123, endPoint y: 389, distance: 166.3
click at [174, 389] on html "Account Cart ( 0 ) Subtotal $0.00 View cart Check out Checkout" at bounding box center [581, 420] width 815 height 3663
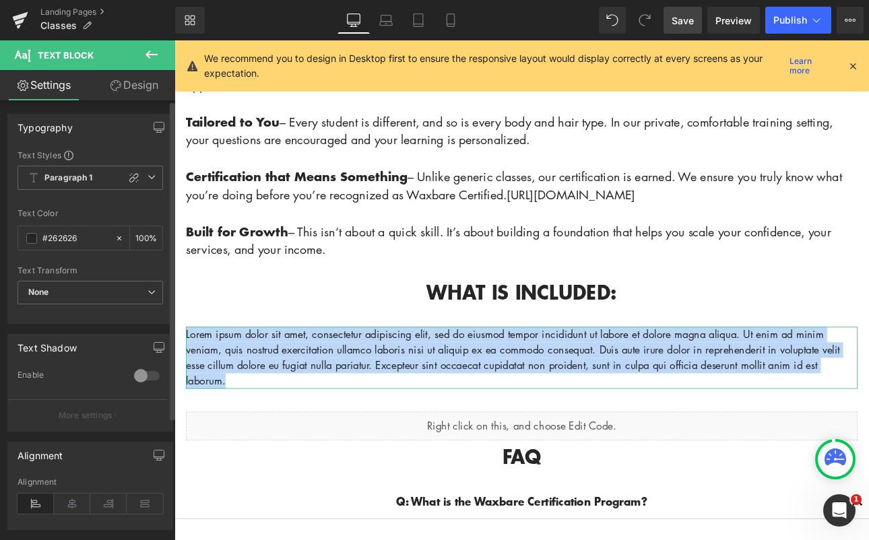
paste div
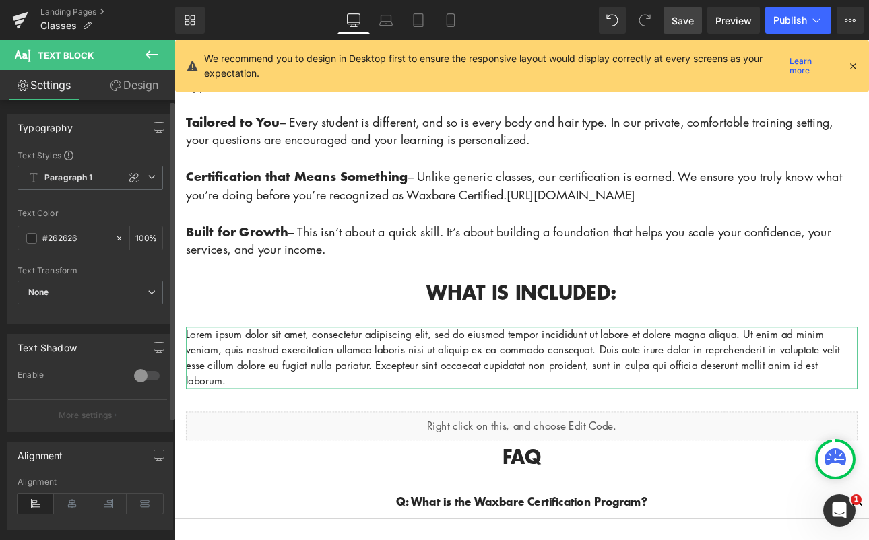
scroll to position [1597, 0]
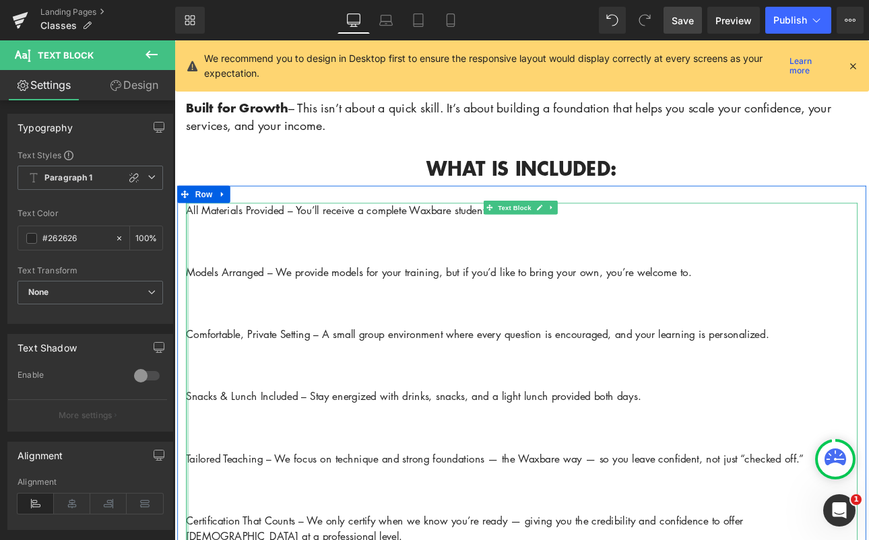
click at [188, 316] on div at bounding box center [189, 431] width 3 height 400
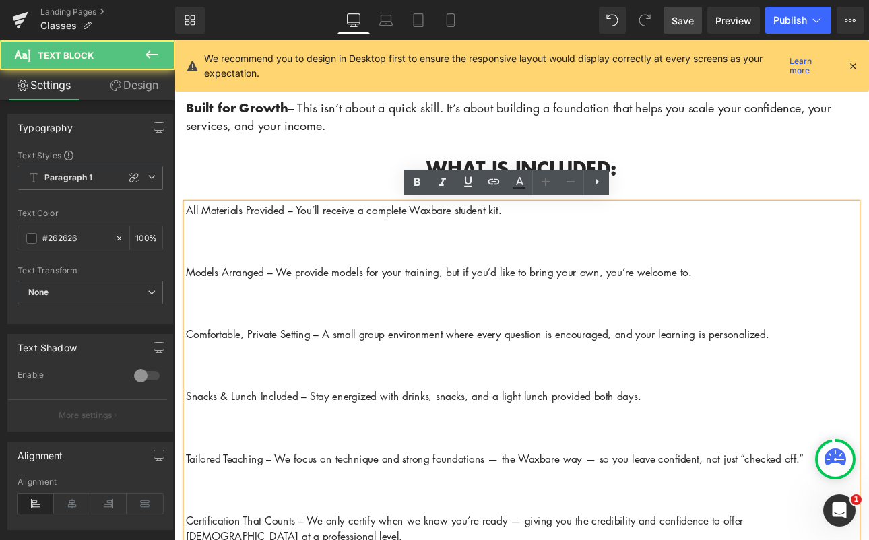
click at [188, 312] on p "Models Arranged – We provide models for your training, but if you’d like to bri…" at bounding box center [582, 313] width 788 height 18
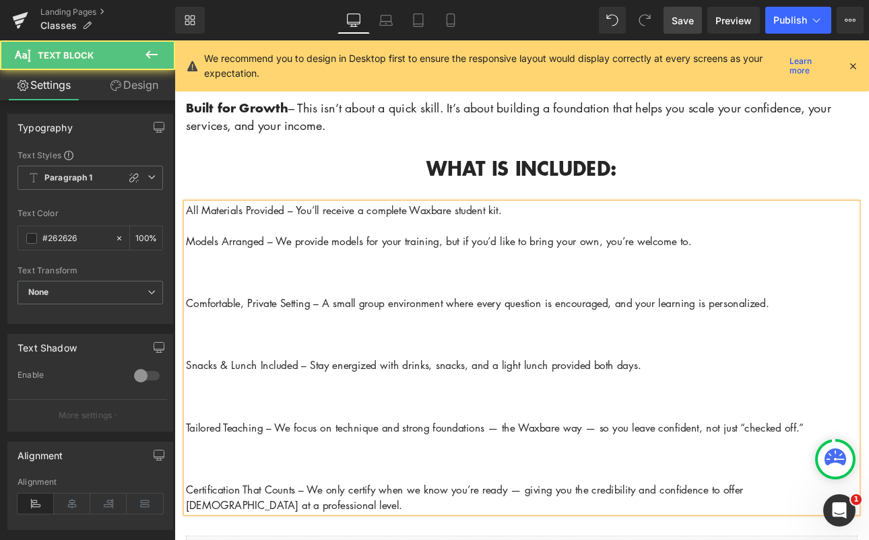
click at [188, 346] on p "Comfortable, Private Setting – A small group environment where every question i…" at bounding box center [582, 349] width 788 height 18
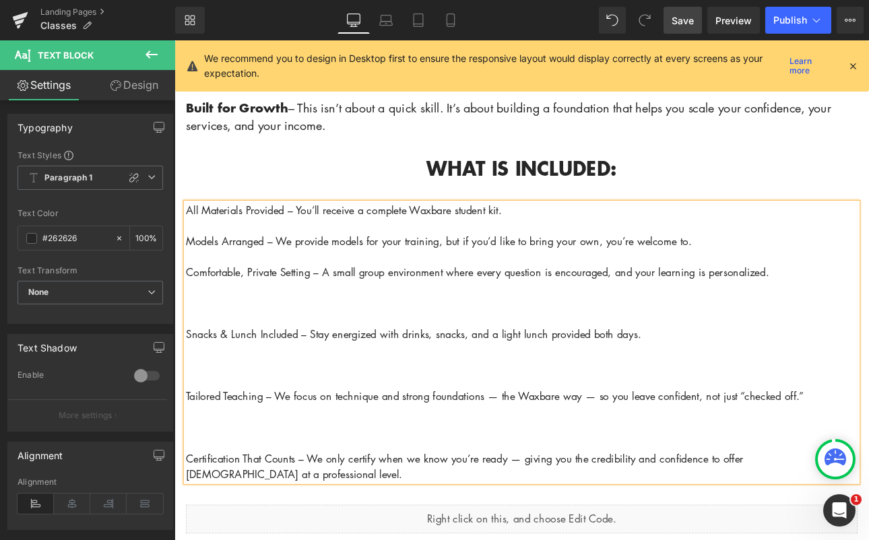
click at [188, 387] on p "Snacks & Lunch Included – Stay energized with drinks, snacks, and a light lunch…" at bounding box center [582, 385] width 788 height 18
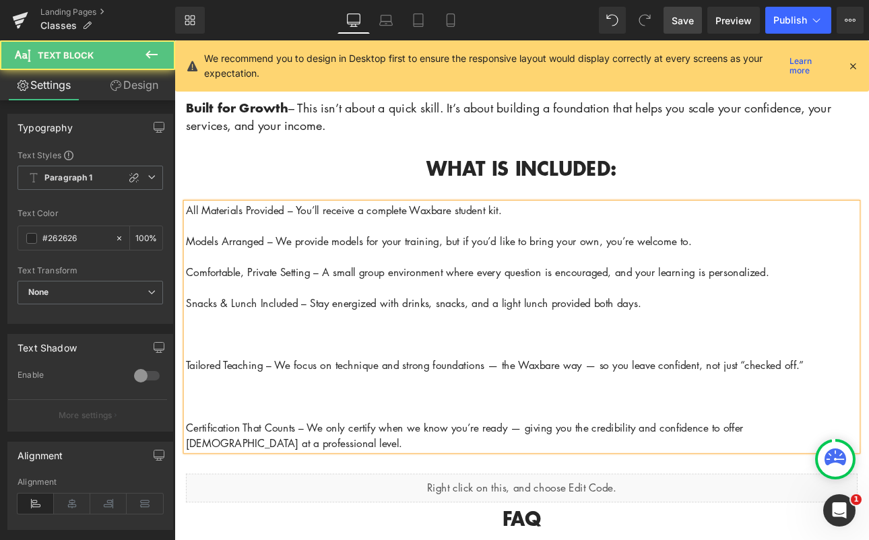
click at [188, 424] on p "Tailored Teaching – We focus on technique and strong foundations — the Waxbare …" at bounding box center [582, 422] width 788 height 18
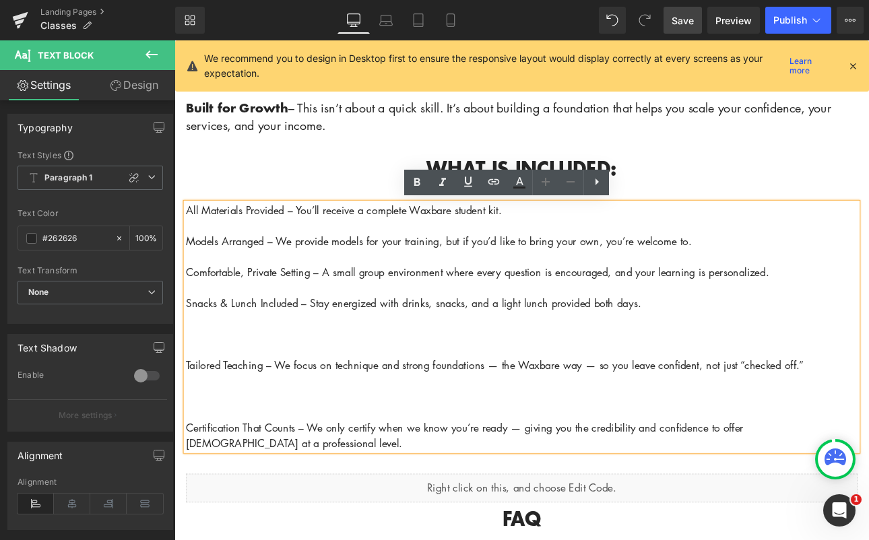
click at [188, 419] on p "Tailored Teaching – We focus on technique and strong foundations — the Waxbare …" at bounding box center [582, 422] width 788 height 18
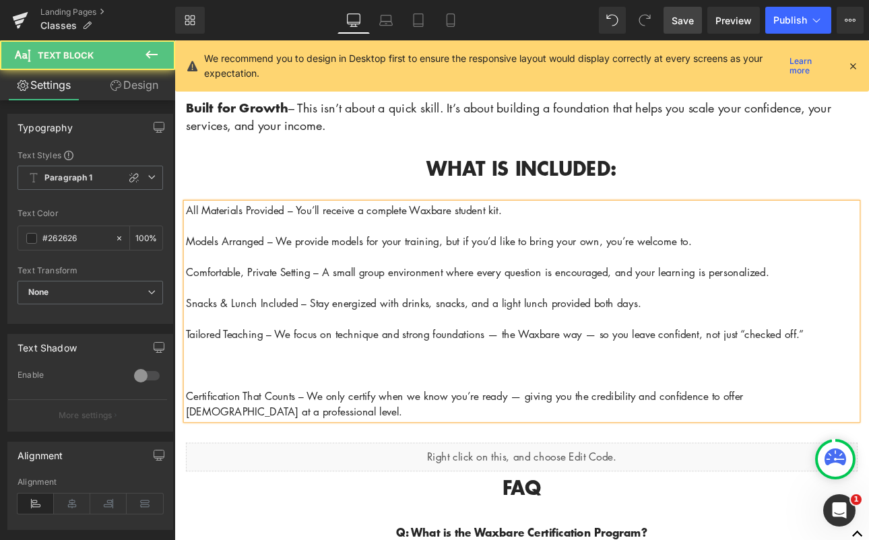
click at [188, 456] on p "Certification That Counts – We only certify when we know you’re ready — giving …" at bounding box center [582, 467] width 788 height 36
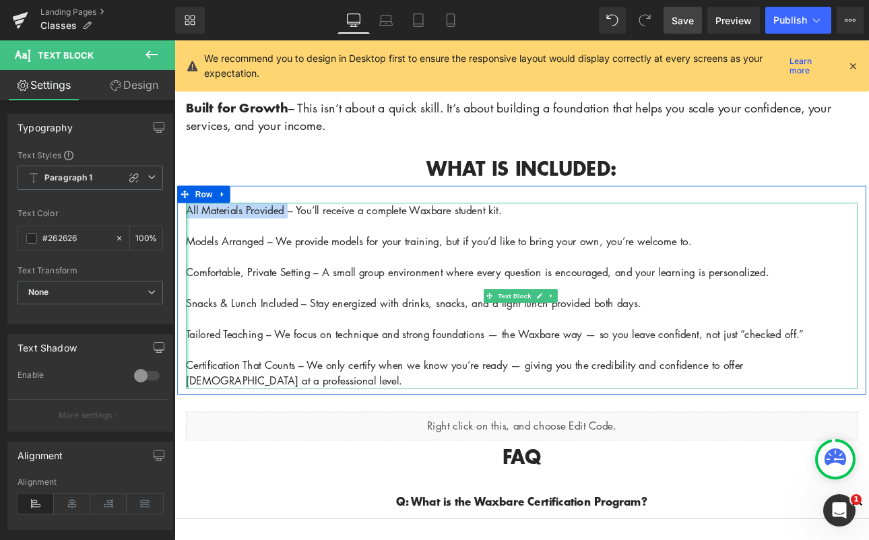
drag, startPoint x: 302, startPoint y: 241, endPoint x: 187, endPoint y: 242, distance: 115.8
click at [188, 242] on div "All Materials Provided – You’ll receive a complete Waxbare student kit. Models …" at bounding box center [582, 340] width 788 height 218
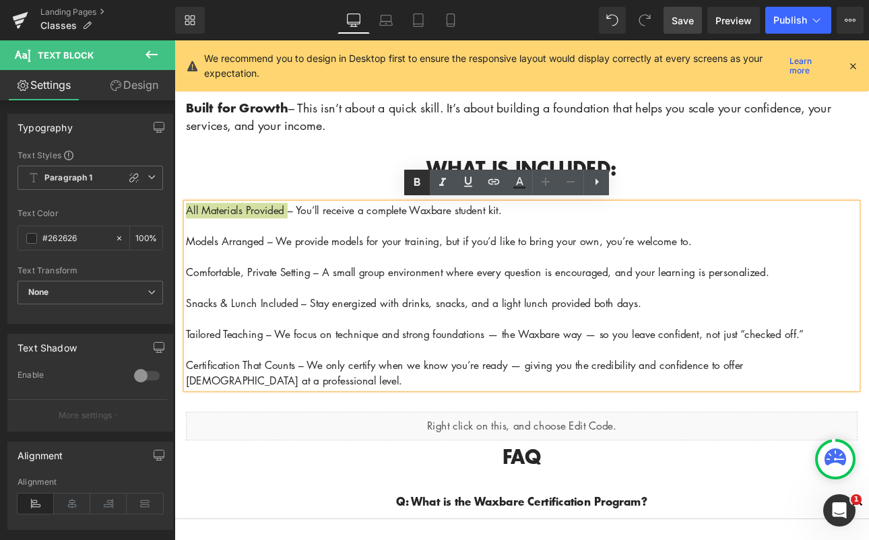
click at [417, 182] on icon at bounding box center [417, 182] width 6 height 8
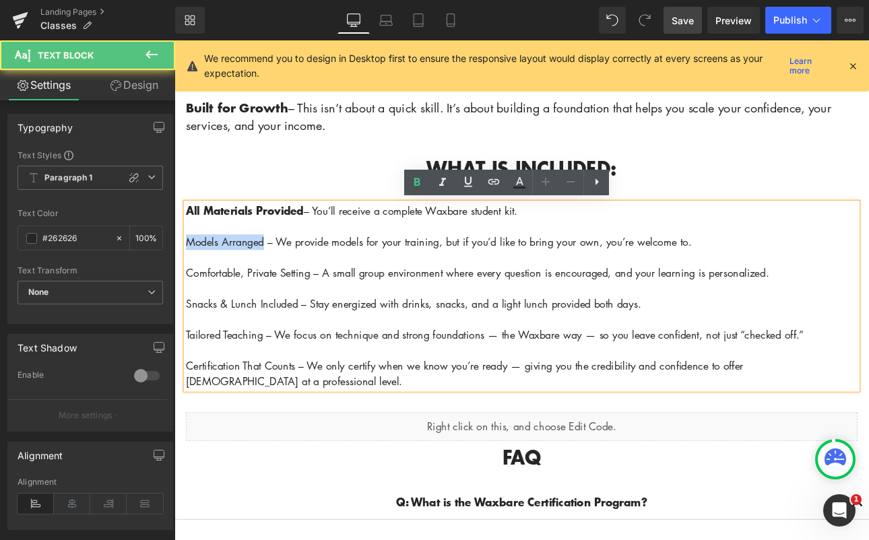
drag, startPoint x: 277, startPoint y: 277, endPoint x: 188, endPoint y: 277, distance: 89.6
click at [188, 277] on span "Models Arranged – We provide models for your training, but if you’d like to bri…" at bounding box center [484, 277] width 593 height 16
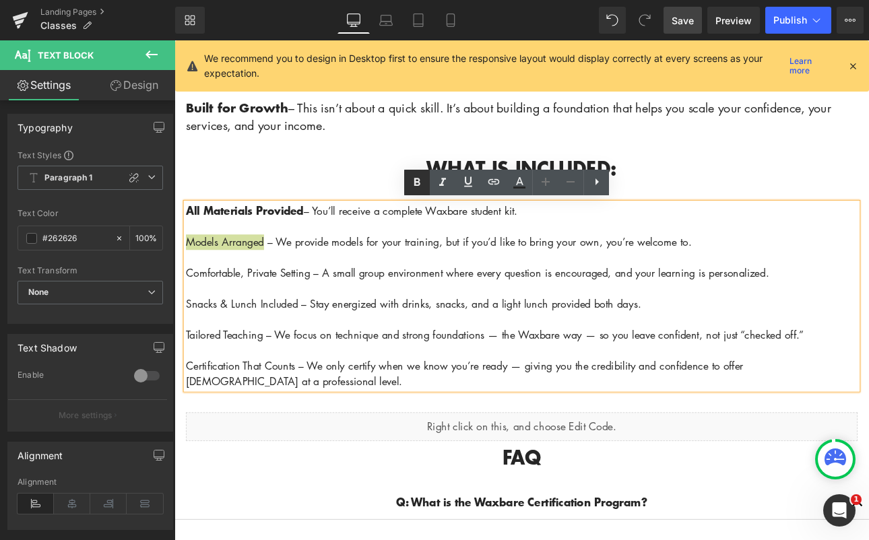
click at [411, 187] on icon at bounding box center [417, 182] width 16 height 16
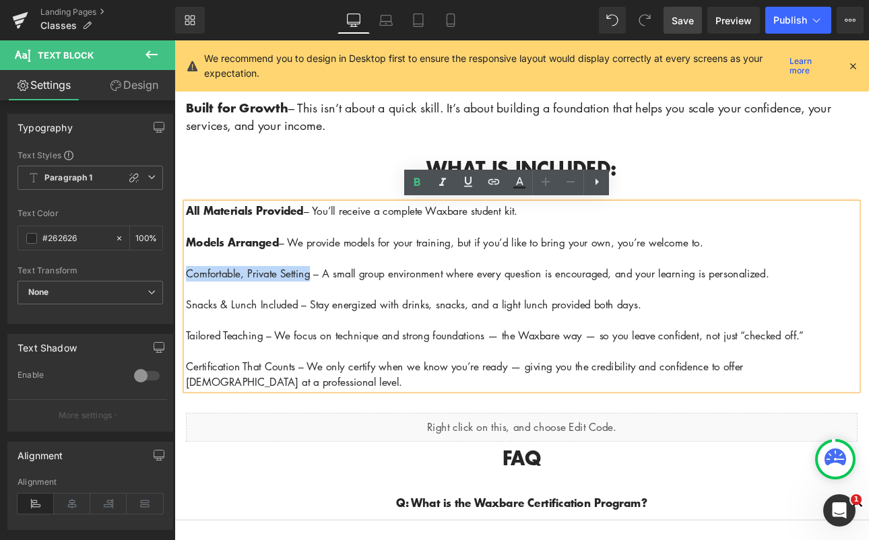
drag, startPoint x: 329, startPoint y: 314, endPoint x: 187, endPoint y: 314, distance: 141.4
click at [188, 314] on span "Comfortable, Private Setting – A small group environment where every question i…" at bounding box center [530, 314] width 684 height 16
click at [408, 186] on link at bounding box center [417, 183] width 26 height 26
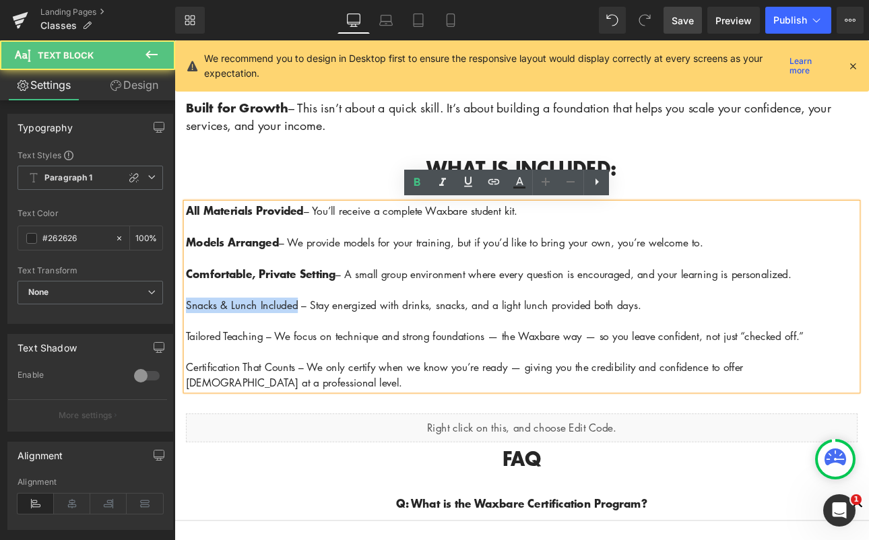
drag, startPoint x: 314, startPoint y: 347, endPoint x: 184, endPoint y: 346, distance: 129.3
click at [188, 346] on span "Snacks & Lunch Included – Stay energized with drinks, snacks, and a light lunch…" at bounding box center [455, 351] width 534 height 16
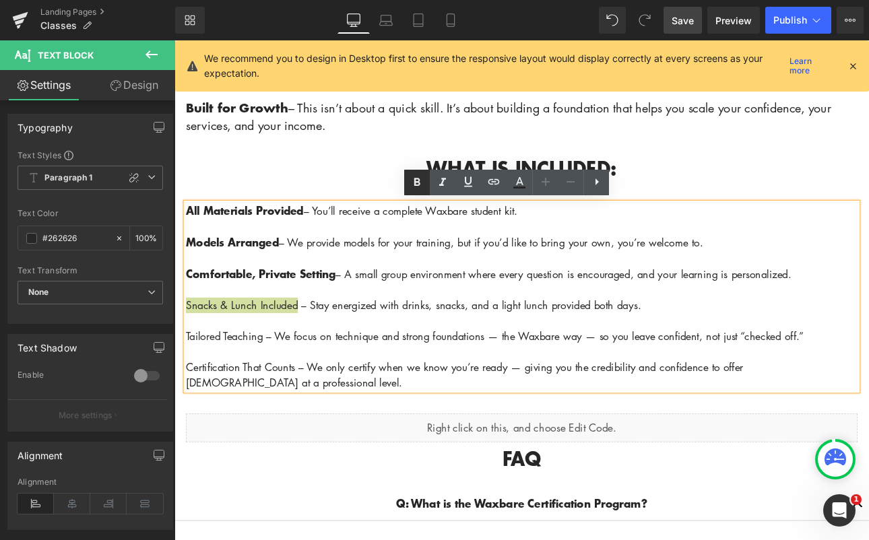
click at [413, 189] on icon at bounding box center [417, 182] width 16 height 16
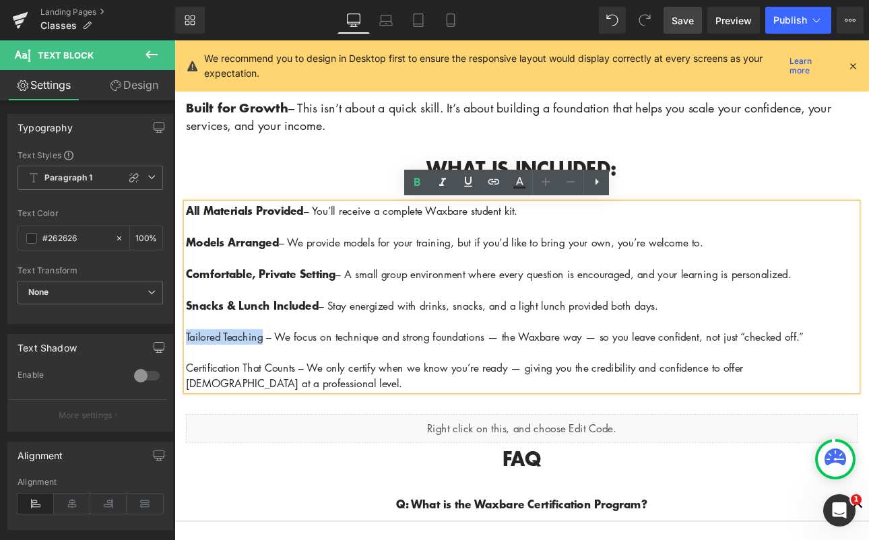
drag, startPoint x: 274, startPoint y: 387, endPoint x: 184, endPoint y: 382, distance: 89.7
click at [188, 382] on span "Tailored Teaching – We focus on technique and strong foundations — the Waxbare …" at bounding box center [550, 388] width 725 height 16
click at [410, 180] on icon at bounding box center [417, 182] width 16 height 16
drag, startPoint x: 312, startPoint y: 422, endPoint x: 187, endPoint y: 420, distance: 124.6
click at [188, 420] on span "Certification That Counts – We only certify when we know you’re ready — giving …" at bounding box center [515, 434] width 654 height 34
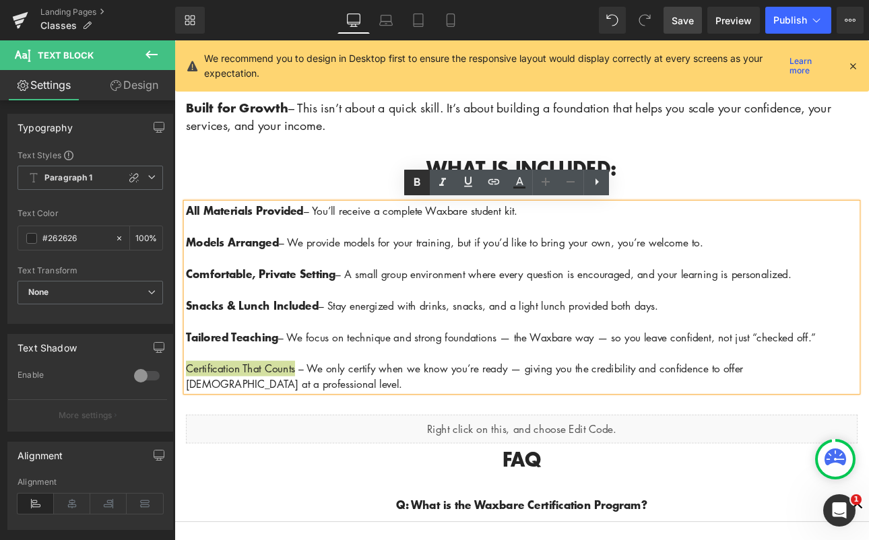
click at [412, 186] on icon at bounding box center [417, 182] width 16 height 16
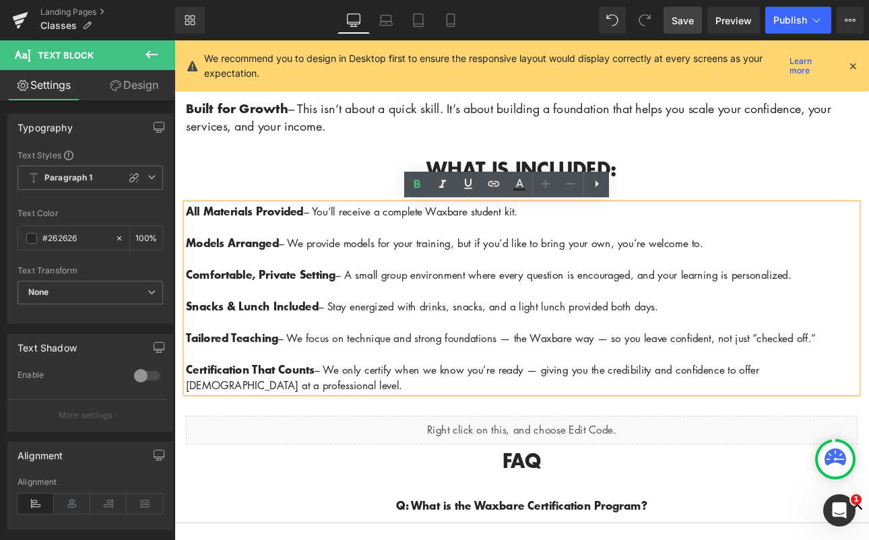
scroll to position [1594, 0]
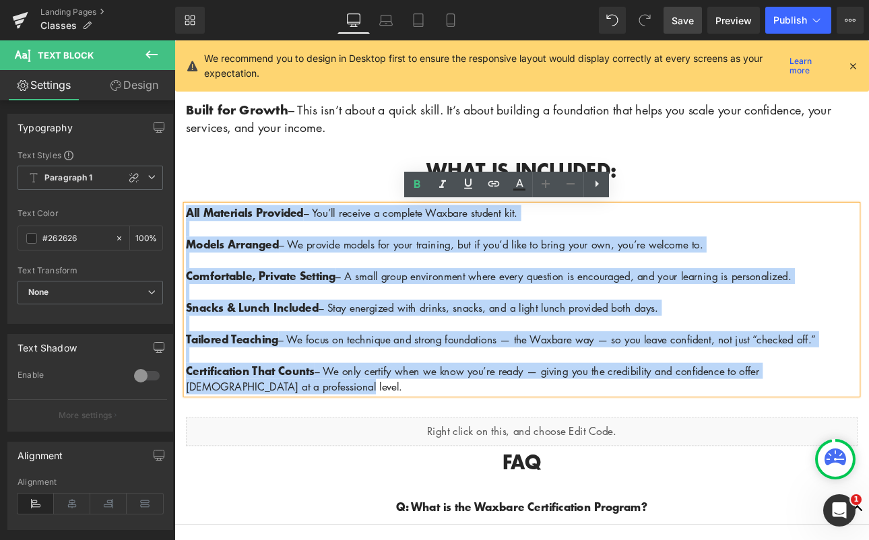
drag, startPoint x: 383, startPoint y: 440, endPoint x: 188, endPoint y: 243, distance: 277.6
click at [188, 243] on div "All Materials Provided – You’ll receive a complete Waxbare student kit. Models …" at bounding box center [582, 345] width 788 height 222
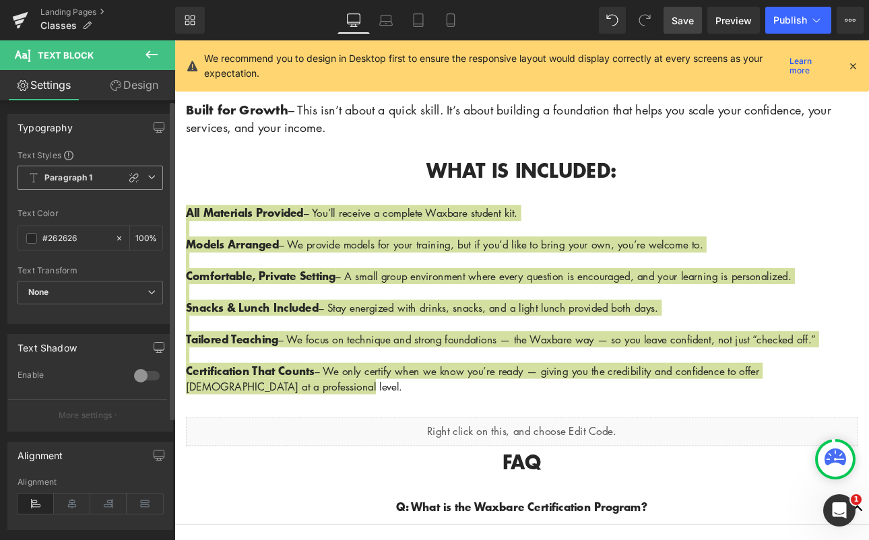
click at [76, 179] on b "Paragraph 1" at bounding box center [68, 177] width 48 height 11
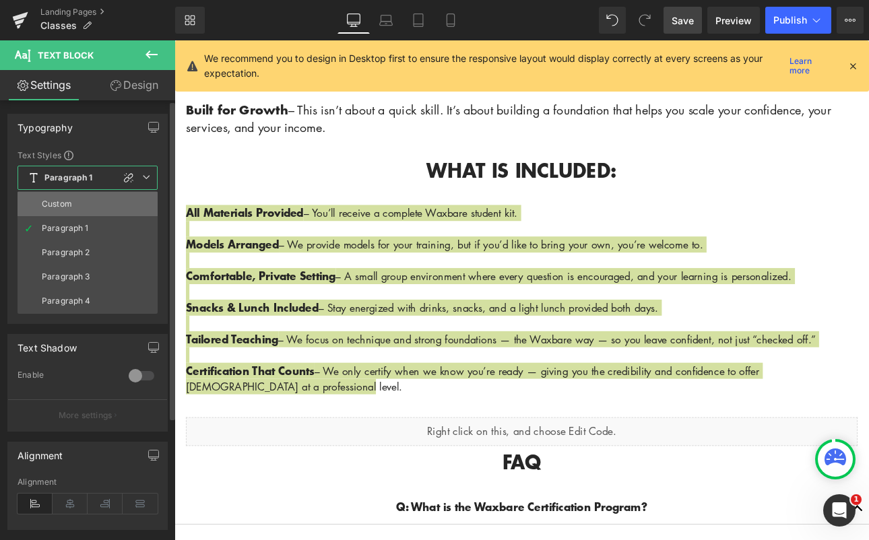
click at [59, 211] on li "Custom" at bounding box center [88, 204] width 140 height 24
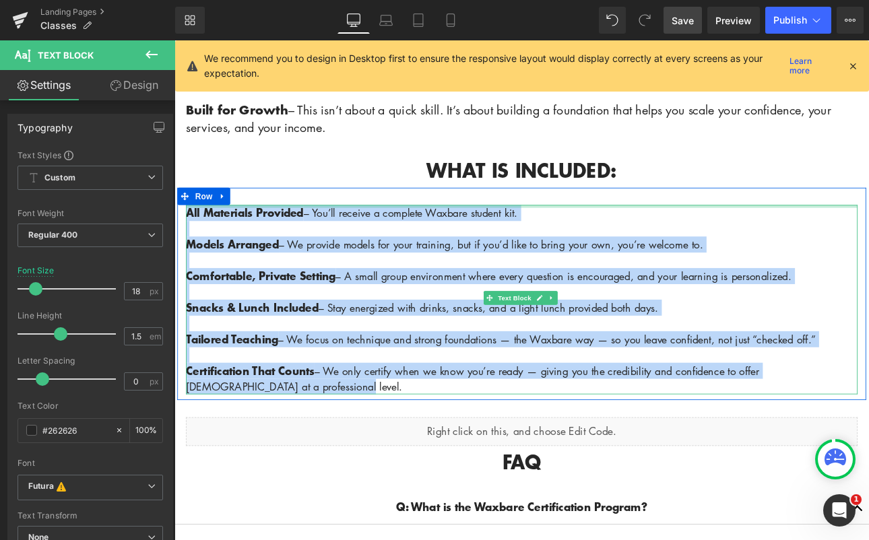
click at [440, 209] on div "WHAT IS INCLUDED: Heading Row" at bounding box center [582, 187] width 808 height 53
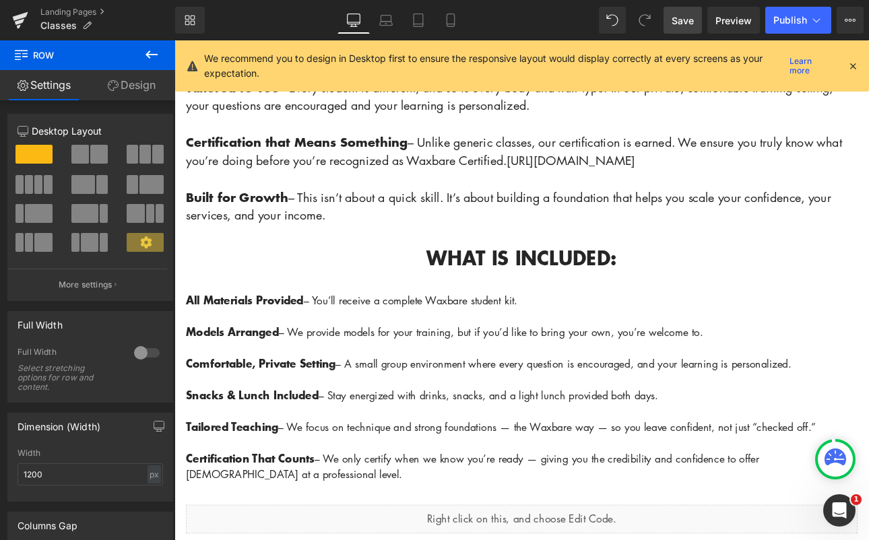
scroll to position [1355, 0]
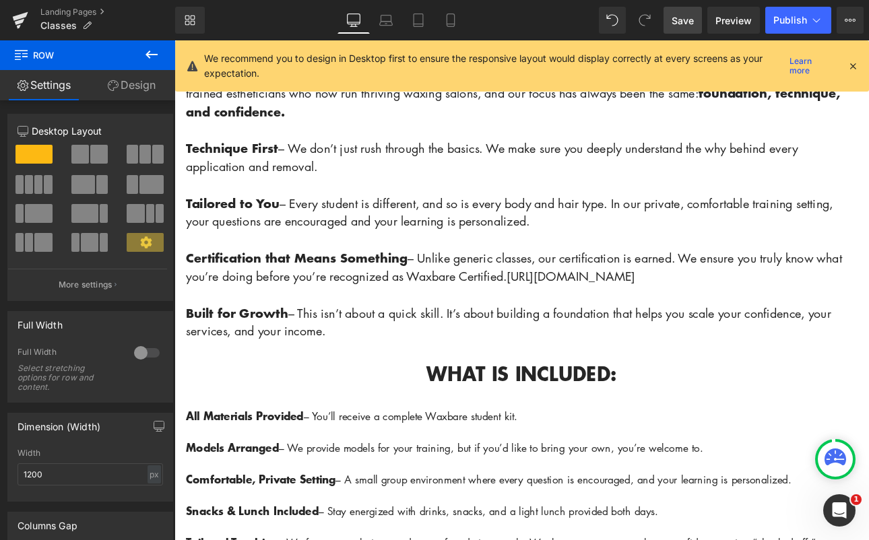
click at [574, 279] on p at bounding box center [582, 275] width 788 height 22
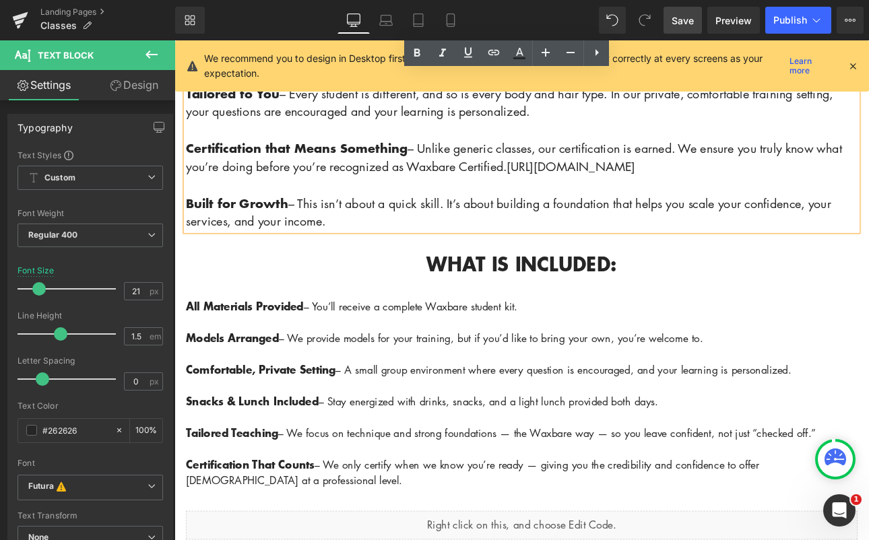
scroll to position [1658, 0]
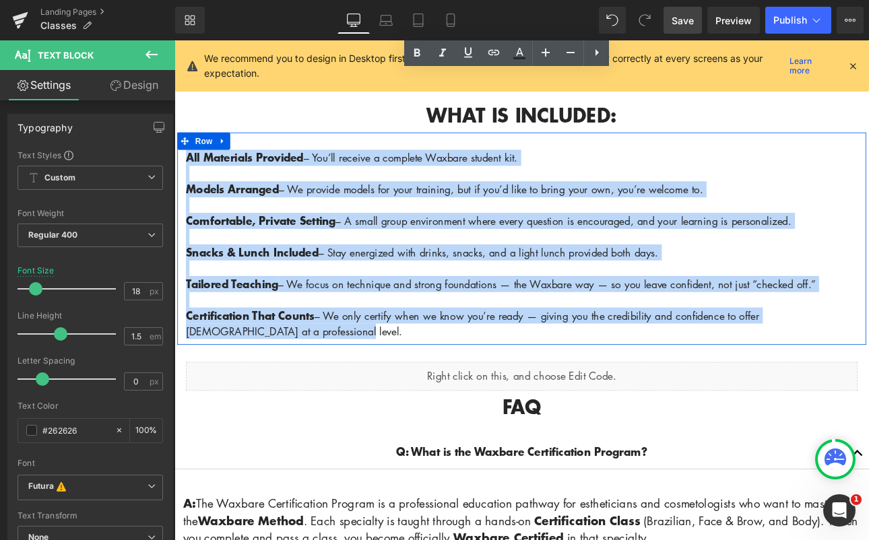
drag, startPoint x: 295, startPoint y: 374, endPoint x: 178, endPoint y: 178, distance: 228.0
click at [178, 178] on div "All Materials Provided – You’ll receive a complete Waxbare student kit. Models …" at bounding box center [582, 280] width 808 height 222
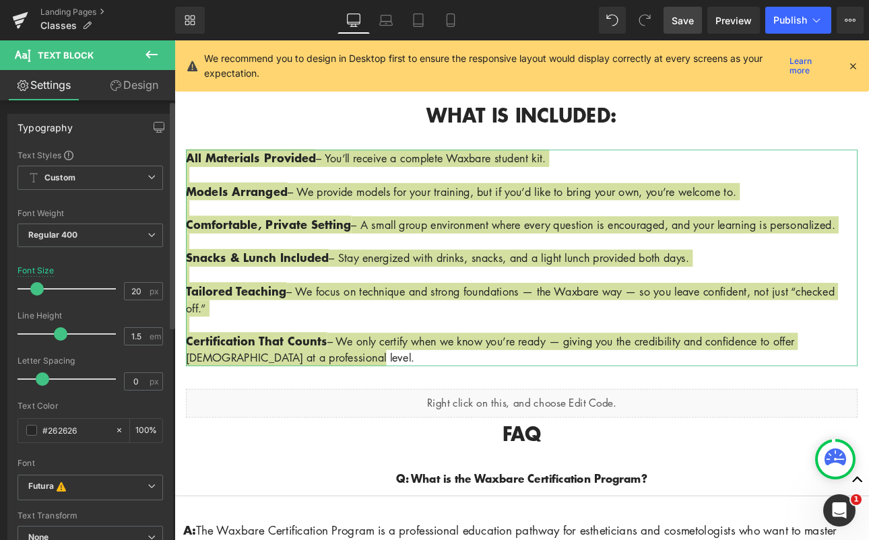
type input "21"
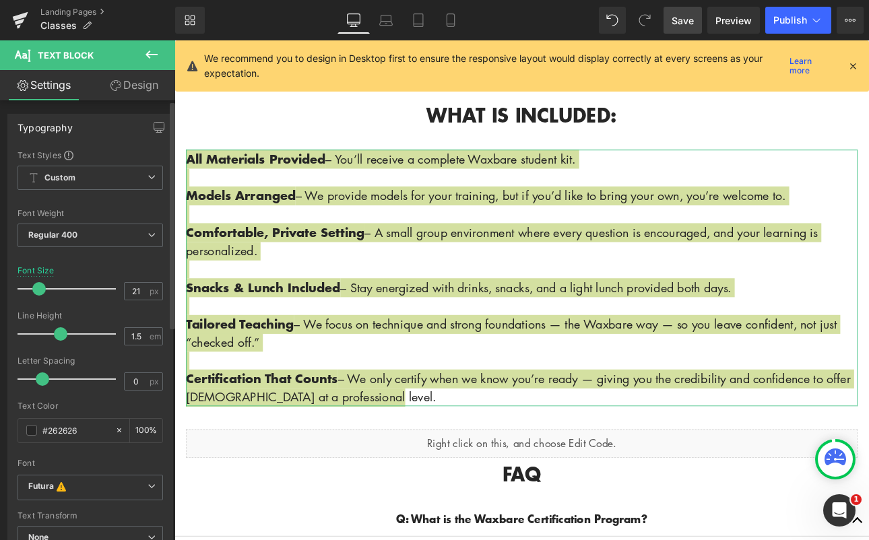
click at [38, 290] on span at bounding box center [38, 288] width 13 height 13
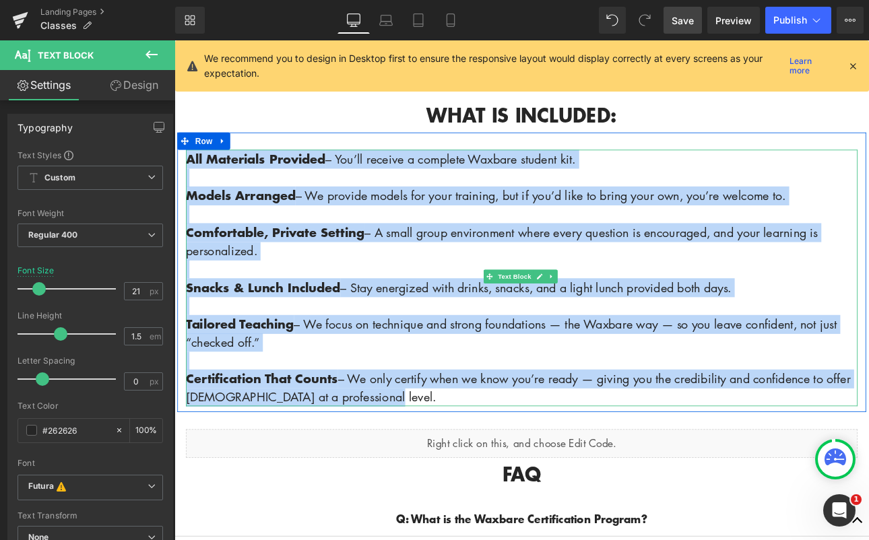
click at [779, 276] on p "Comfortable, Private Setting – A small group environment where every question i…" at bounding box center [582, 276] width 788 height 43
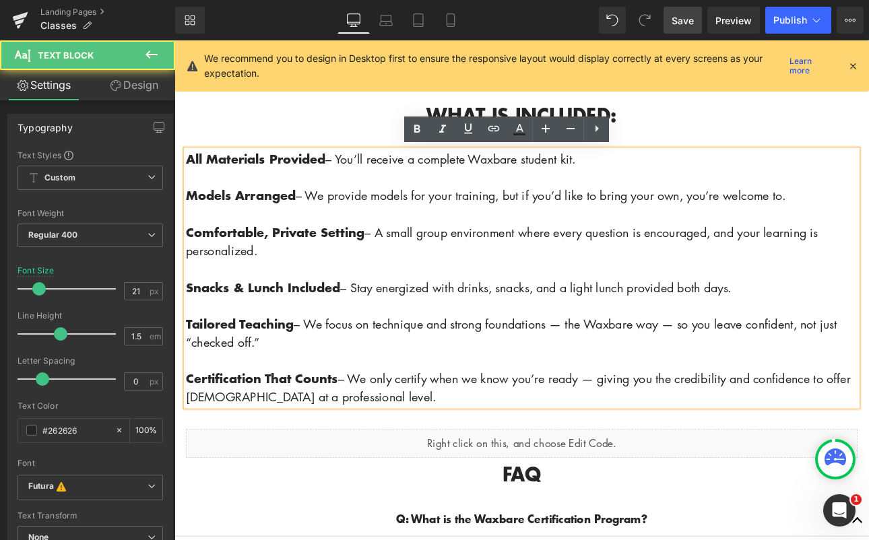
click at [688, 18] on span "Save" at bounding box center [682, 20] width 22 height 14
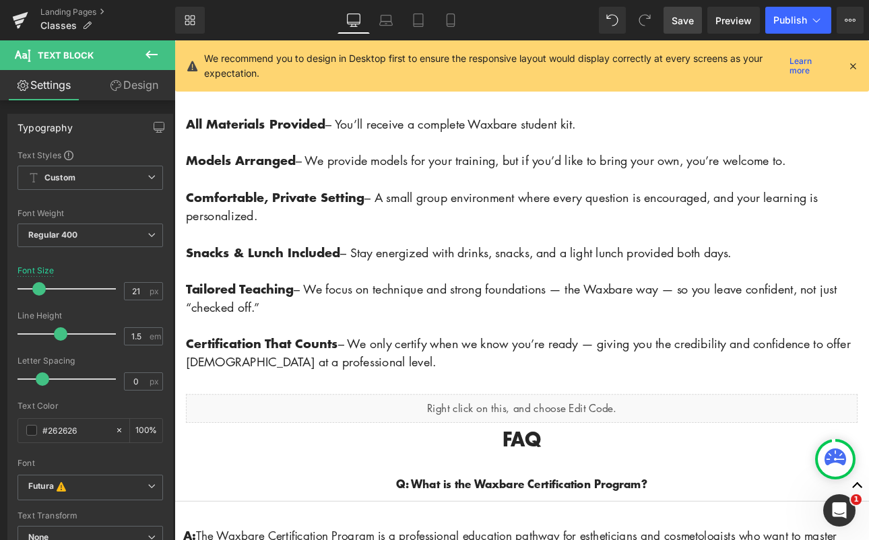
scroll to position [1727, 0]
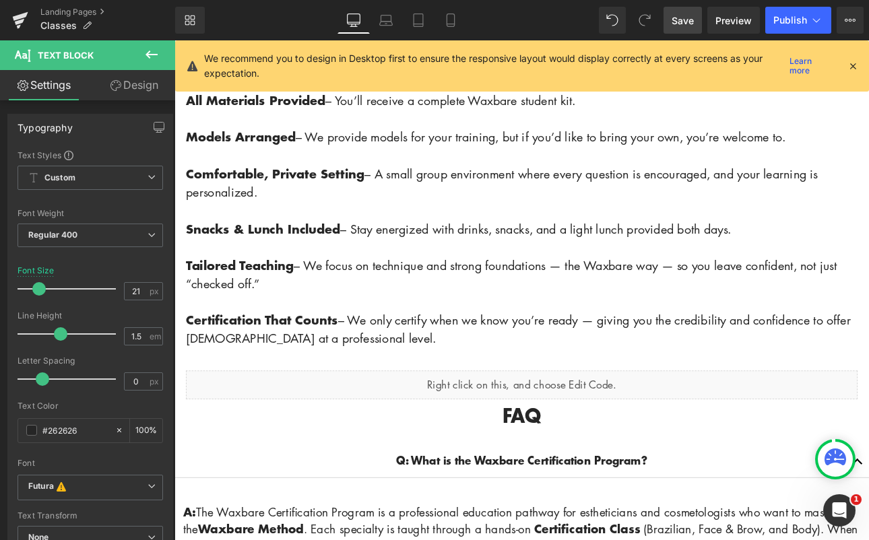
click at [149, 55] on icon at bounding box center [151, 55] width 12 height 8
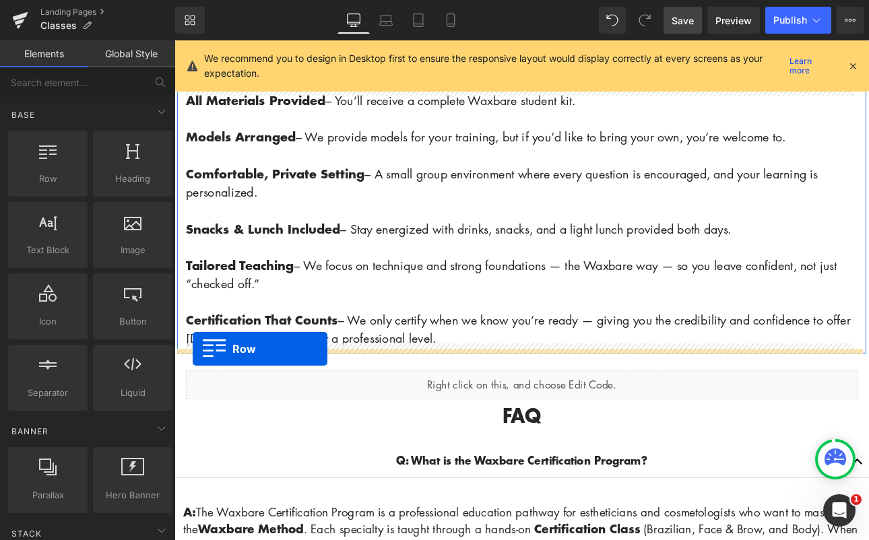
drag, startPoint x: 226, startPoint y: 207, endPoint x: 195, endPoint y: 402, distance: 196.9
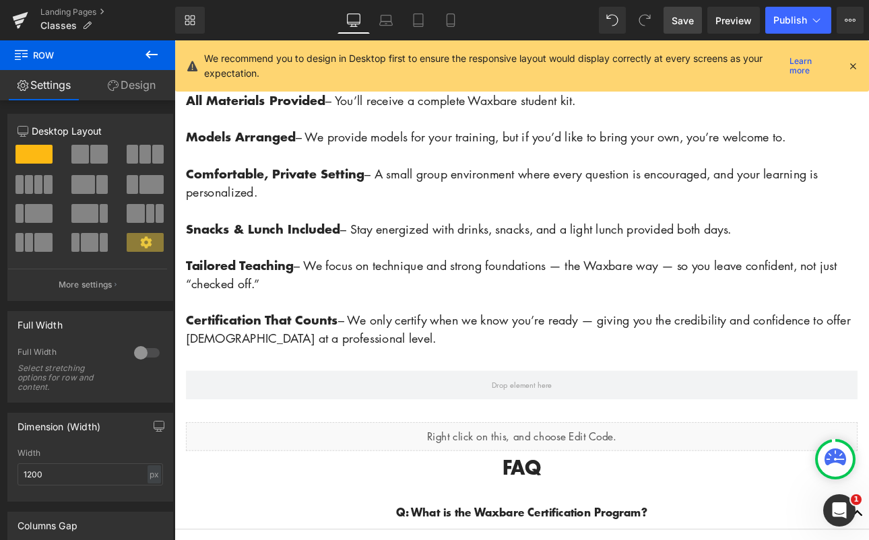
click at [146, 51] on icon at bounding box center [151, 54] width 16 height 16
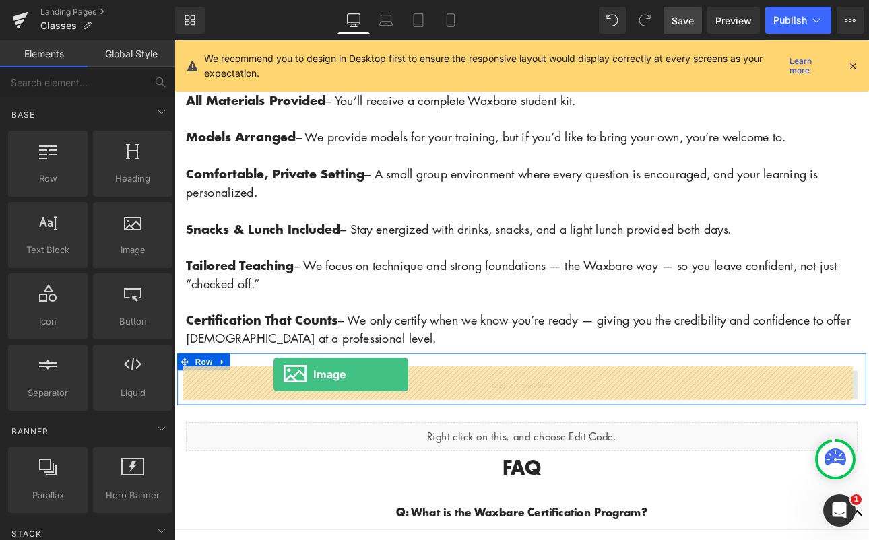
drag, startPoint x: 284, startPoint y: 279, endPoint x: 291, endPoint y: 432, distance: 153.0
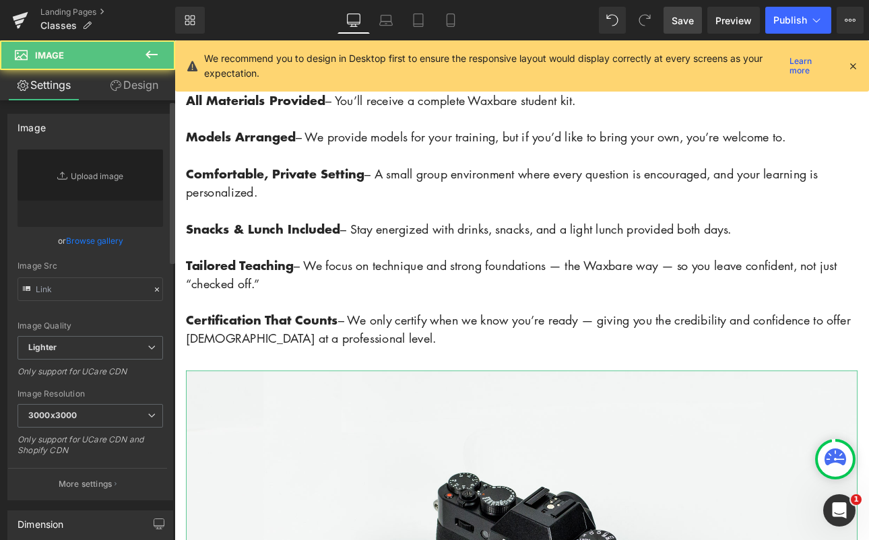
type input "//[DOMAIN_NAME][URL]"
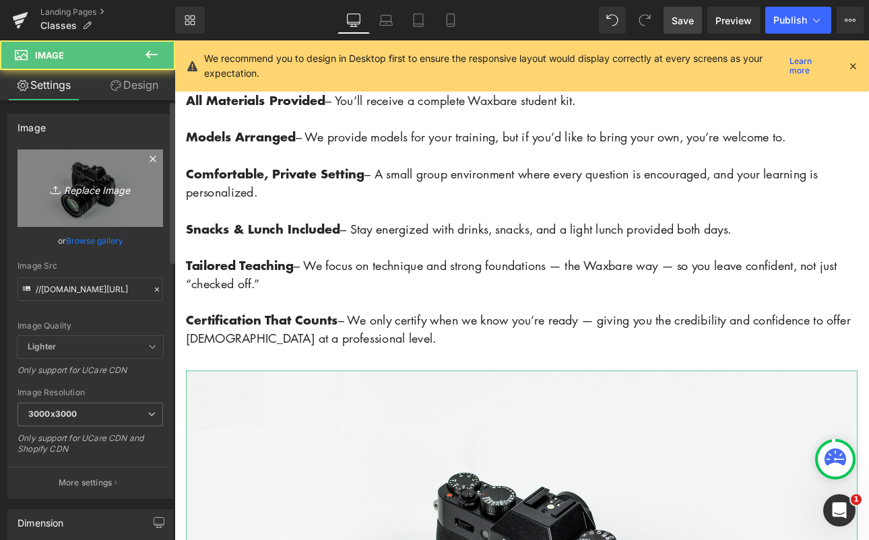
click at [87, 200] on link "Replace Image" at bounding box center [90, 187] width 145 height 77
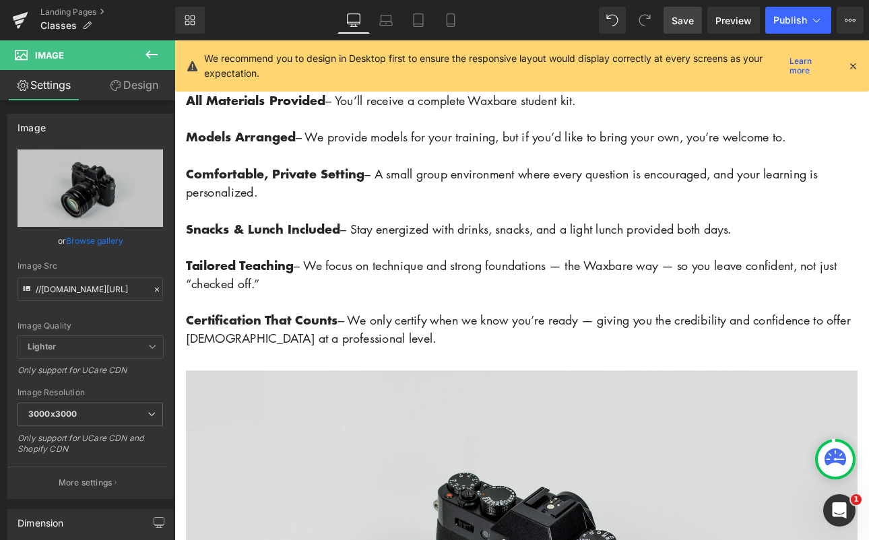
type input "C:\fakepath\Screenshot [DATE] 11.24.35 AM.png"
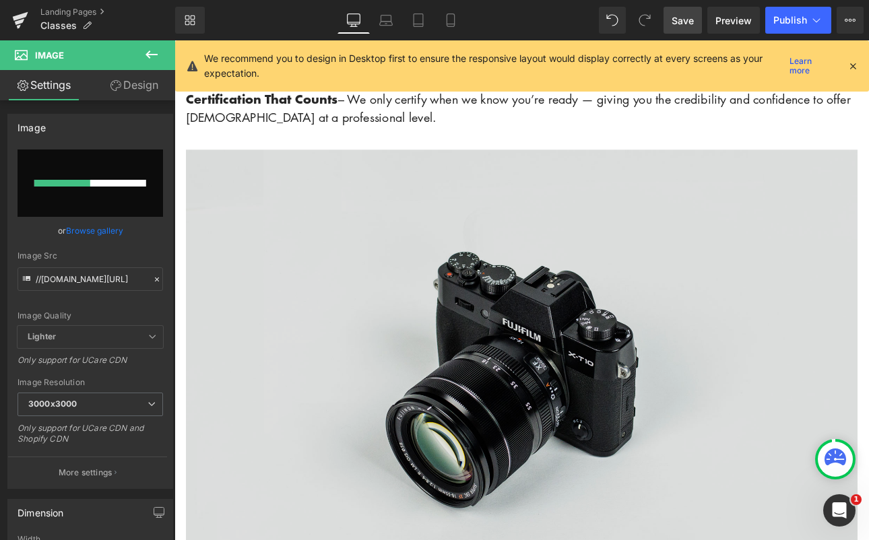
scroll to position [2021, 0]
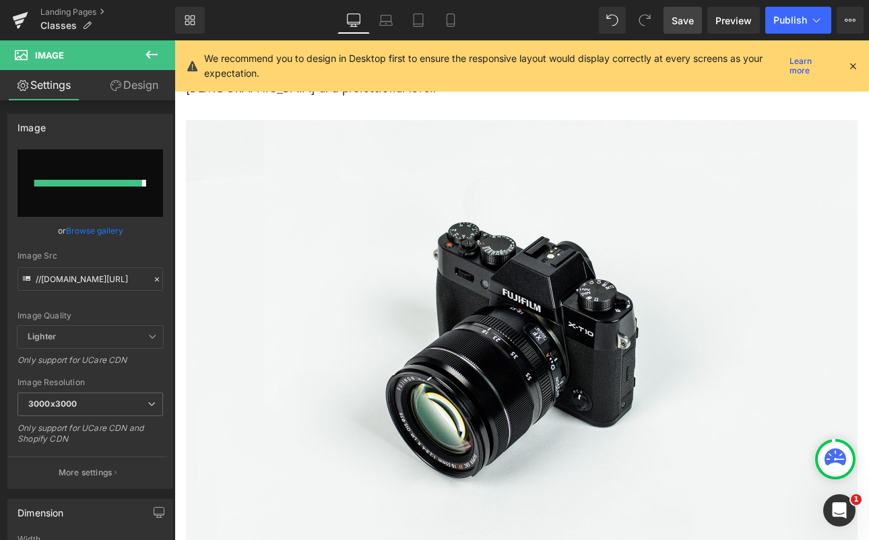
type input "[URL][DOMAIN_NAME]"
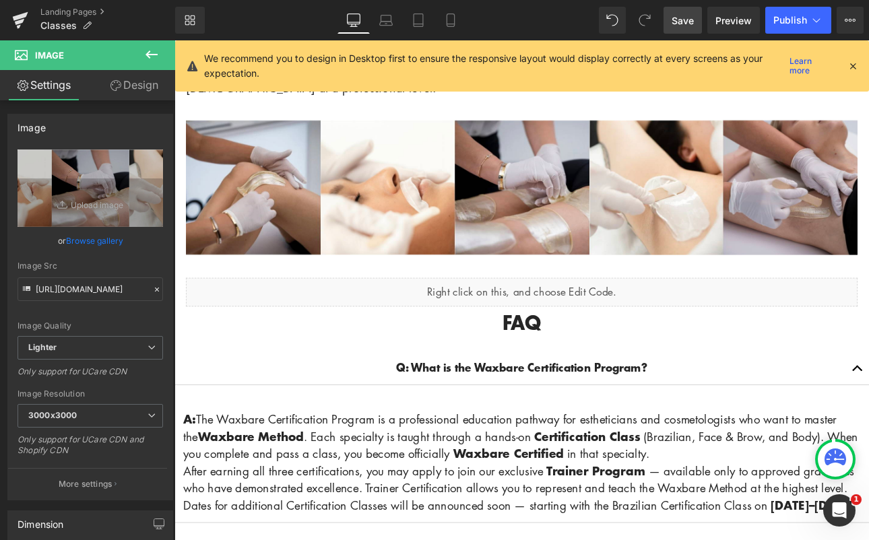
click at [680, 22] on span "Save" at bounding box center [682, 20] width 22 height 14
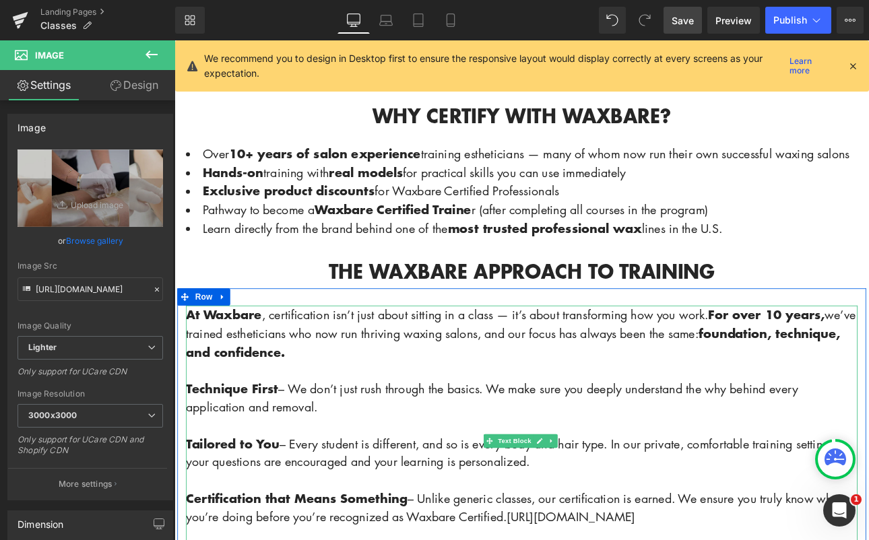
scroll to position [1072, 0]
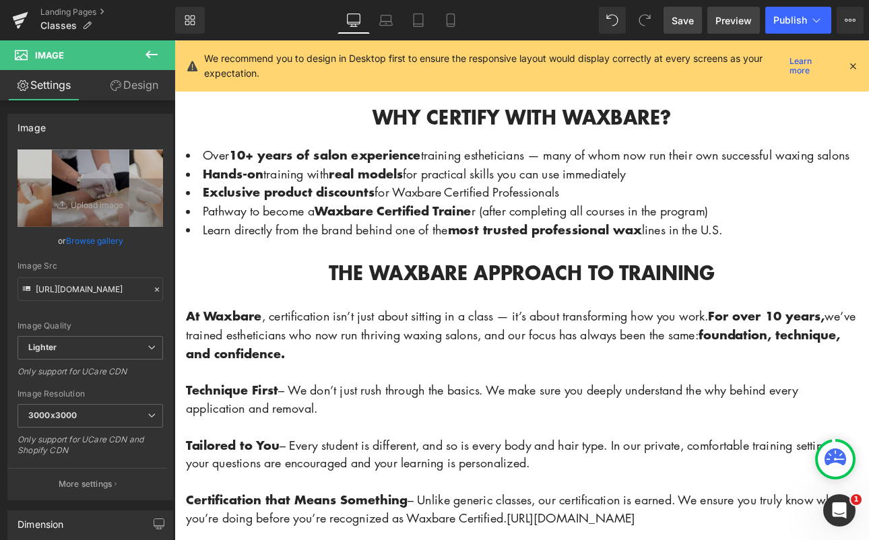
click at [727, 19] on span "Preview" at bounding box center [733, 20] width 36 height 14
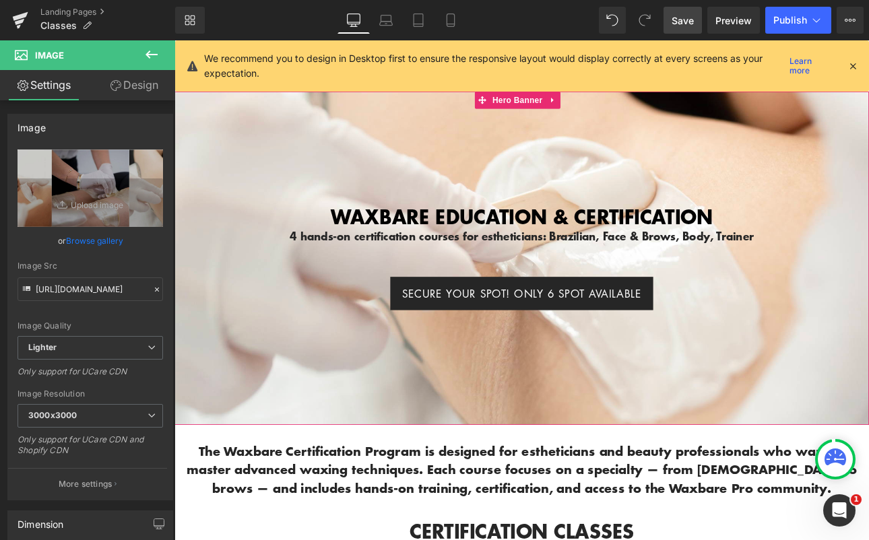
scroll to position [0, 0]
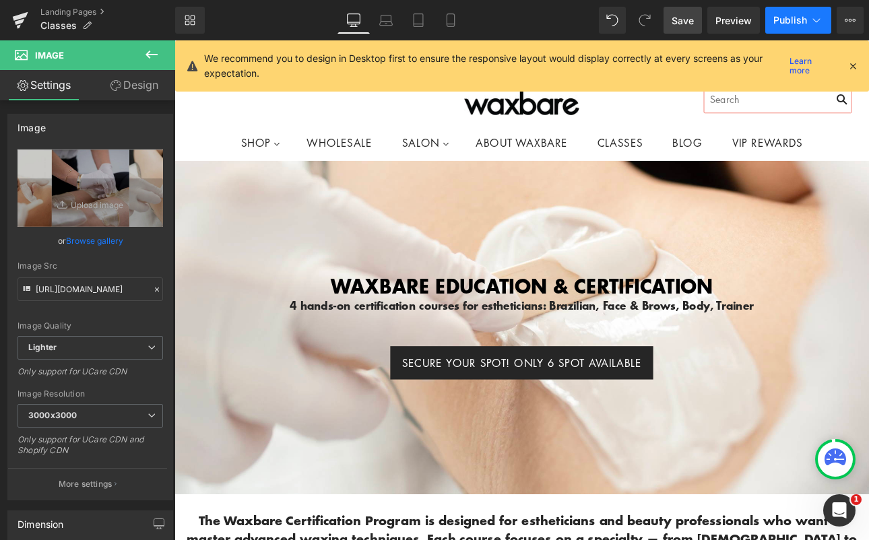
click at [779, 20] on span "Publish" at bounding box center [790, 20] width 34 height 11
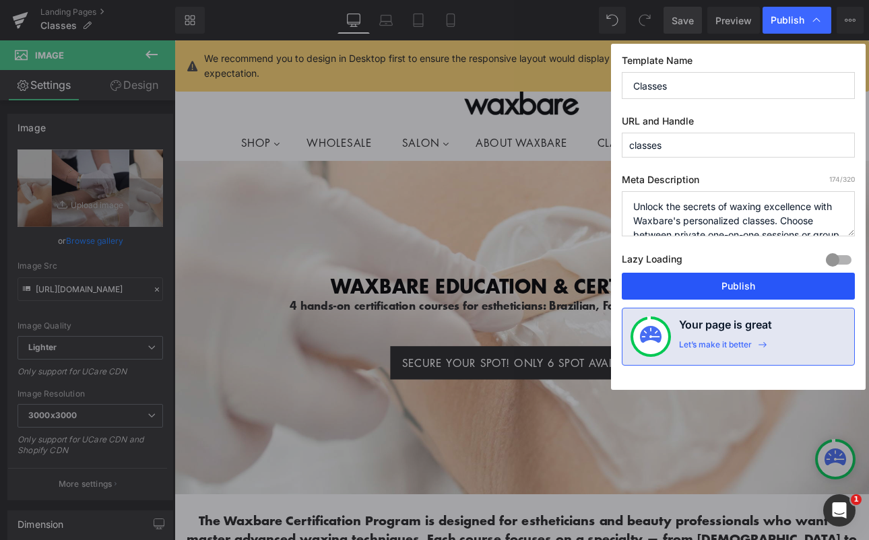
click at [731, 290] on button "Publish" at bounding box center [738, 286] width 233 height 27
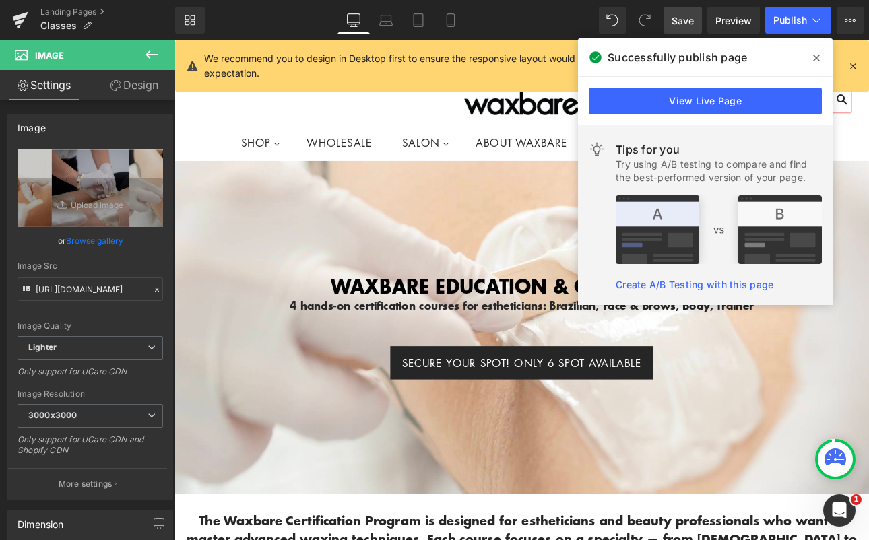
click at [816, 60] on icon at bounding box center [816, 58] width 7 height 11
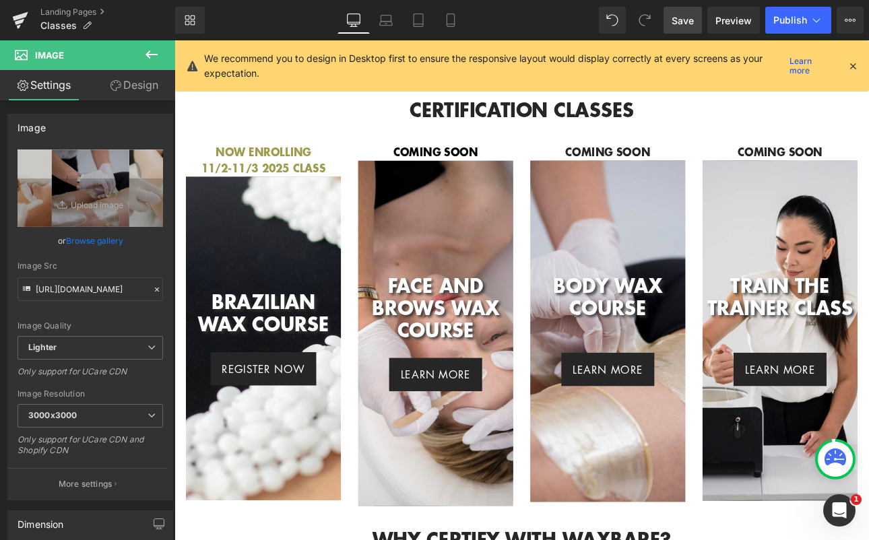
scroll to position [644, 0]
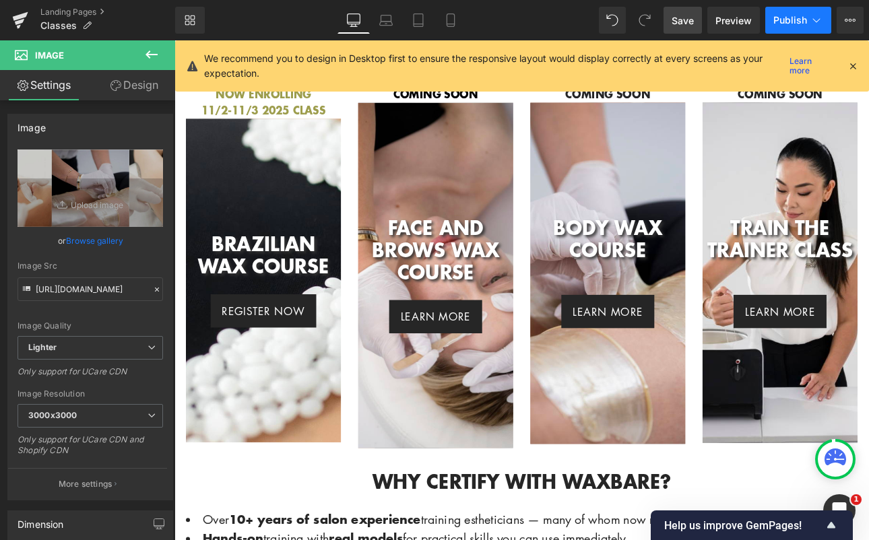
click at [801, 22] on span "Publish" at bounding box center [790, 20] width 34 height 11
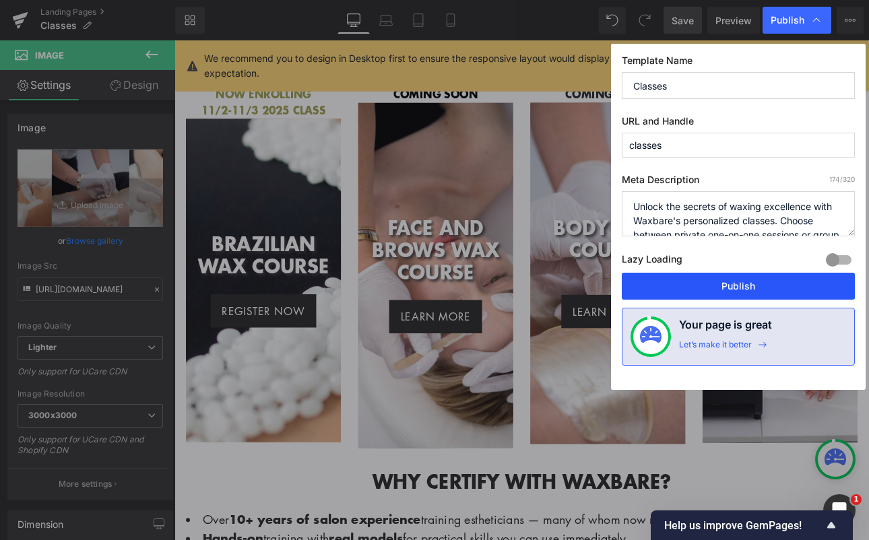
click at [712, 286] on button "Publish" at bounding box center [738, 286] width 233 height 27
